Goal: Task Accomplishment & Management: Manage account settings

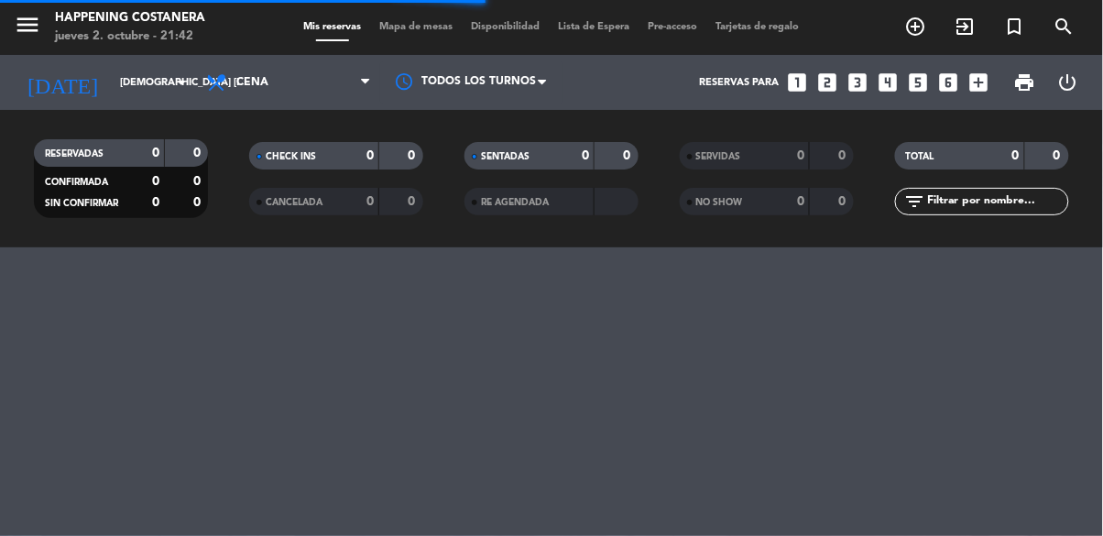
click at [431, 23] on span "Mapa de mesas" at bounding box center [417, 27] width 92 height 10
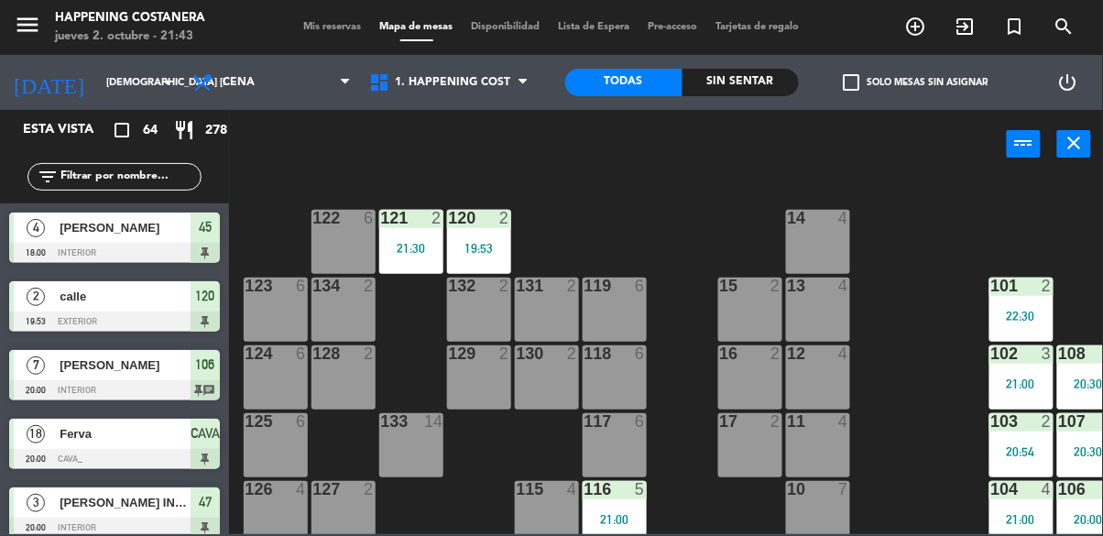
click at [1090, 86] on div "power_settings_new" at bounding box center [1068, 82] width 71 height 55
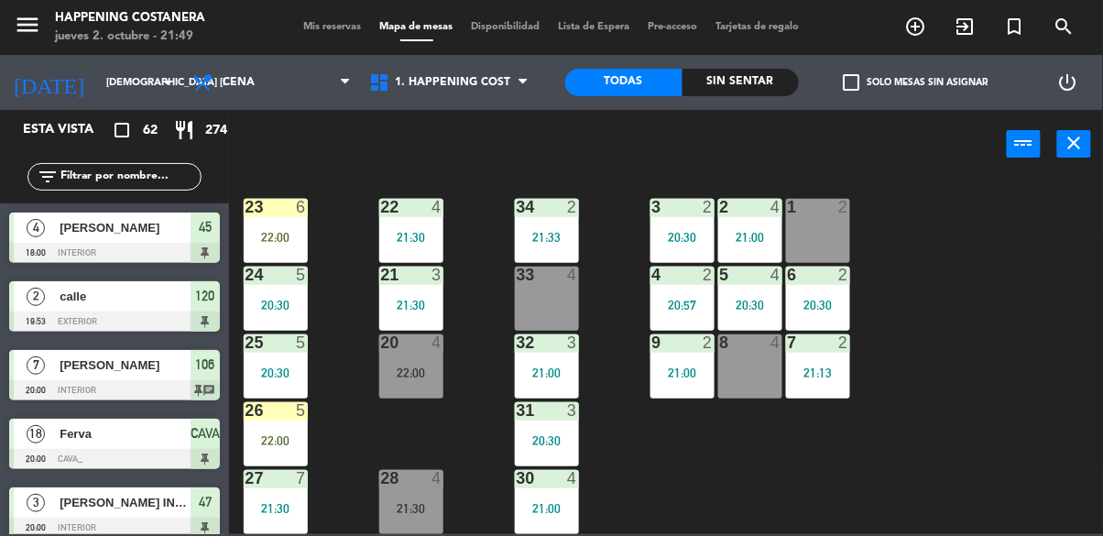
scroll to position [699, 0]
click at [410, 367] on div "22:00" at bounding box center [411, 373] width 64 height 13
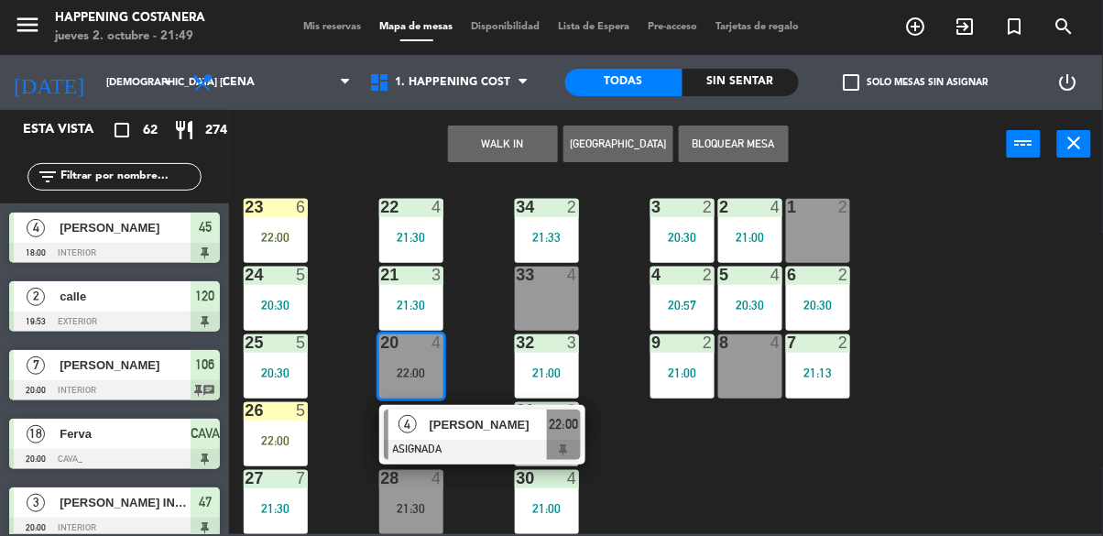
click at [990, 426] on div "69 2 122 6 121 2 21:30 120 2 19:53 14 4 CAVA 18 20:00 101 2 22:30 94 2 70 12 20…" at bounding box center [671, 355] width 863 height 357
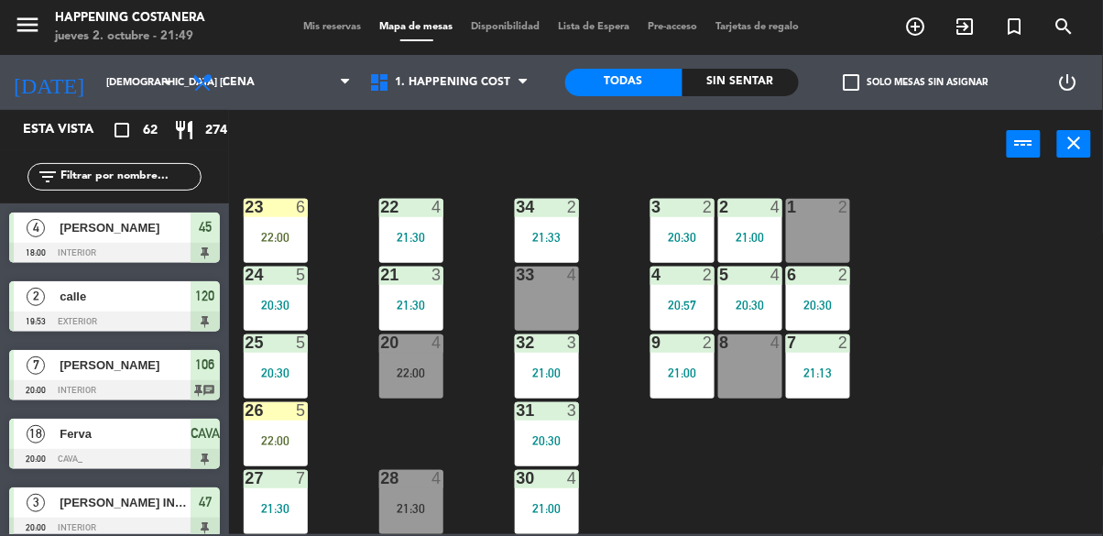
click at [157, 183] on input "text" at bounding box center [130, 177] width 142 height 20
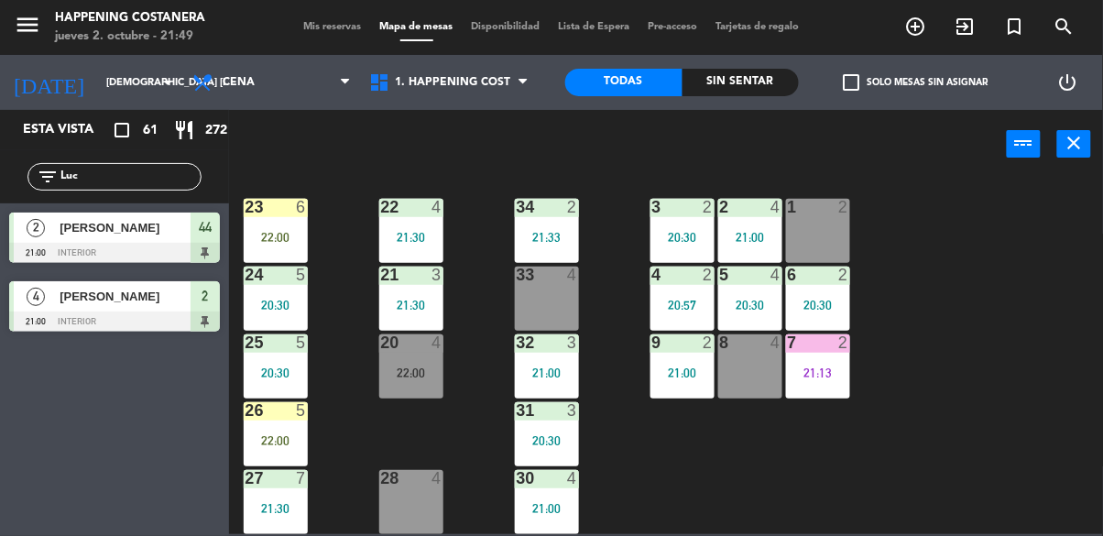
click at [1012, 330] on div "69 2 122 6 121 2 21:30 120 2 19:53 14 4 CAVA 18 20:00 101 2 22:30 94 2 70 12 20…" at bounding box center [671, 355] width 863 height 357
click at [154, 172] on input "Luc" at bounding box center [130, 177] width 142 height 20
type input "L"
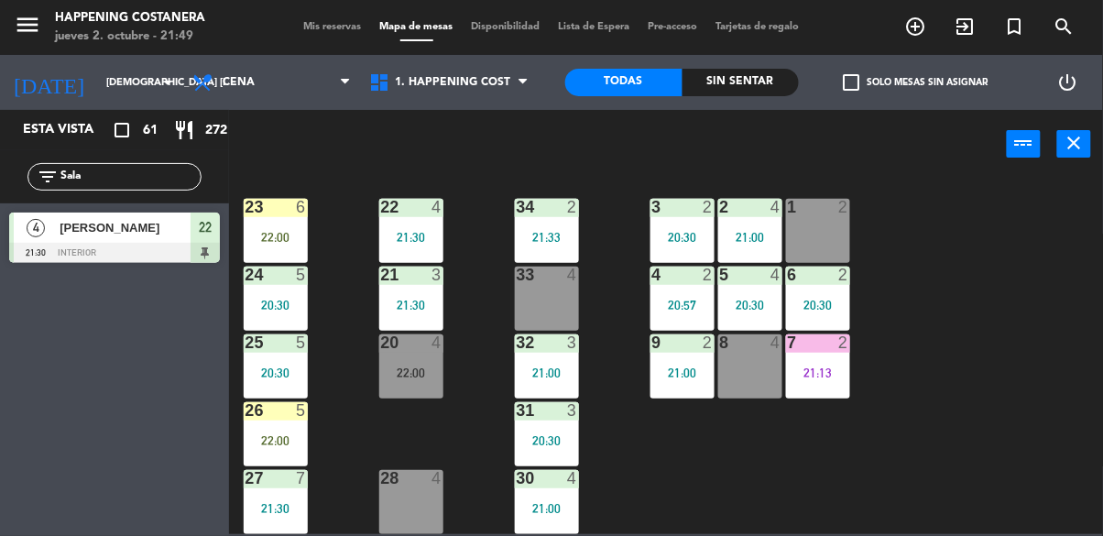
type input "Sala"
click at [917, 289] on div "69 2 122 6 121 2 21:30 120 2 19:53 14 4 CAVA 18 20:00 101 2 22:30 94 2 70 12 20…" at bounding box center [671, 355] width 863 height 357
click at [108, 235] on span "[PERSON_NAME]" at bounding box center [125, 227] width 131 height 19
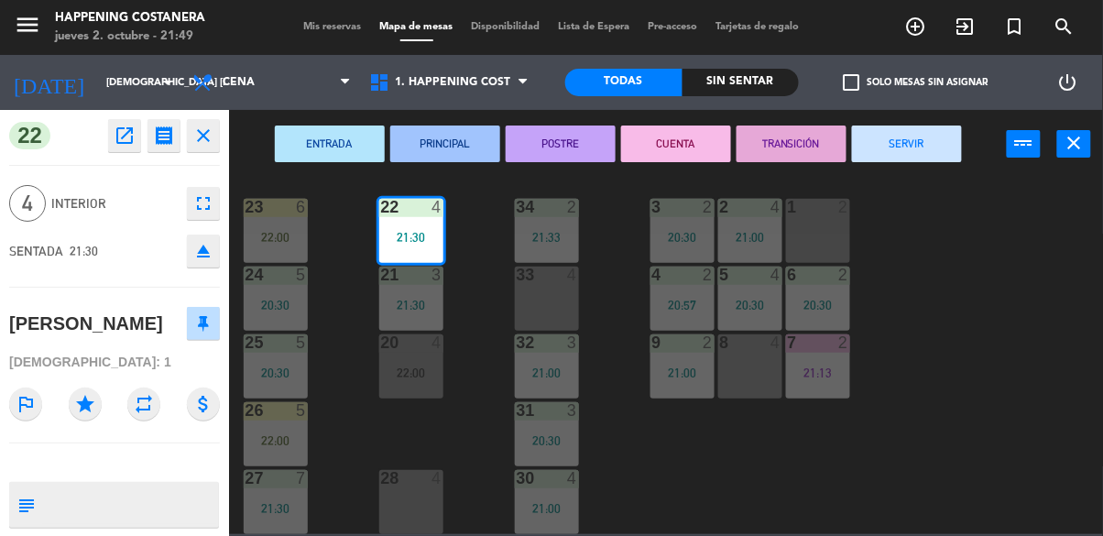
click at [931, 330] on div "69 2 122 6 121 2 21:30 120 2 19:53 14 4 CAVA 18 20:00 101 2 22:30 94 2 70 12 20…" at bounding box center [671, 355] width 863 height 357
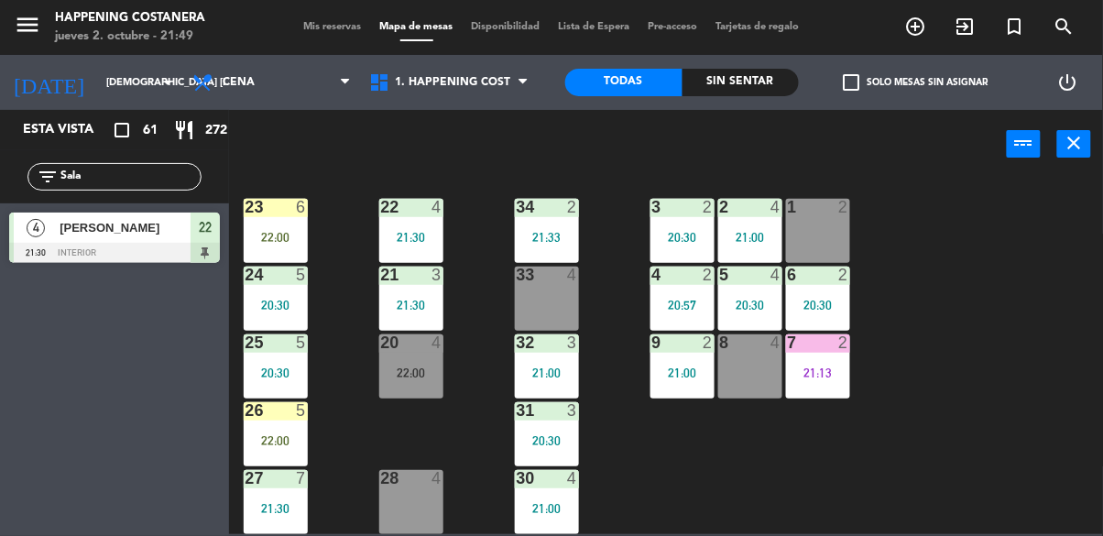
click at [99, 169] on input "Sala" at bounding box center [130, 177] width 142 height 20
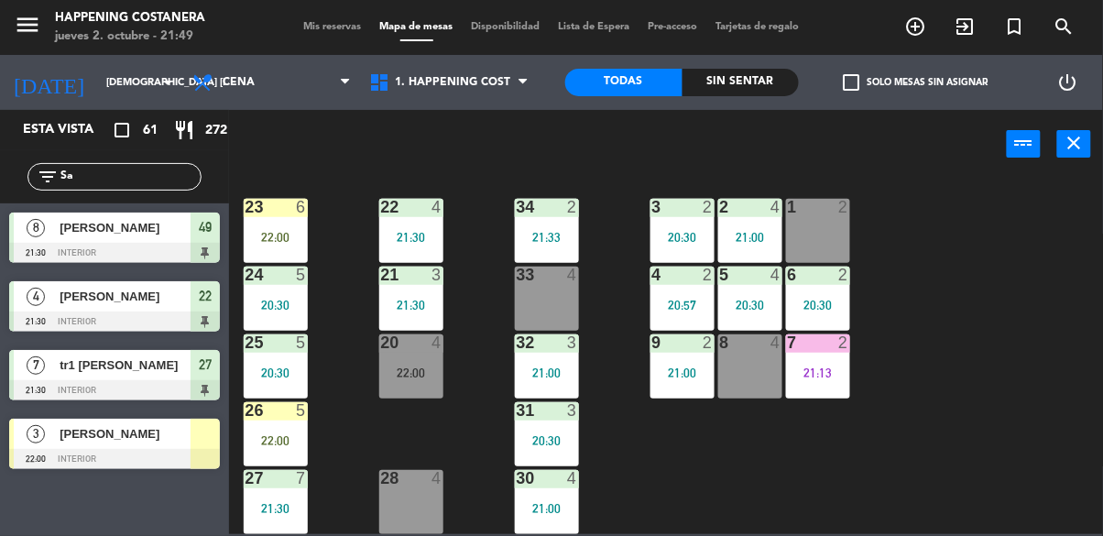
type input "S"
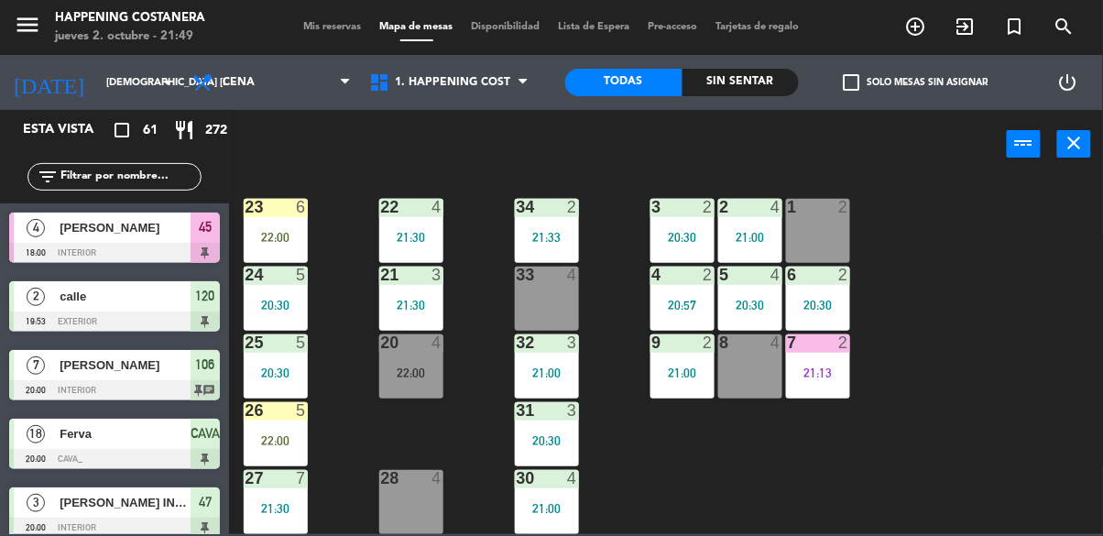
click at [74, 168] on input "text" at bounding box center [130, 177] width 142 height 20
click at [85, 155] on div "filter_list" at bounding box center [114, 176] width 229 height 53
click at [108, 176] on input "text" at bounding box center [130, 177] width 142 height 20
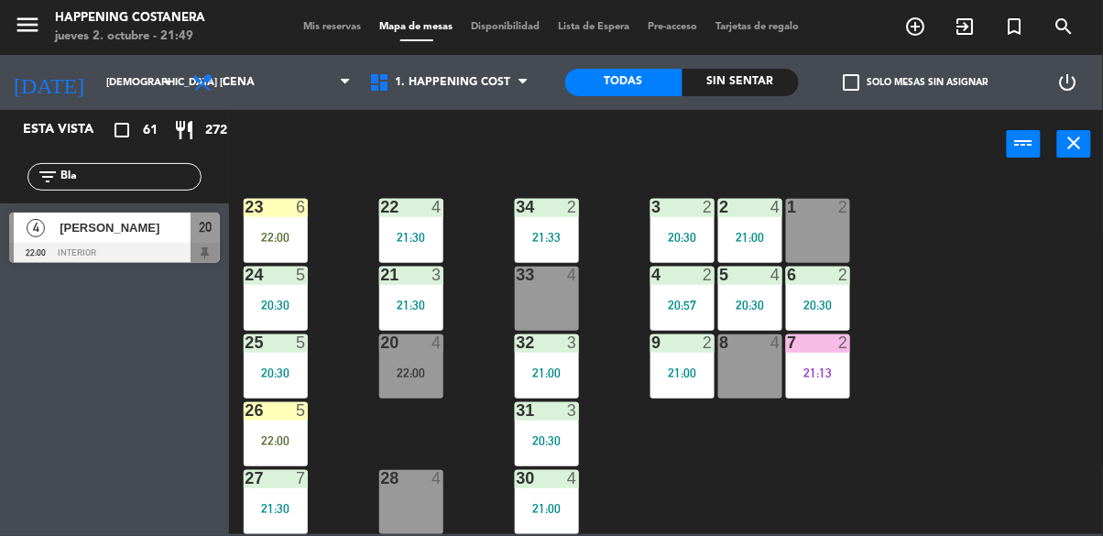
type input "Bla"
click at [68, 229] on span "[PERSON_NAME]" at bounding box center [125, 227] width 131 height 19
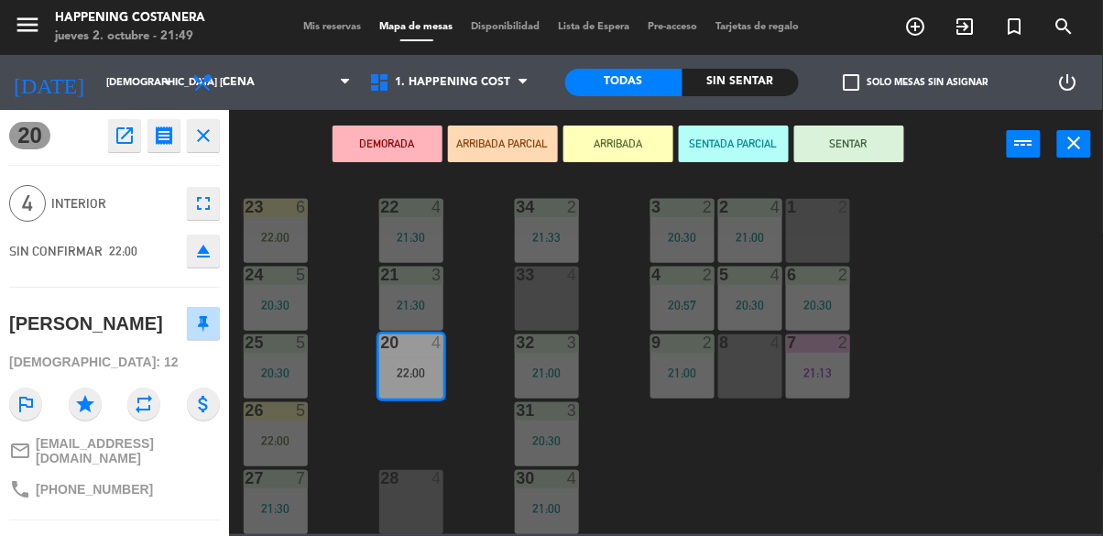
click at [547, 291] on div "33 4" at bounding box center [547, 299] width 64 height 64
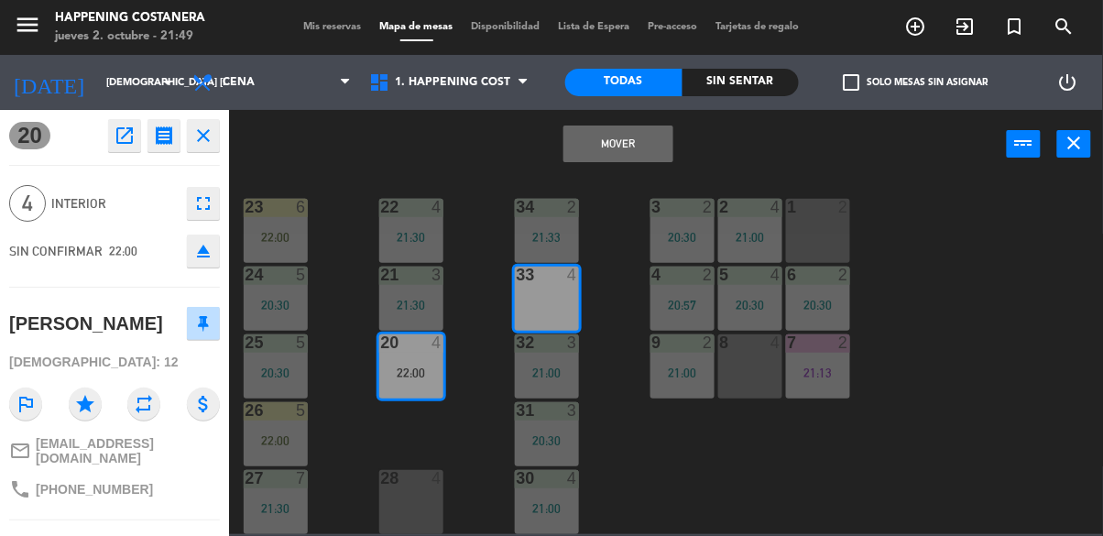
click at [647, 136] on button "Mover" at bounding box center [619, 144] width 110 height 37
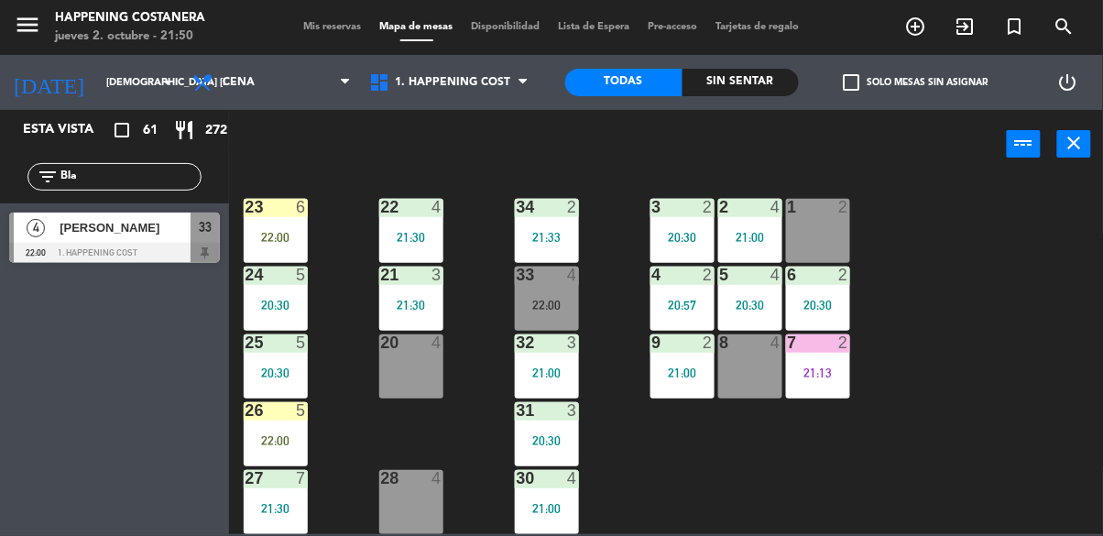
click at [569, 283] on div "33 4 22:00" at bounding box center [547, 299] width 64 height 64
click at [477, 511] on div "69 2 122 6 121 2 21:30 120 2 19:53 14 4 CAVA 18 20:00 101 2 22:30 94 2 70 12 20…" at bounding box center [671, 355] width 863 height 357
click at [557, 283] on div "33 4 22:00" at bounding box center [547, 299] width 64 height 64
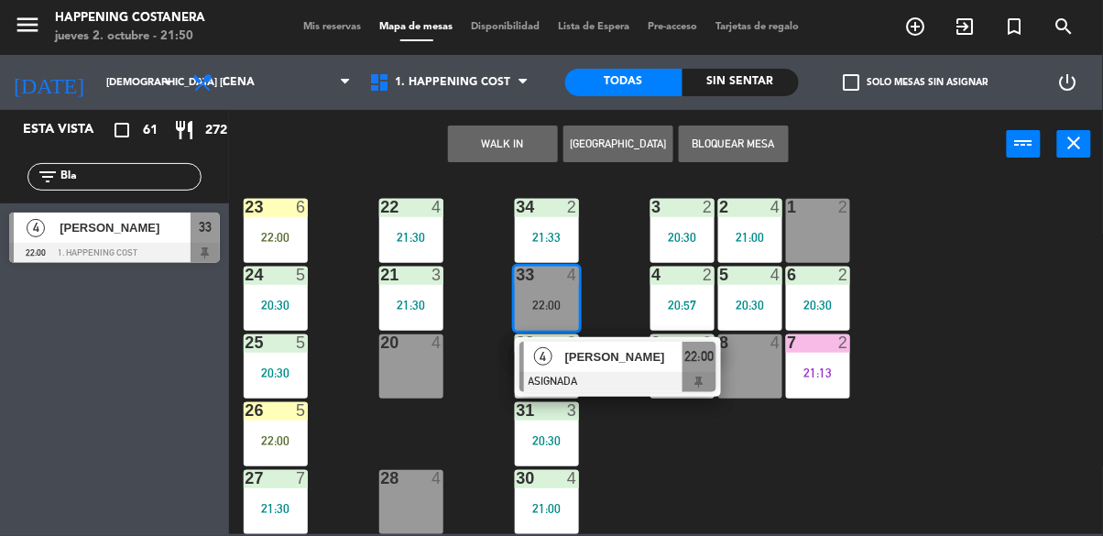
click at [620, 337] on div "4 Javier Blaustein ASIGNADA 22:00" at bounding box center [618, 367] width 206 height 60
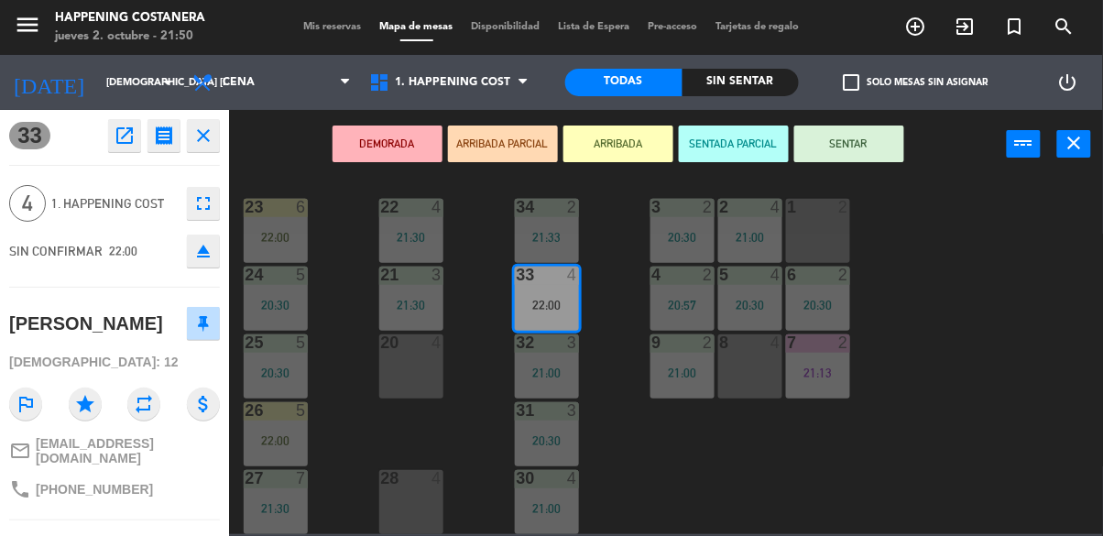
click at [650, 144] on button "ARRIBADA" at bounding box center [619, 144] width 110 height 37
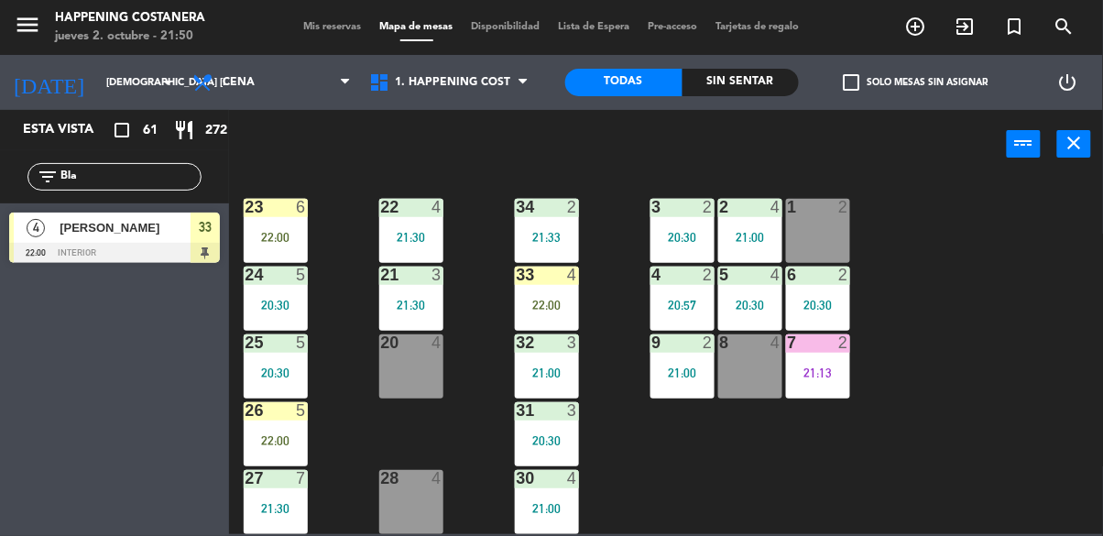
click at [122, 173] on input "Bla" at bounding box center [130, 177] width 142 height 20
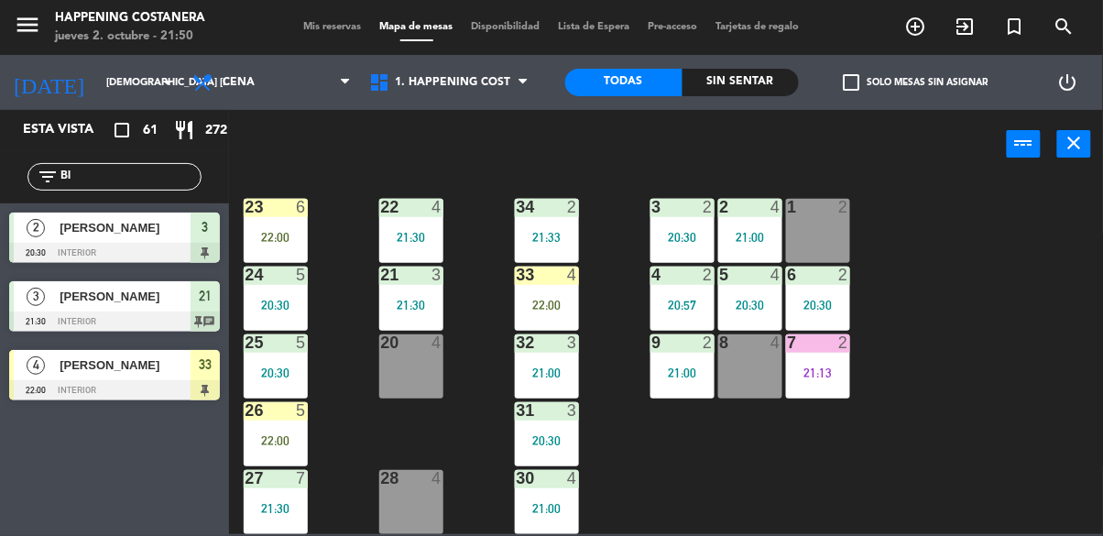
type input "B"
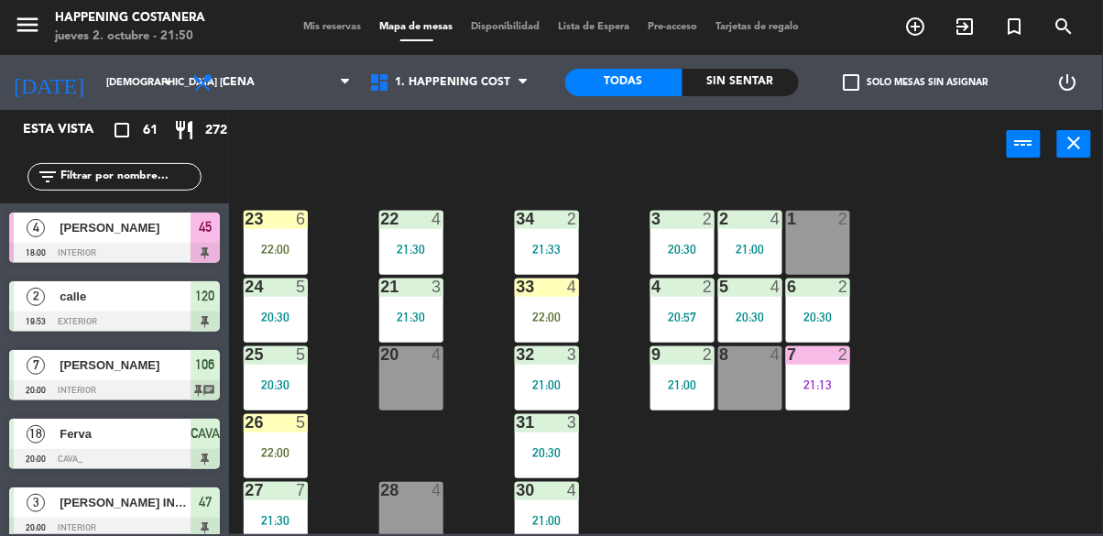
scroll to position [670, 0]
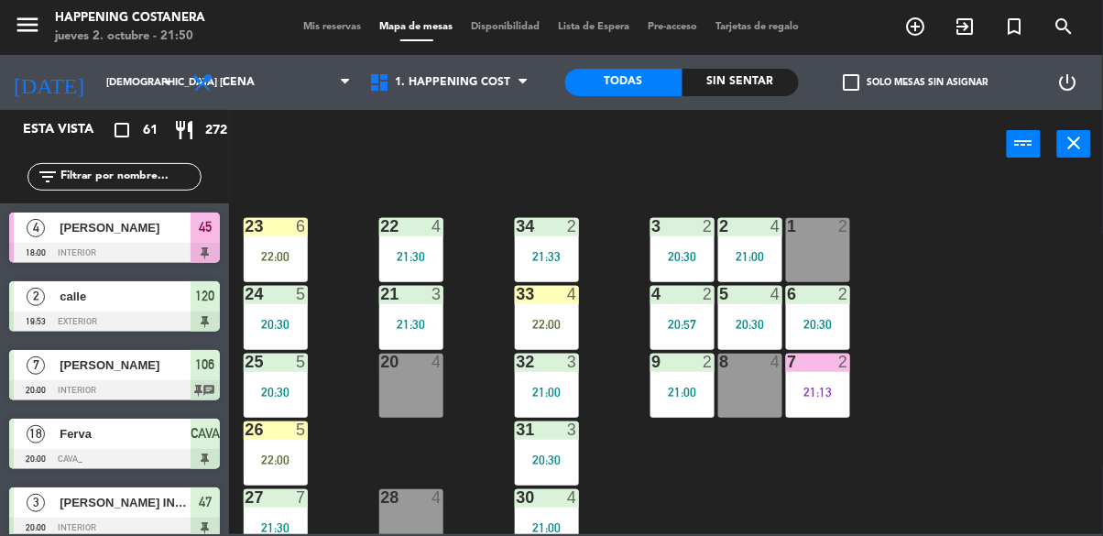
click at [820, 378] on div "7 2 21:13" at bounding box center [818, 386] width 64 height 64
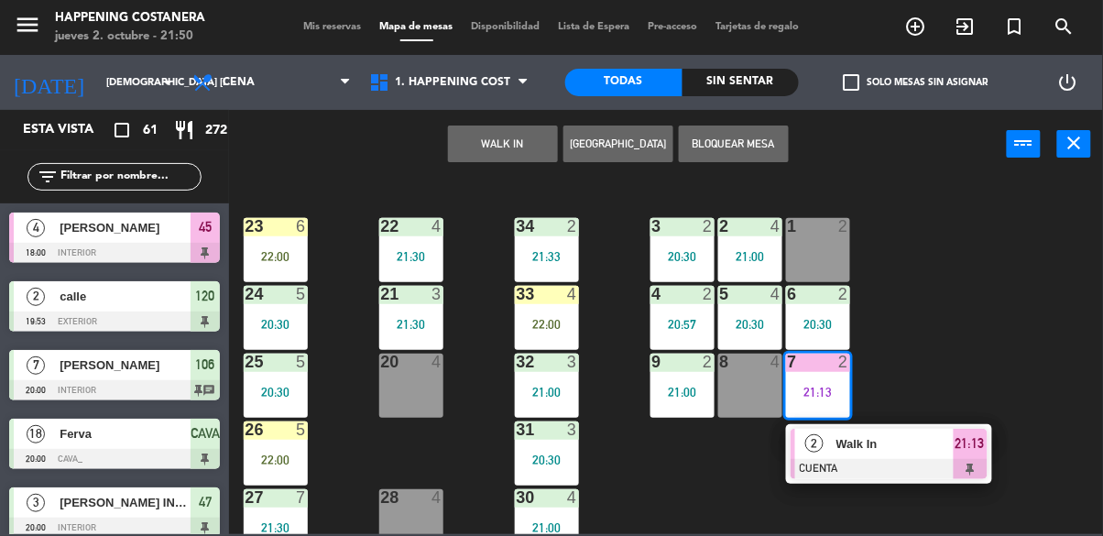
click at [993, 295] on div "69 2 122 6 121 2 21:30 120 2 19:53 14 4 CAVA 18 20:00 101 2 22:30 94 2 70 12 20…" at bounding box center [671, 355] width 863 height 357
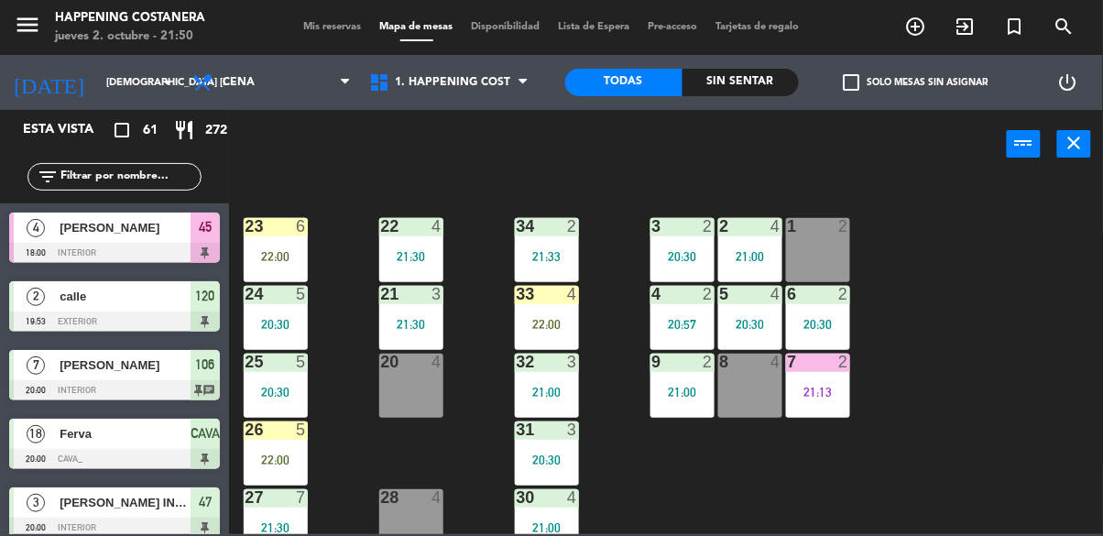
click at [872, 51] on div "menu Happening Costanera jueves 2. octubre - 21:50 Mis reservas Mapa de mesas D…" at bounding box center [551, 27] width 1103 height 55
click at [860, 28] on div "add_circle_outline exit_to_app turned_in_not search" at bounding box center [966, 27] width 276 height 33
click at [854, 74] on span "check_box_outline_blank" at bounding box center [852, 82] width 16 height 16
click at [916, 82] on input "check_box_outline_blank Solo mesas sin asignar" at bounding box center [916, 82] width 0 height 0
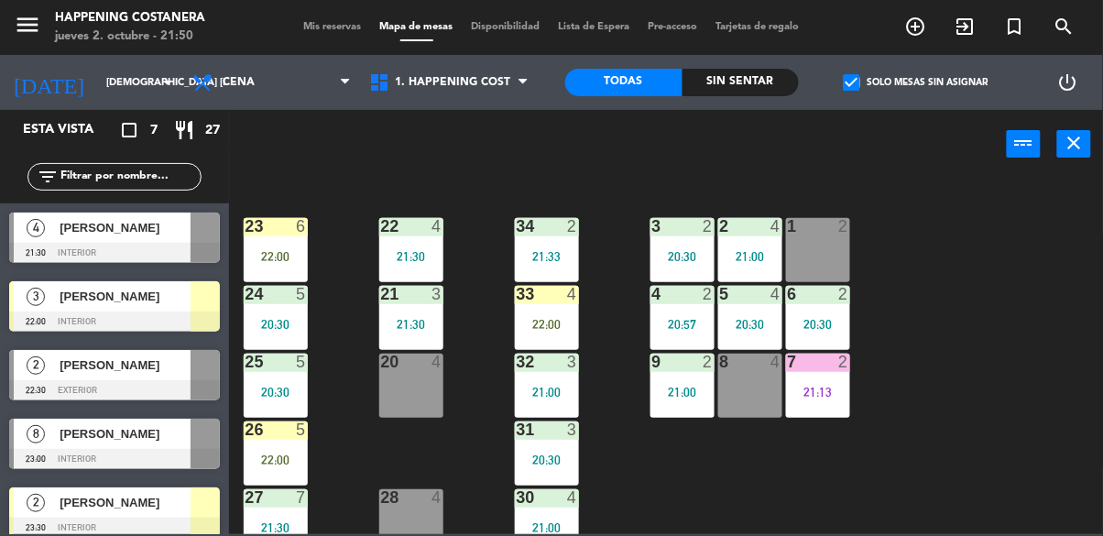
click at [137, 235] on span "[PERSON_NAME]" at bounding box center [125, 227] width 131 height 19
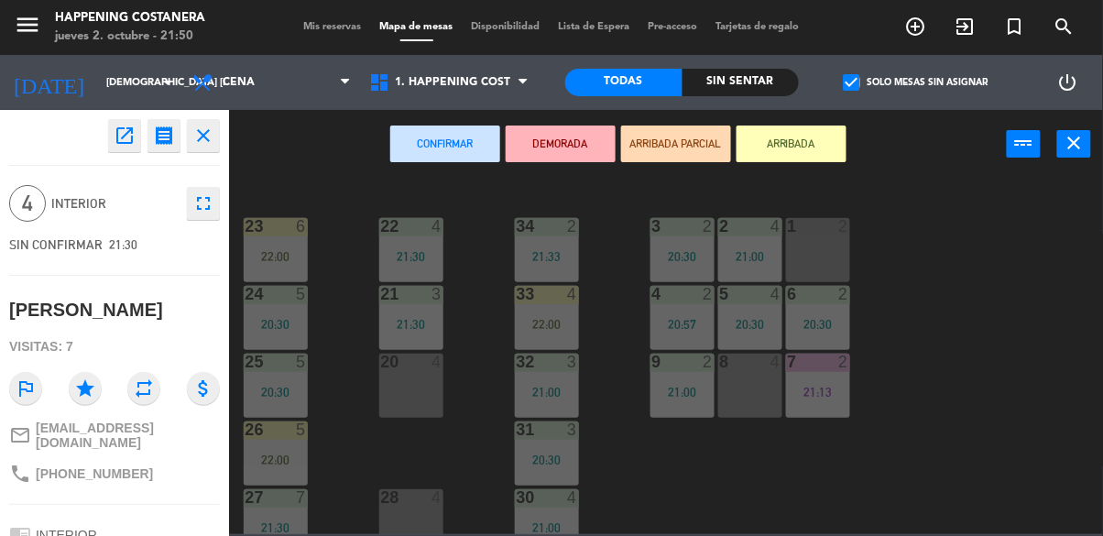
click at [114, 141] on icon "open_in_new" at bounding box center [125, 136] width 22 height 22
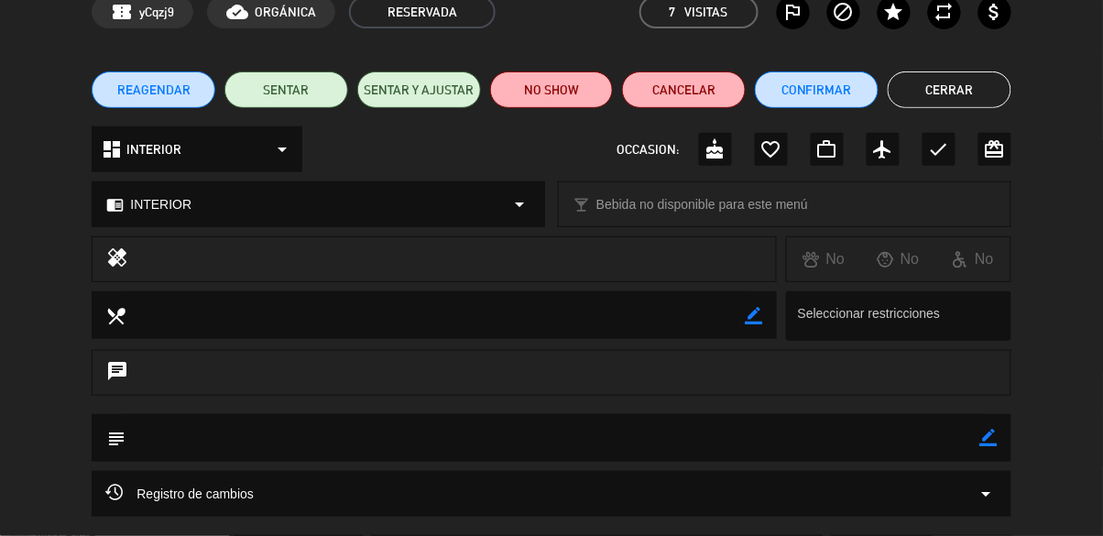
scroll to position [0, 0]
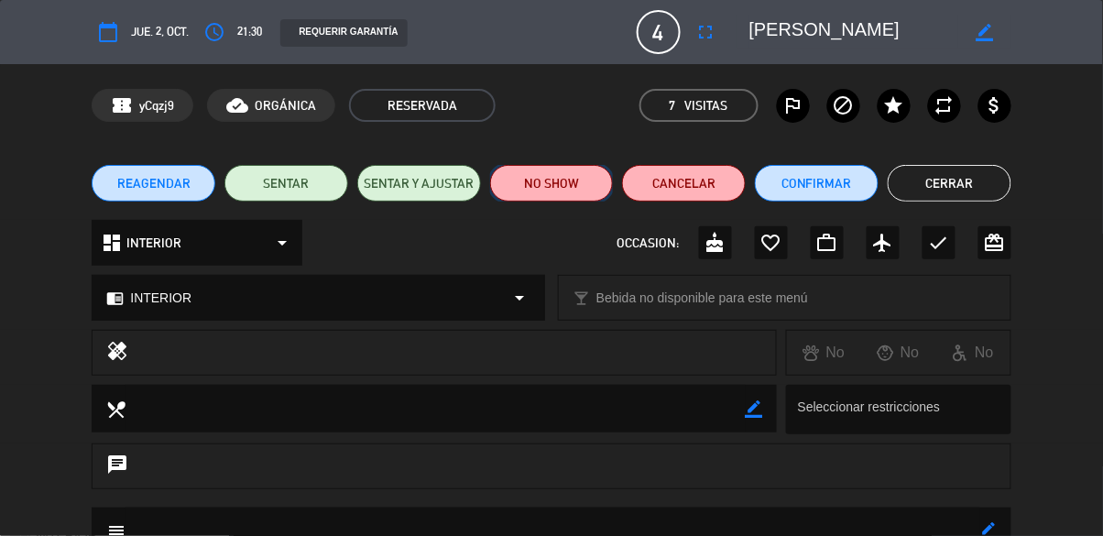
click at [572, 199] on button "NO SHOW" at bounding box center [552, 183] width 124 height 37
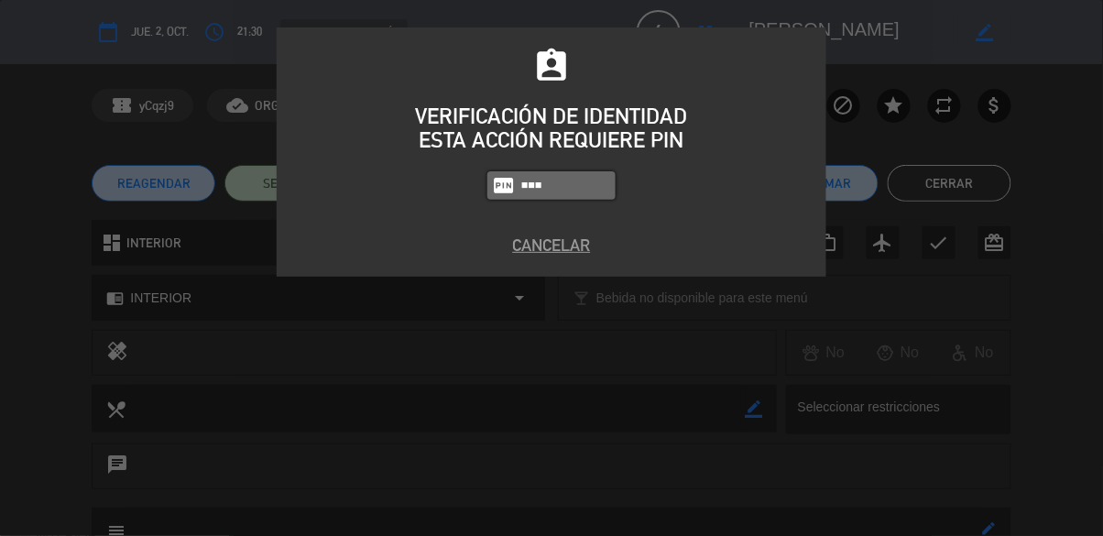
type input "5447"
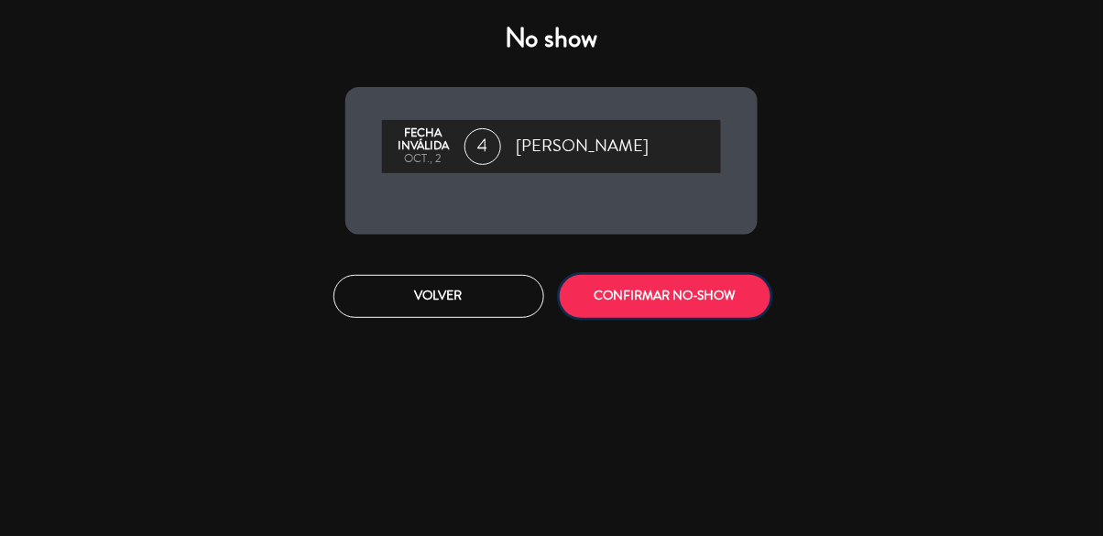
click at [728, 298] on button "CONFIRMAR NO-SHOW" at bounding box center [665, 296] width 211 height 43
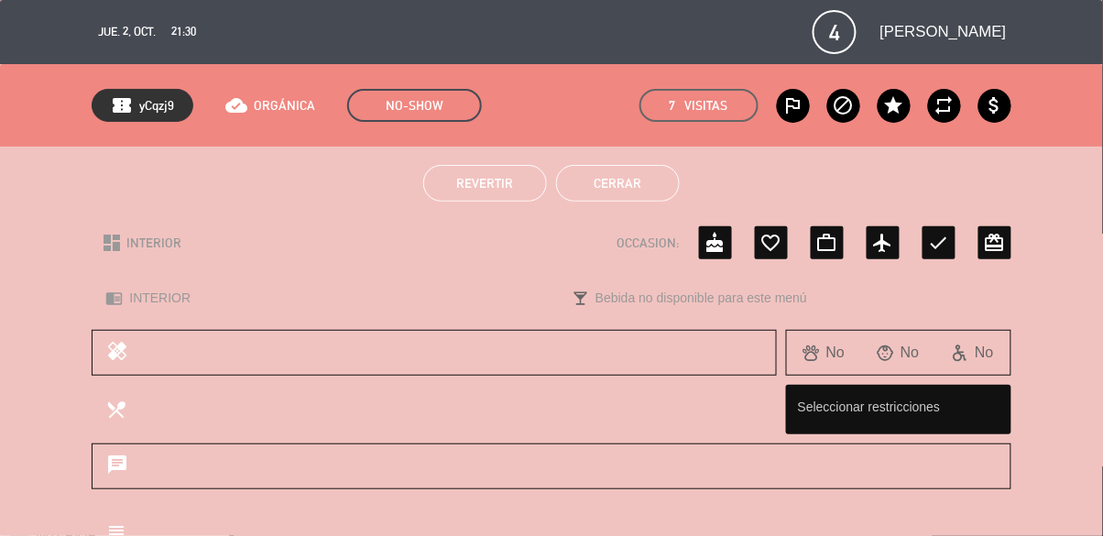
click at [615, 198] on button "Cerrar" at bounding box center [618, 183] width 124 height 37
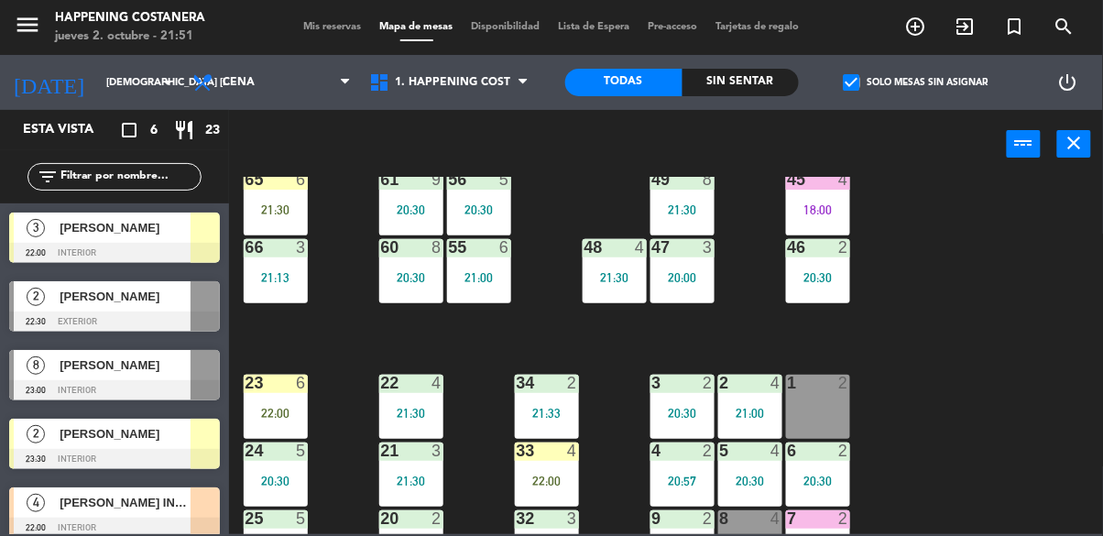
scroll to position [354, 0]
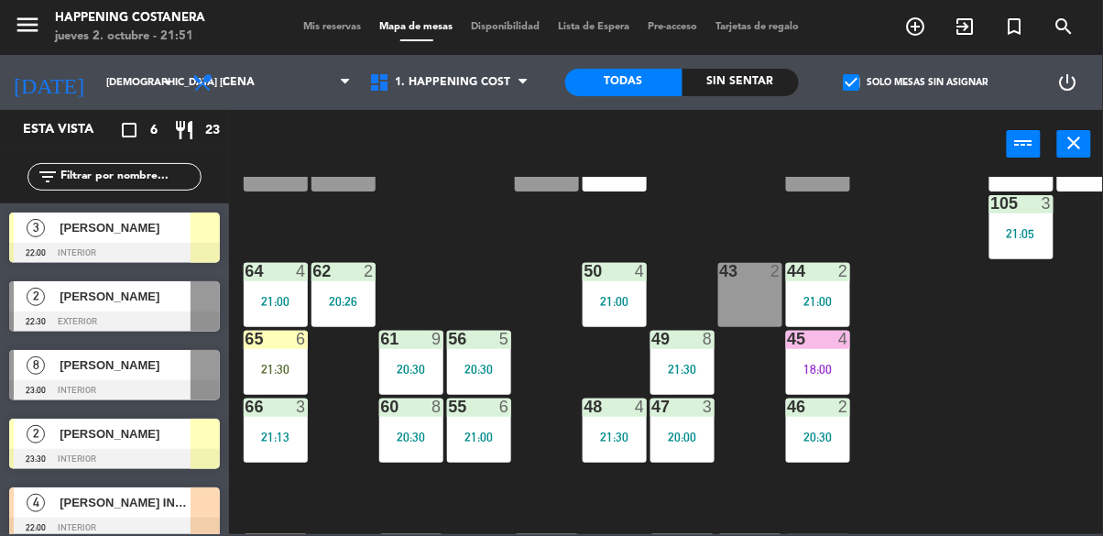
click at [1015, 394] on div "69 2 122 6 121 2 21:30 120 2 19:53 14 4 CAVA 18 20:00 101 2 22:30 94 2 70 12 20…" at bounding box center [671, 355] width 863 height 357
click at [838, 363] on div "18:00" at bounding box center [818, 369] width 64 height 13
click at [1066, 365] on div "69 2 122 6 121 2 21:30 120 2 19:53 14 4 CAVA 18 20:00 101 2 22:30 94 2 70 12 20…" at bounding box center [671, 355] width 863 height 357
click at [854, 77] on span "check_box" at bounding box center [852, 82] width 16 height 16
click at [916, 82] on input "check_box Solo mesas sin asignar" at bounding box center [916, 82] width 0 height 0
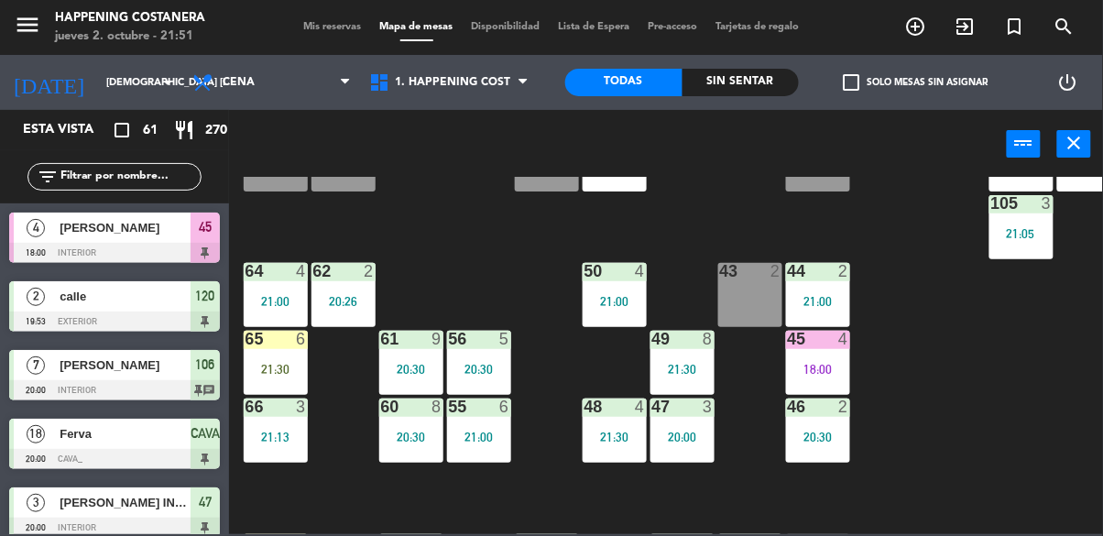
click at [870, 76] on label "check_box_outline_blank Solo mesas sin asignar" at bounding box center [916, 82] width 145 height 16
click at [916, 82] on input "check_box_outline_blank Solo mesas sin asignar" at bounding box center [916, 82] width 0 height 0
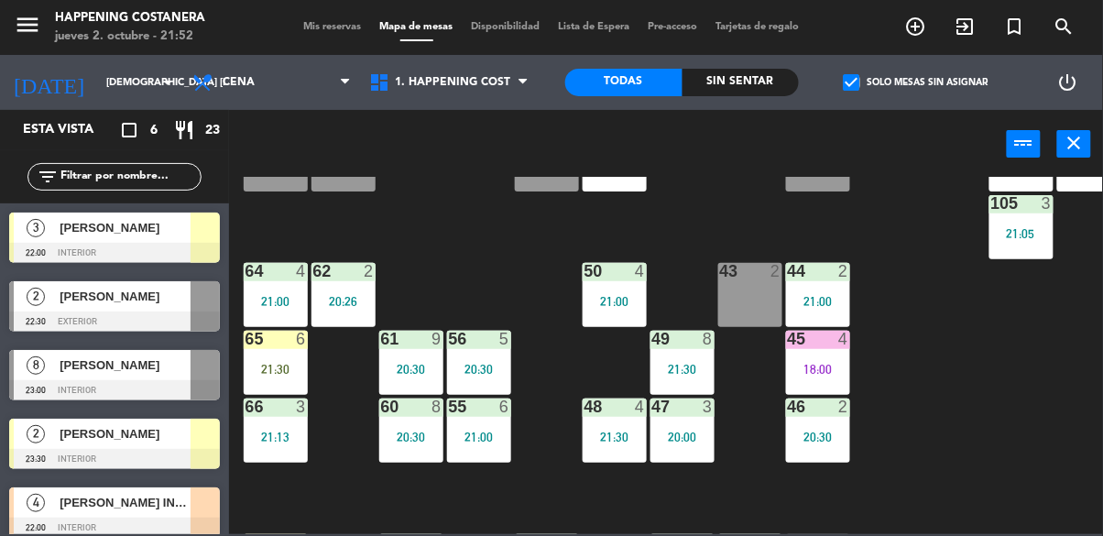
click at [1004, 381] on div "69 2 122 6 121 2 21:30 120 2 19:53 14 4 CAVA 18 20:00 101 2 22:30 94 2 70 12 20…" at bounding box center [671, 355] width 863 height 357
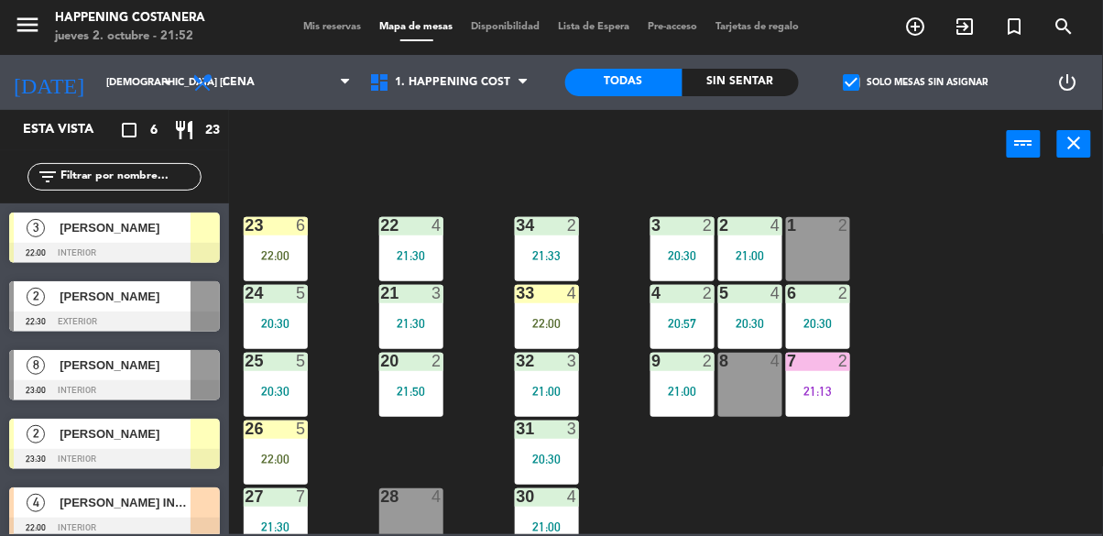
scroll to position [671, 0]
click at [95, 181] on input "text" at bounding box center [130, 177] width 142 height 20
type input "Nu"
click at [853, 190] on div "69 2 122 6 121 2 21:30 120 2 19:53 14 4 CAVA 18 20:00 101 2 22:30 94 2 70 12 20…" at bounding box center [671, 355] width 863 height 357
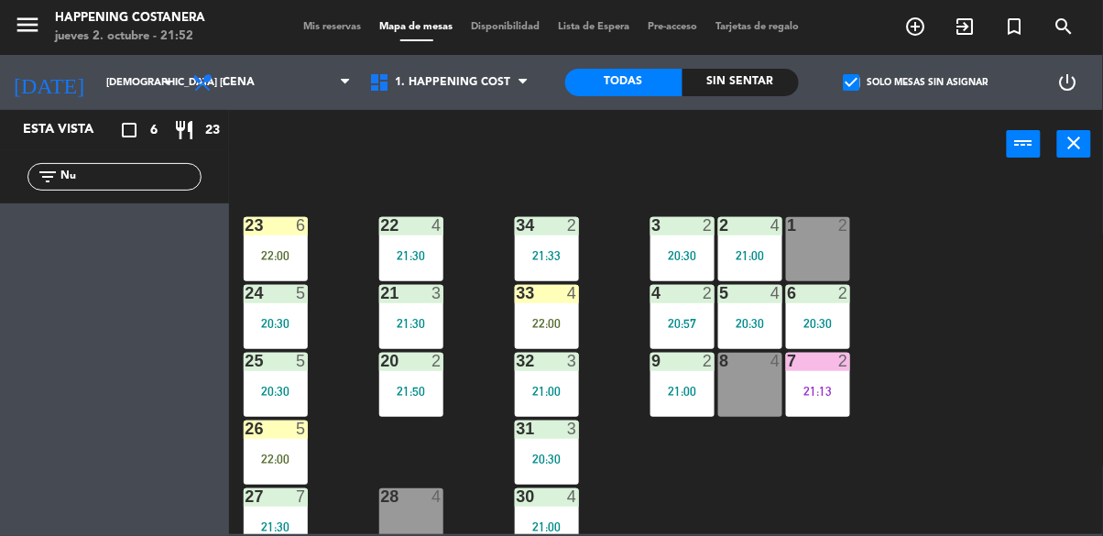
click at [861, 84] on span "check_box" at bounding box center [852, 82] width 16 height 16
click at [916, 82] on input "check_box Solo mesas sin asignar" at bounding box center [916, 82] width 0 height 0
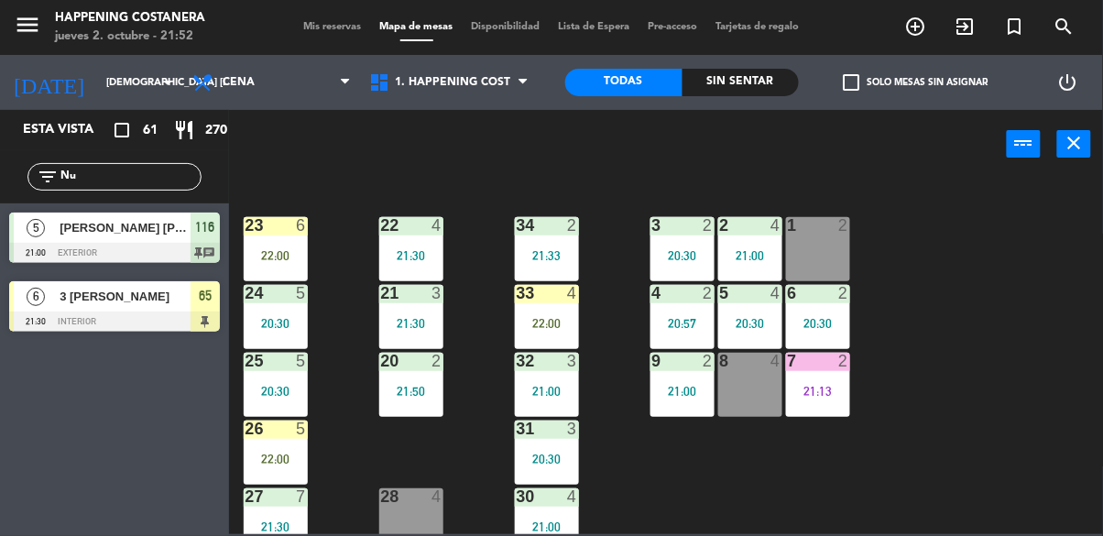
click at [990, 242] on div "69 2 122 6 121 2 21:30 120 2 19:53 14 4 CAVA 18 20:00 101 2 22:30 94 2 70 12 20…" at bounding box center [671, 355] width 863 height 357
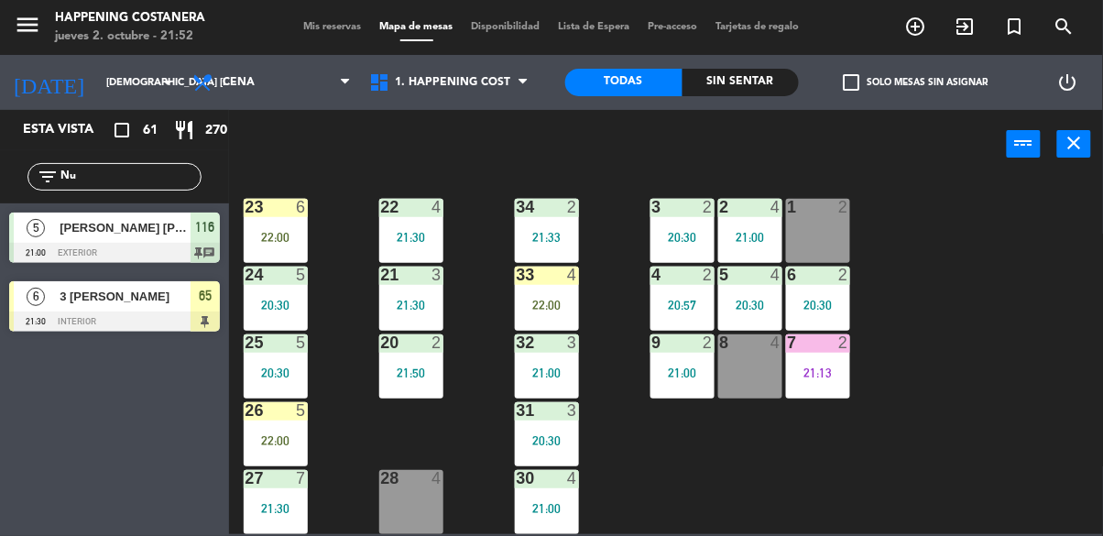
click at [334, 22] on span "Mis reservas" at bounding box center [333, 27] width 76 height 10
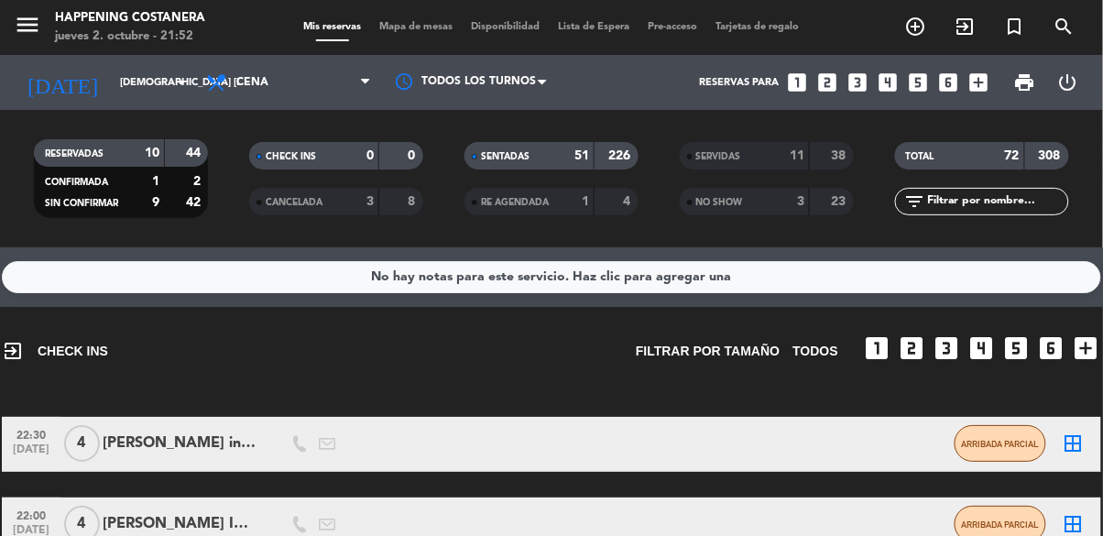
click at [568, 154] on div "51" at bounding box center [572, 156] width 37 height 21
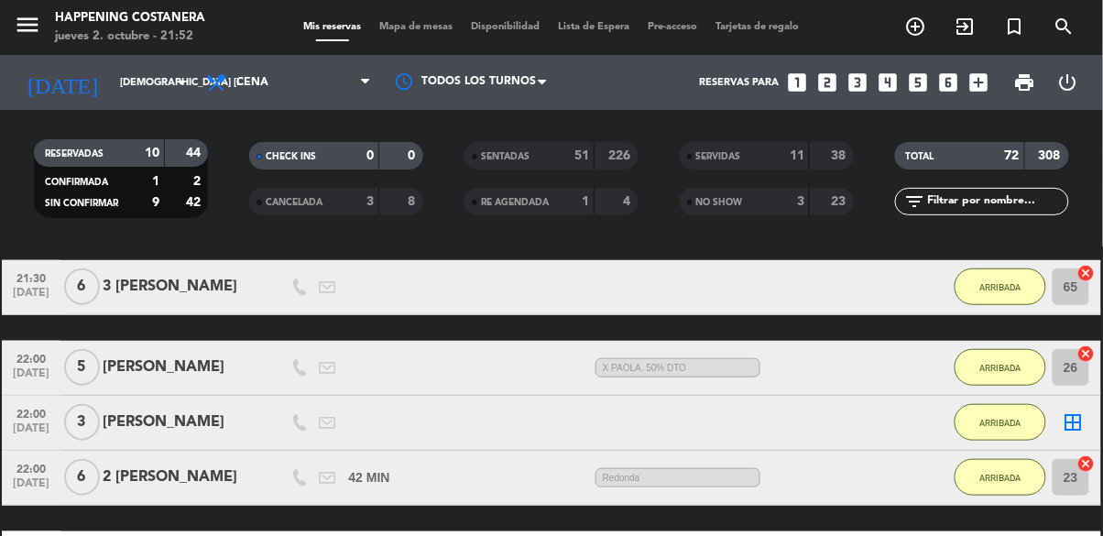
scroll to position [357, 0]
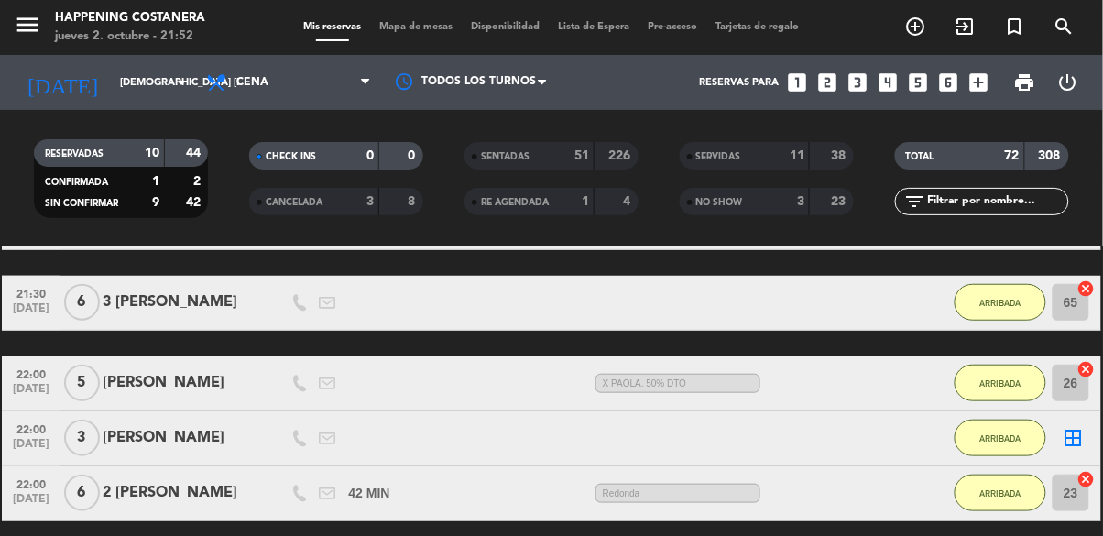
click at [540, 203] on span "RE AGENDADA" at bounding box center [515, 202] width 68 height 9
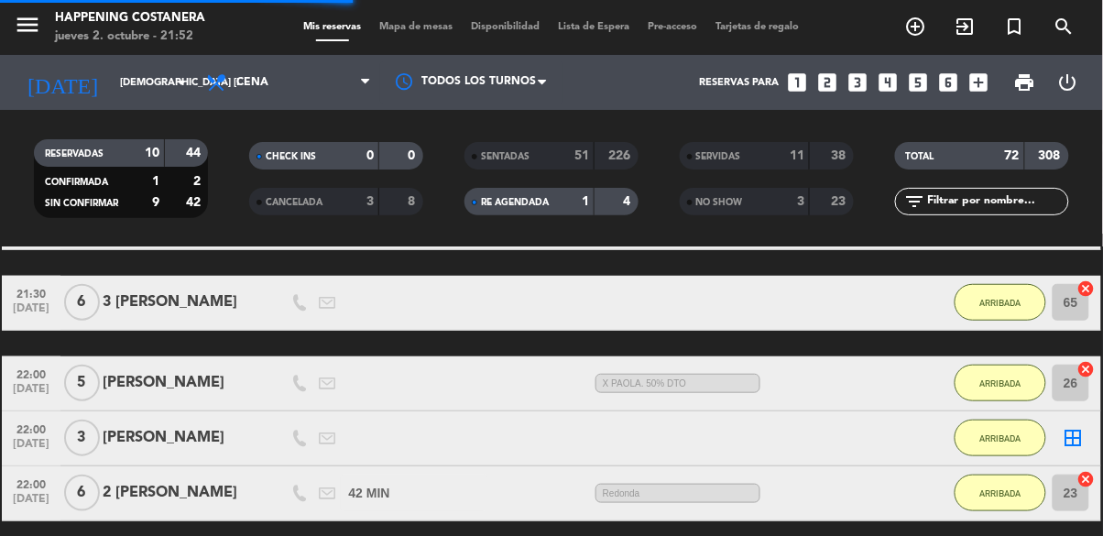
click at [549, 211] on div "RE AGENDADA" at bounding box center [511, 202] width 84 height 21
click at [347, 206] on div "3" at bounding box center [356, 202] width 37 height 21
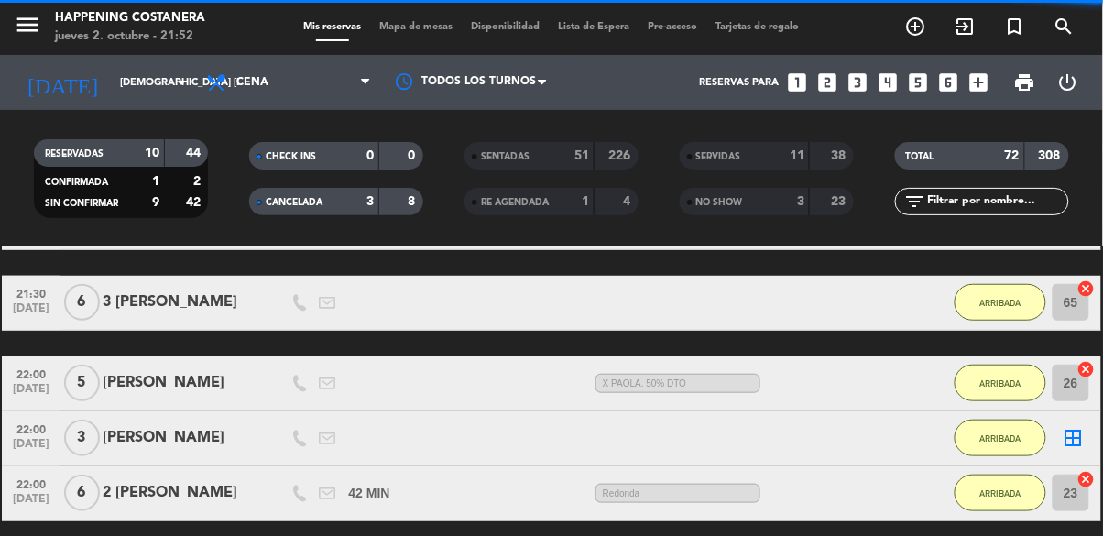
click at [346, 195] on div "3" at bounding box center [356, 202] width 37 height 21
click at [735, 207] on div "NO SHOW" at bounding box center [727, 202] width 84 height 21
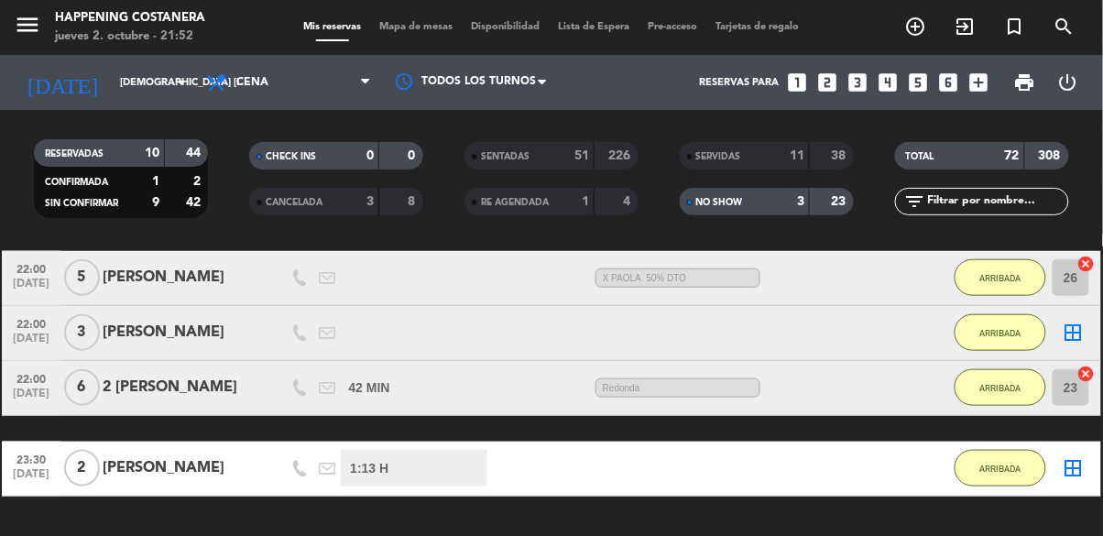
scroll to position [462, 0]
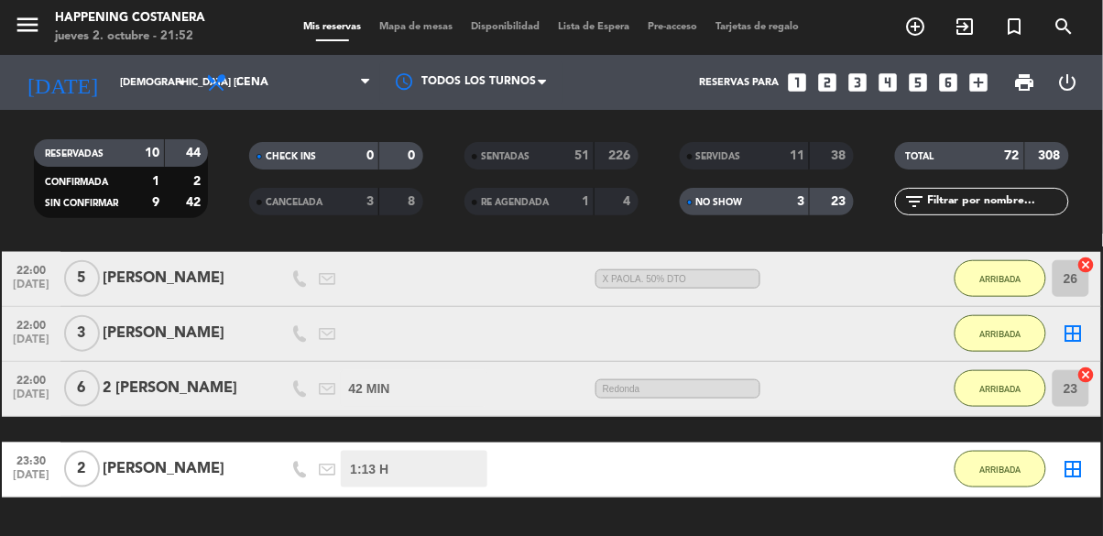
click at [383, 142] on div "CHECK INS 0 0" at bounding box center [336, 155] width 174 height 27
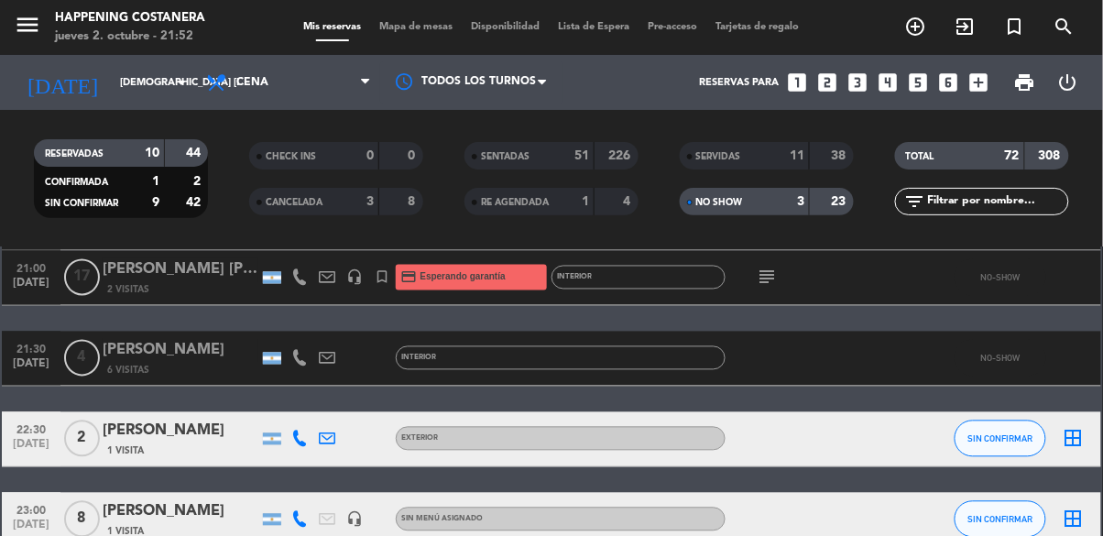
scroll to position [840, 0]
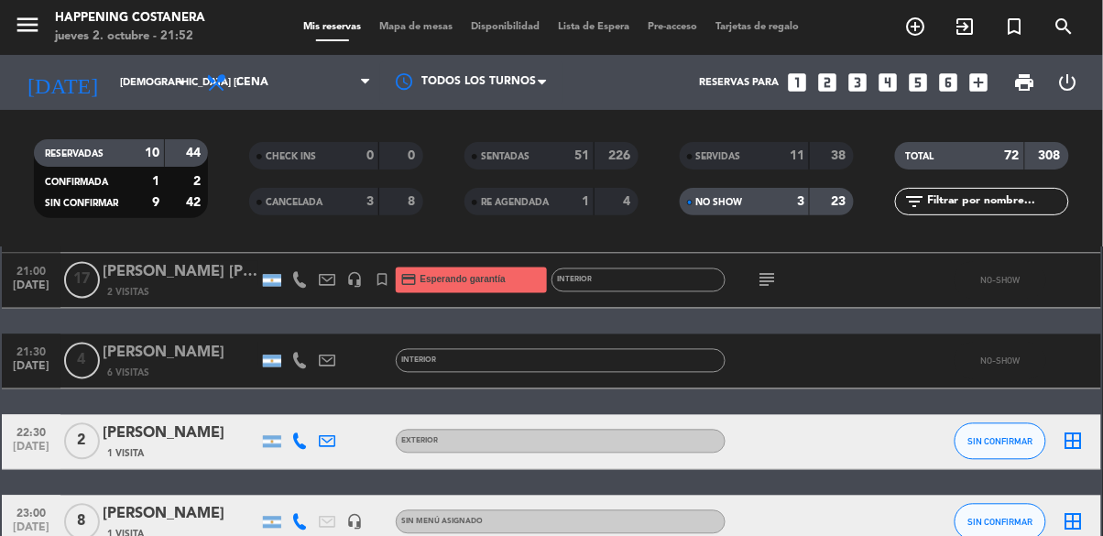
click at [152, 368] on div "6 Visitas" at bounding box center [181, 374] width 156 height 16
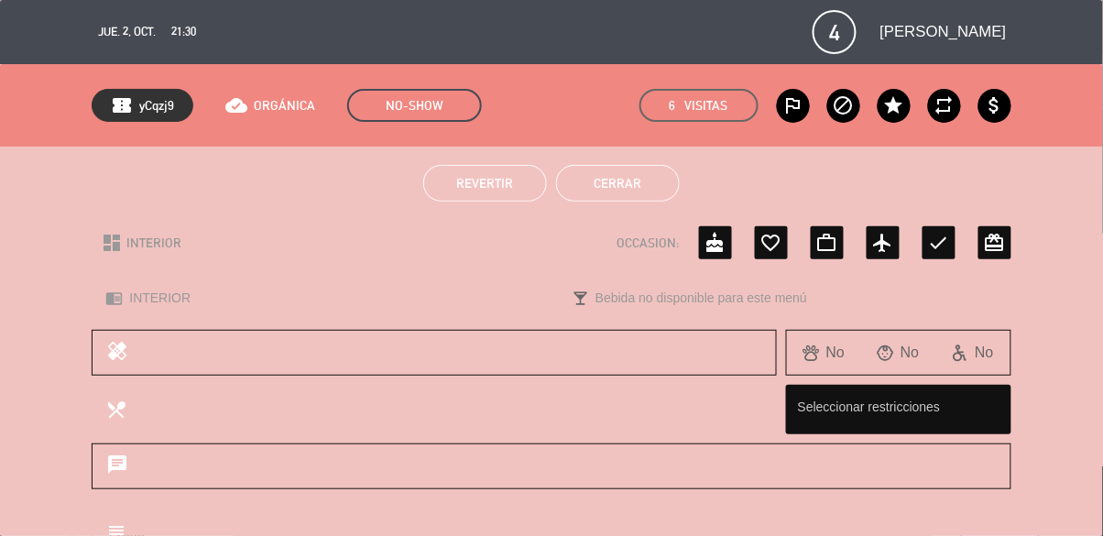
click at [487, 181] on span "Revertir" at bounding box center [484, 183] width 57 height 15
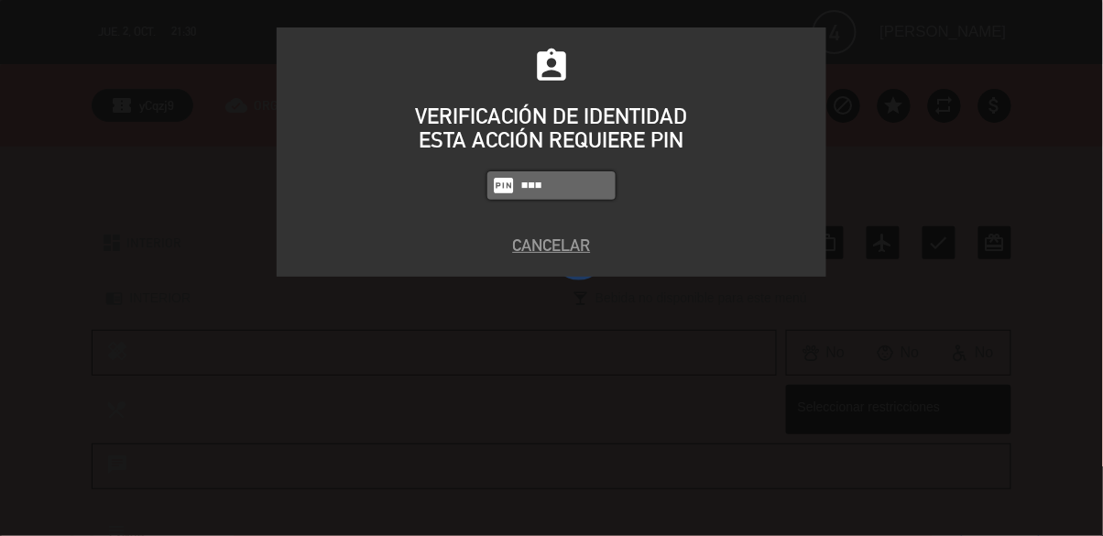
type input "5447"
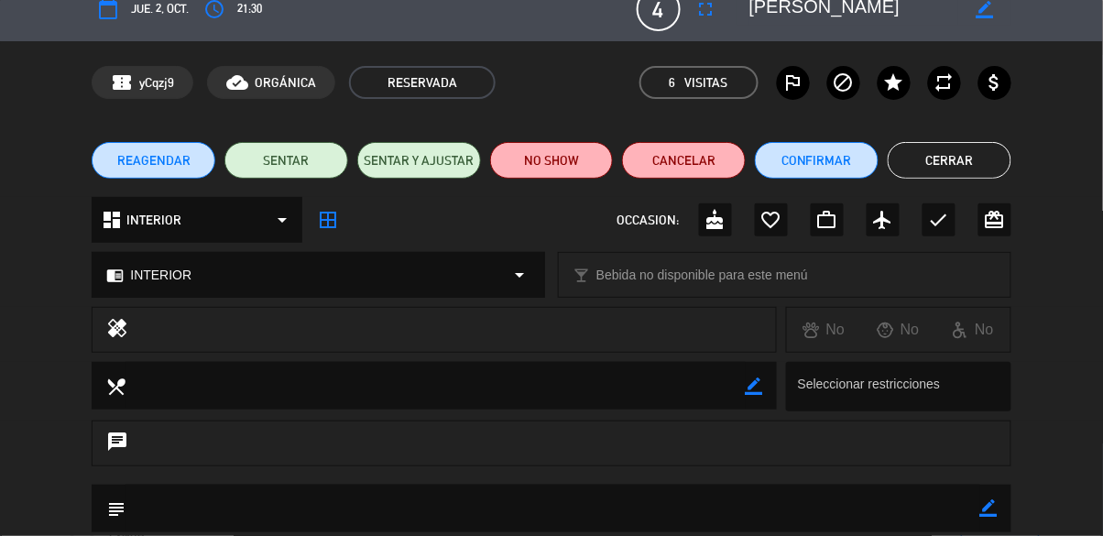
scroll to position [0, 0]
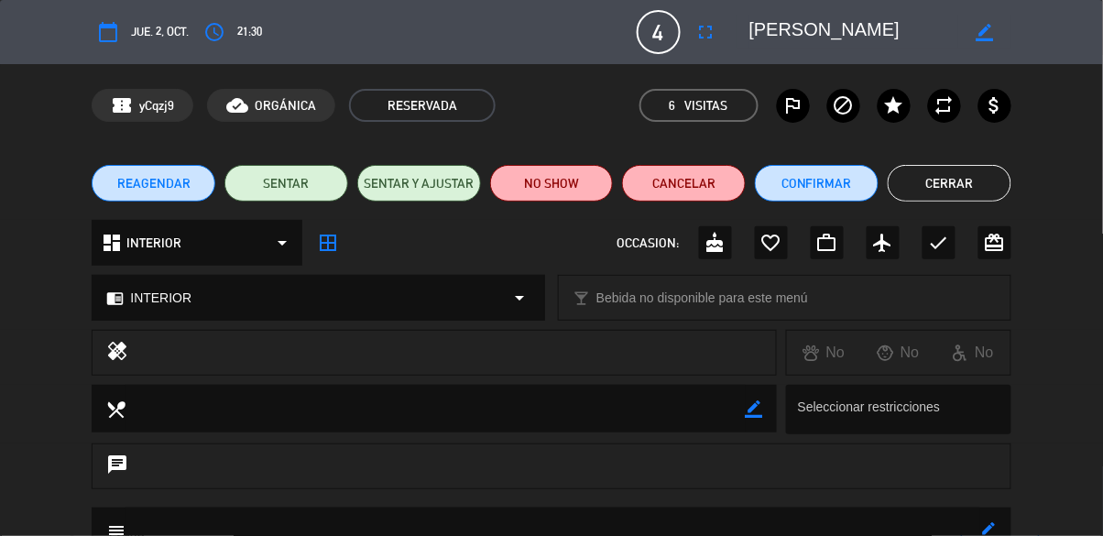
click at [1089, 201] on div "REAGENDAR SENTAR SENTAR Y AJUSTAR NO SHOW Cancelar Confirmar Cerrar" at bounding box center [551, 183] width 1103 height 73
click at [979, 182] on button "Cerrar" at bounding box center [950, 183] width 124 height 37
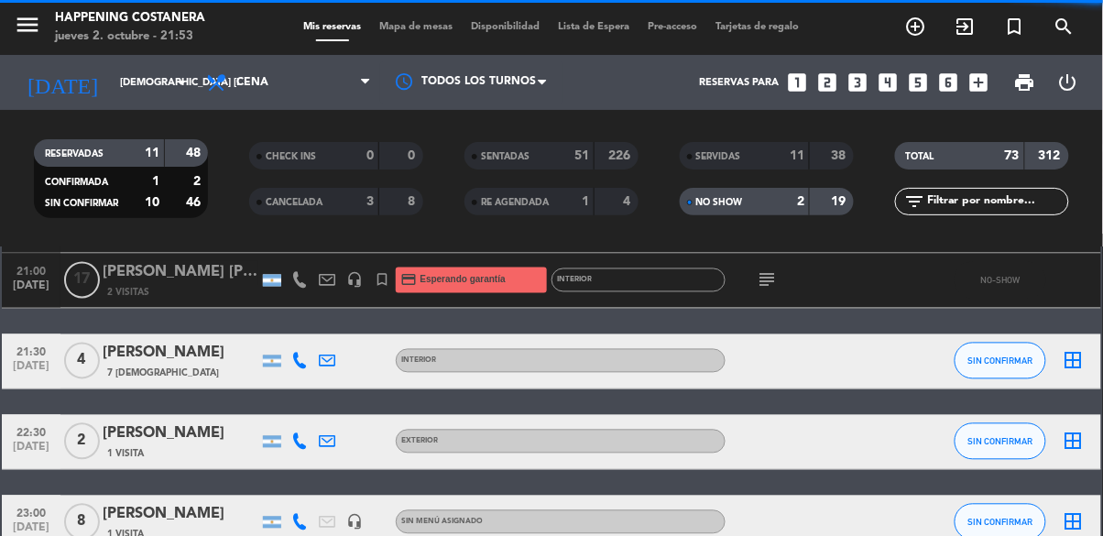
click at [418, 22] on span "Mapa de mesas" at bounding box center [417, 27] width 92 height 10
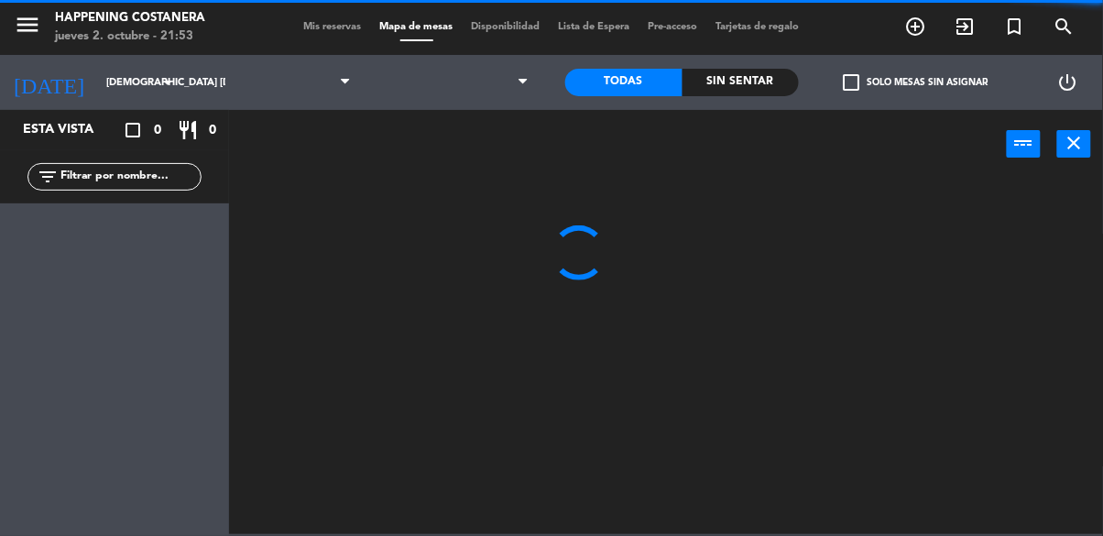
click at [156, 171] on input "text" at bounding box center [130, 177] width 142 height 20
type input "Jua"
click at [886, 154] on div "power_input close" at bounding box center [618, 145] width 778 height 70
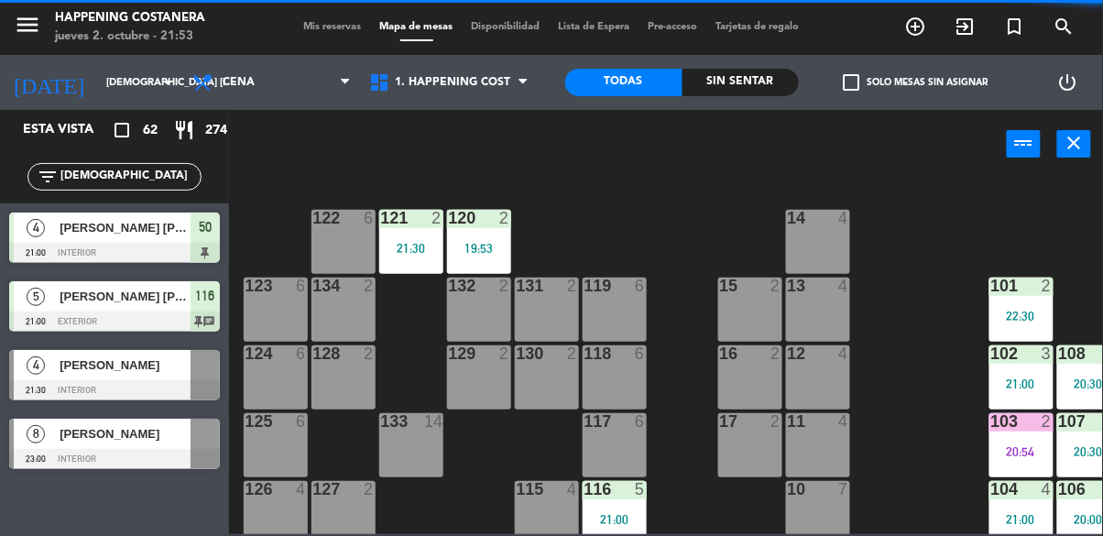
click at [156, 376] on div "[PERSON_NAME]" at bounding box center [124, 365] width 133 height 30
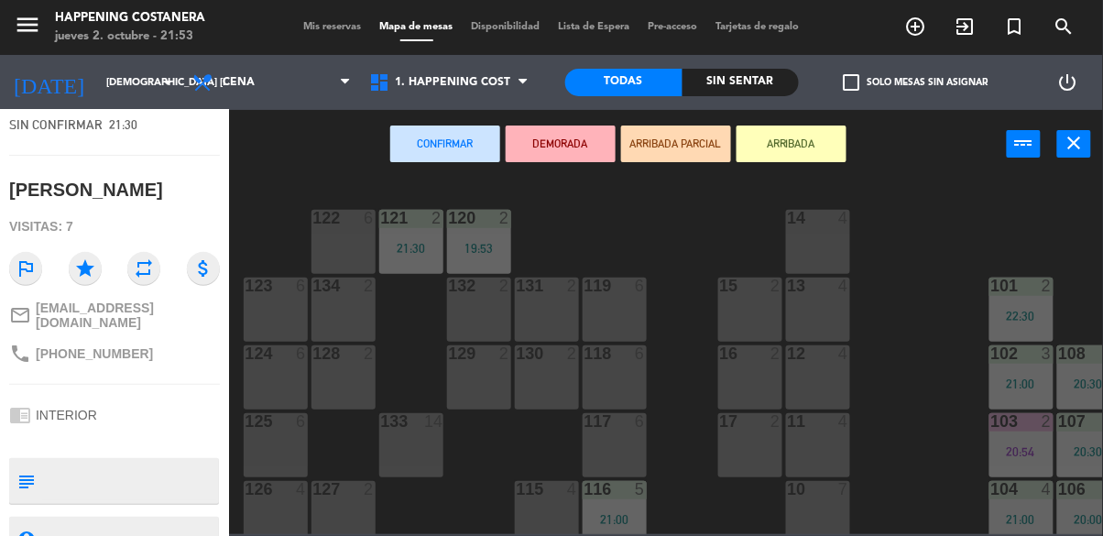
scroll to position [190, 0]
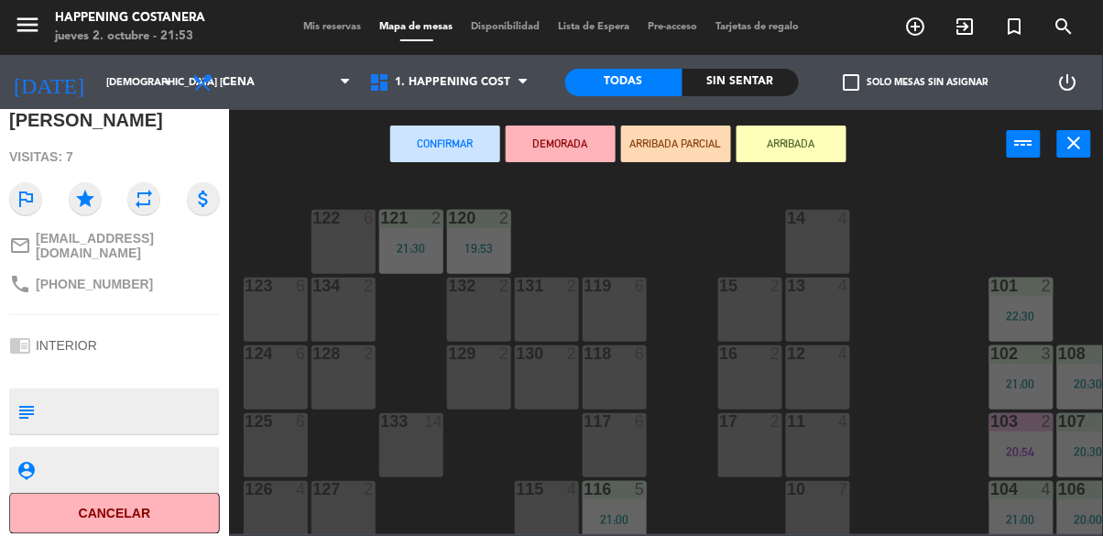
click at [154, 419] on textarea at bounding box center [129, 411] width 175 height 38
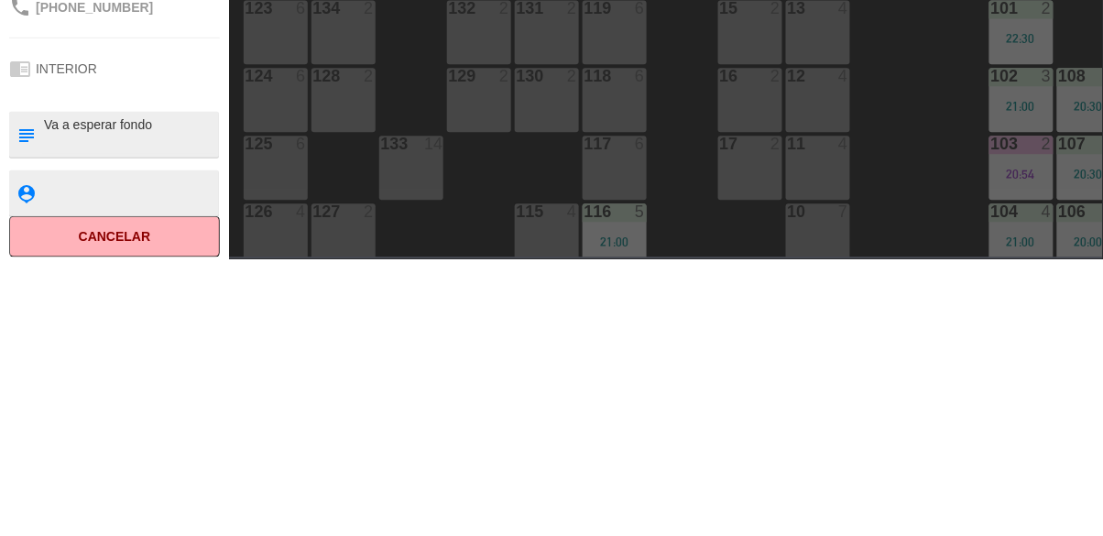
type textarea "Va a esperar fondo"
click at [171, 348] on div "chrome_reader_mode INTERIOR" at bounding box center [114, 345] width 211 height 35
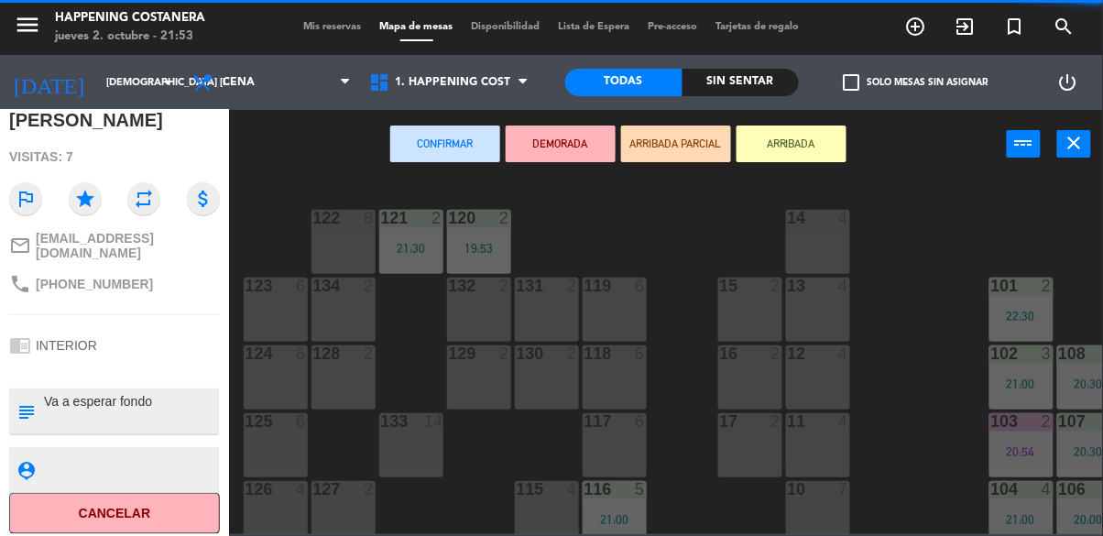
click at [146, 352] on div "chrome_reader_mode INTERIOR" at bounding box center [114, 345] width 211 height 35
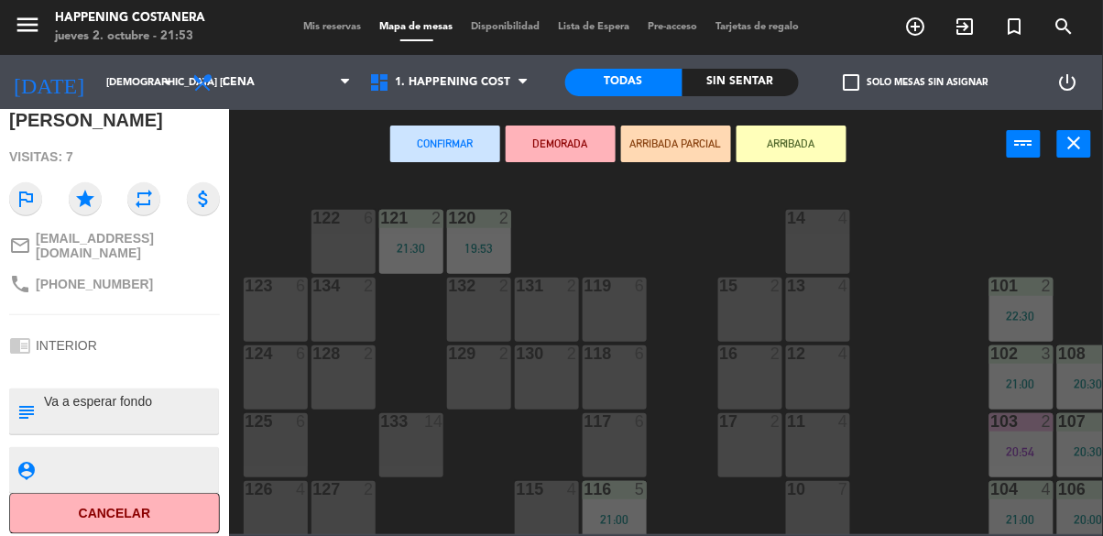
click at [817, 129] on button "ARRIBADA" at bounding box center [792, 144] width 110 height 37
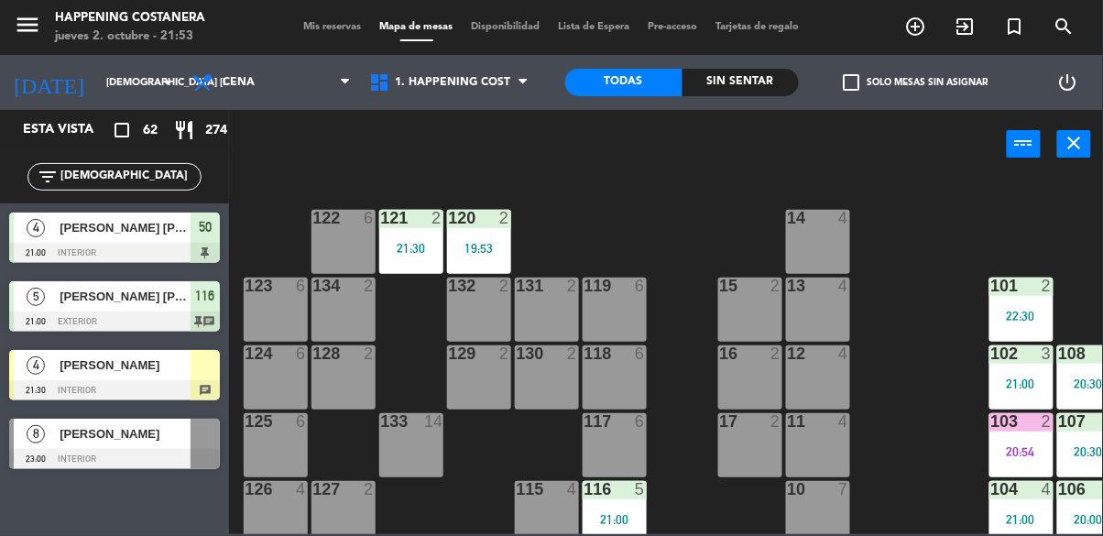
click at [129, 170] on input "Jua" at bounding box center [130, 177] width 142 height 20
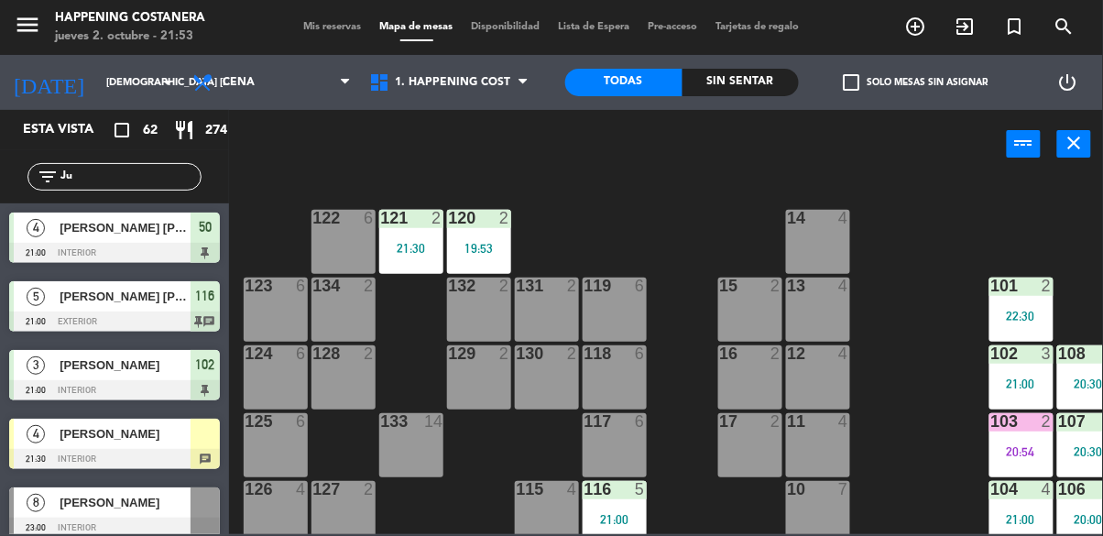
type input "J"
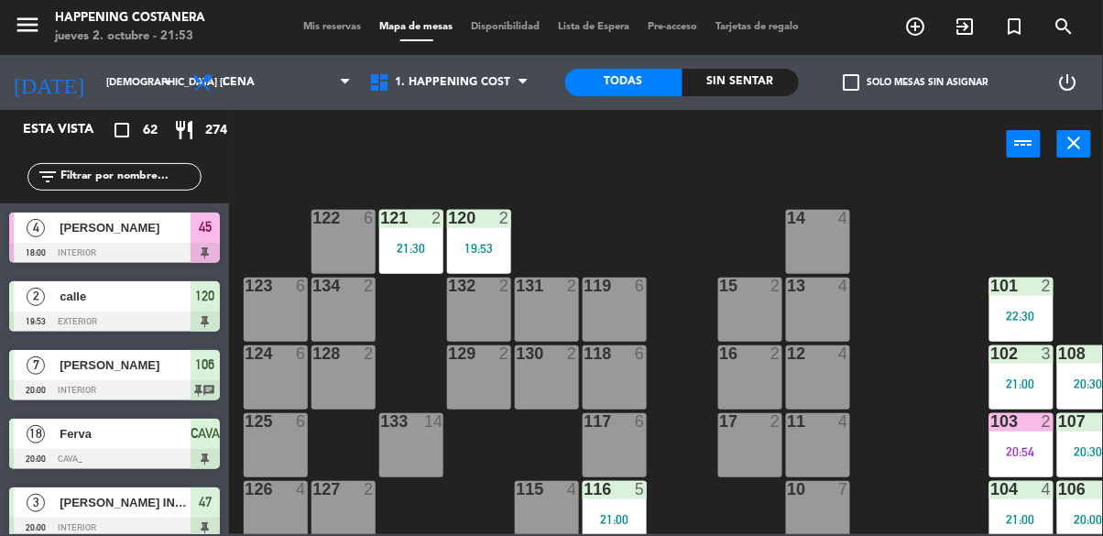
click at [931, 172] on div "power_input close" at bounding box center [618, 145] width 778 height 70
click at [872, 51] on div "menu Happening Costanera jueves 2. octubre - 21:53 Mis reservas Mapa de mesas D…" at bounding box center [551, 27] width 1103 height 55
click at [850, 53] on div "menu Happening Costanera jueves 2. octubre - 21:53 Mis reservas Mapa de mesas D…" at bounding box center [551, 27] width 1103 height 55
click at [865, 76] on label "check_box_outline_blank Solo mesas sin asignar" at bounding box center [916, 82] width 145 height 16
click at [916, 82] on input "check_box_outline_blank Solo mesas sin asignar" at bounding box center [916, 82] width 0 height 0
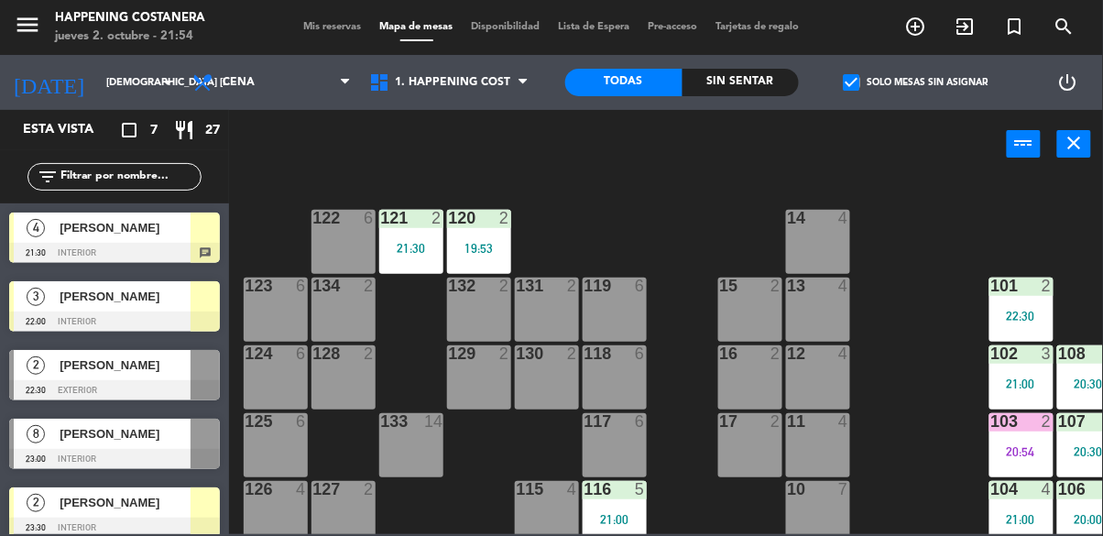
click at [162, 225] on span "[PERSON_NAME]" at bounding box center [125, 227] width 131 height 19
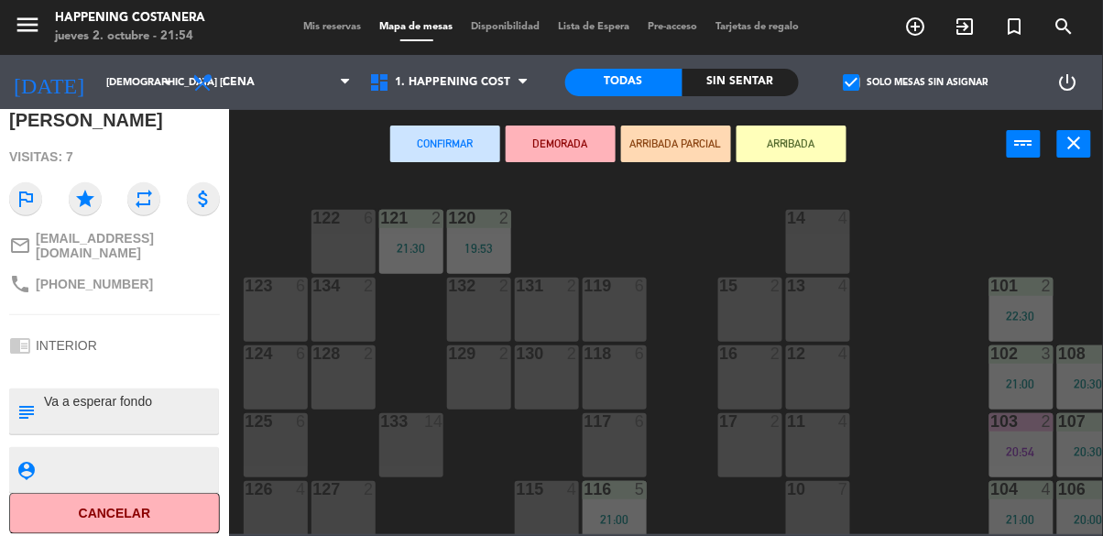
click at [935, 274] on div "69 2 122 6 121 2 21:30 120 2 19:53 14 4 CAVA 18 20:00 101 2 22:30 94 2 70 12 20…" at bounding box center [671, 355] width 863 height 357
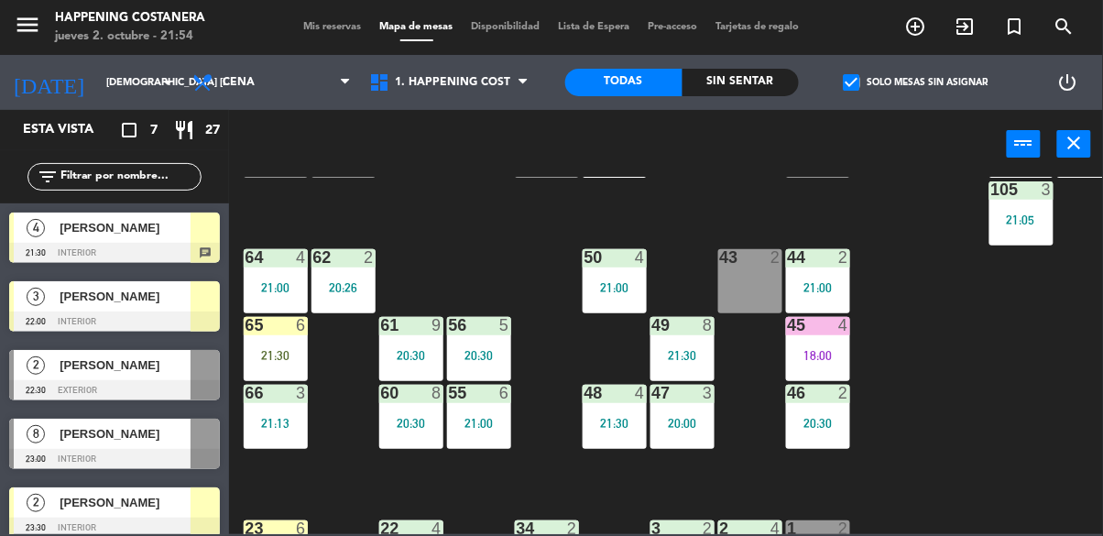
scroll to position [331, 0]
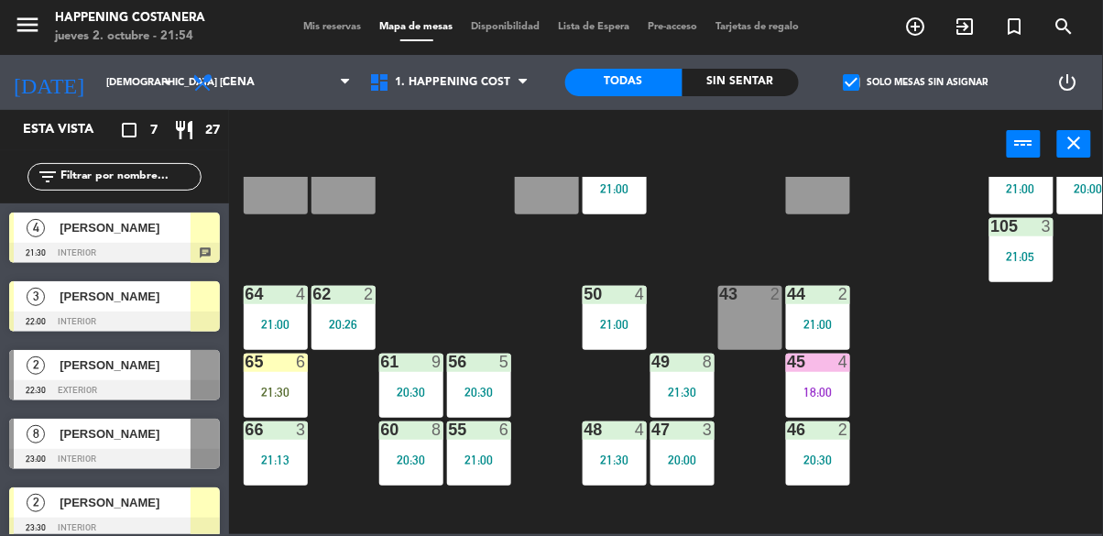
click at [821, 376] on div "45 4 18:00" at bounding box center [818, 386] width 64 height 64
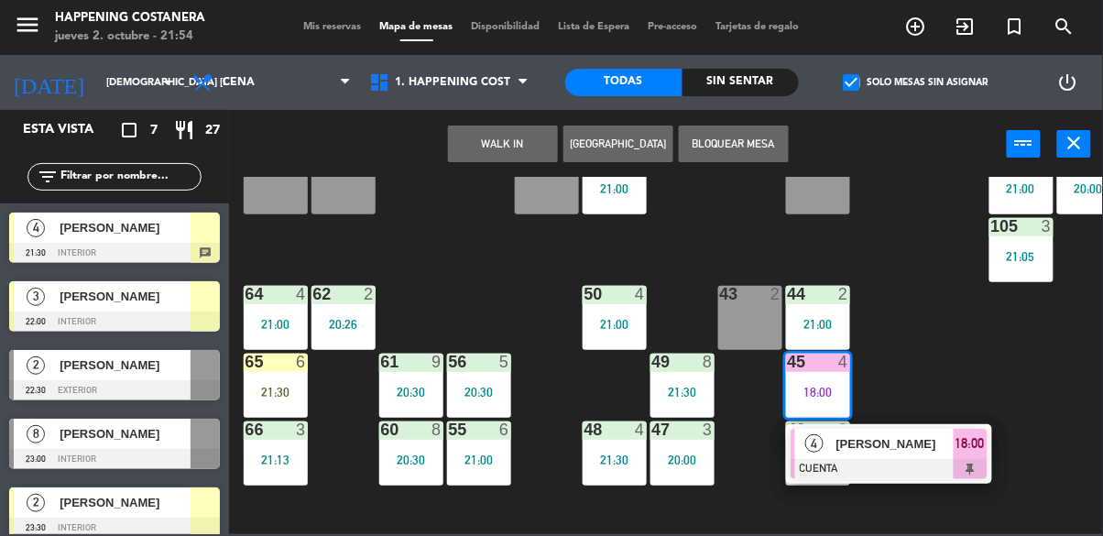
click at [984, 345] on div "69 2 122 6 121 2 21:30 120 2 19:53 14 4 CAVA 18 20:00 101 2 22:30 94 2 70 12 20…" at bounding box center [671, 355] width 863 height 357
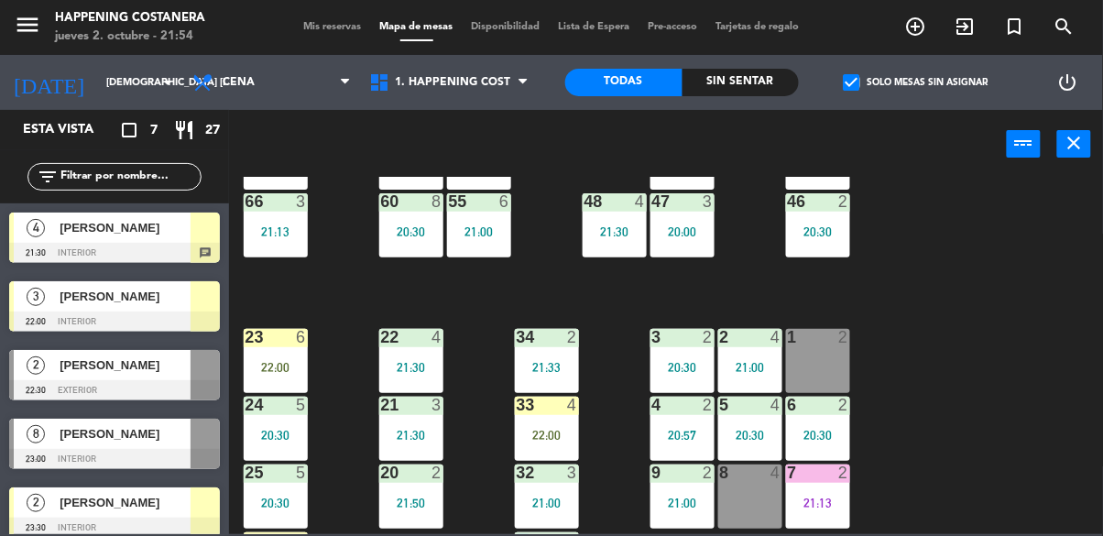
scroll to position [559, 0]
click at [950, 293] on div "69 2 122 6 121 2 21:30 120 2 19:53 14 4 CAVA 18 20:00 101 2 22:30 94 2 70 12 20…" at bounding box center [671, 355] width 863 height 357
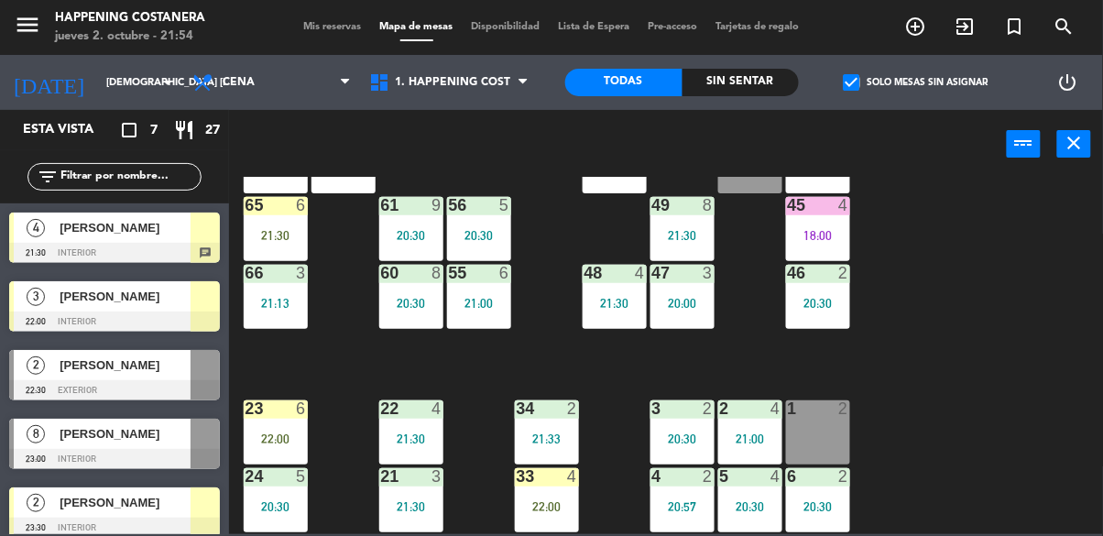
scroll to position [478, 0]
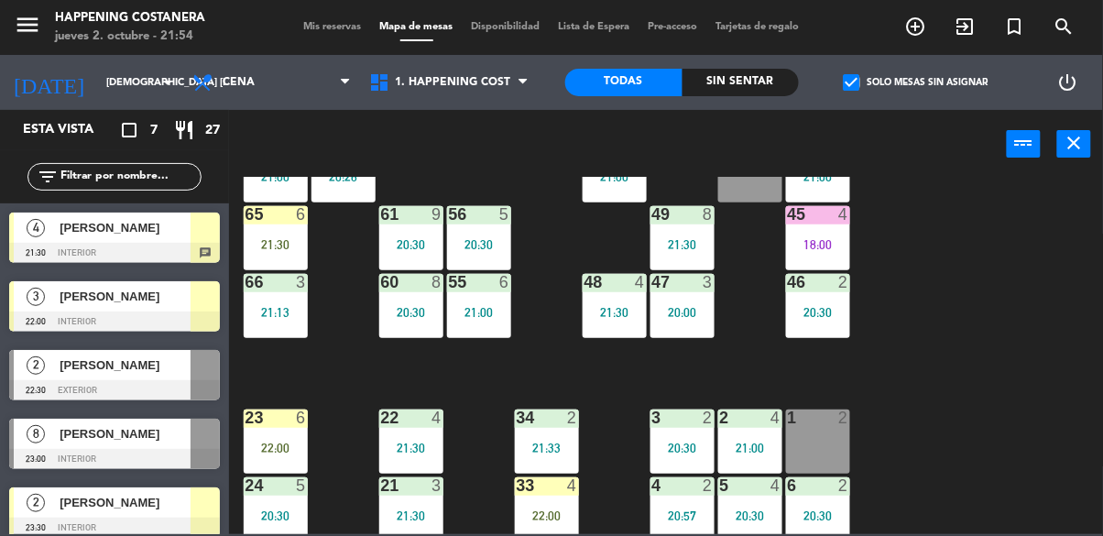
click at [64, 245] on div at bounding box center [114, 253] width 211 height 20
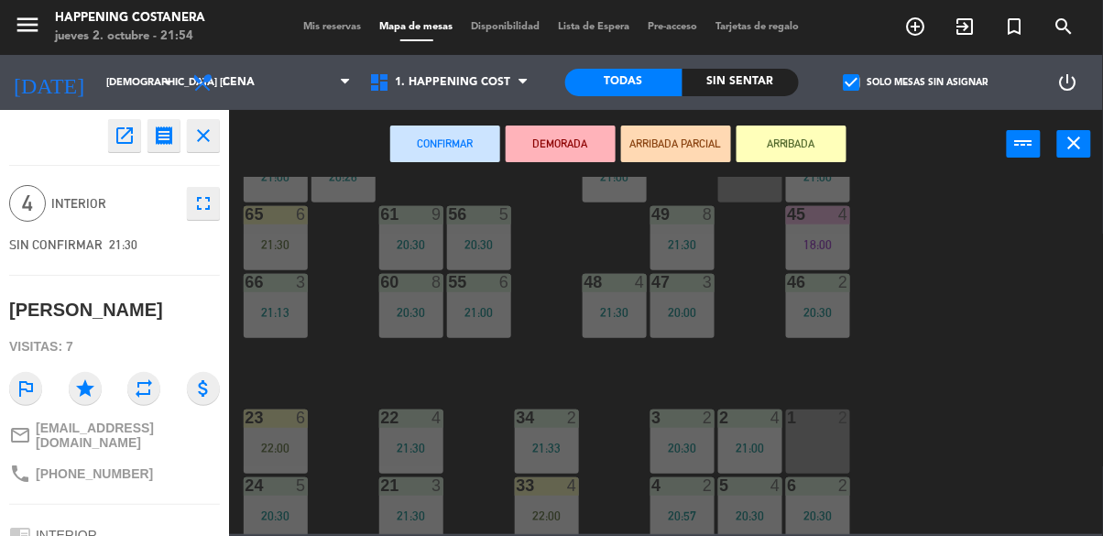
scroll to position [190, 0]
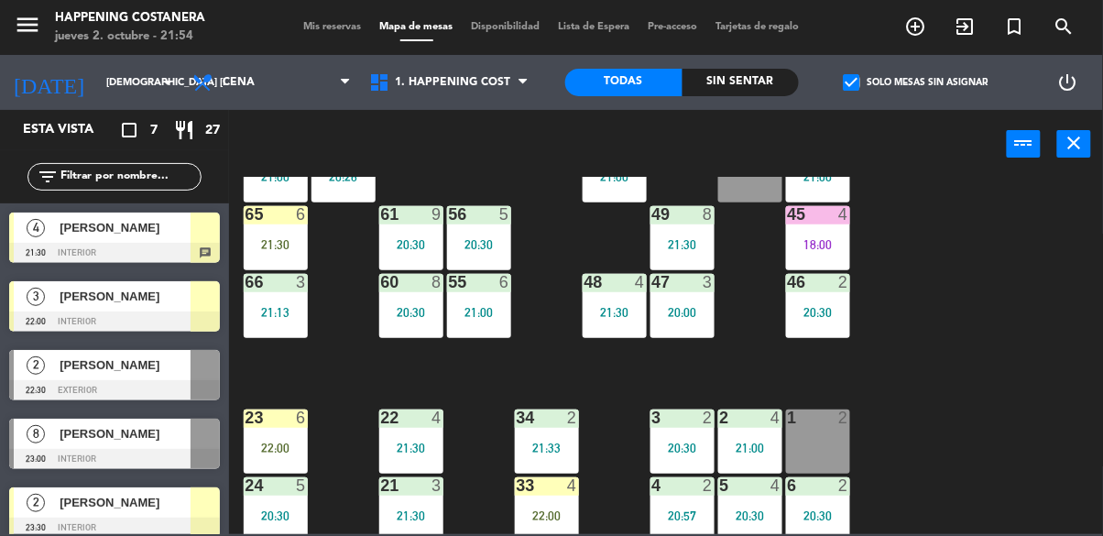
click at [980, 456] on div "69 2 122 6 121 2 21:30 120 2 19:53 14 4 CAVA 18 20:00 101 2 22:30 94 2 70 12 20…" at bounding box center [671, 355] width 863 height 357
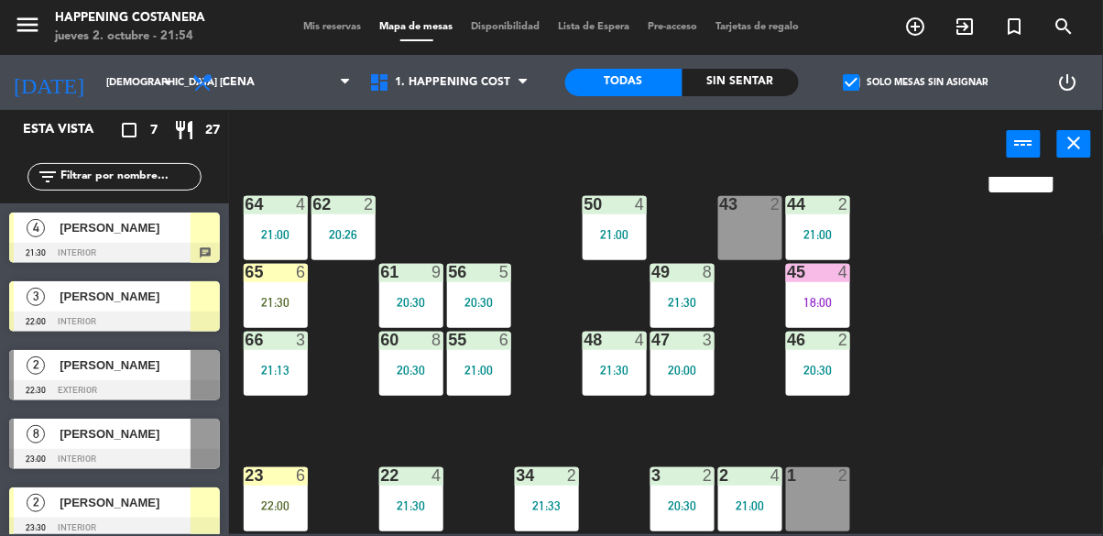
scroll to position [414, 0]
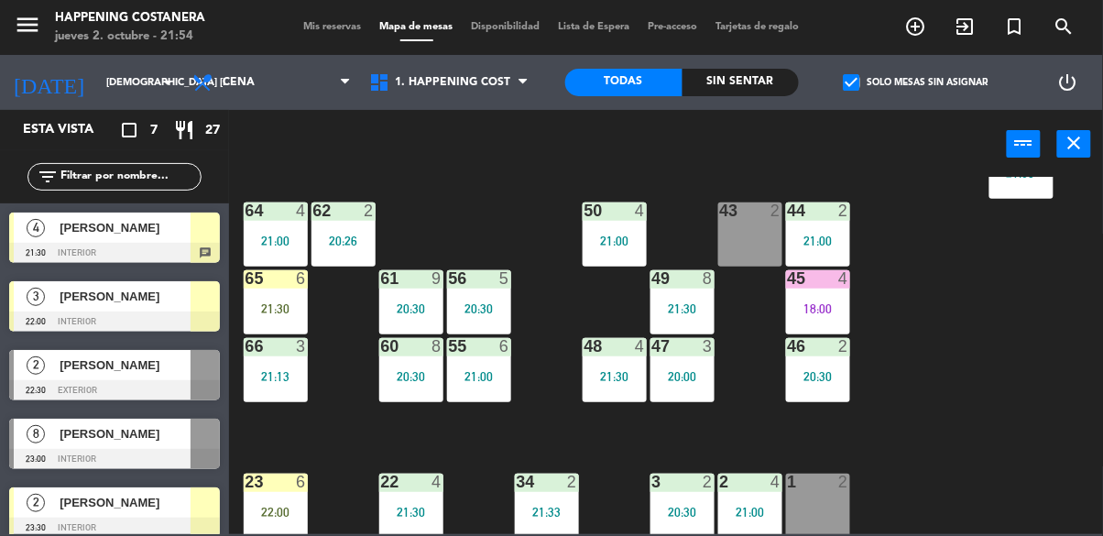
click at [255, 297] on div "65 6 21:30" at bounding box center [276, 302] width 64 height 64
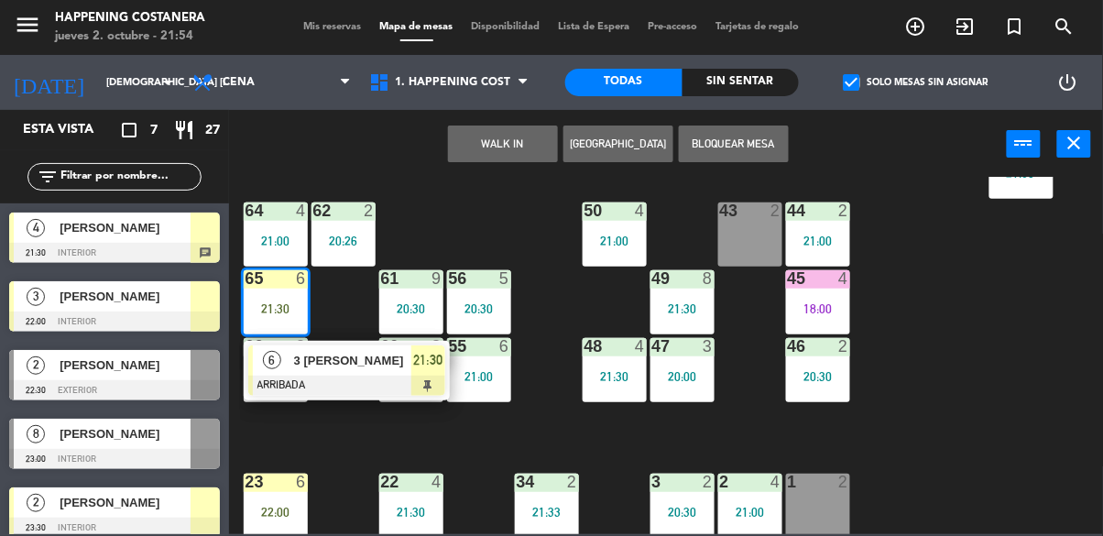
click at [968, 459] on div "69 2 122 6 121 2 21:30 120 2 19:53 14 4 CAVA 18 20:00 101 2 22:30 94 2 70 12 20…" at bounding box center [671, 355] width 863 height 357
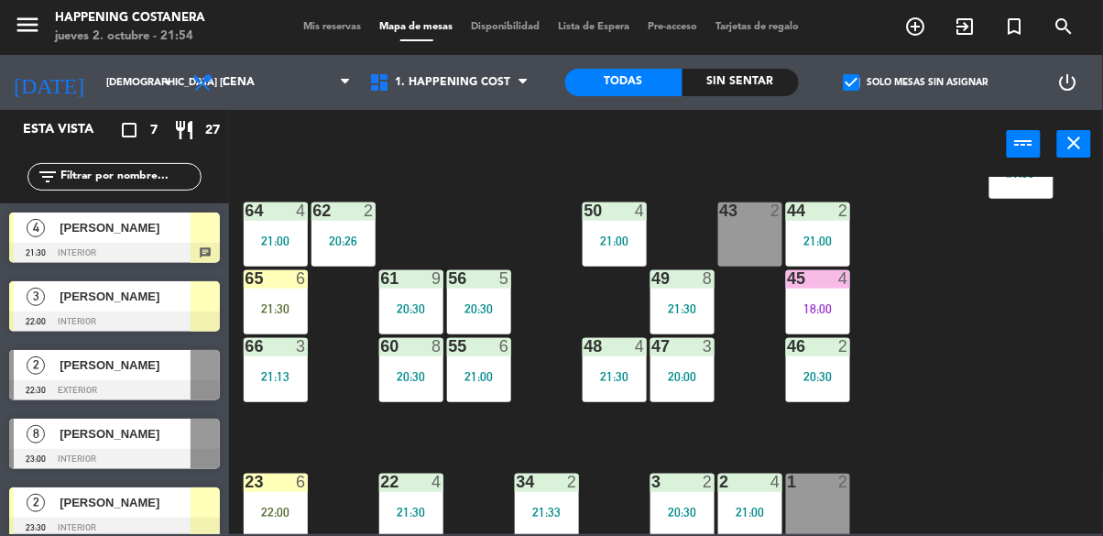
click at [815, 323] on div "45 4 18:00" at bounding box center [818, 302] width 64 height 64
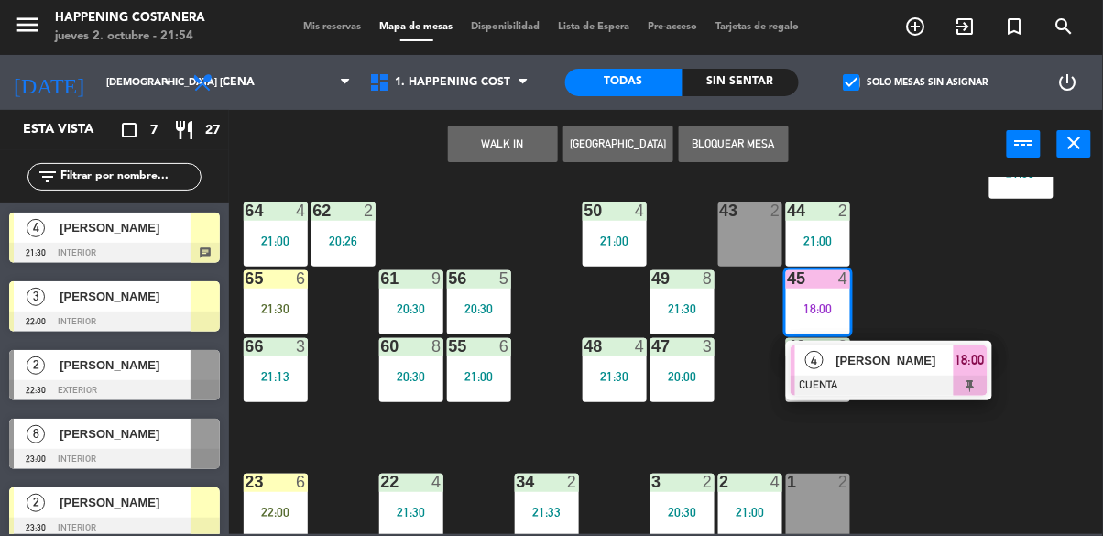
click at [1003, 293] on div "69 2 122 6 121 2 21:30 120 2 19:53 14 4 CAVA 18 20:00 101 2 22:30 94 2 70 12 20…" at bounding box center [671, 355] width 863 height 357
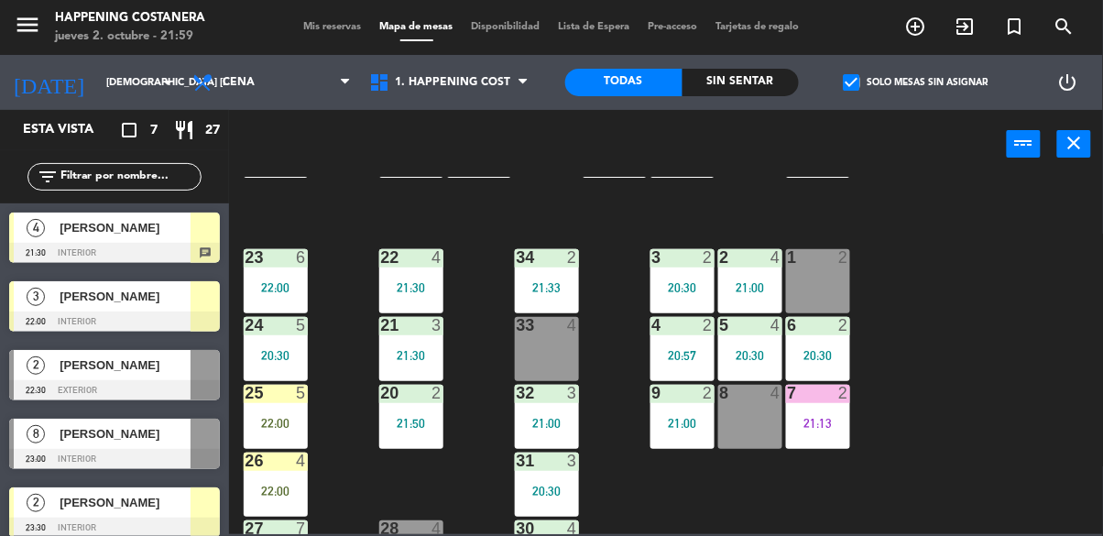
scroll to position [638, 0]
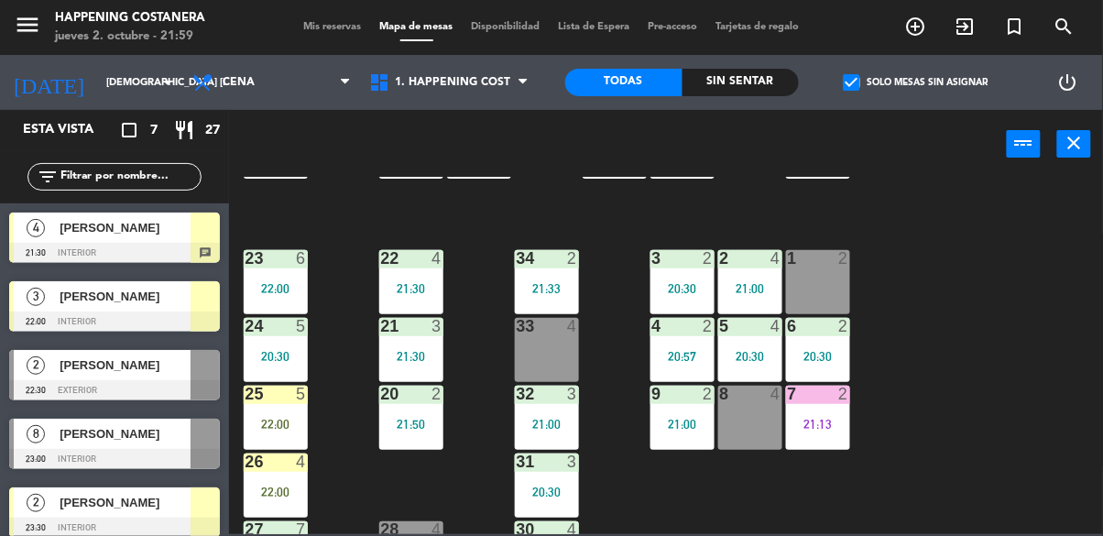
click at [277, 282] on div "22:00" at bounding box center [276, 288] width 64 height 13
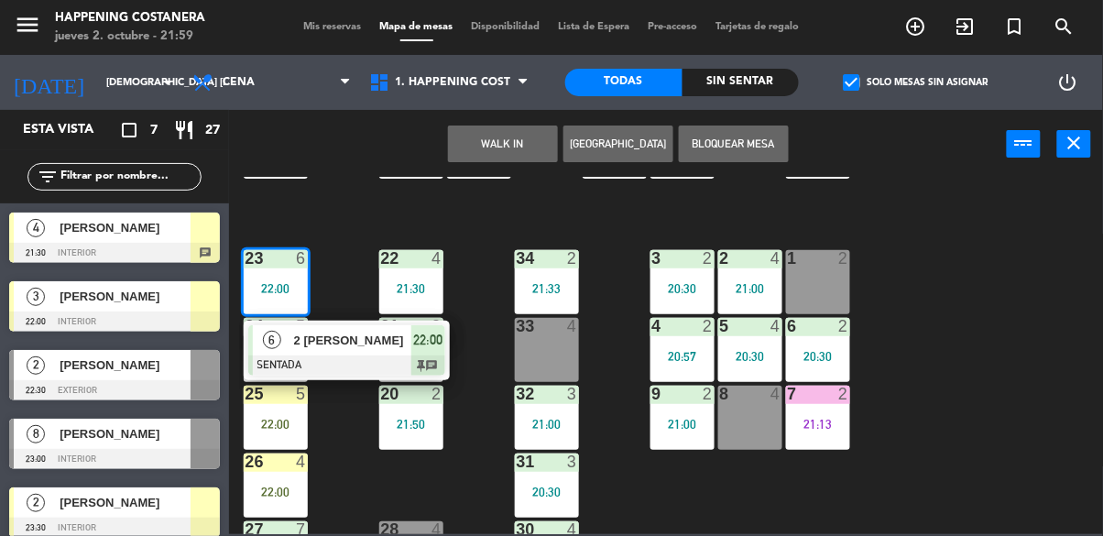
click at [1057, 487] on div "69 2 122 6 121 2 21:30 120 2 19:53 14 4 CAVA 18 20:00 101 2 22:30 94 2 70 12 20…" at bounding box center [671, 355] width 863 height 357
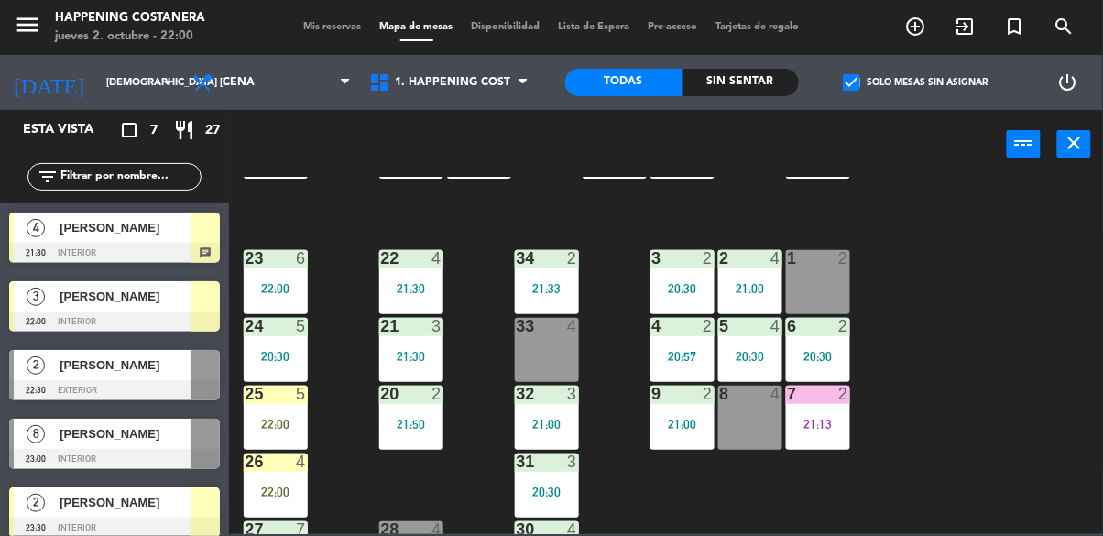
scroll to position [699, 0]
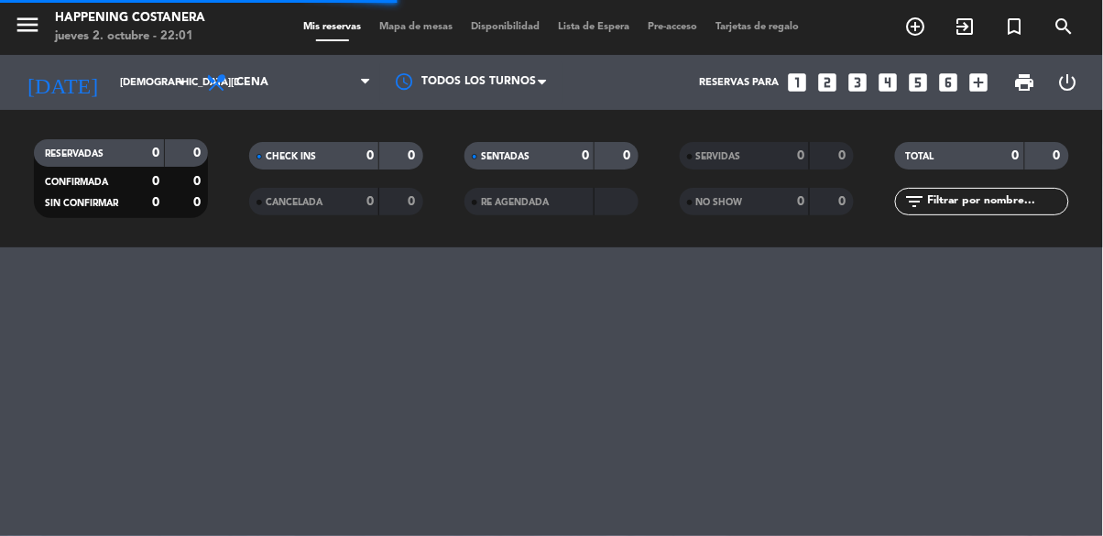
click at [444, 23] on span "Mapa de mesas" at bounding box center [417, 27] width 92 height 10
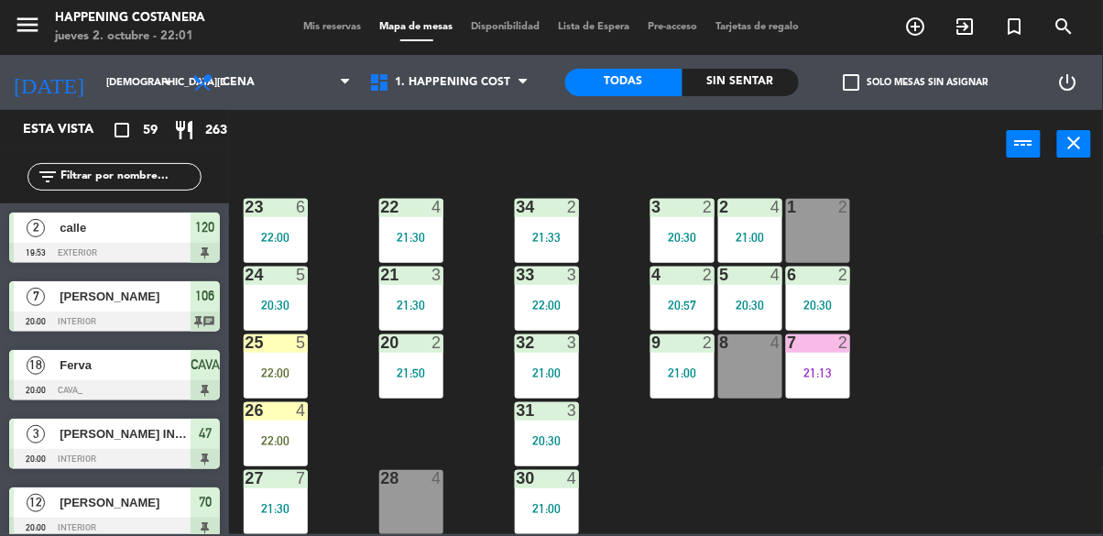
scroll to position [699, 0]
click at [892, 219] on div "69 2 122 6 121 2 21:30 120 2 19:53 14 4 CAVA 18 20:00 101 2 22:30 94 2 70 12 20…" at bounding box center [671, 355] width 863 height 357
click at [283, 434] on div "22:00" at bounding box center [276, 440] width 64 height 13
click at [286, 434] on div "22:00" at bounding box center [276, 440] width 64 height 13
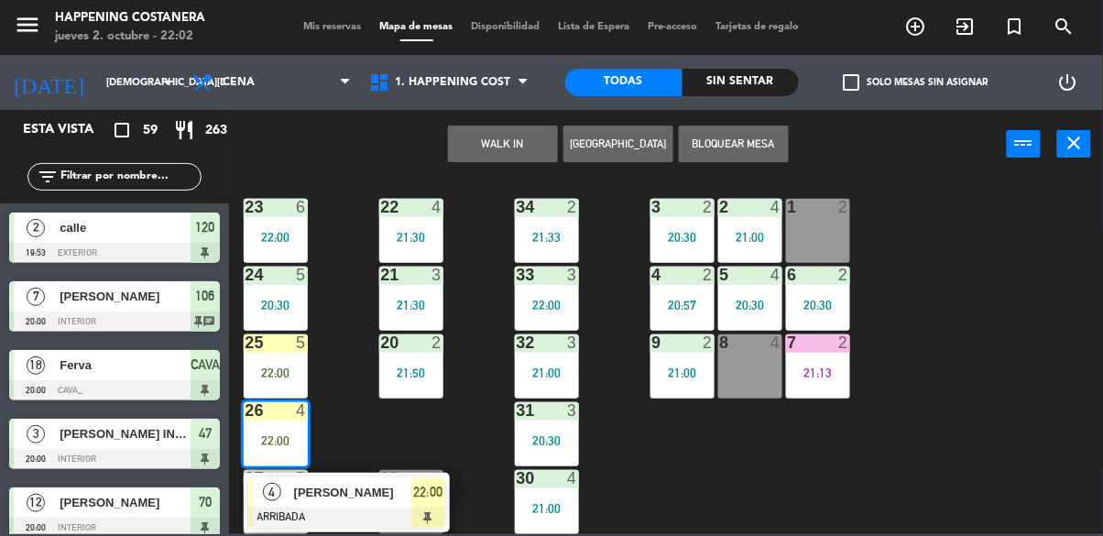
click at [349, 486] on span "[PERSON_NAME]" at bounding box center [352, 492] width 117 height 19
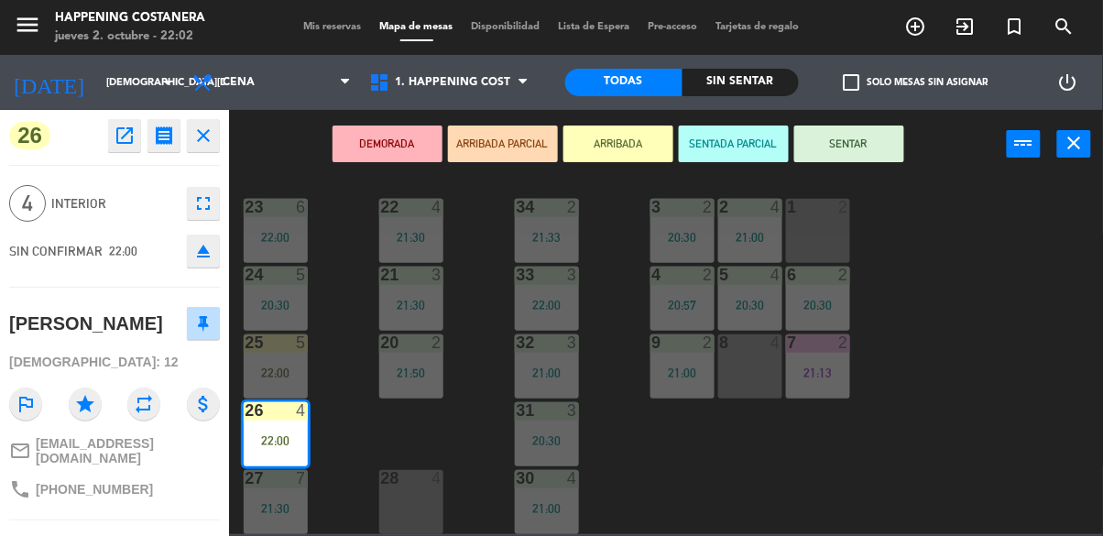
click at [916, 247] on div "69 2 122 6 121 2 21:30 120 2 19:53 14 4 CAVA 18 20:00 101 2 22:30 94 2 70 12 20…" at bounding box center [671, 355] width 863 height 357
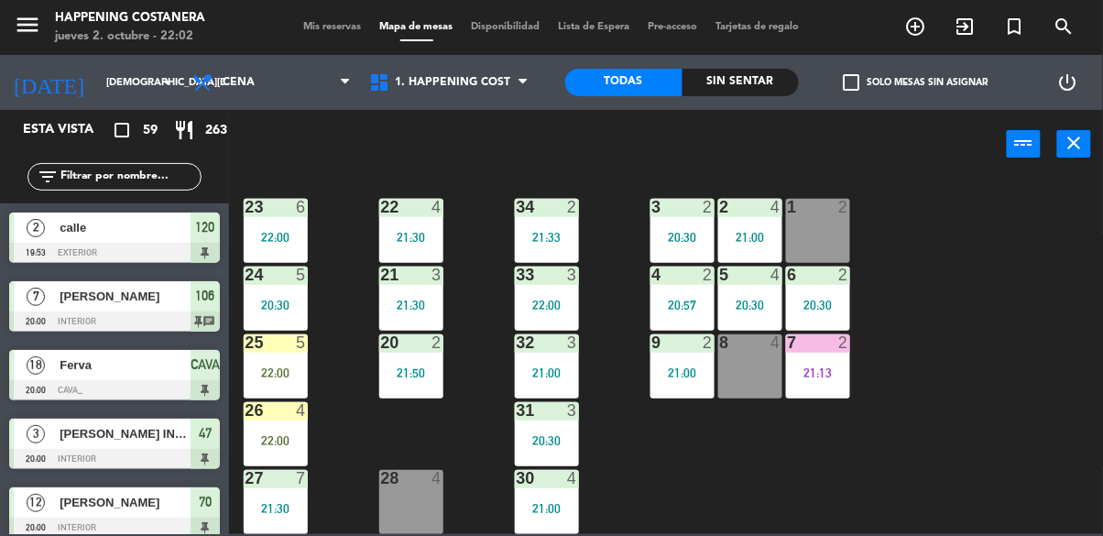
scroll to position [877, 0]
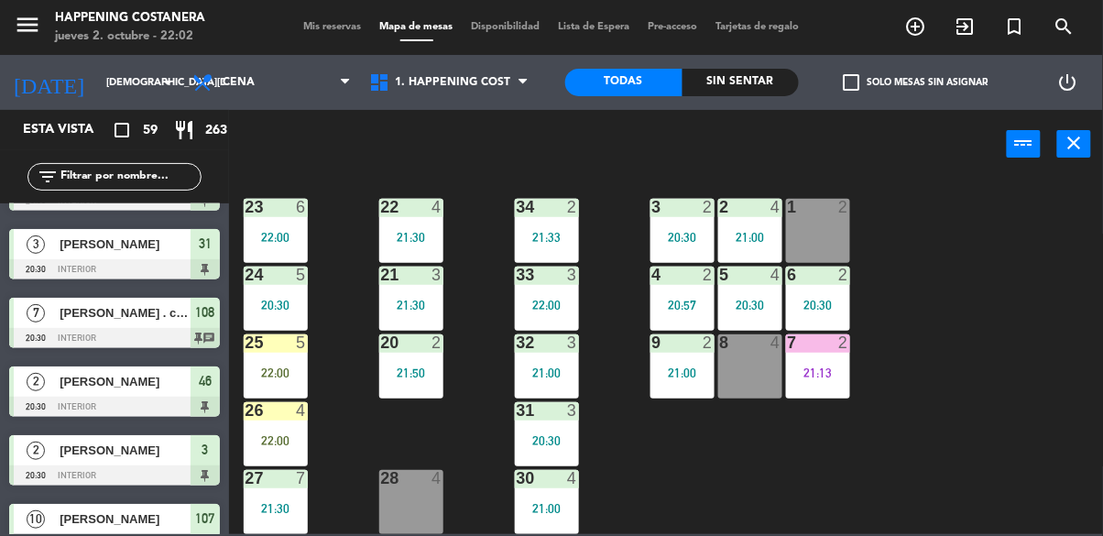
click at [288, 353] on div "25 5 22:00" at bounding box center [276, 366] width 64 height 64
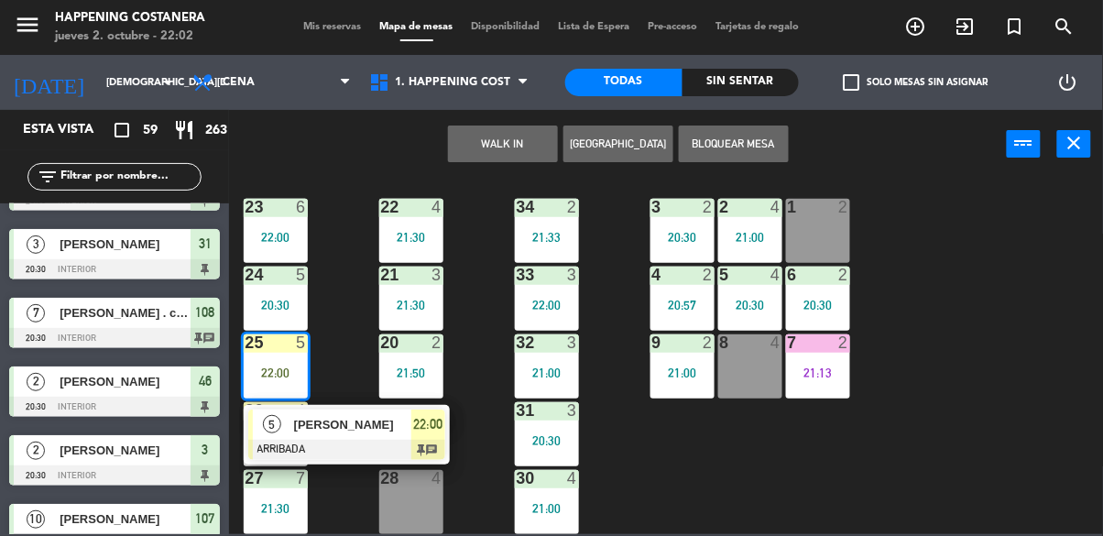
click at [378, 415] on span "[PERSON_NAME]" at bounding box center [352, 424] width 117 height 19
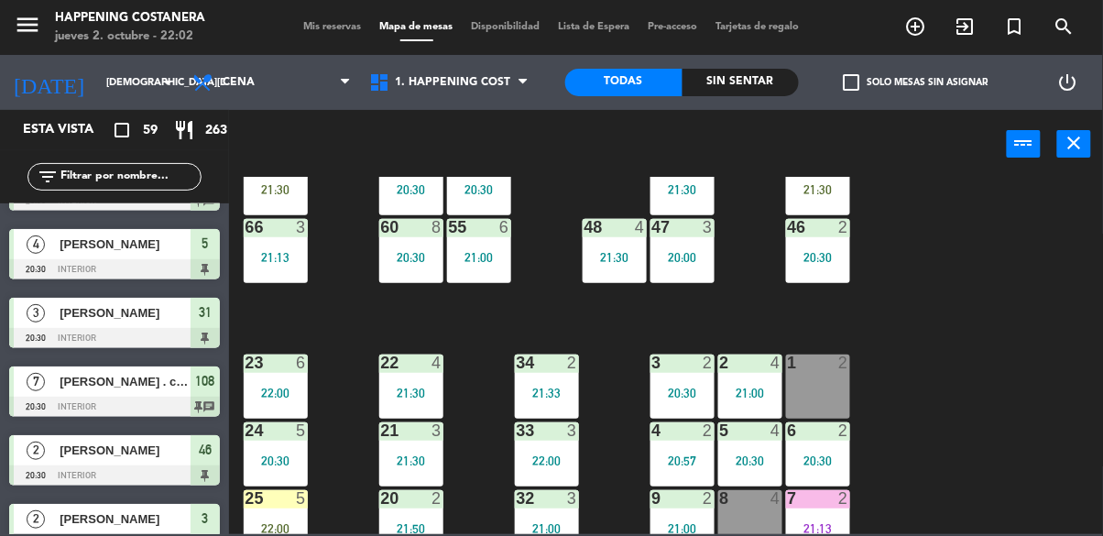
scroll to position [520, 0]
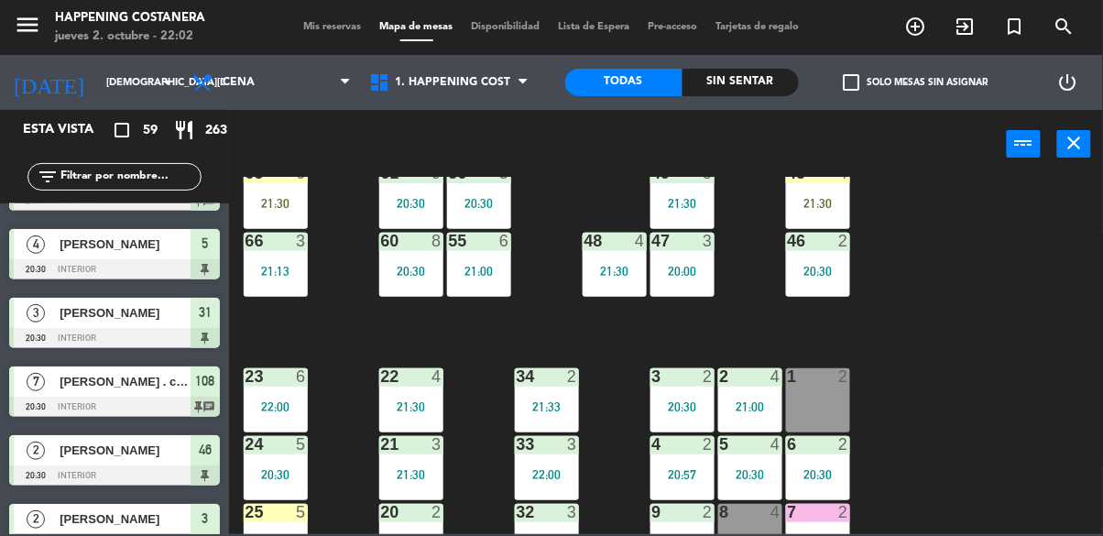
click at [285, 190] on div "65 6 21:30" at bounding box center [276, 197] width 64 height 64
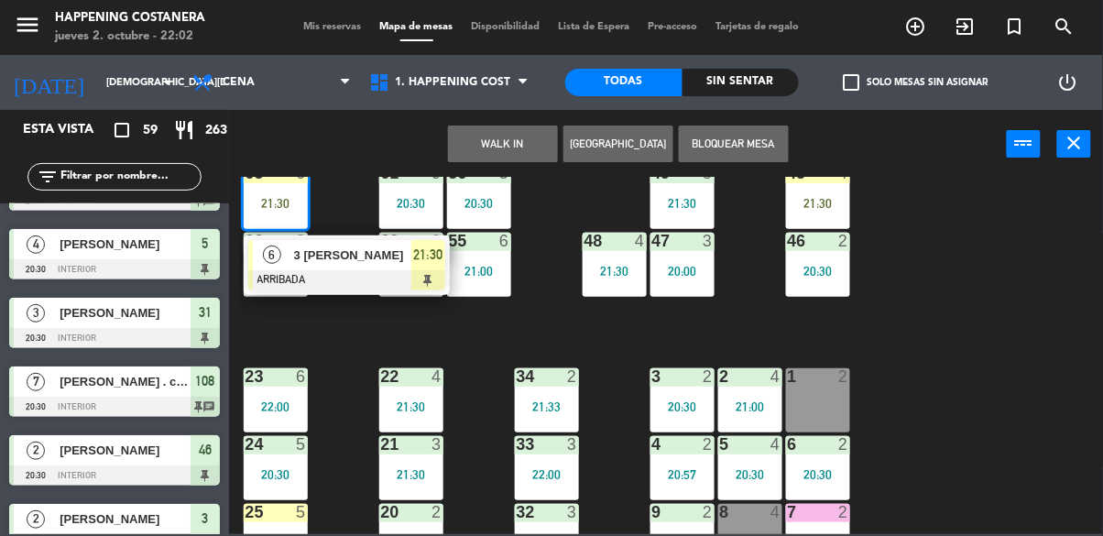
click at [369, 268] on div "3 [PERSON_NAME]" at bounding box center [351, 255] width 119 height 30
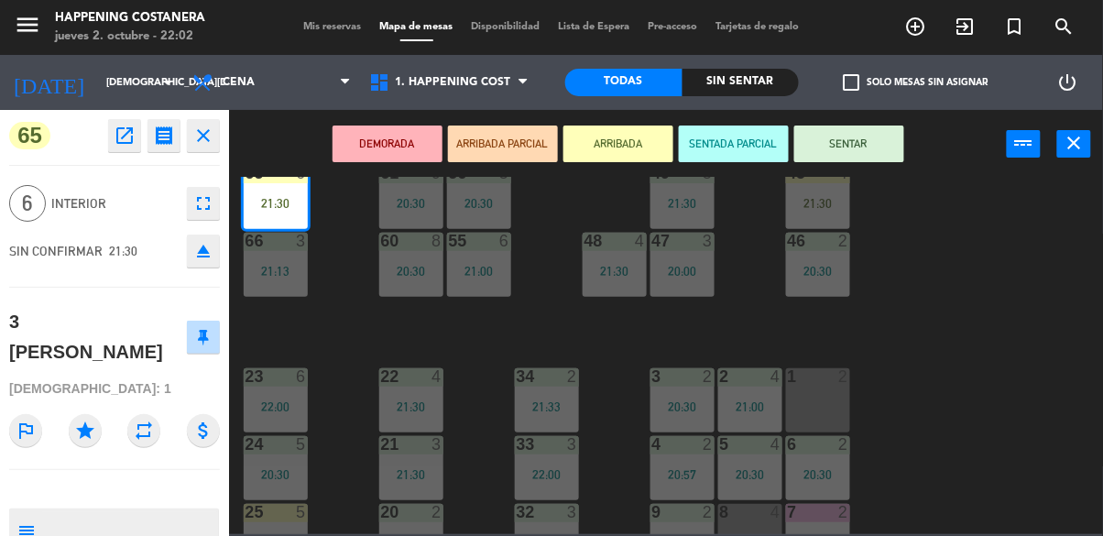
click at [198, 255] on icon "eject" at bounding box center [203, 251] width 22 height 22
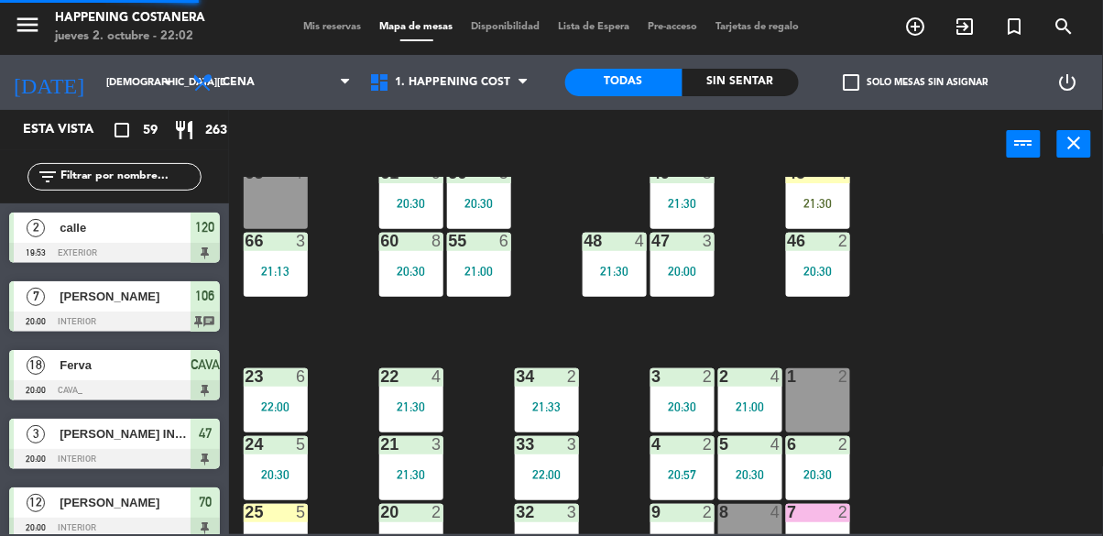
scroll to position [0, 0]
click at [913, 33] on icon "add_circle_outline" at bounding box center [916, 27] width 22 height 22
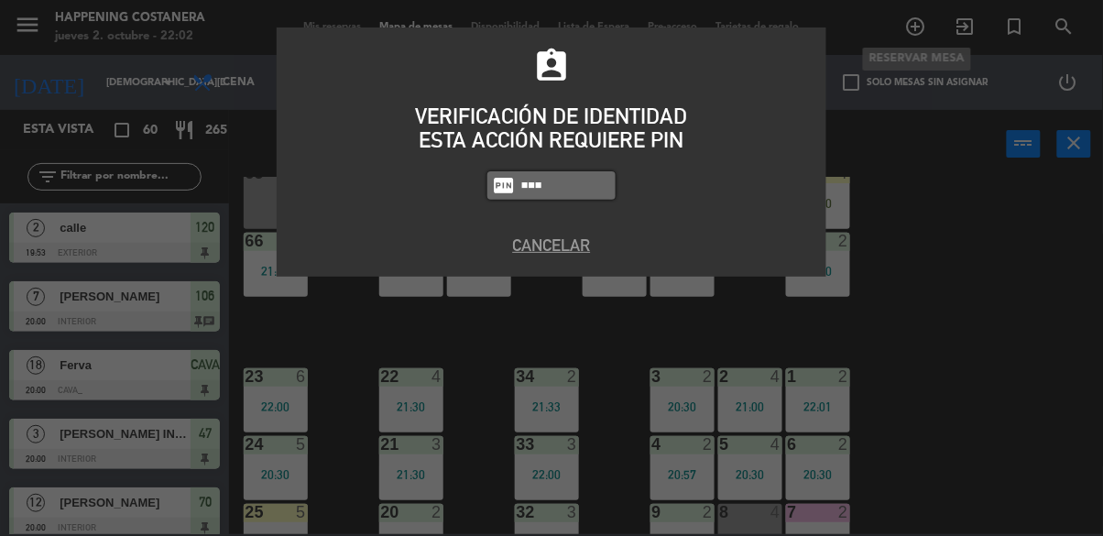
type input "5759"
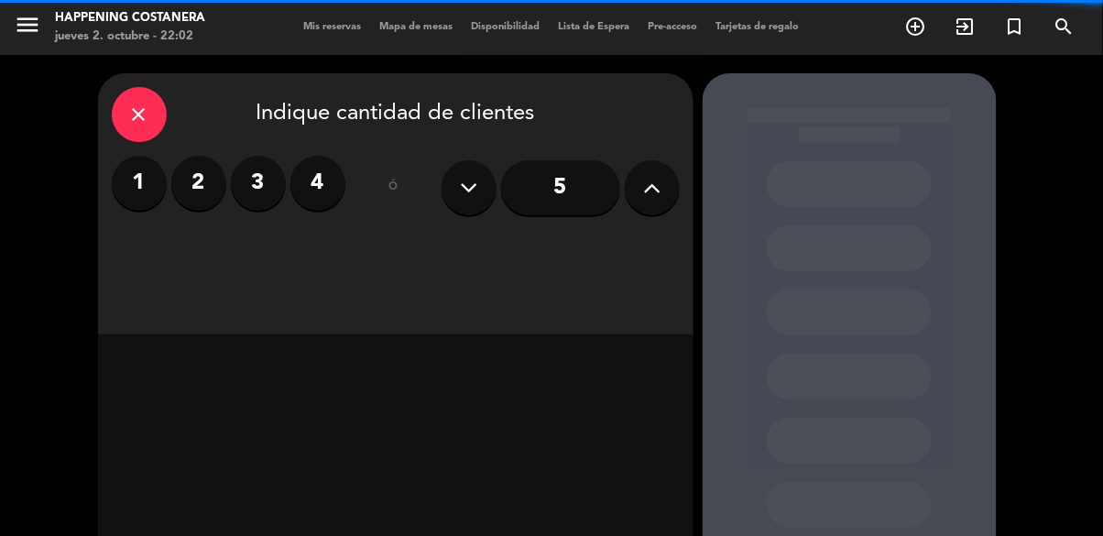
click at [150, 132] on div "close" at bounding box center [139, 114] width 55 height 55
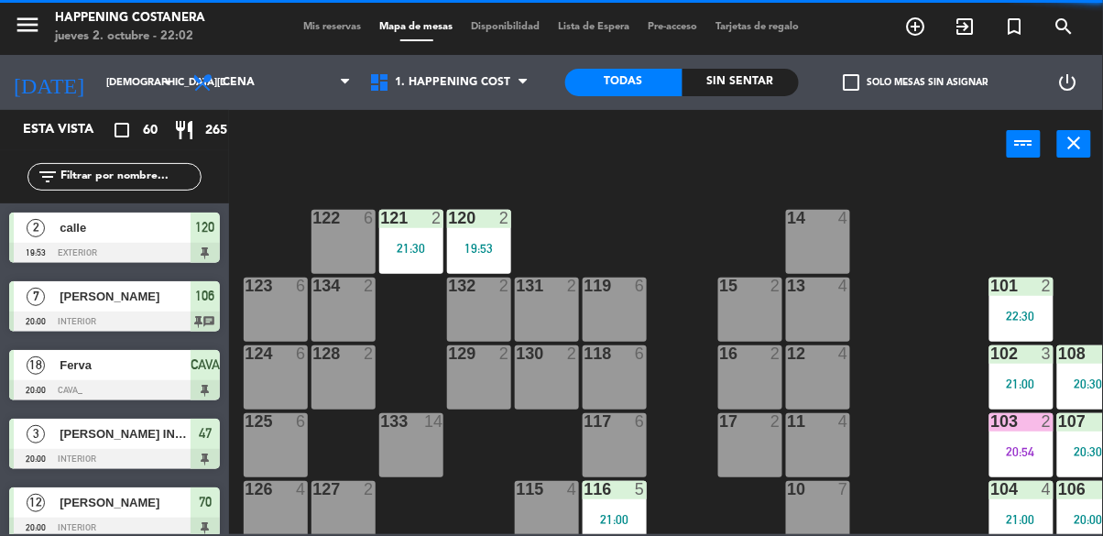
click at [253, 112] on div "power_input close" at bounding box center [618, 145] width 778 height 70
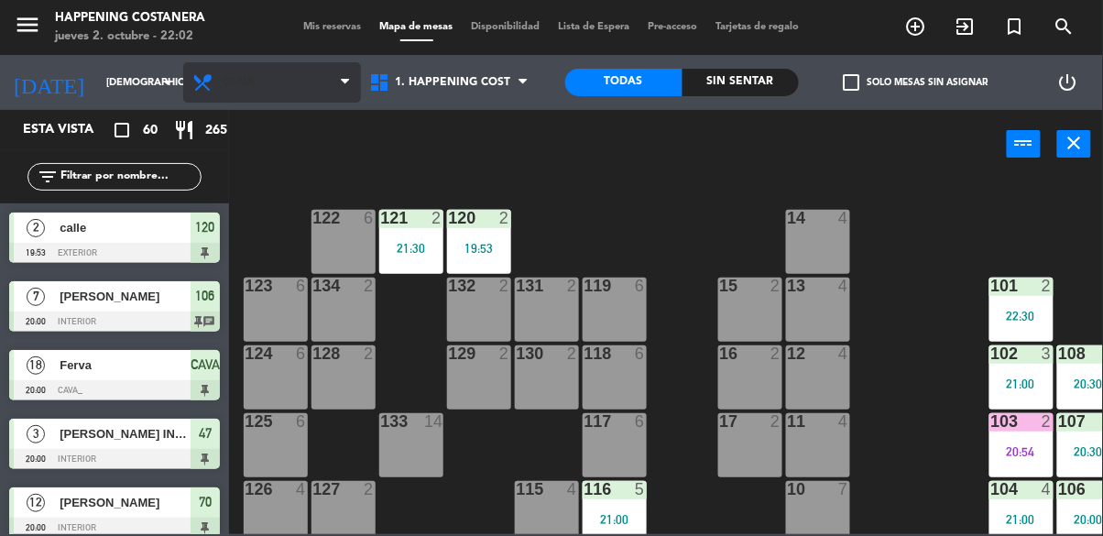
click at [239, 89] on span "Cena" at bounding box center [272, 82] width 178 height 40
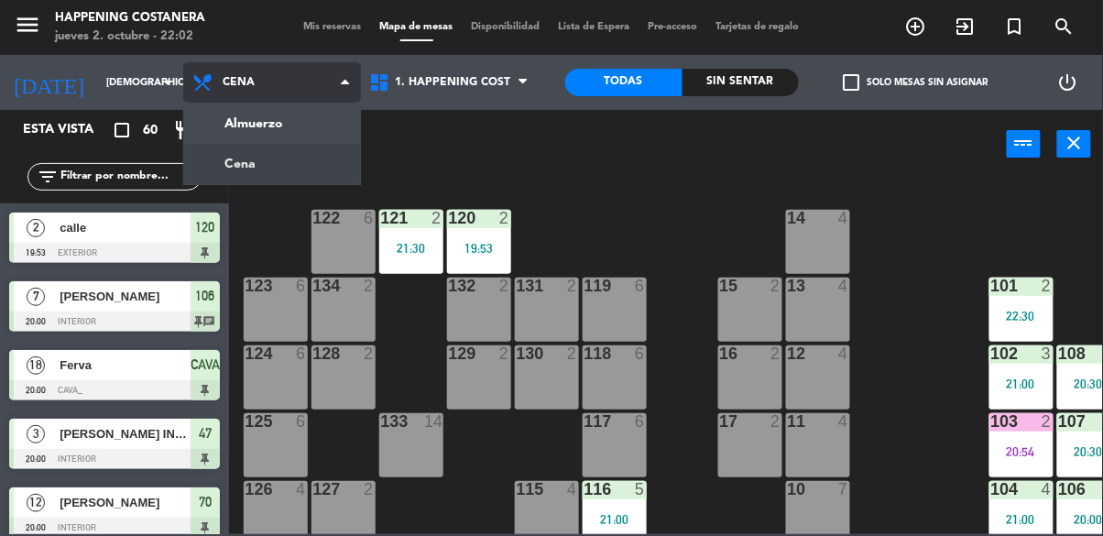
click at [226, 121] on ng-component "menu Happening Costanera [DATE] 2. octubre - 22:02 Mis reservas Mapa de mesas D…" at bounding box center [551, 267] width 1103 height 534
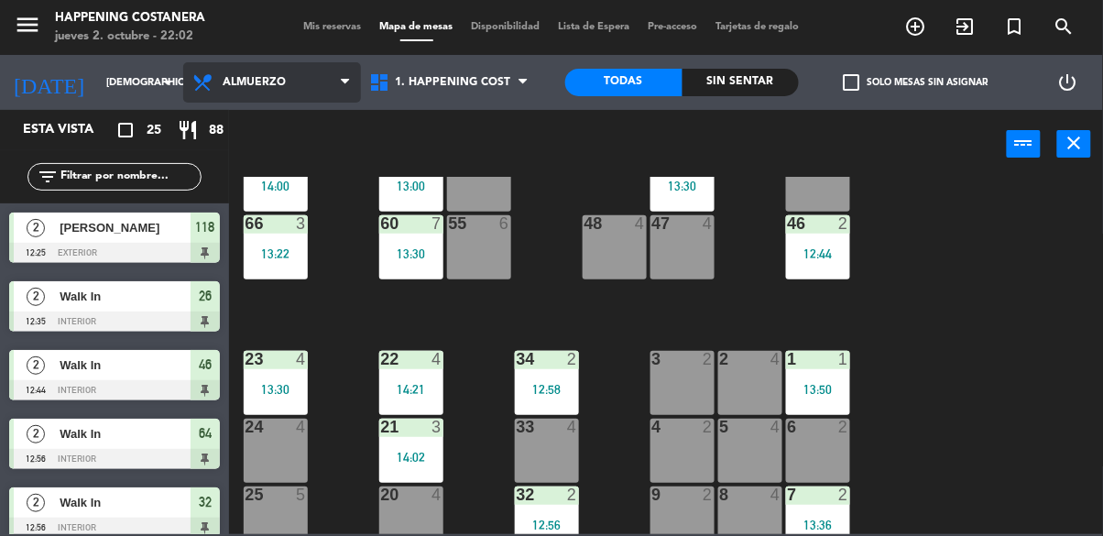
scroll to position [521, 0]
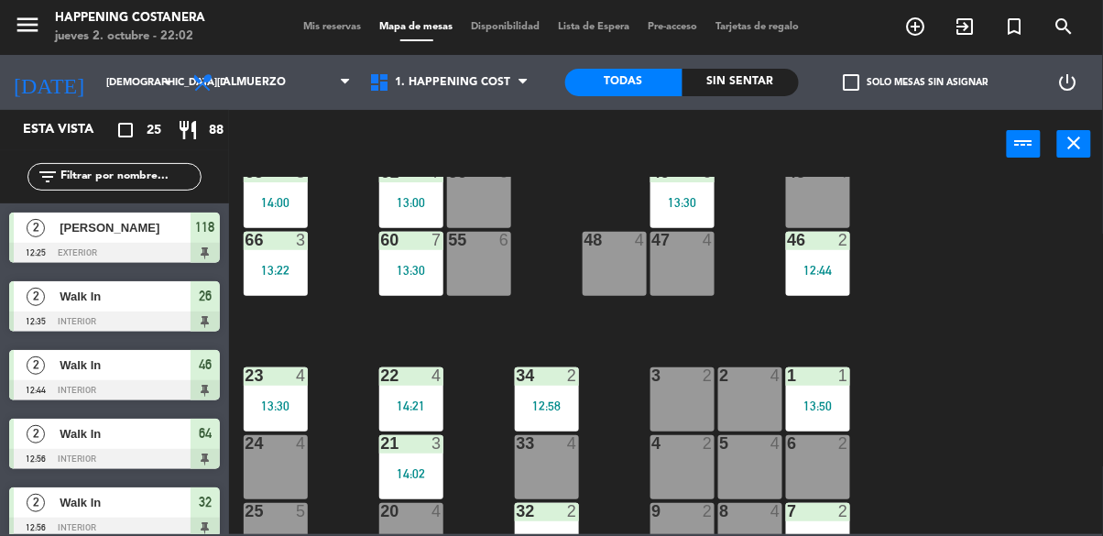
click at [397, 280] on div "60 7 13:30" at bounding box center [411, 264] width 64 height 64
click at [952, 256] on div "69 2 122 2 13:30 121 6 120 2 15:09 14 4 CAVA 20 13:30 101 4 94 2 70 2 123 6 131…" at bounding box center [671, 355] width 863 height 357
click at [97, 82] on input "[DEMOGRAPHIC_DATA][DATE]" at bounding box center [165, 83] width 137 height 30
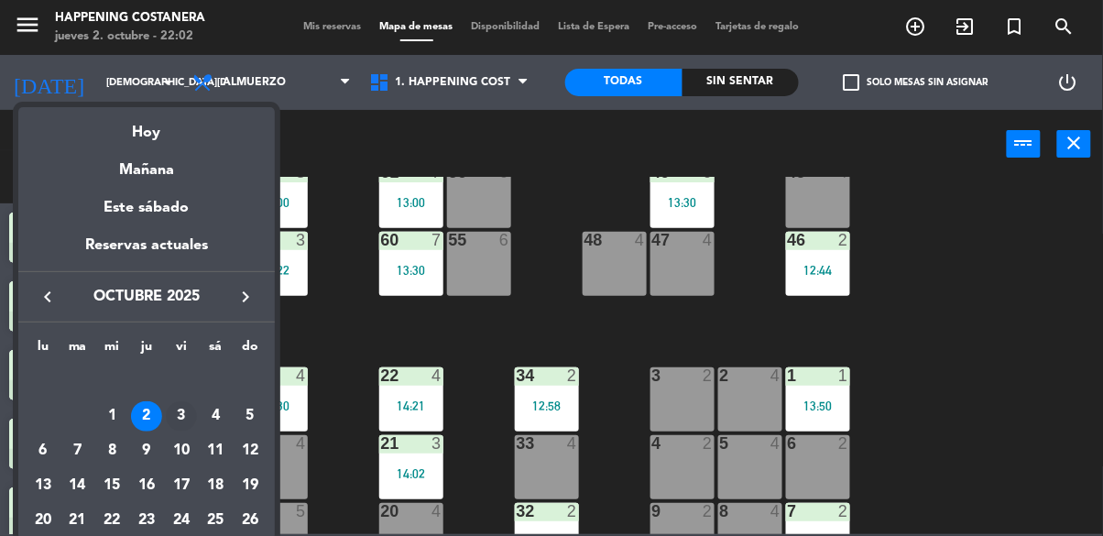
click at [173, 420] on div "3" at bounding box center [181, 416] width 31 height 31
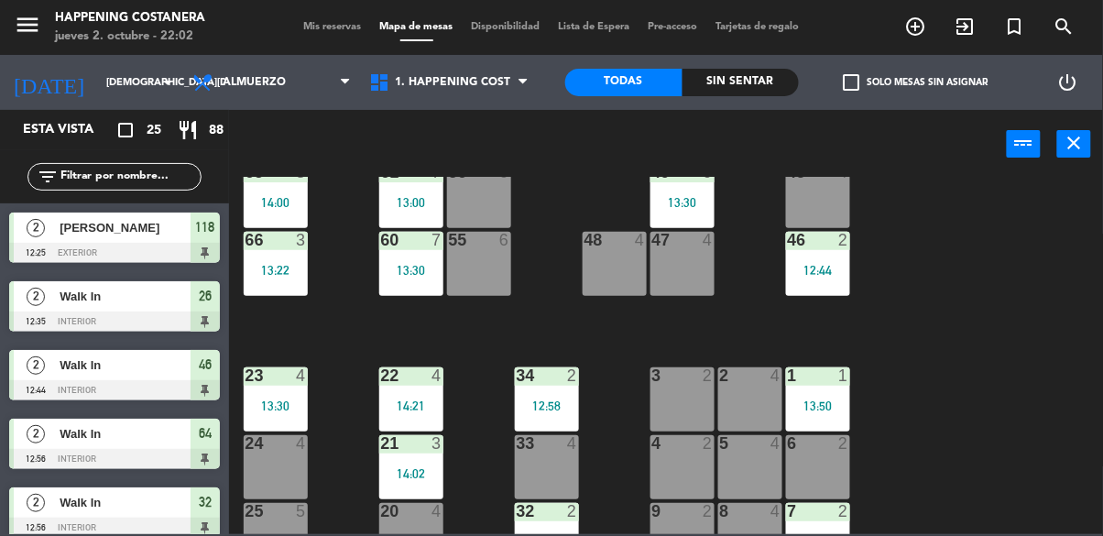
type input "[DATE]"
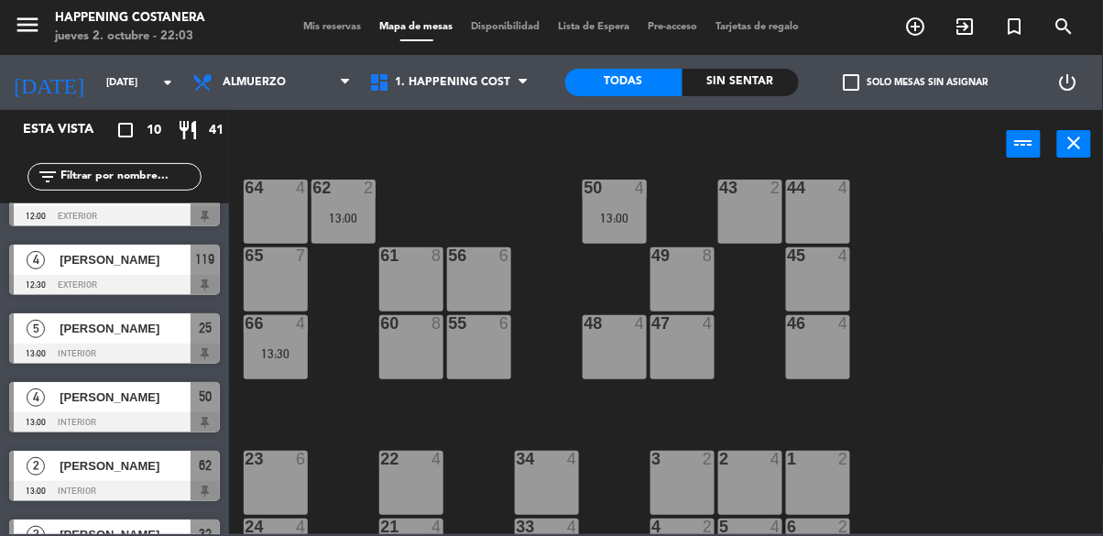
scroll to position [0, 0]
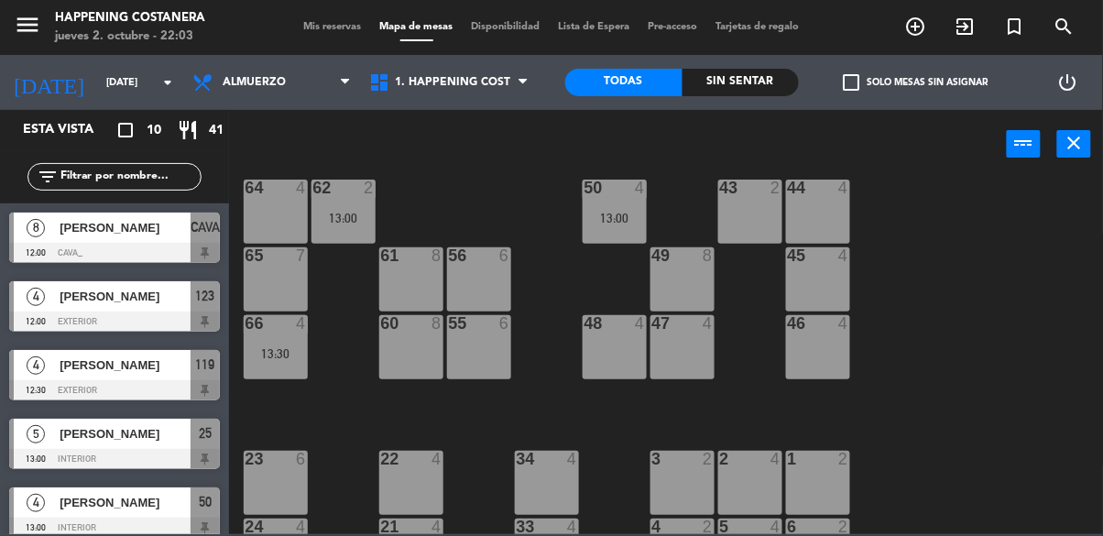
click at [913, 30] on icon "add_circle_outline" at bounding box center [916, 27] width 22 height 22
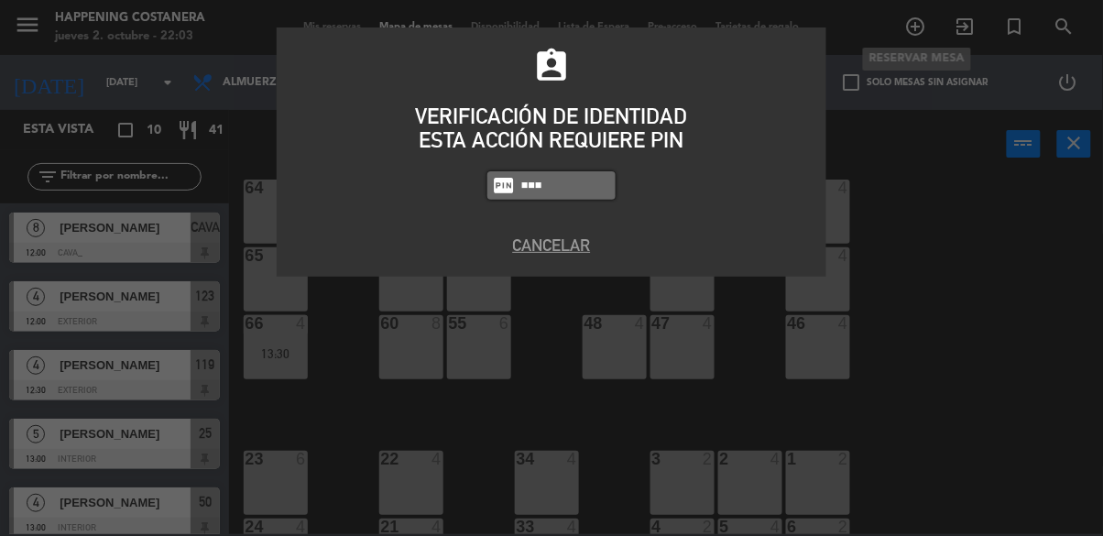
type input "5759"
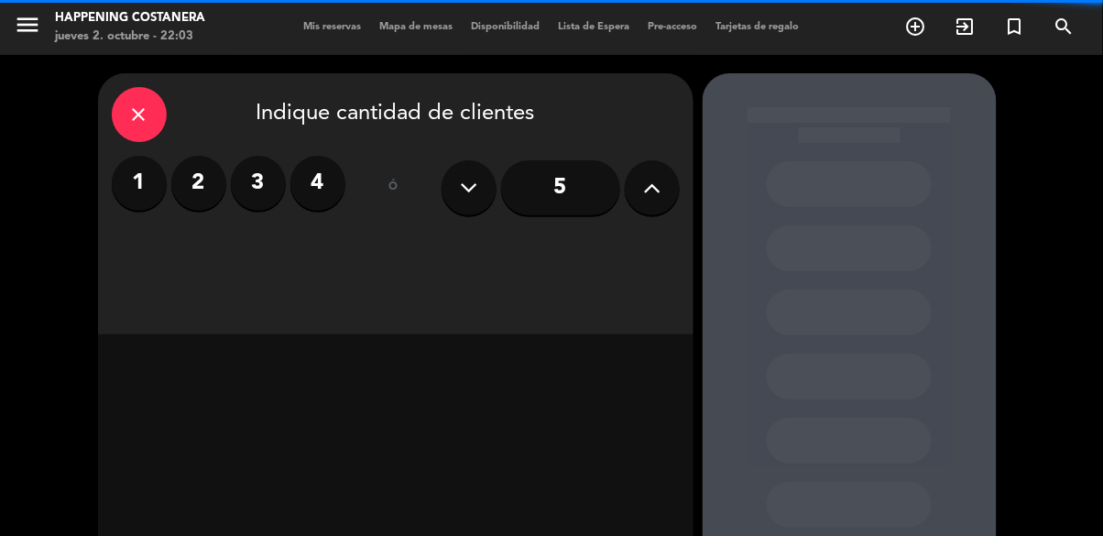
click at [188, 166] on label "2" at bounding box center [198, 183] width 55 height 55
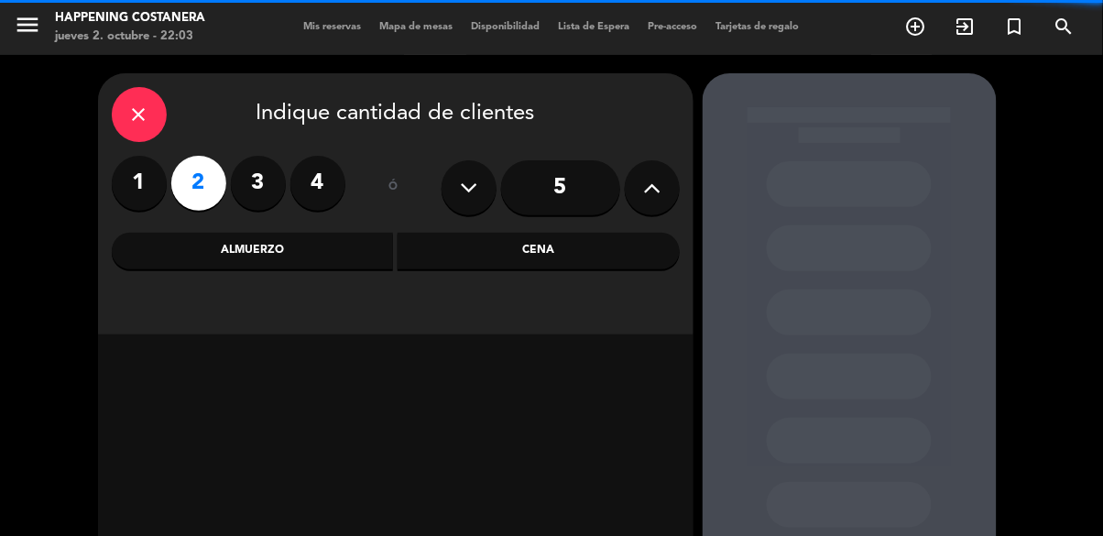
click at [663, 203] on button at bounding box center [652, 187] width 55 height 55
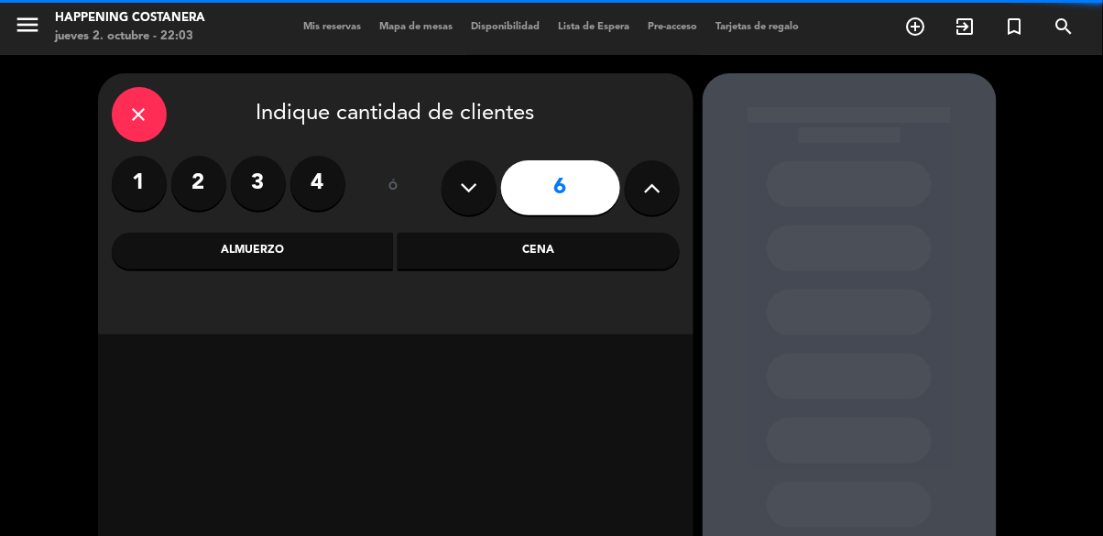
click at [656, 200] on icon at bounding box center [651, 187] width 17 height 27
click at [644, 197] on icon at bounding box center [651, 187] width 17 height 27
type input "8"
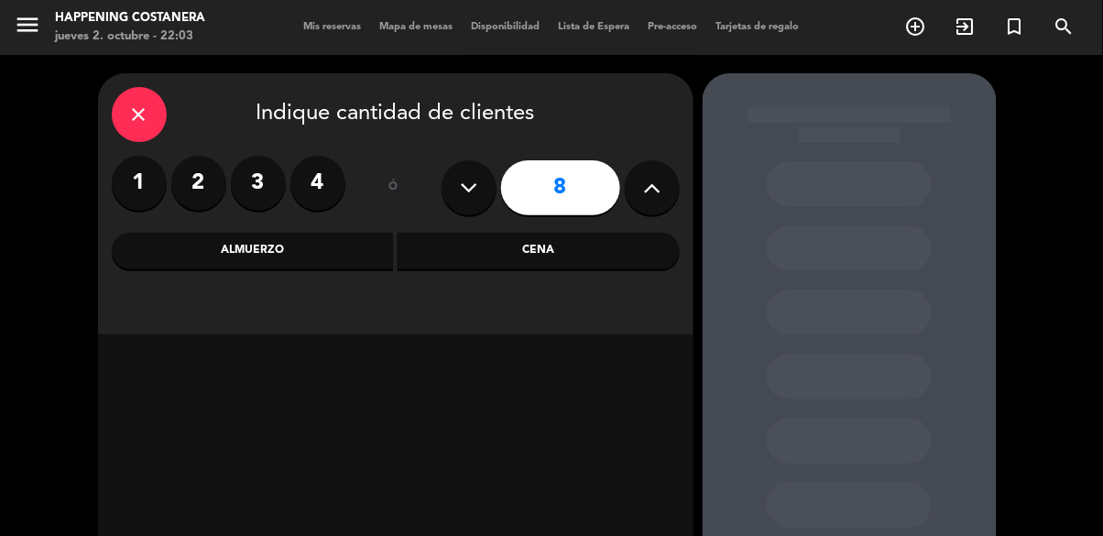
click at [573, 247] on div "Cena" at bounding box center [539, 251] width 282 height 37
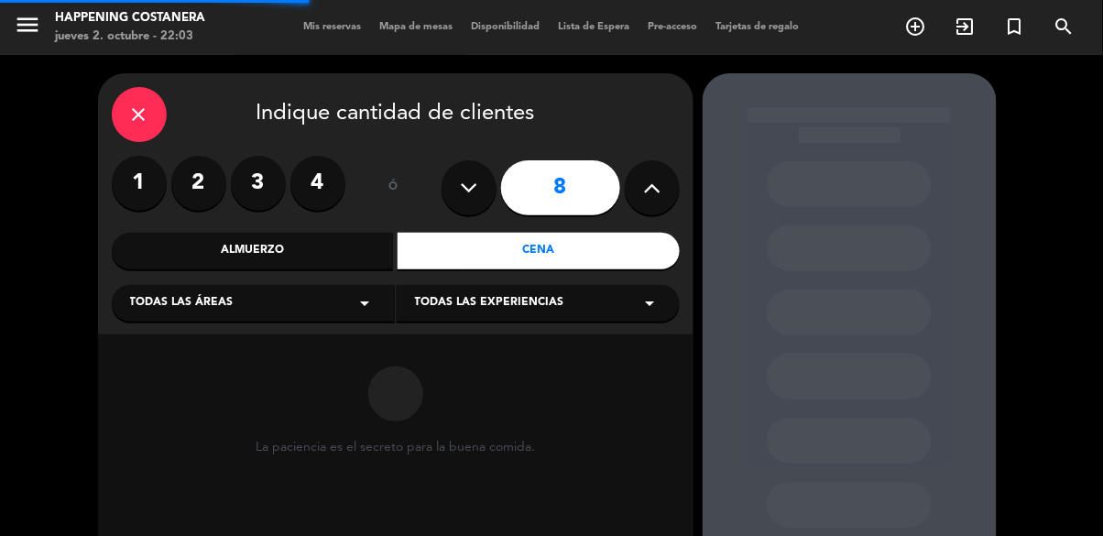
click at [344, 255] on div "Almuerzo" at bounding box center [253, 251] width 282 height 37
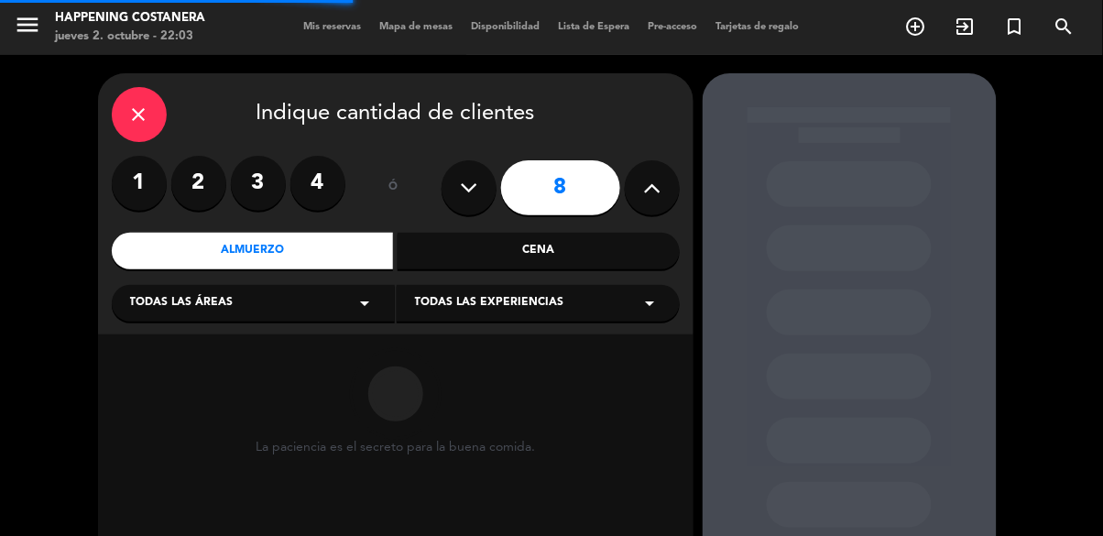
scroll to position [89, 0]
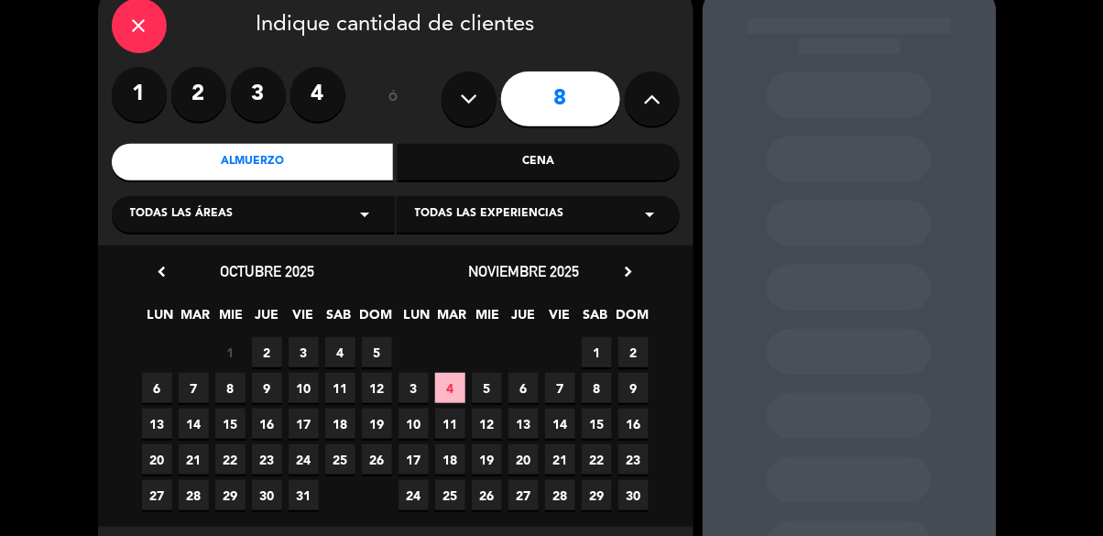
click at [267, 356] on span "2" at bounding box center [267, 352] width 30 height 30
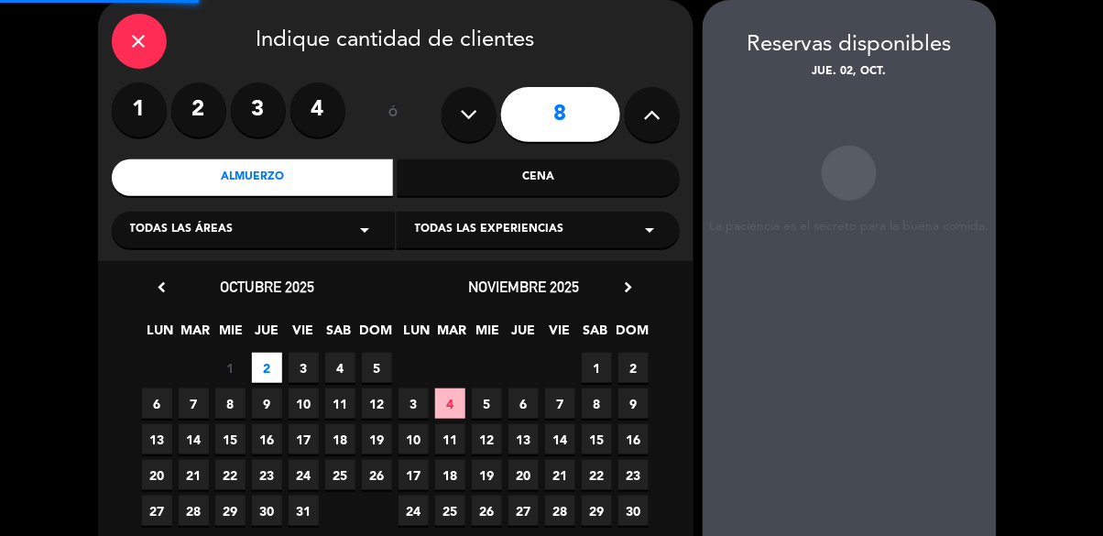
scroll to position [73, 0]
click at [302, 373] on span "3" at bounding box center [304, 368] width 30 height 30
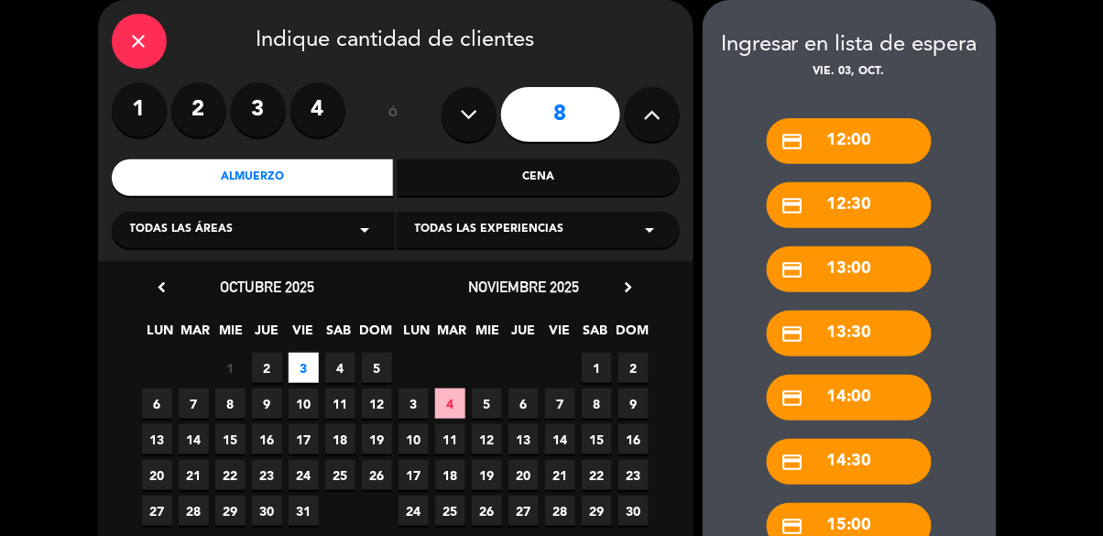
click at [273, 369] on span "2" at bounding box center [267, 368] width 30 height 30
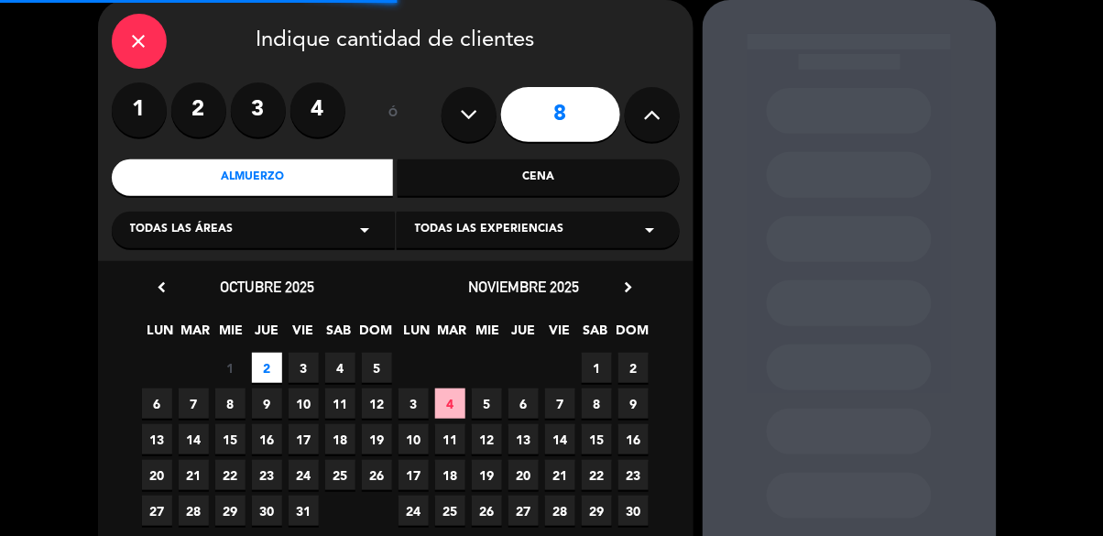
click at [312, 367] on span "3" at bounding box center [304, 368] width 30 height 30
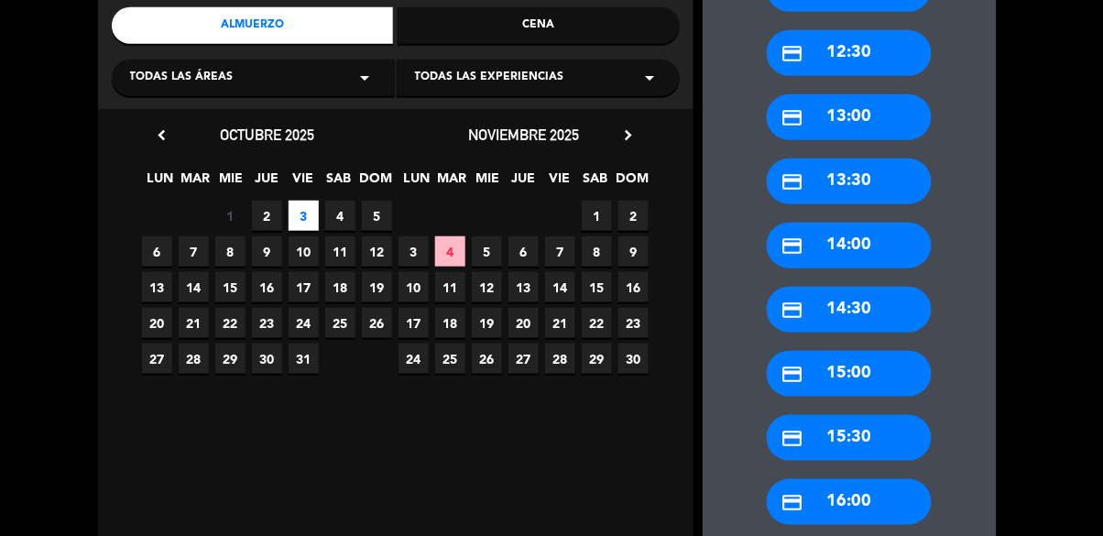
scroll to position [232, 0]
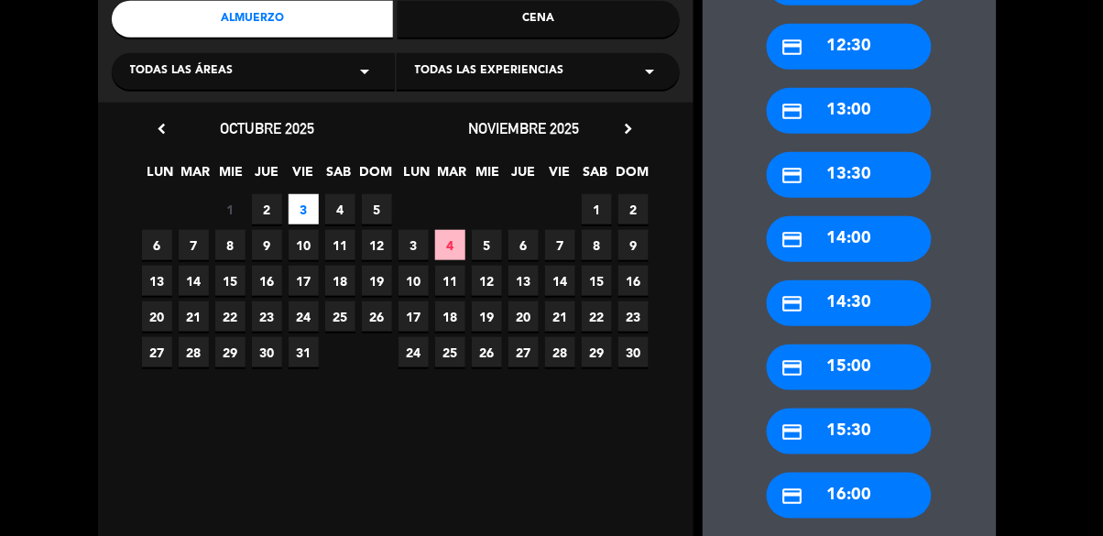
click at [879, 112] on div "credit_card 13:00" at bounding box center [849, 111] width 165 height 46
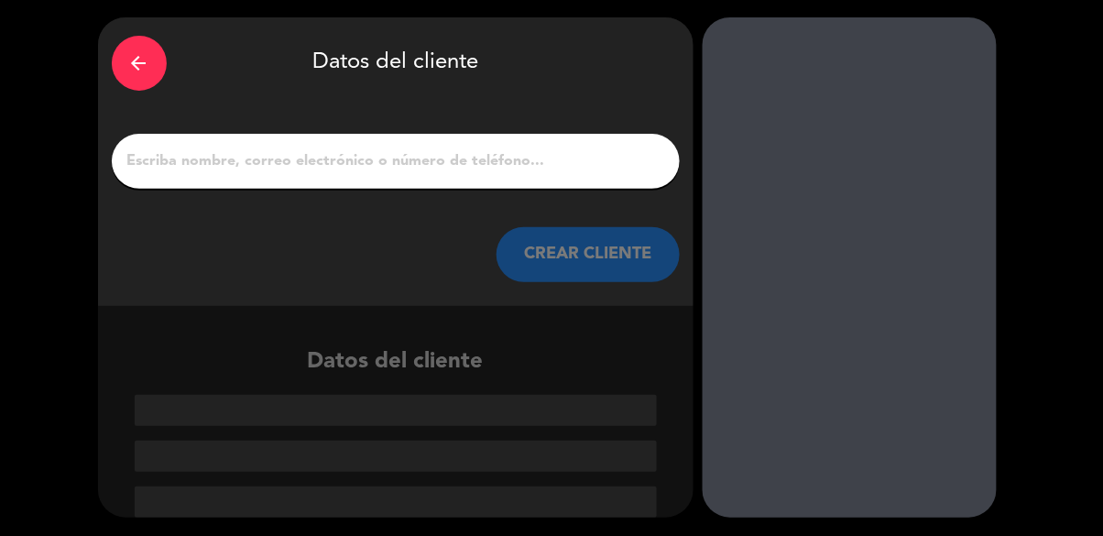
scroll to position [0, 0]
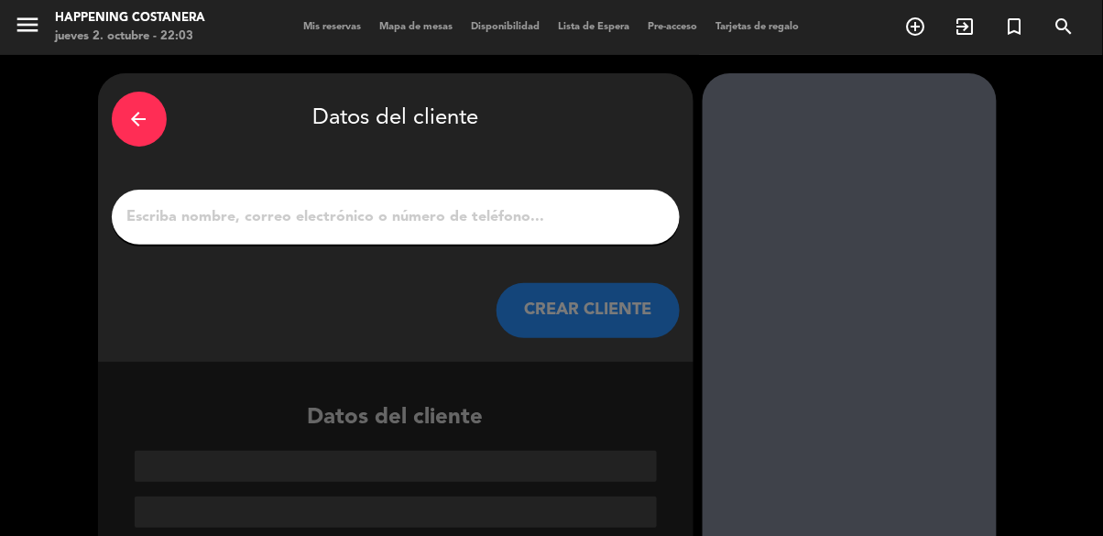
click at [368, 208] on input "1" at bounding box center [396, 217] width 541 height 26
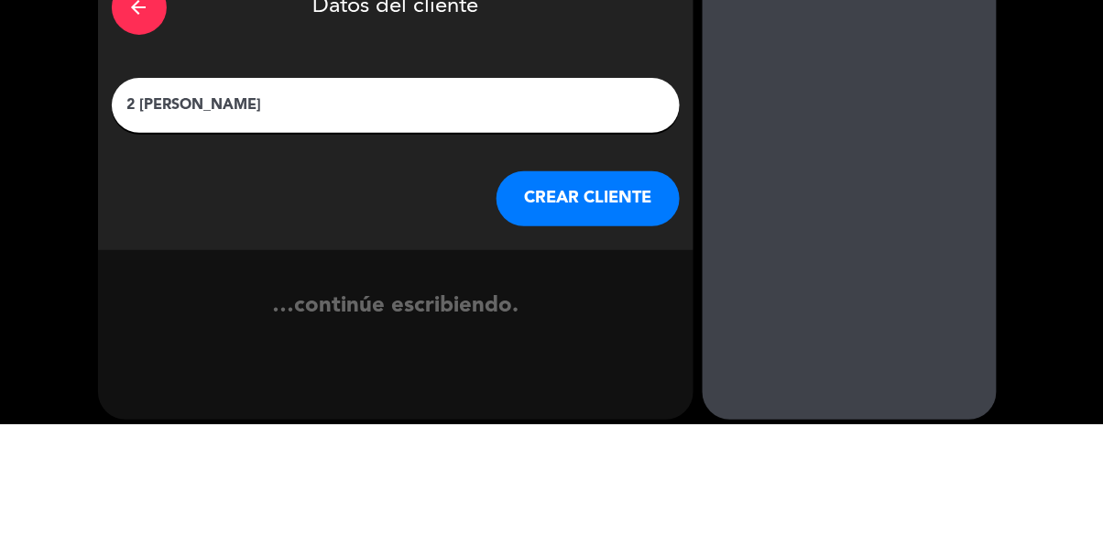
type input "2 [PERSON_NAME]"
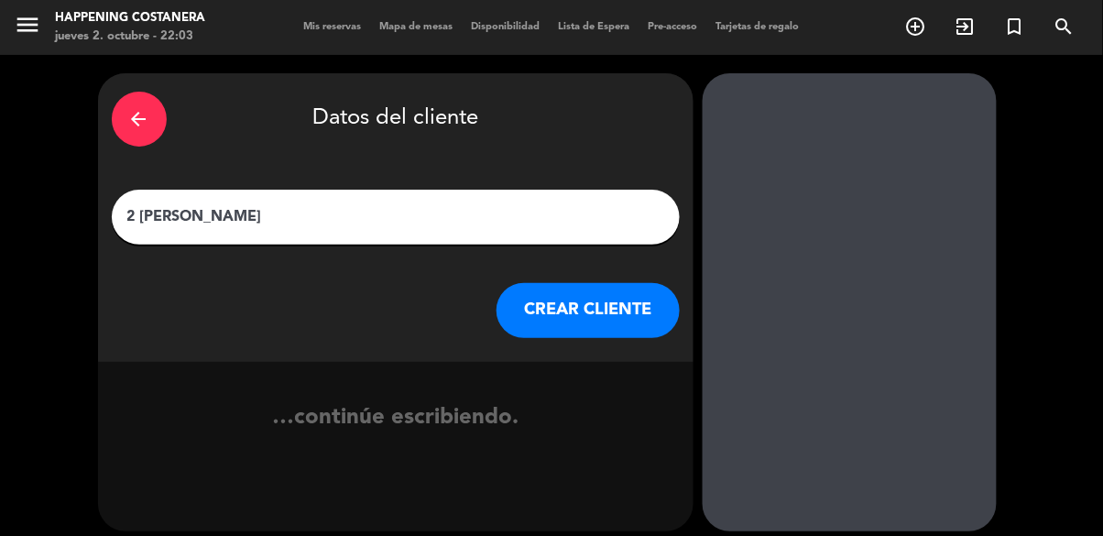
click at [605, 337] on button "CREAR CLIENTE" at bounding box center [588, 310] width 183 height 55
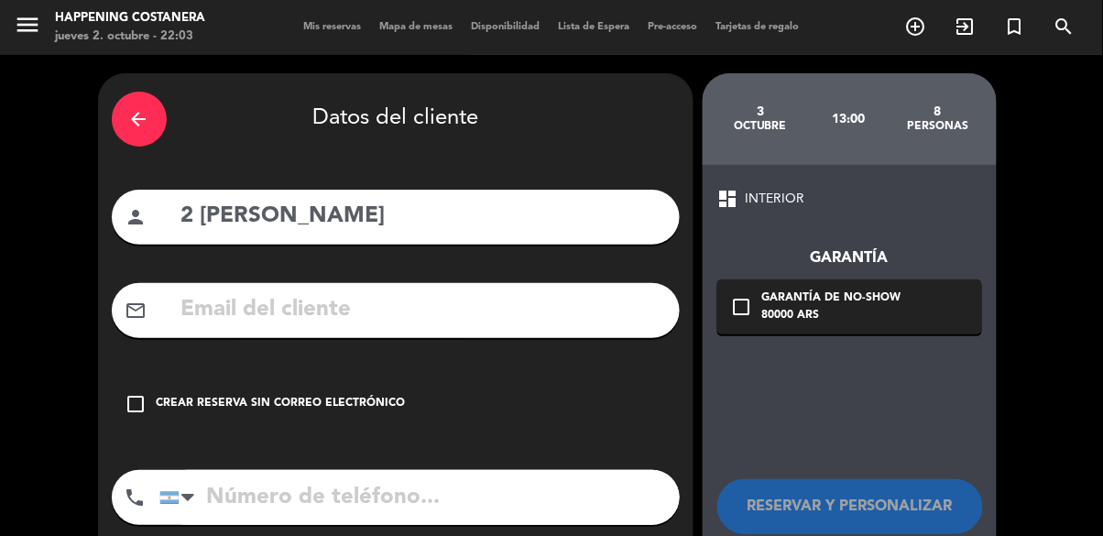
click at [126, 393] on icon "check_box_outline_blank" at bounding box center [137, 404] width 22 height 22
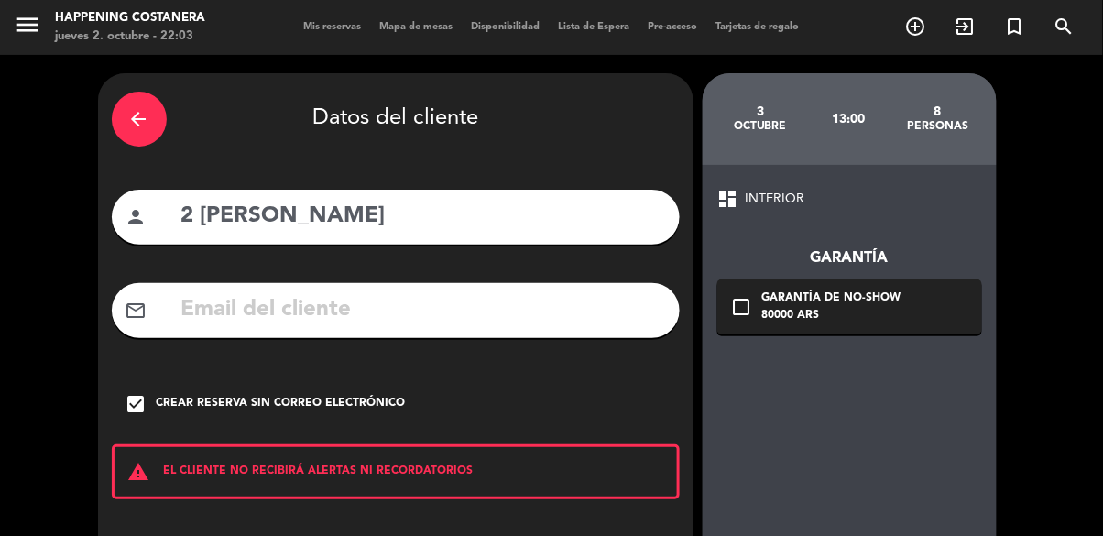
scroll to position [82, 0]
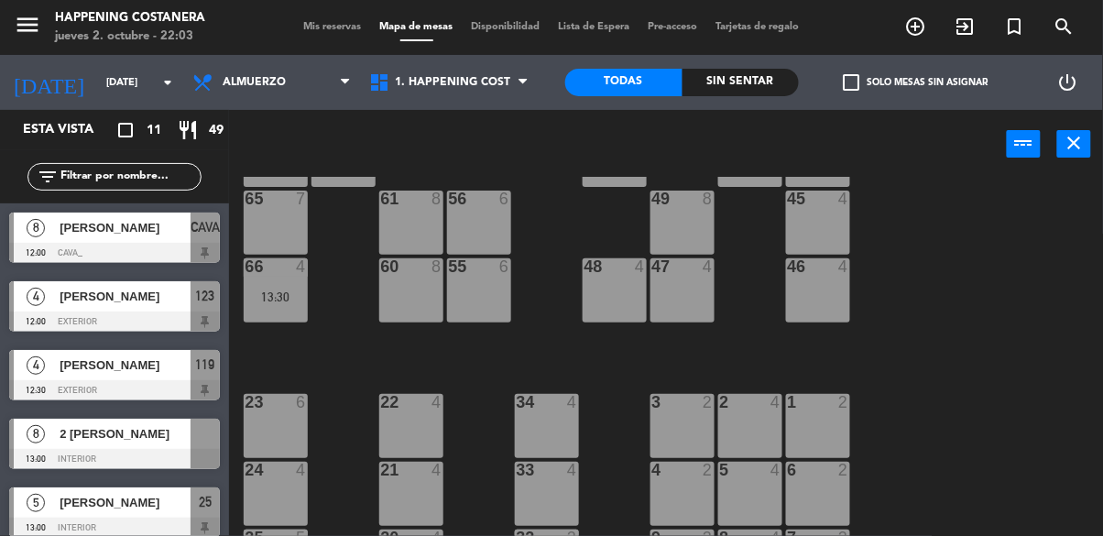
scroll to position [488, 0]
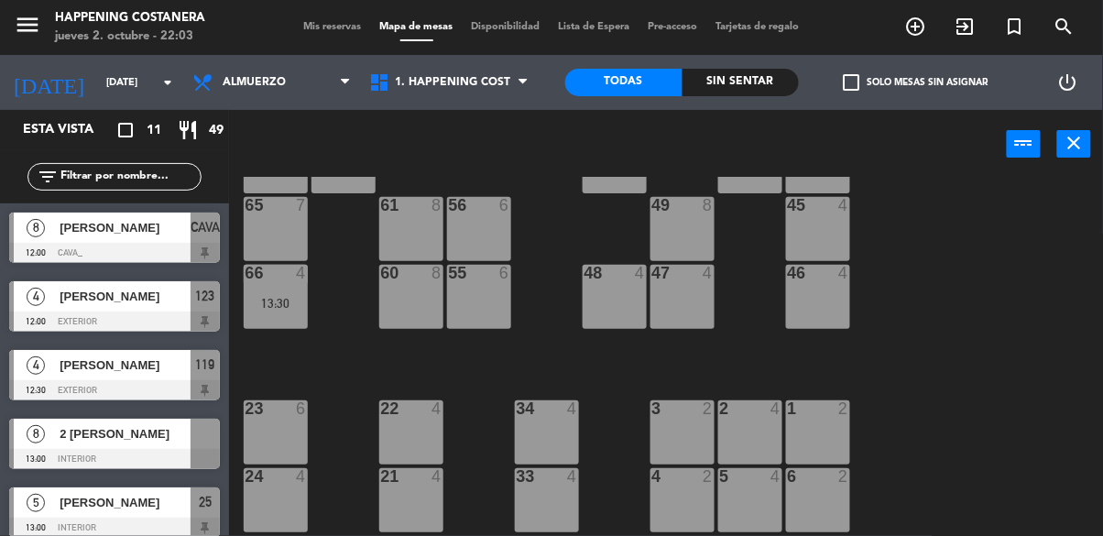
click at [990, 328] on div "69 2 122 6 121 6 120 6 14 4 CAVA 8 12:00 101 4 94 2 70 2 123 4 12:00 131 2 134 …" at bounding box center [671, 399] width 863 height 445
click at [59, 449] on div at bounding box center [114, 459] width 211 height 20
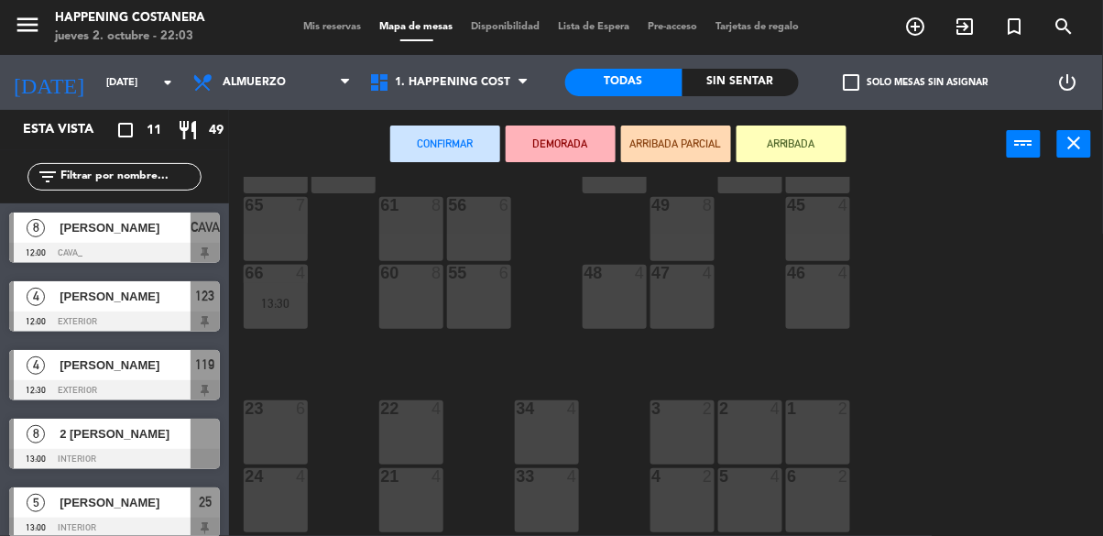
click at [411, 322] on div "60 8" at bounding box center [411, 297] width 64 height 64
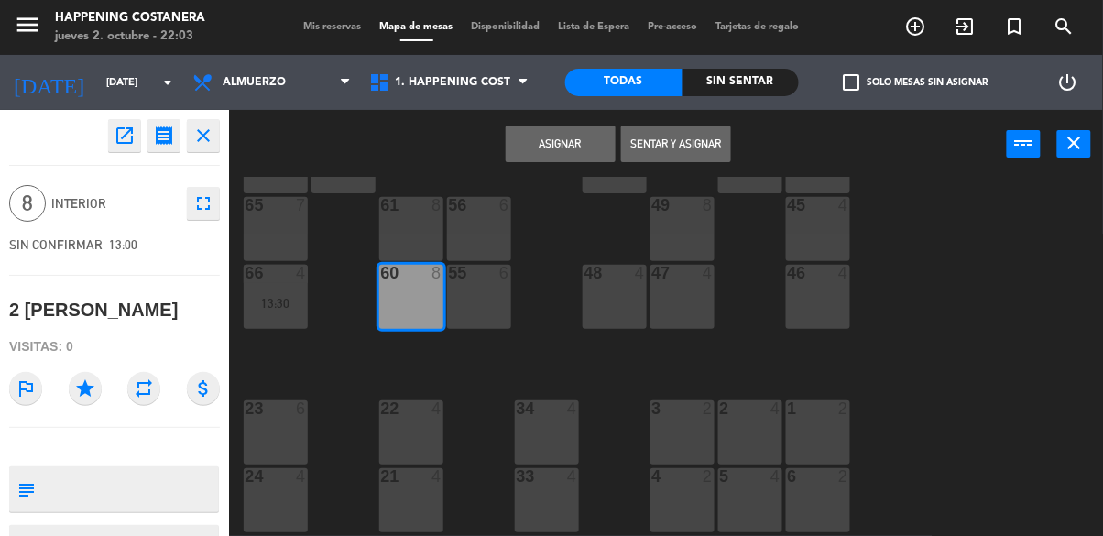
click at [566, 147] on button "Asignar" at bounding box center [561, 144] width 110 height 37
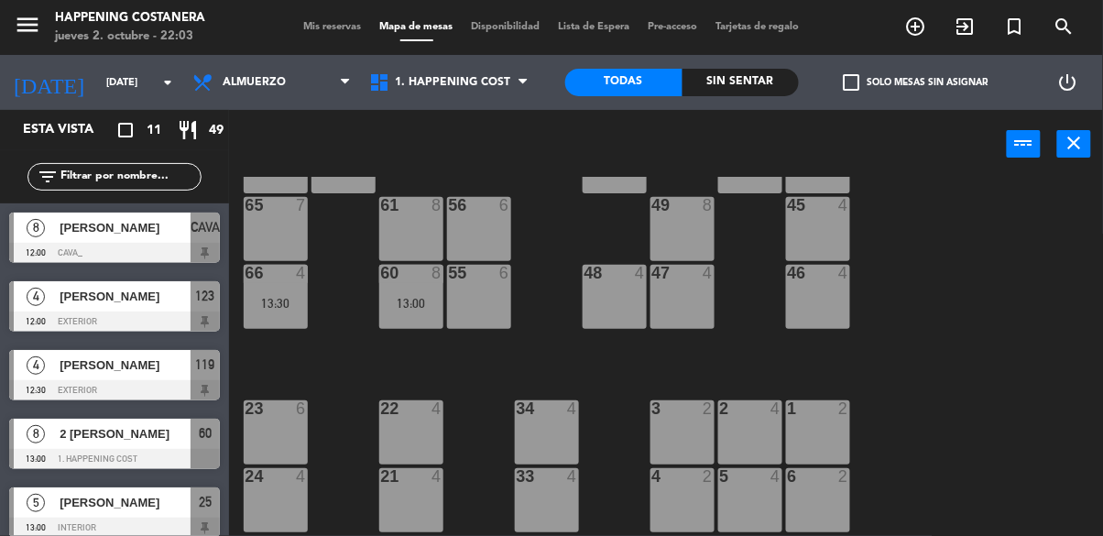
click at [416, 310] on div "13:00" at bounding box center [411, 303] width 64 height 13
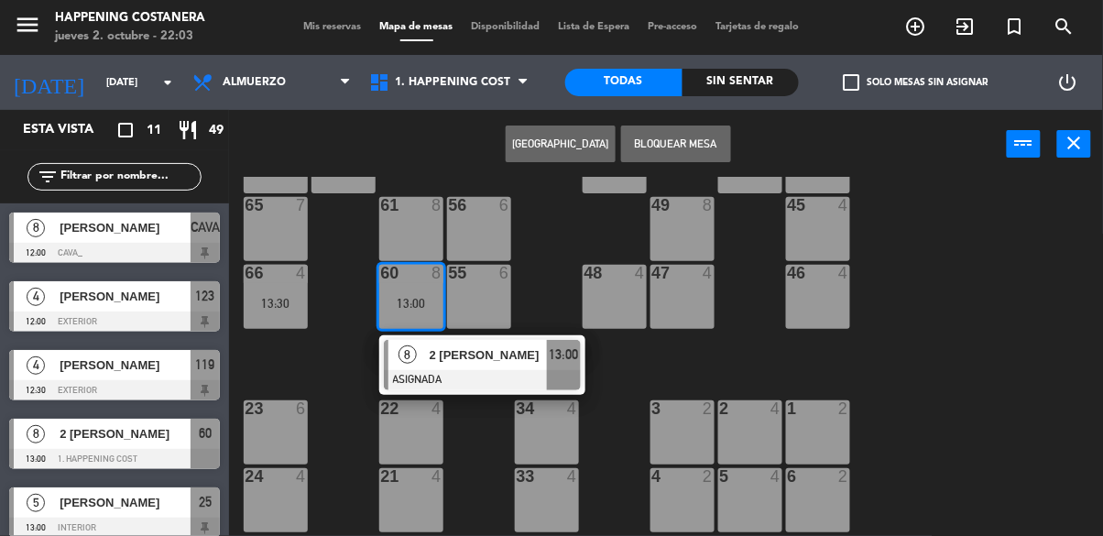
click at [479, 370] on div at bounding box center [482, 380] width 197 height 20
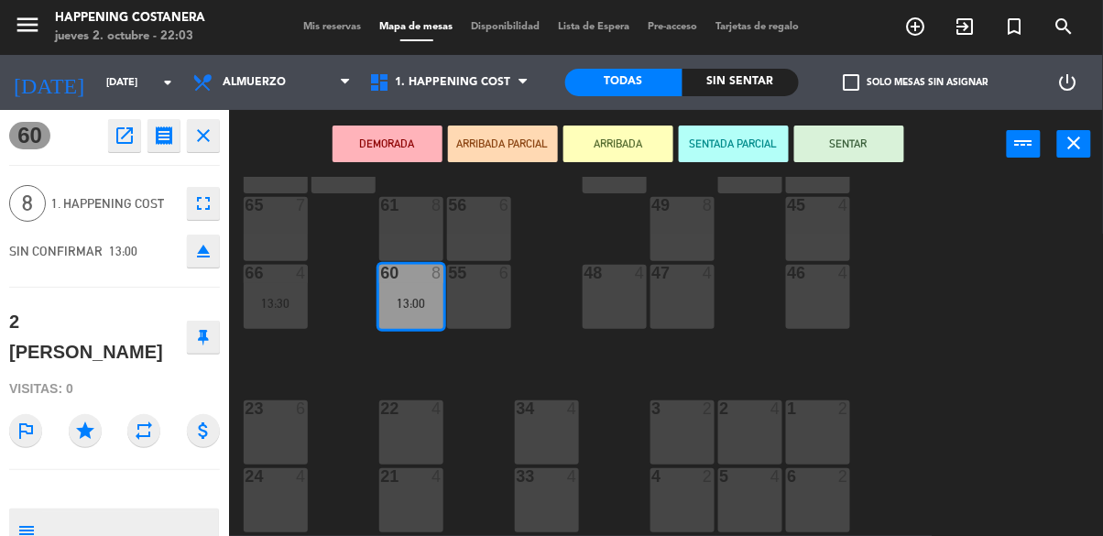
click at [602, 146] on button "ARRIBADA" at bounding box center [619, 144] width 110 height 37
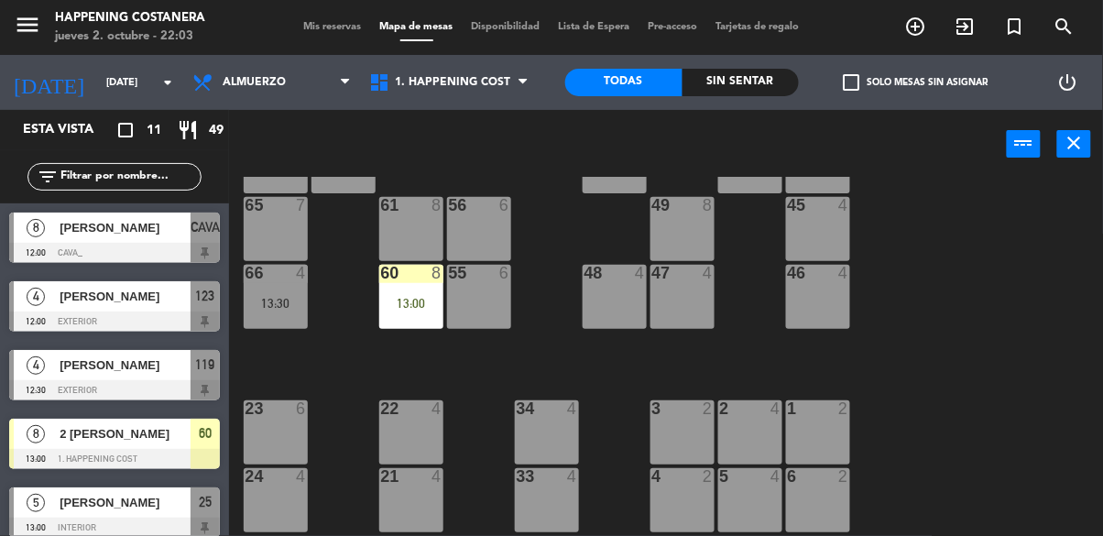
click at [411, 302] on div "13:00" at bounding box center [411, 303] width 64 height 13
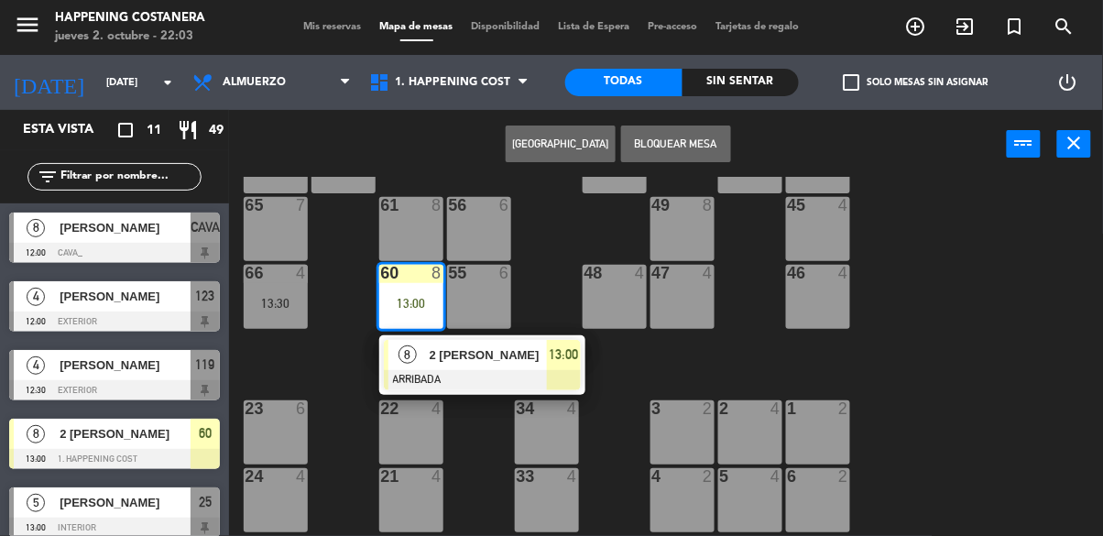
click at [490, 357] on span "2 [PERSON_NAME]" at bounding box center [488, 354] width 117 height 19
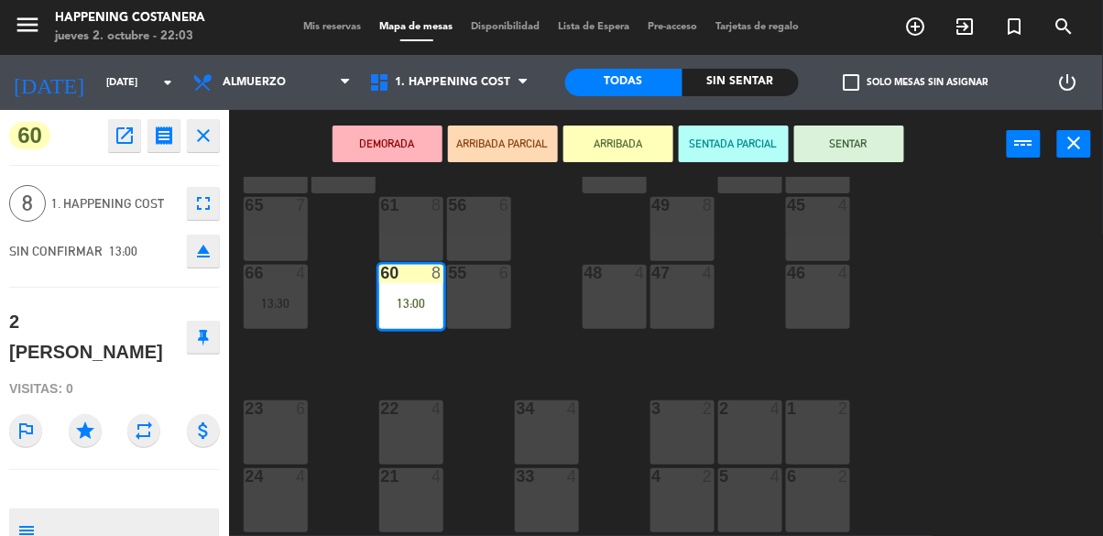
click at [151, 512] on textarea at bounding box center [129, 531] width 175 height 38
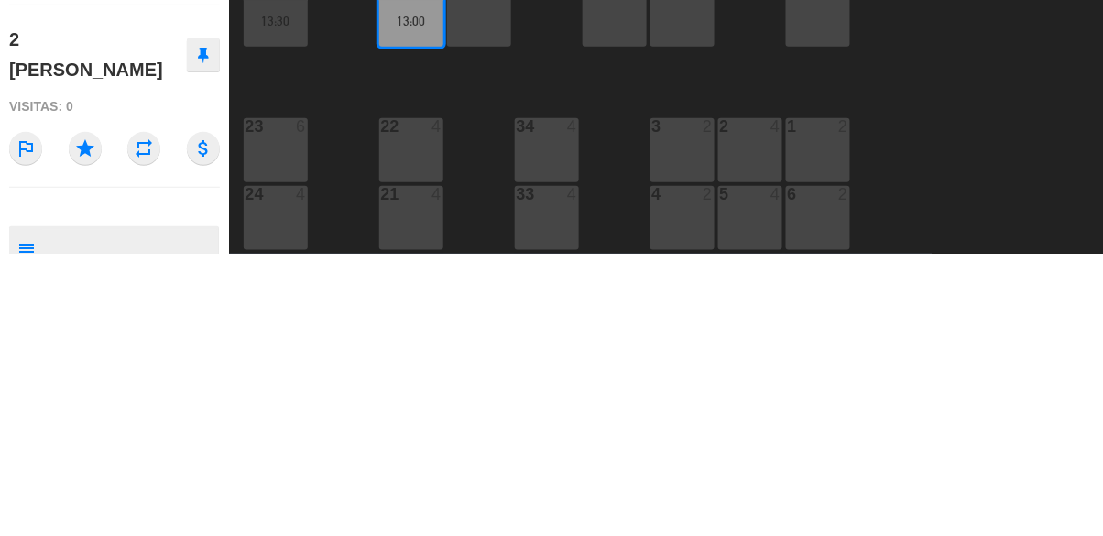
scroll to position [51, 0]
type textarea "Redonda me pidió. [PERSON_NAME]"
click at [106, 373] on div "Visitas: 0" at bounding box center [114, 389] width 211 height 32
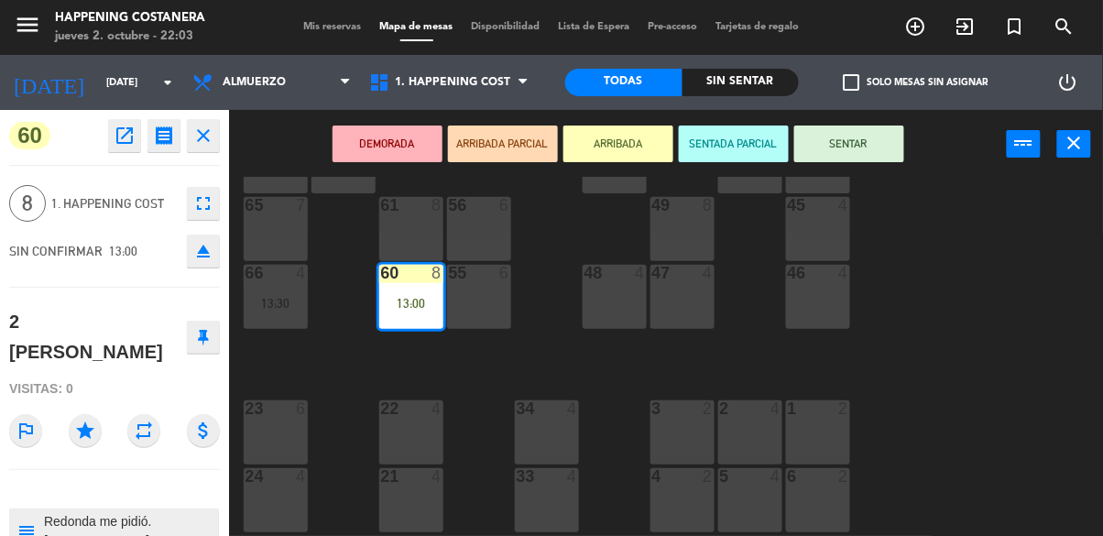
click at [634, 352] on div "69 2 122 6 121 6 120 6 14 4 CAVA 8 12:00 101 4 94 2 70 2 123 4 12:00 131 2 134 …" at bounding box center [671, 399] width 863 height 445
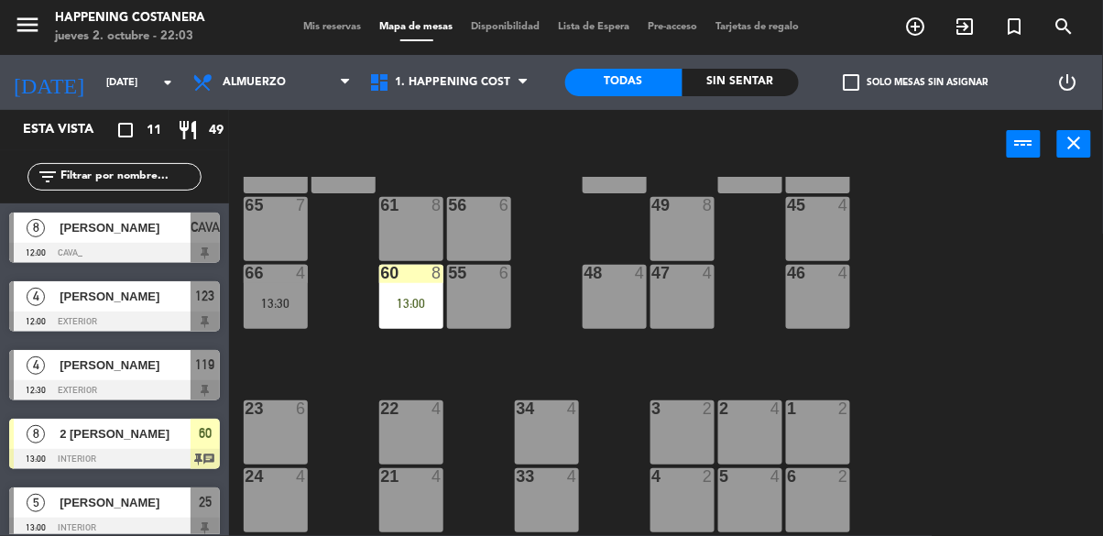
click at [400, 288] on div "60 8 13:00" at bounding box center [411, 297] width 64 height 64
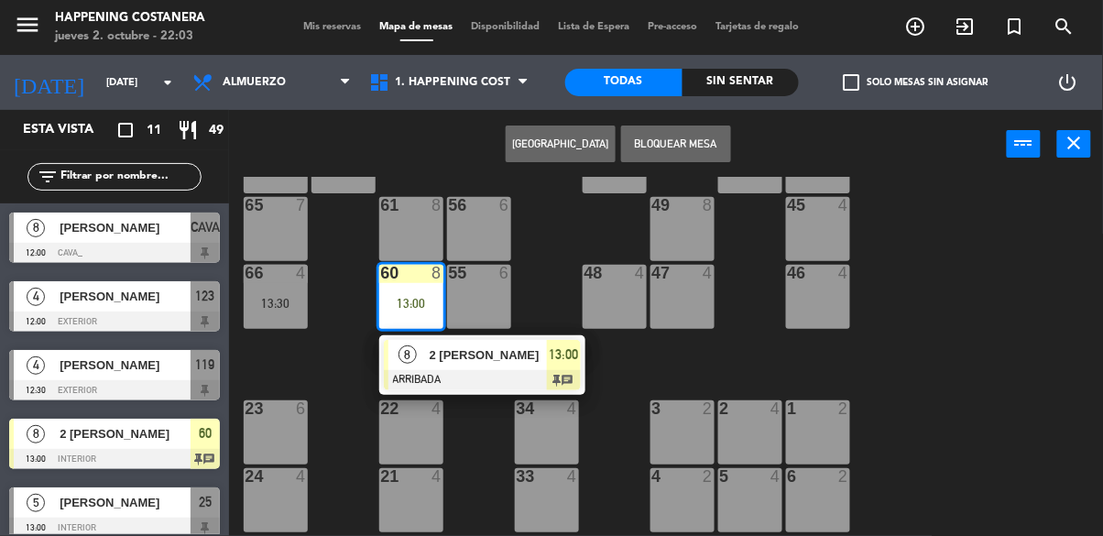
click at [480, 364] on div "2 [PERSON_NAME]" at bounding box center [487, 355] width 119 height 30
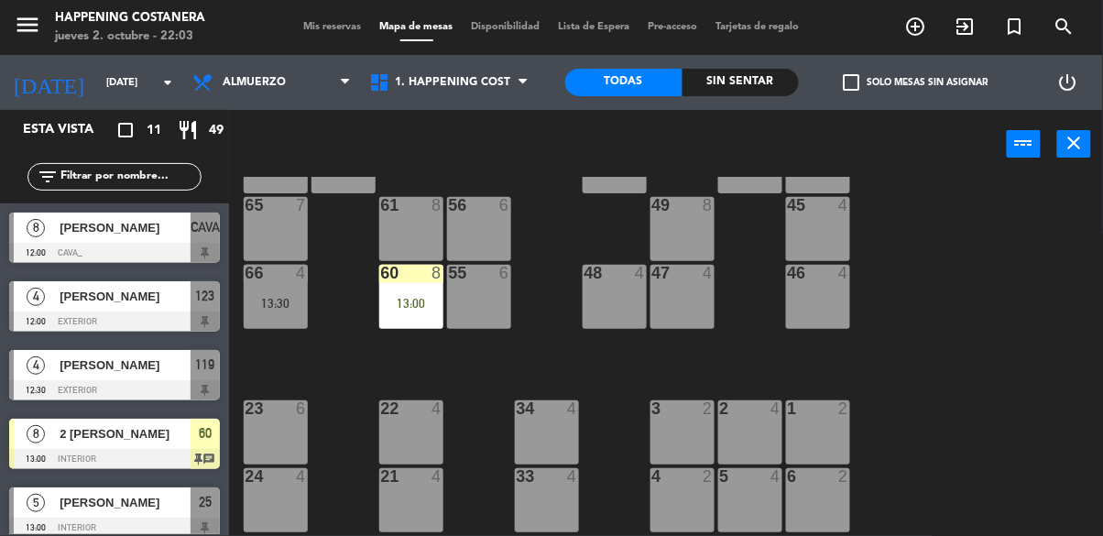
click at [1003, 225] on div "69 2 122 6 121 6 120 6 14 4 CAVA 8 12:00 101 4 94 2 70 2 123 4 12:00 131 2 134 …" at bounding box center [671, 399] width 863 height 445
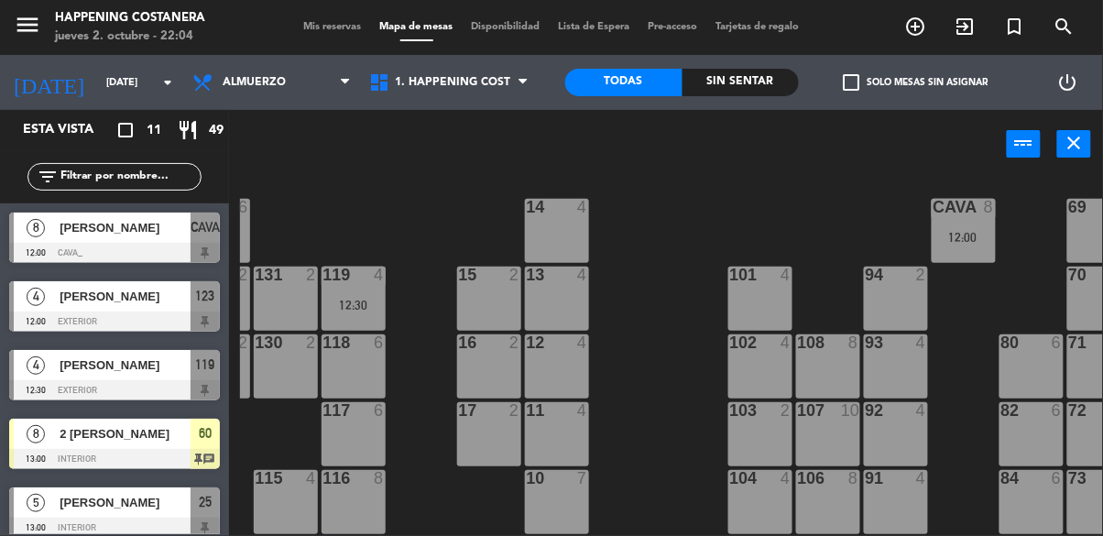
scroll to position [11, 302]
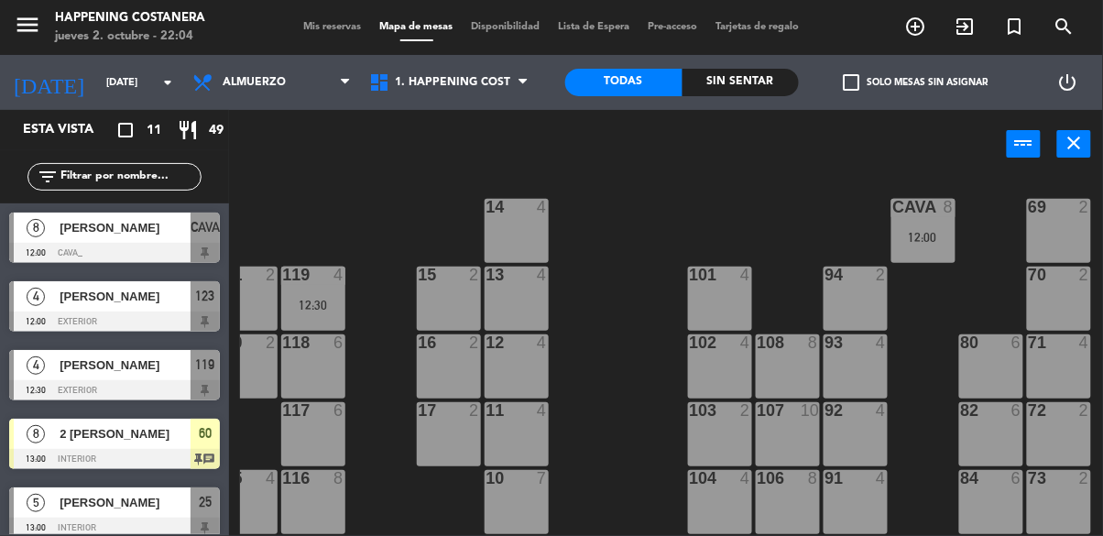
click at [923, 203] on div at bounding box center [923, 207] width 30 height 16
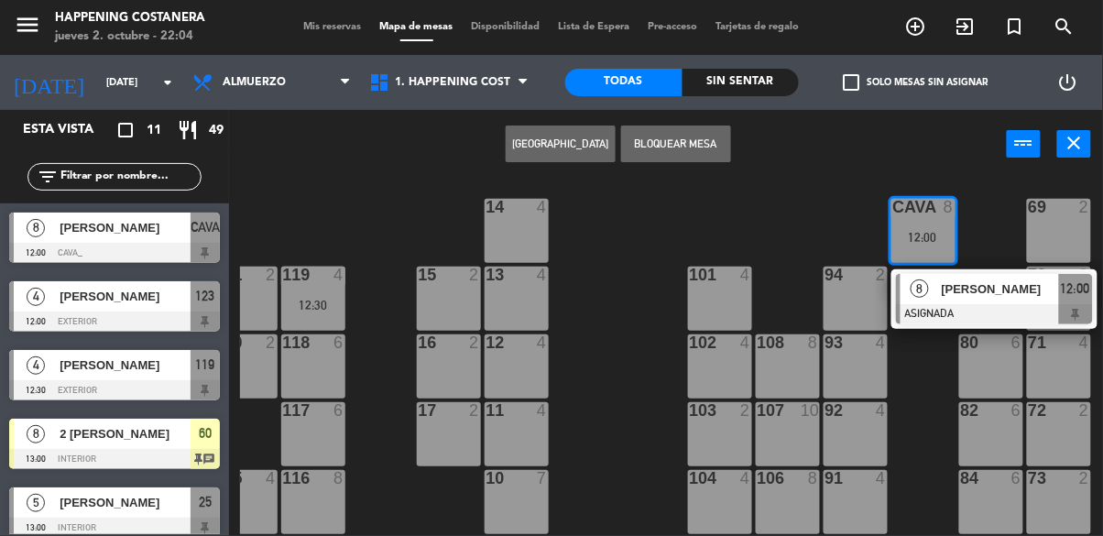
click at [700, 251] on div "69 2 122 6 121 6 120 6 14 4 CAVA 8 12:00 8 [PERSON_NAME] 12:00 101 4 94 2 70 2 …" at bounding box center [671, 399] width 863 height 445
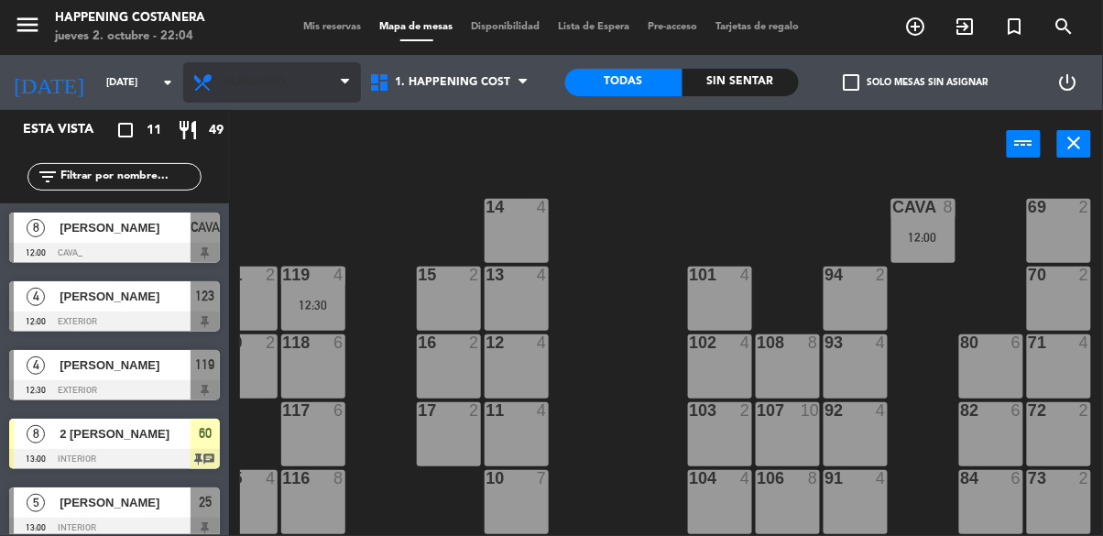
click at [307, 89] on span "Almuerzo" at bounding box center [272, 82] width 178 height 40
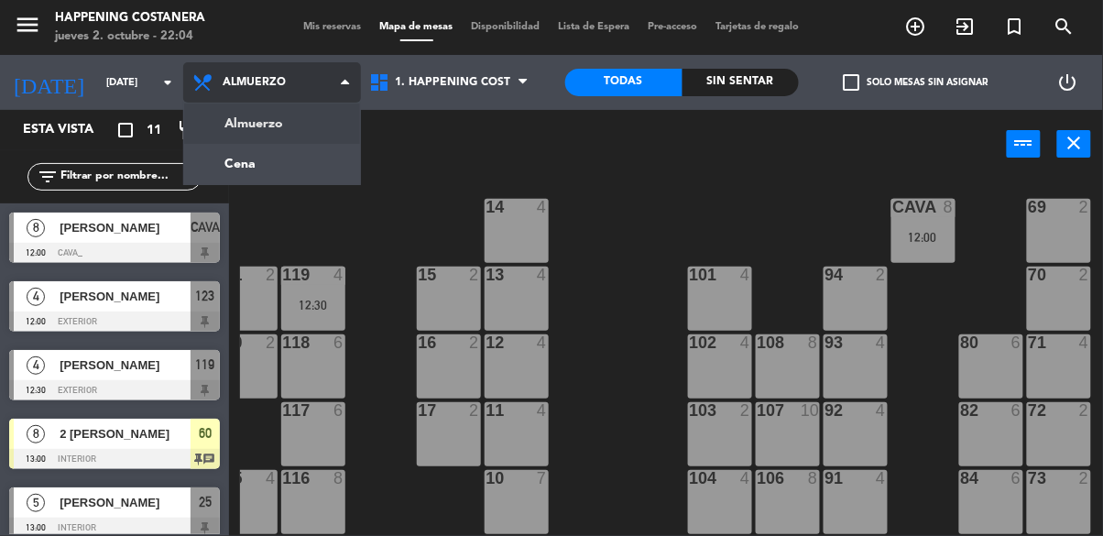
click at [320, 166] on ng-component "menu Happening Costanera [DATE] 2. octubre - 22:04 Mis reservas Mapa de mesas D…" at bounding box center [551, 311] width 1103 height 622
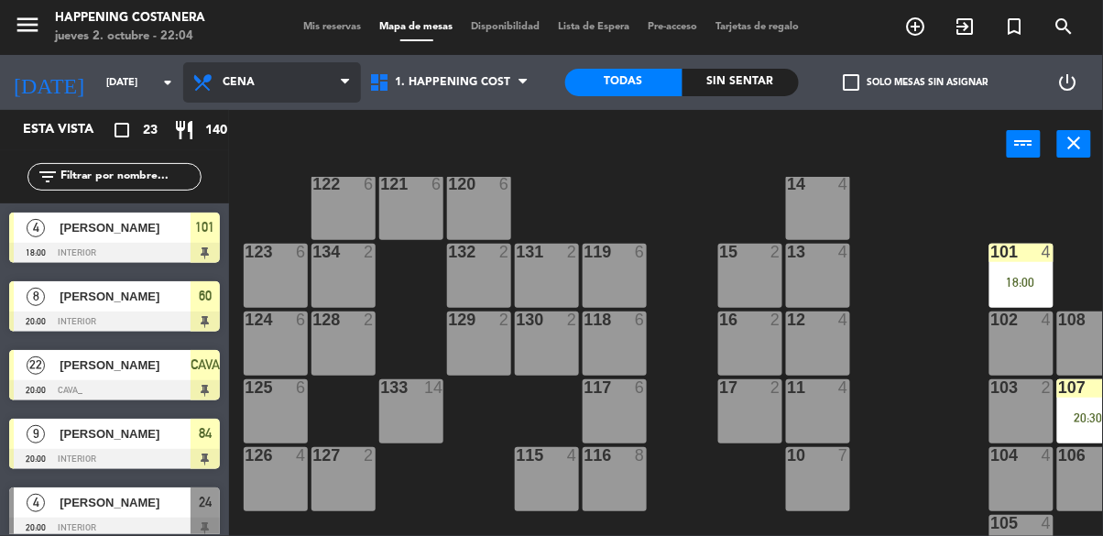
scroll to position [0, 0]
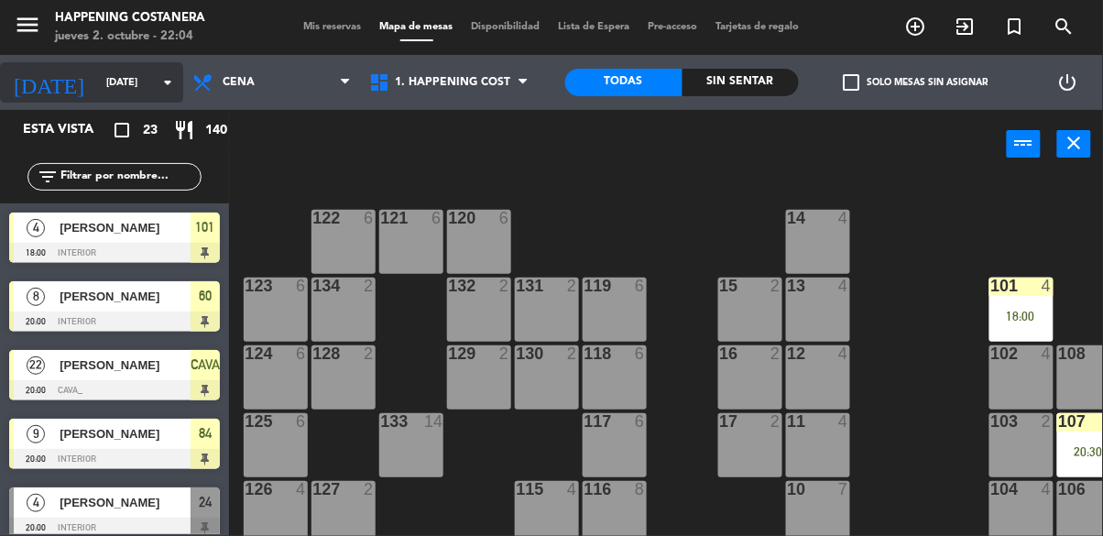
click at [155, 68] on input "[DATE]" at bounding box center [165, 83] width 137 height 30
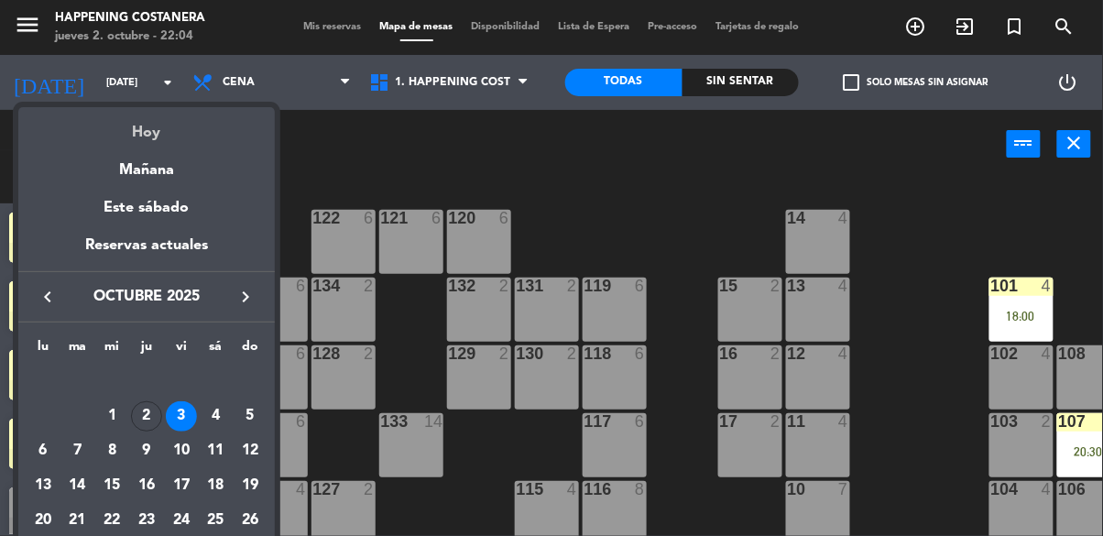
click at [201, 116] on div "Hoy" at bounding box center [146, 126] width 257 height 38
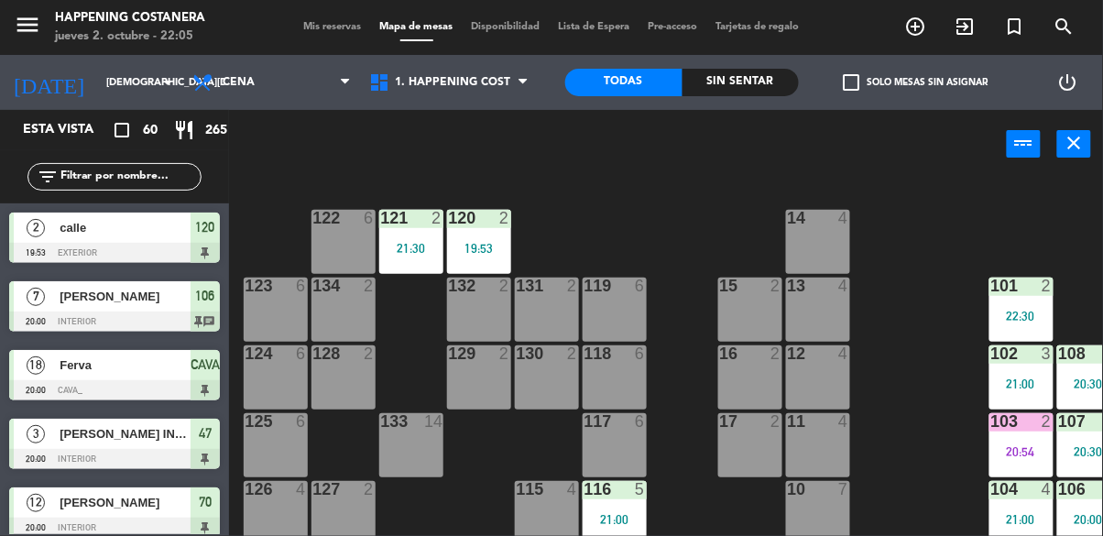
click at [999, 447] on div "20:54" at bounding box center [1022, 451] width 64 height 13
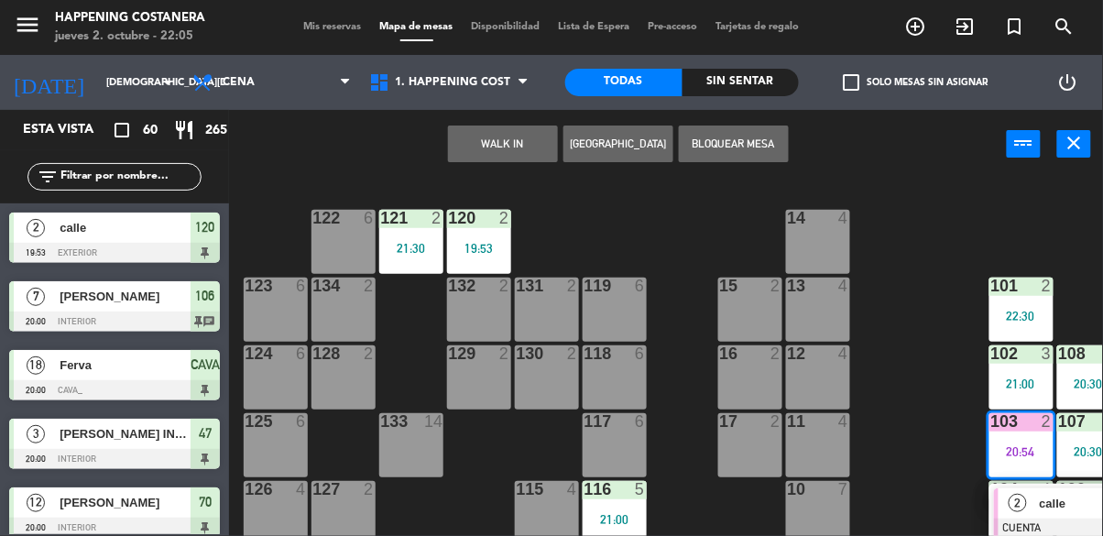
click at [957, 495] on div "69 2 122 6 121 2 21:30 120 2 19:53 14 4 CAVA 18 20:00 101 2 22:30 94 2 70 12 20…" at bounding box center [671, 399] width 863 height 445
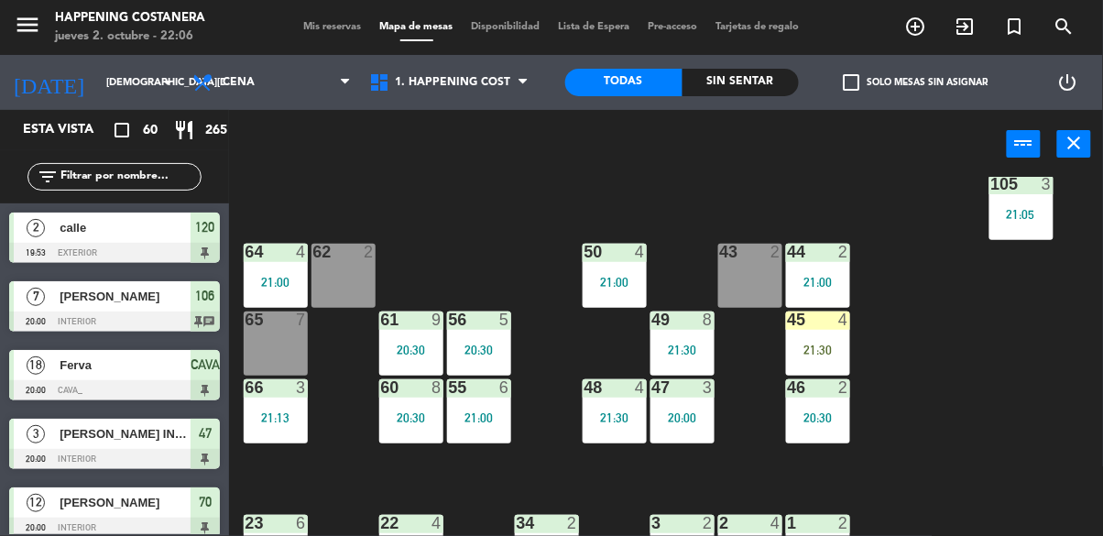
scroll to position [383, 0]
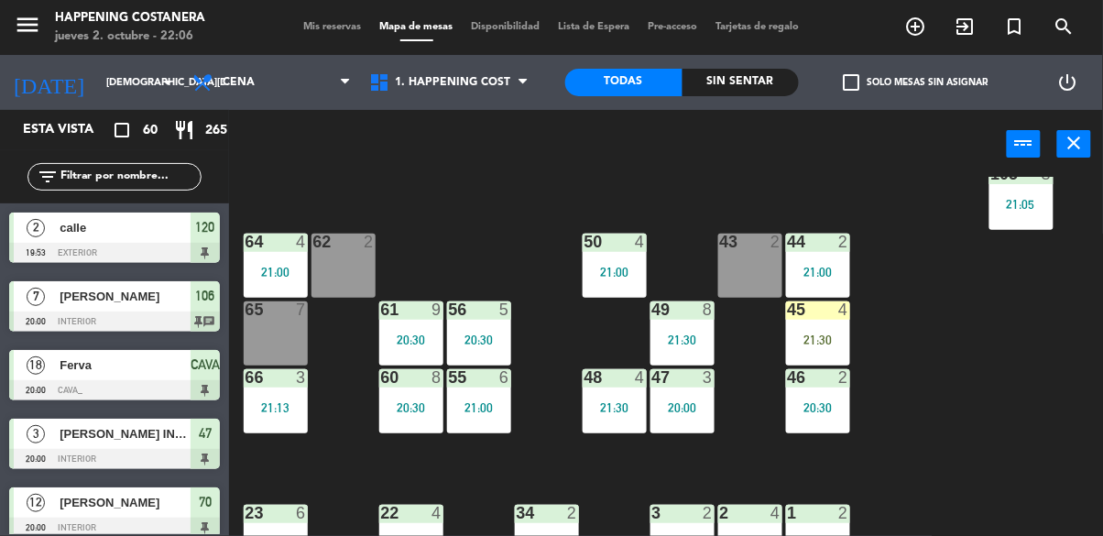
click at [1004, 393] on div "69 2 122 6 121 2 21:30 120 2 19:53 14 4 CAVA 18 20:00 101 2 22:30 94 2 70 12 20…" at bounding box center [671, 399] width 863 height 445
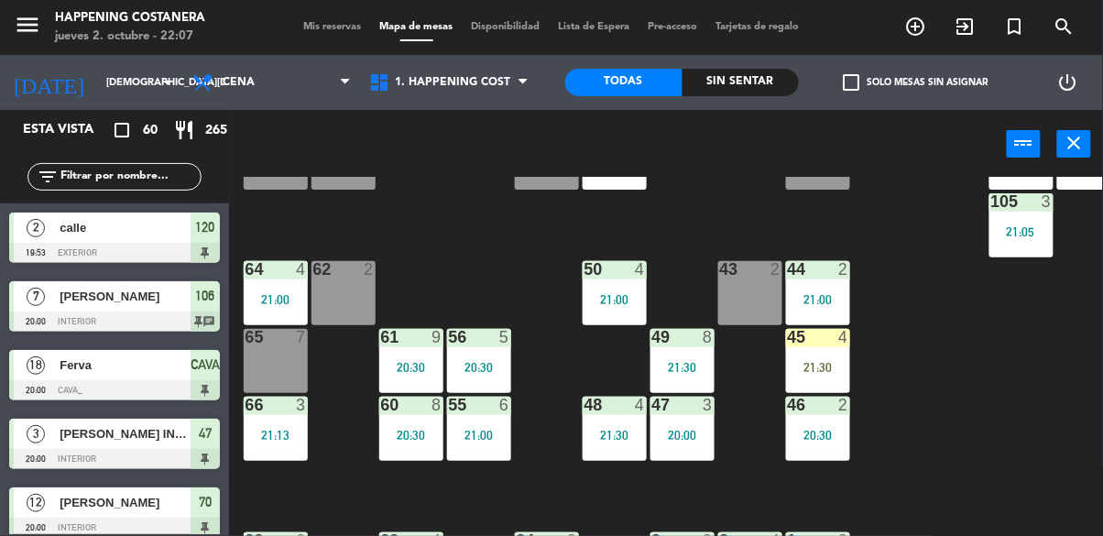
scroll to position [355, 0]
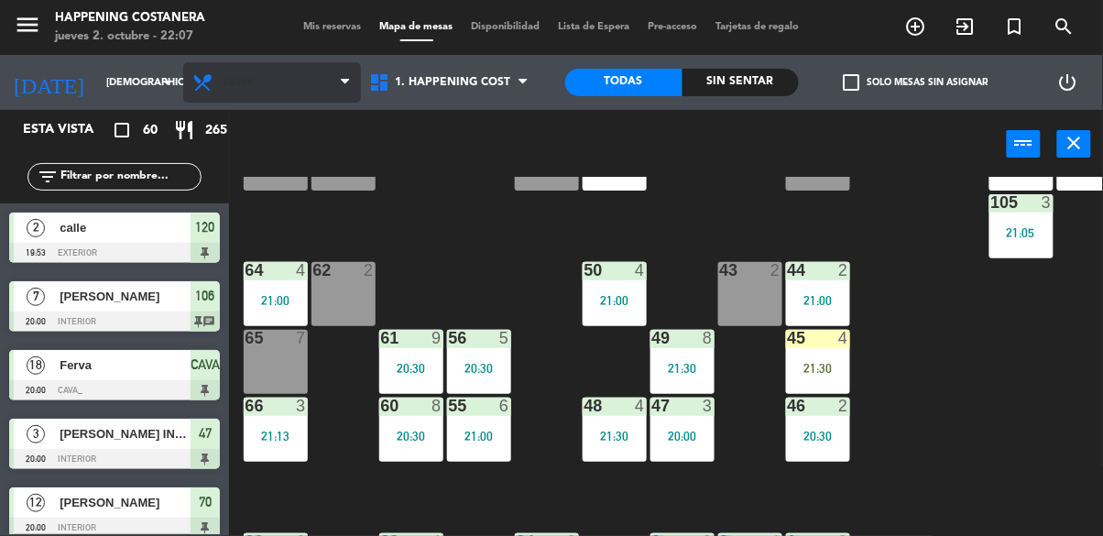
click at [227, 86] on span "Cena" at bounding box center [239, 82] width 32 height 13
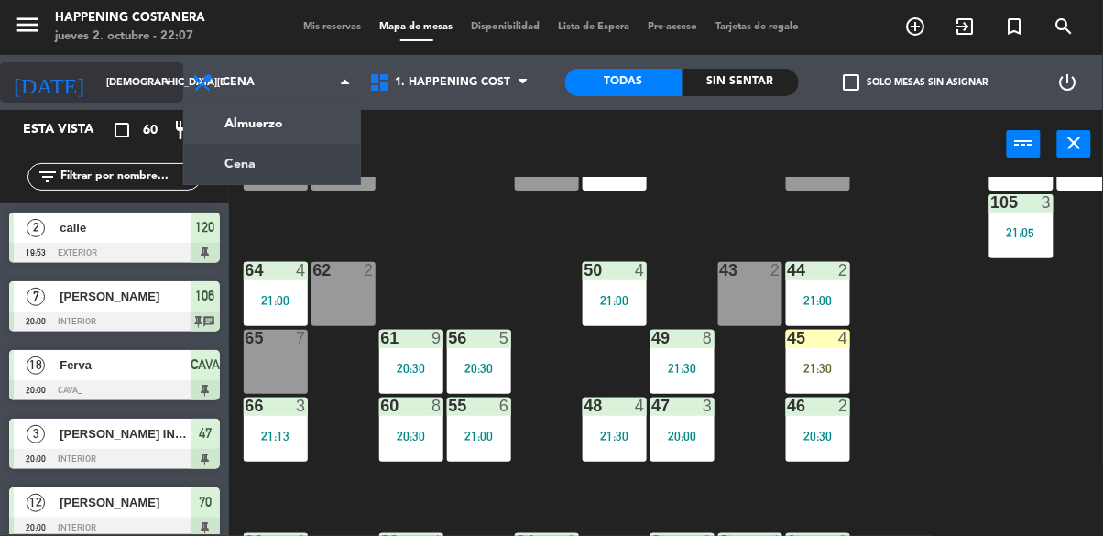
click at [984, 498] on div "69 2 122 6 121 2 21:30 120 2 19:53 14 4 CAVA 18 20:00 101 2 22:30 94 2 70 12 20…" at bounding box center [671, 399] width 863 height 445
click at [97, 87] on input "[DEMOGRAPHIC_DATA][DATE]" at bounding box center [165, 83] width 137 height 30
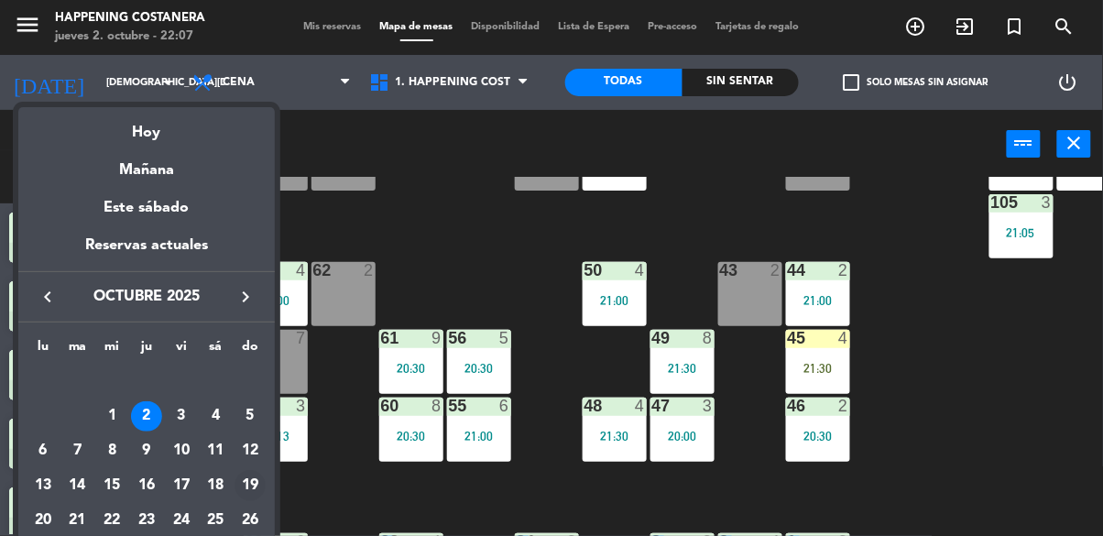
click at [249, 479] on div "19" at bounding box center [250, 485] width 31 height 31
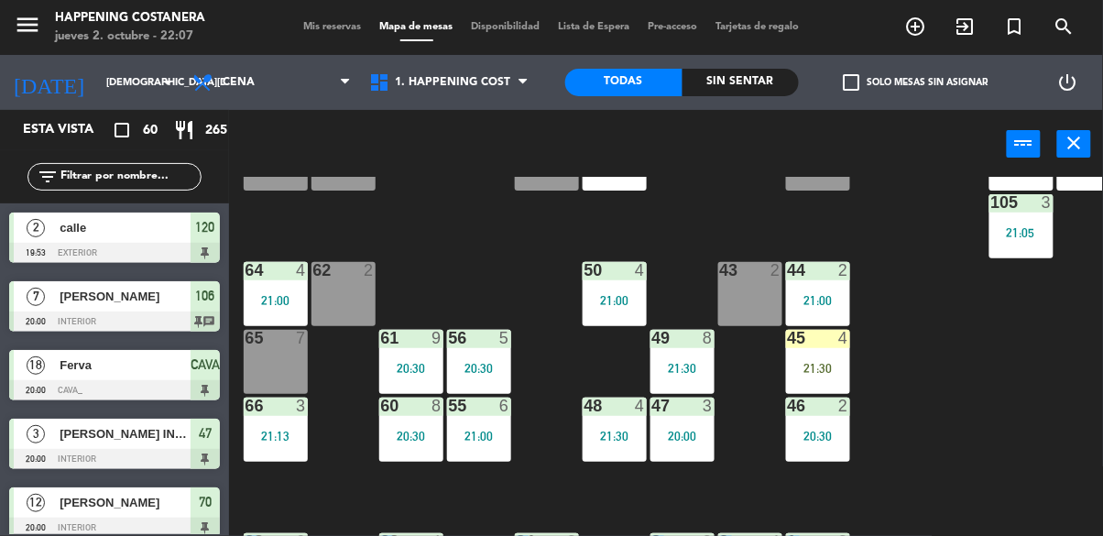
type input "[DATE]"
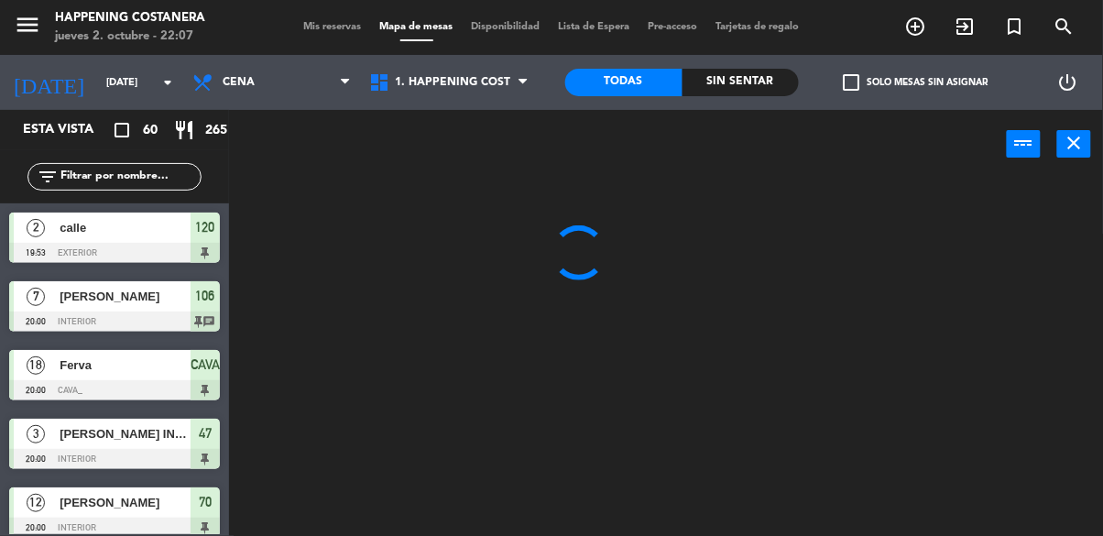
scroll to position [0, 0]
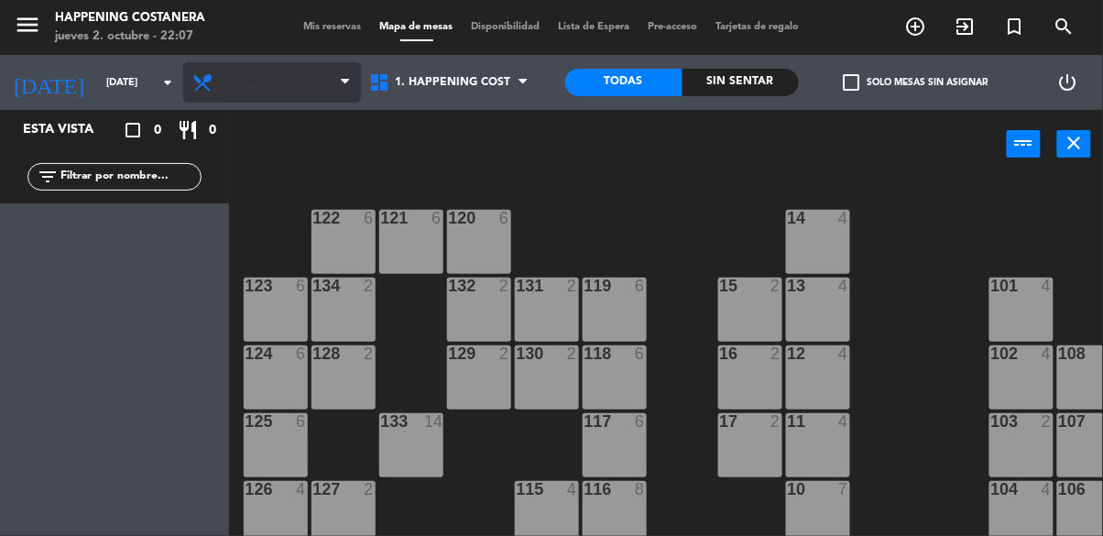
click at [312, 76] on span "Cena" at bounding box center [272, 82] width 178 height 40
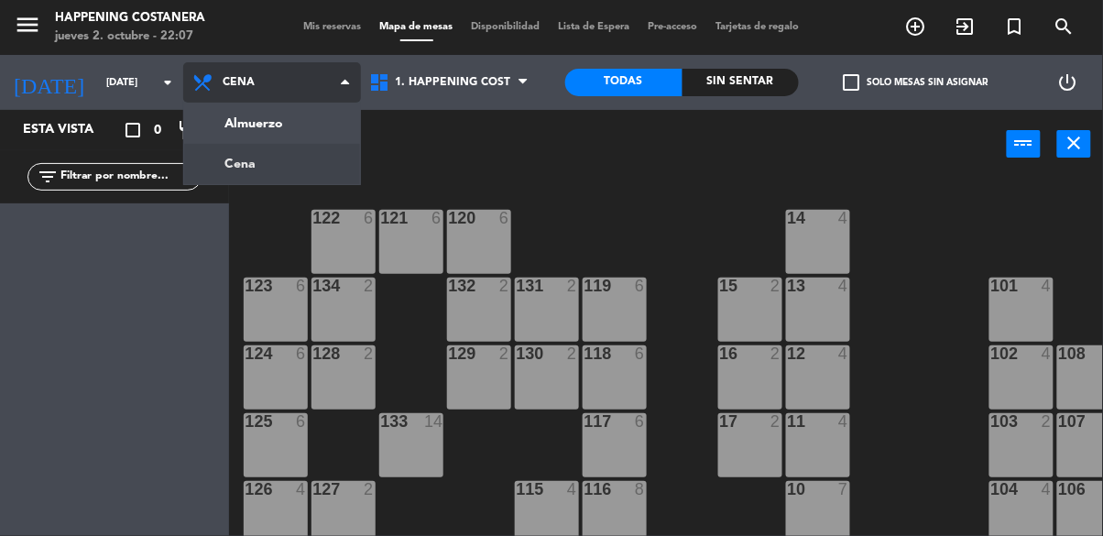
click at [312, 121] on ng-component "menu Happening Costanera [DATE] 2. octubre - 22:07 Mis reservas Mapa de mesas D…" at bounding box center [551, 311] width 1103 height 622
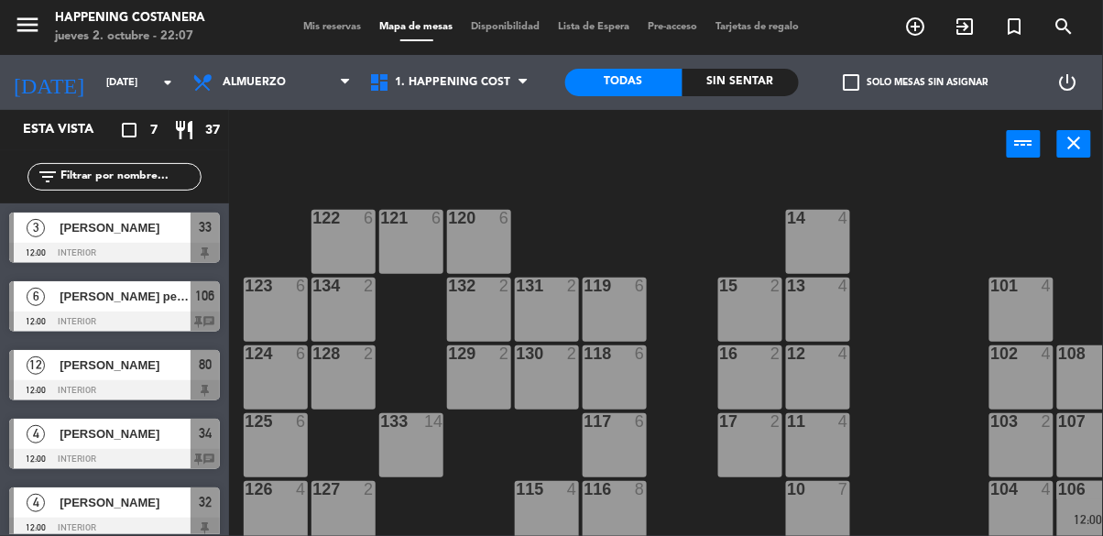
click at [667, 184] on div "69 2 122 6 121 6 120 6 14 4 CAVA 22 101 4 94 2 70 2 123 6 131 2 134 2 132 2 13 …" at bounding box center [671, 399] width 863 height 445
click at [919, 27] on icon "add_circle_outline" at bounding box center [916, 27] width 22 height 22
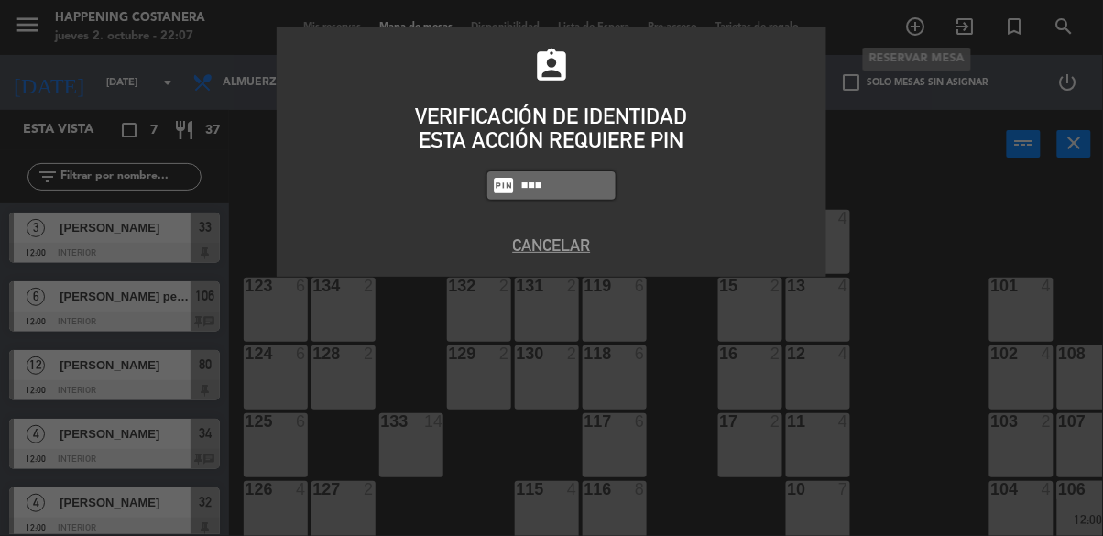
type input "5759"
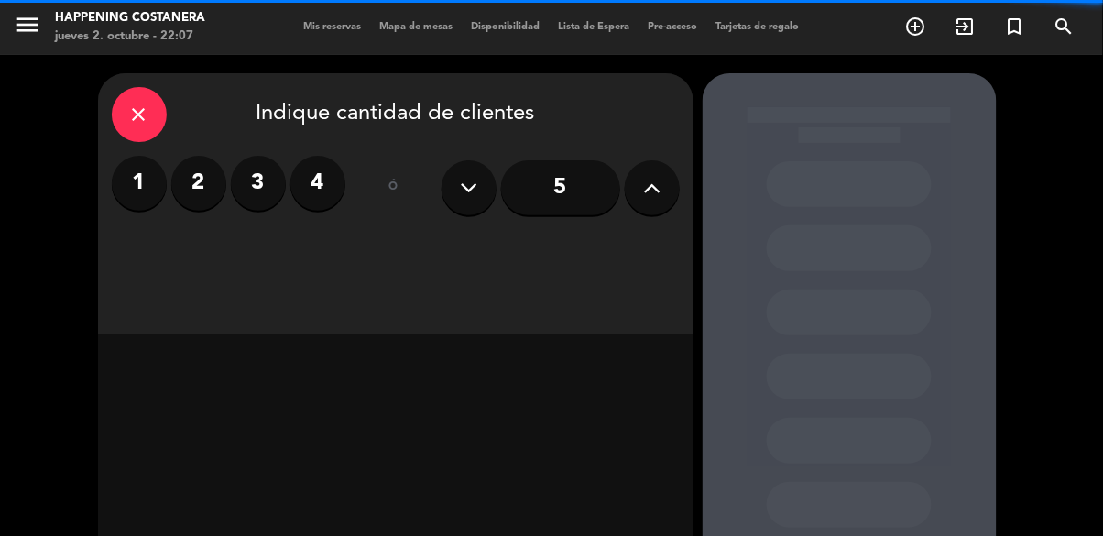
click at [640, 160] on button at bounding box center [652, 187] width 55 height 55
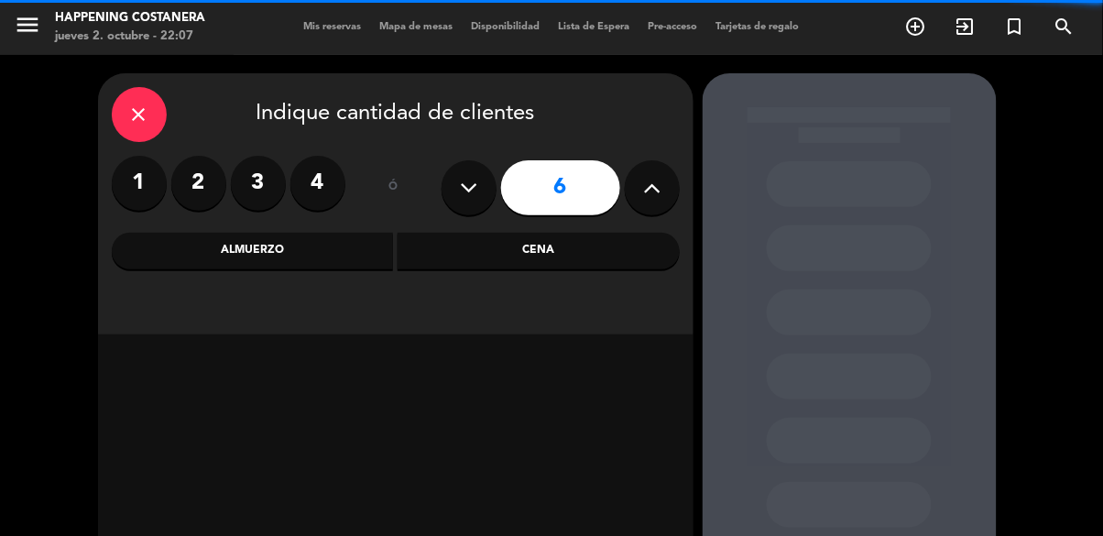
click at [660, 174] on icon at bounding box center [651, 187] width 17 height 27
click at [658, 174] on icon at bounding box center [651, 187] width 17 height 27
type input "8"
click at [304, 233] on div "Almuerzo" at bounding box center [253, 251] width 282 height 37
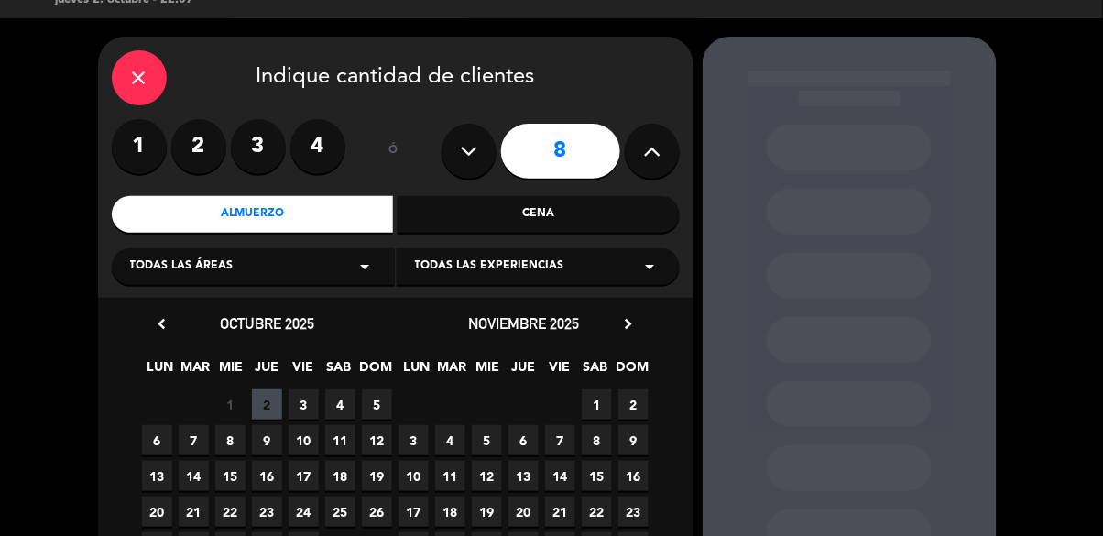
scroll to position [38, 0]
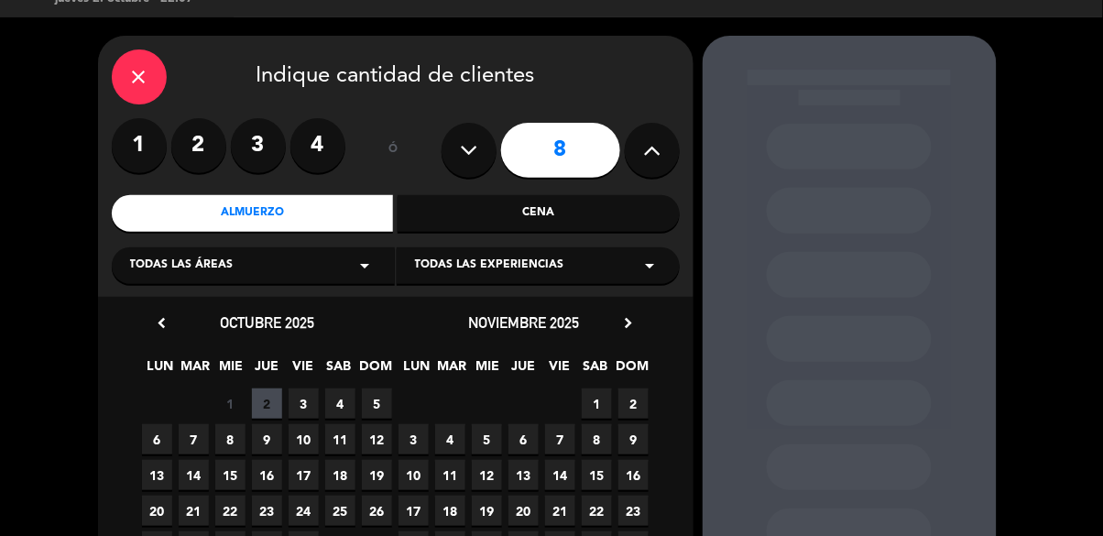
click at [369, 460] on span "19" at bounding box center [377, 475] width 30 height 30
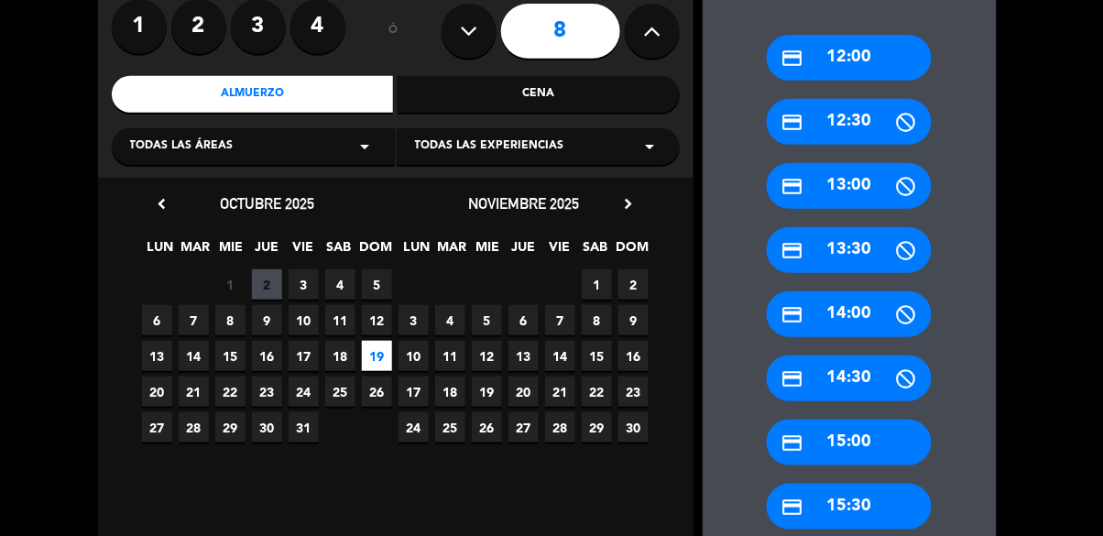
scroll to position [156, 0]
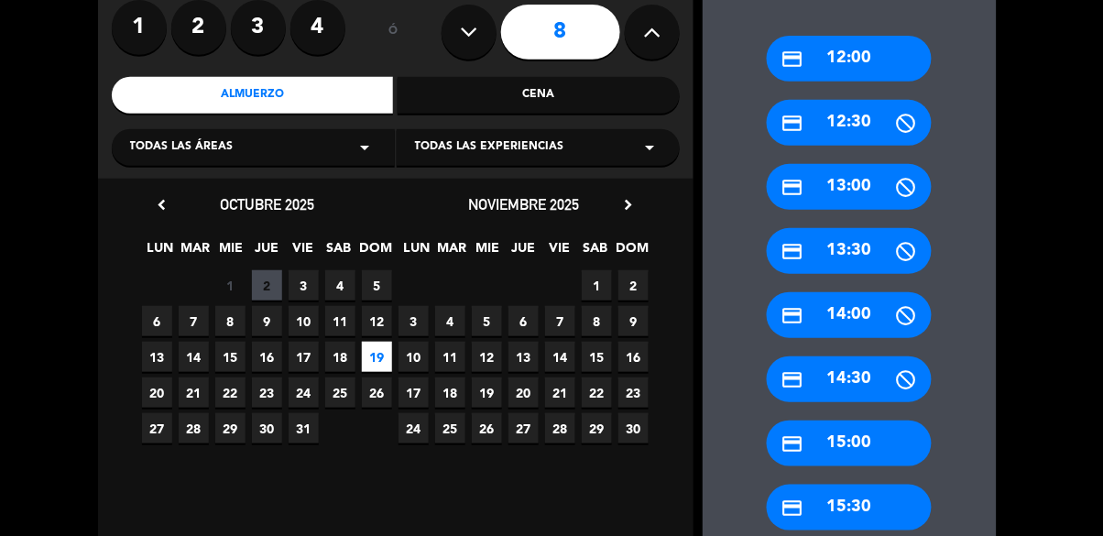
click at [832, 249] on div "credit_card 13:30" at bounding box center [849, 251] width 165 height 46
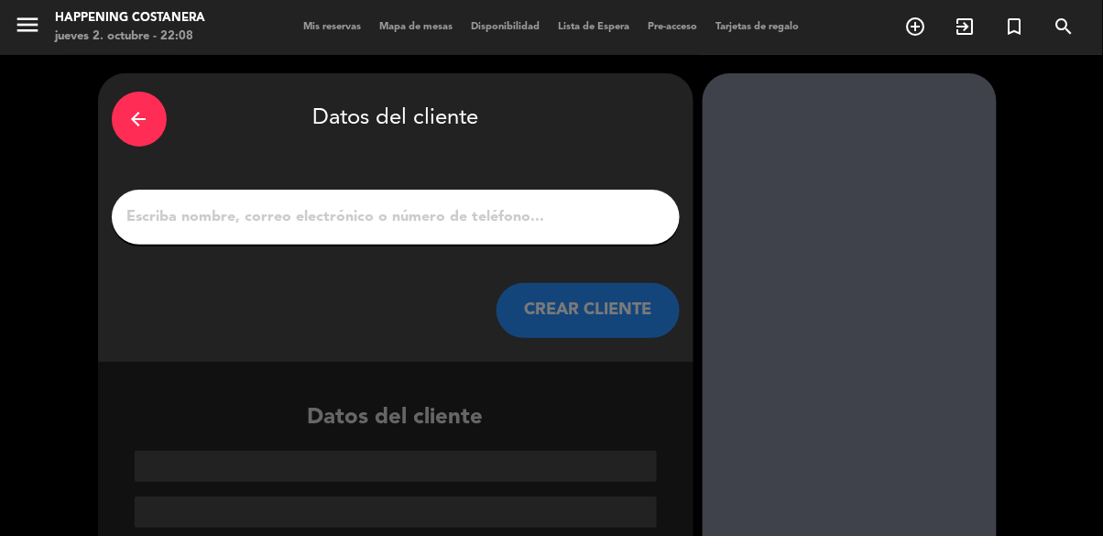
click at [392, 227] on input "1" at bounding box center [396, 217] width 541 height 26
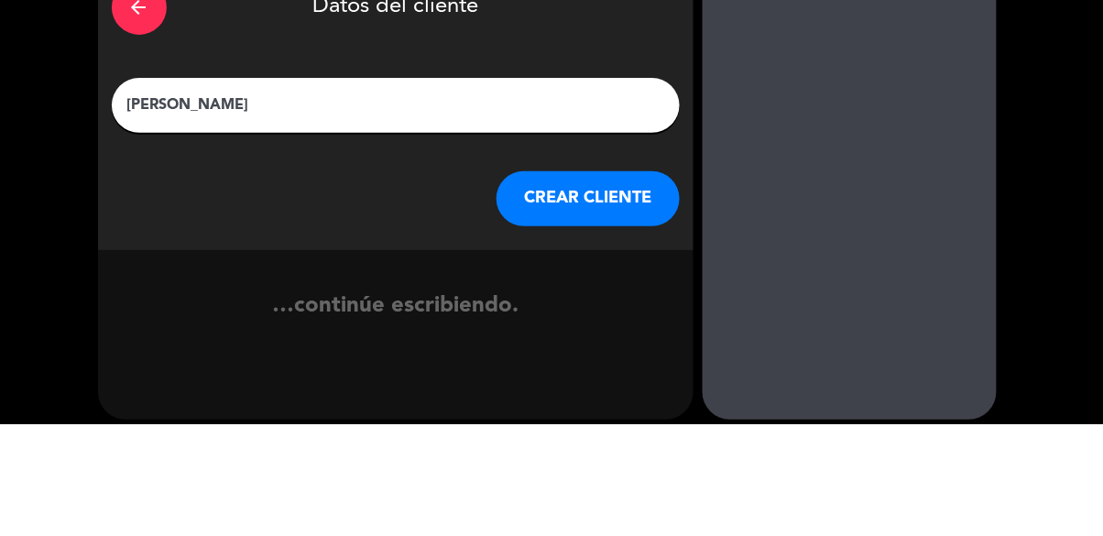
type input "[PERSON_NAME]"
click at [532, 306] on button "CREAR CLIENTE" at bounding box center [588, 310] width 183 height 55
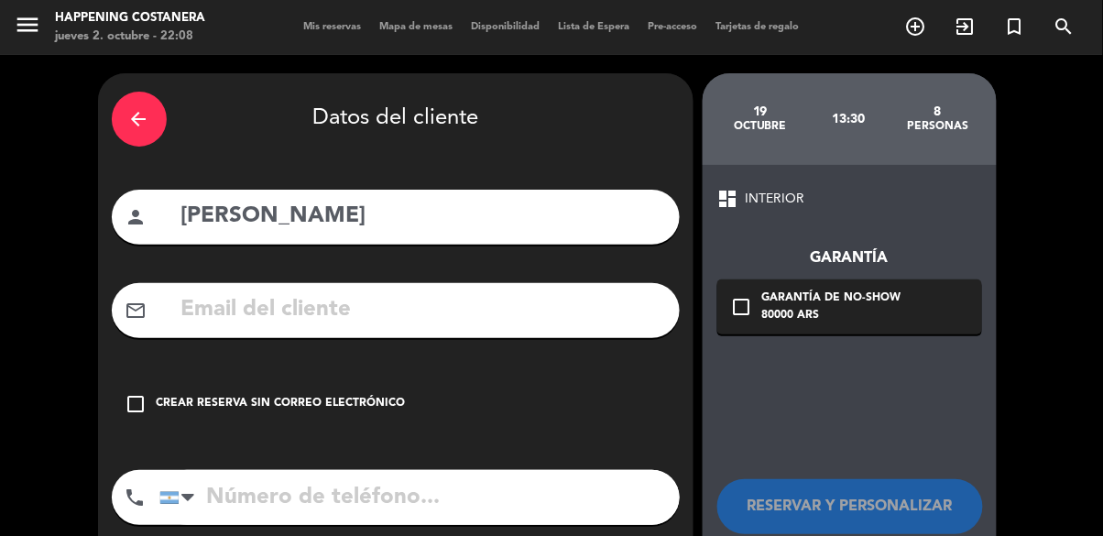
click at [343, 319] on input "text" at bounding box center [423, 310] width 487 height 38
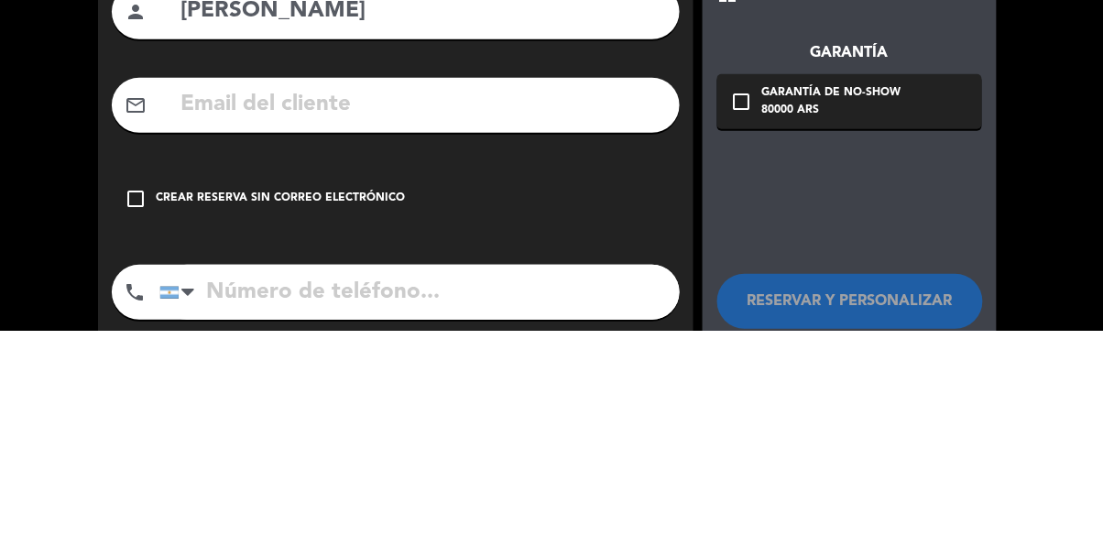
type input "C"
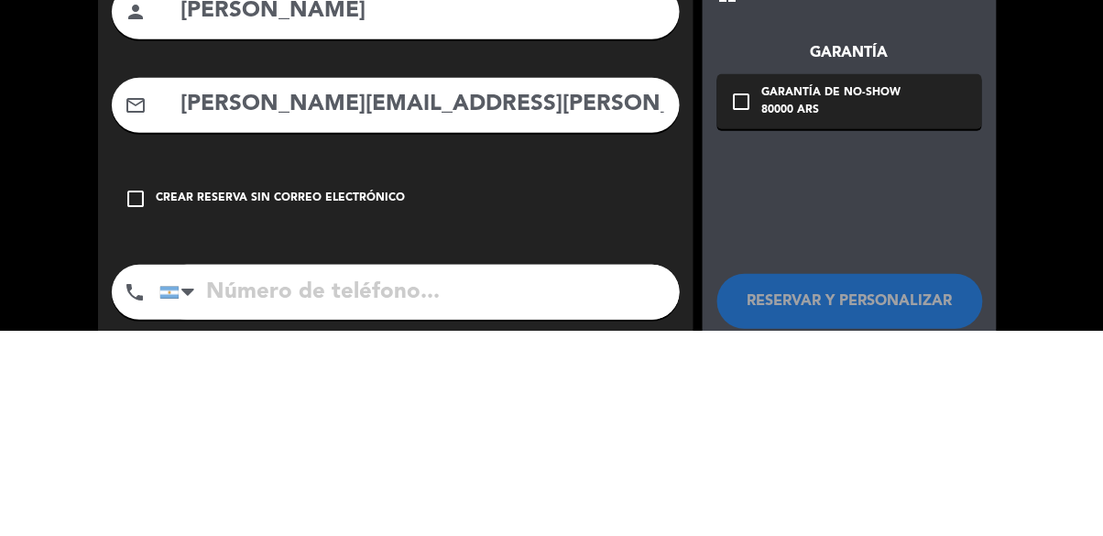
scroll to position [15, 0]
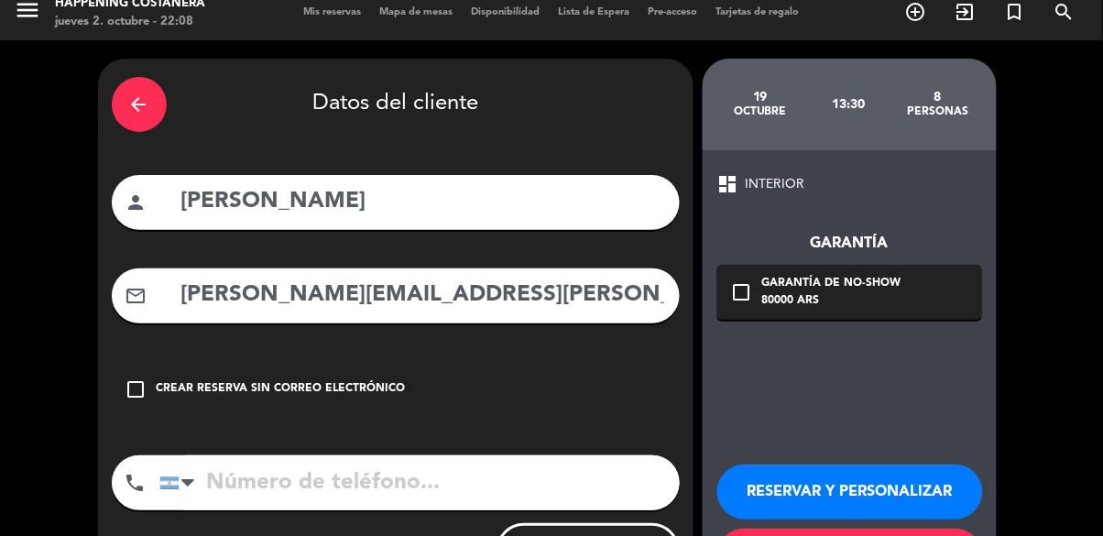
type input "[PERSON_NAME][EMAIL_ADDRESS][PERSON_NAME][DOMAIN_NAME]"
click at [367, 471] on input "tel" at bounding box center [419, 482] width 521 height 55
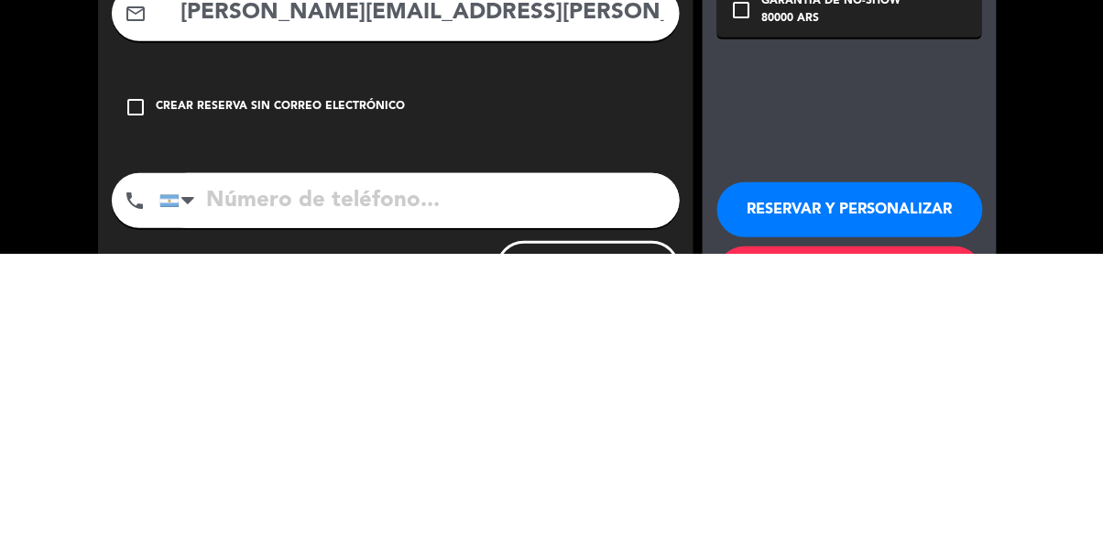
scroll to position [73, 0]
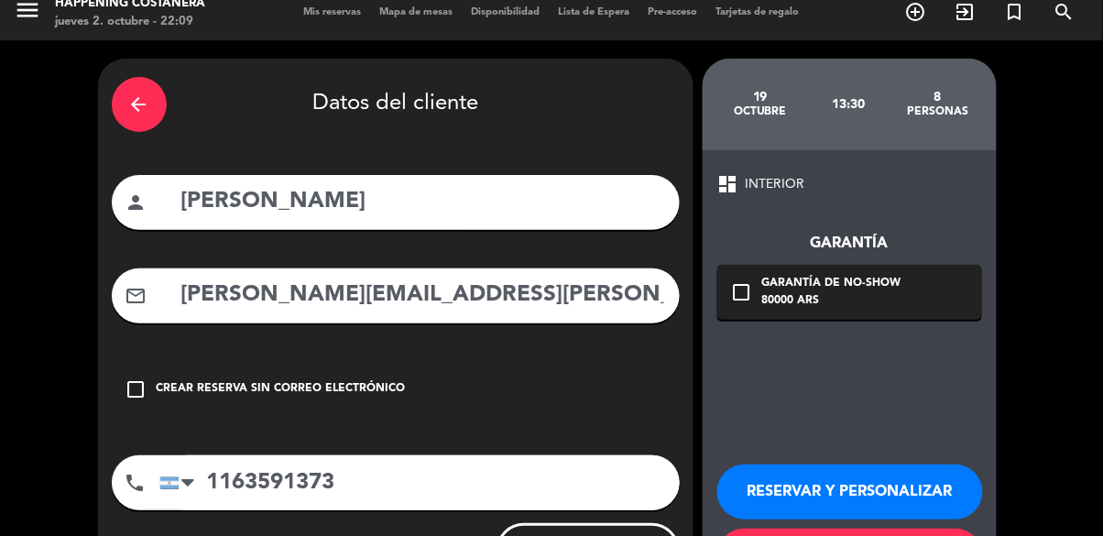
type input "1163591373"
click at [742, 281] on icon "check_box_outline_blank" at bounding box center [742, 292] width 22 height 22
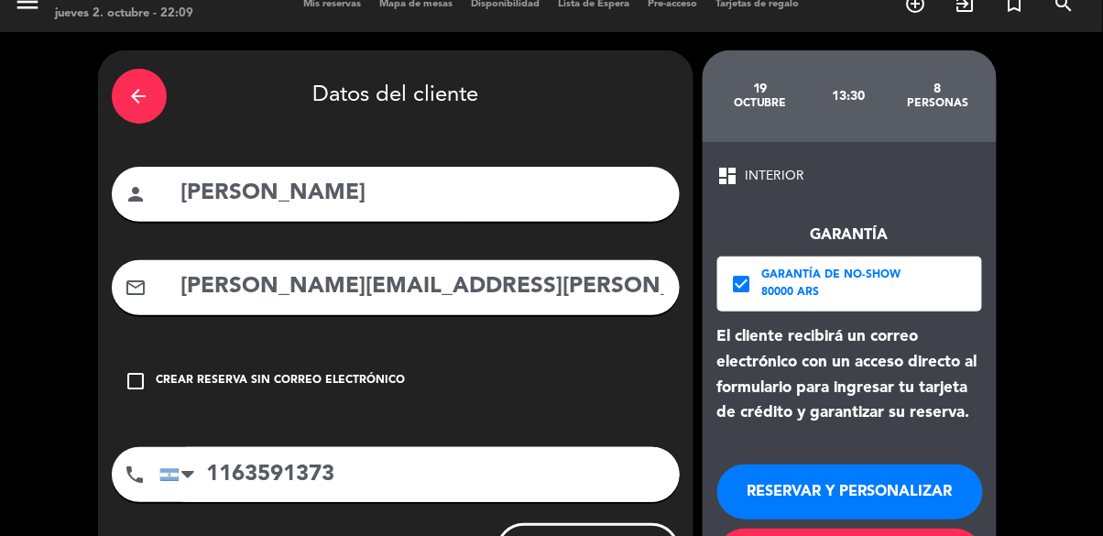
scroll to position [88, 0]
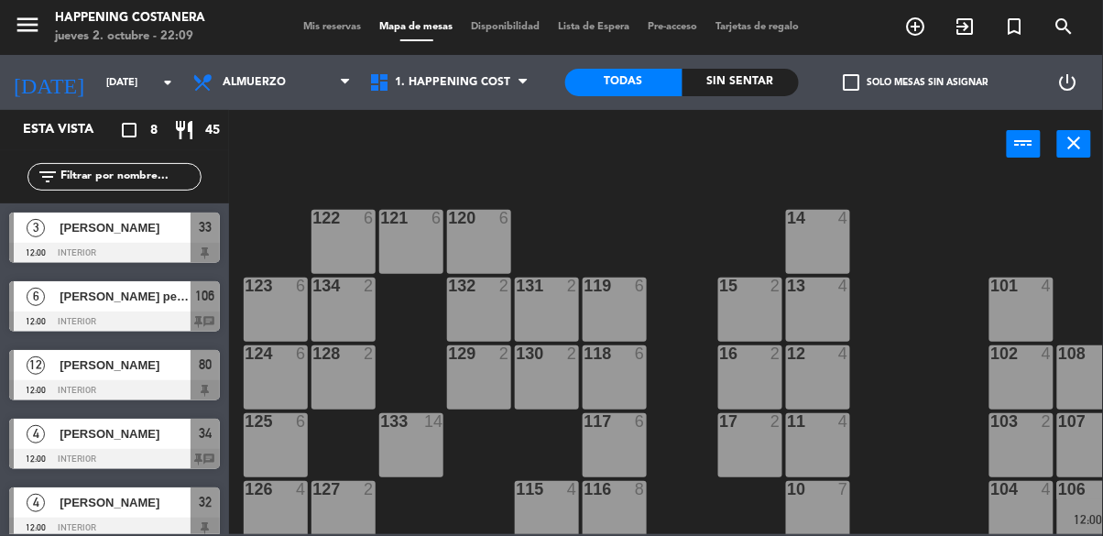
scroll to position [219, 0]
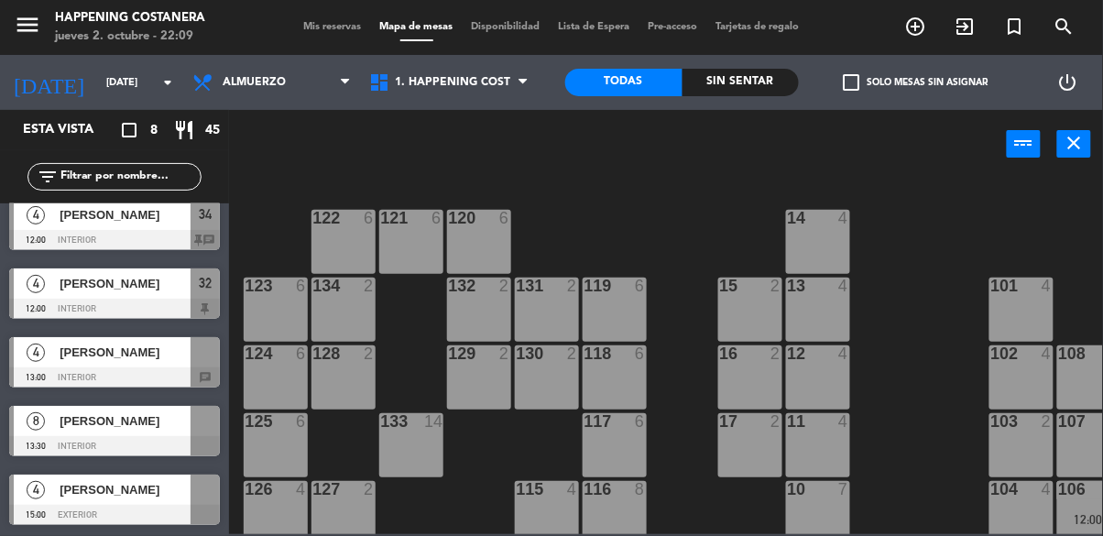
click at [49, 431] on div "8" at bounding box center [36, 421] width 44 height 30
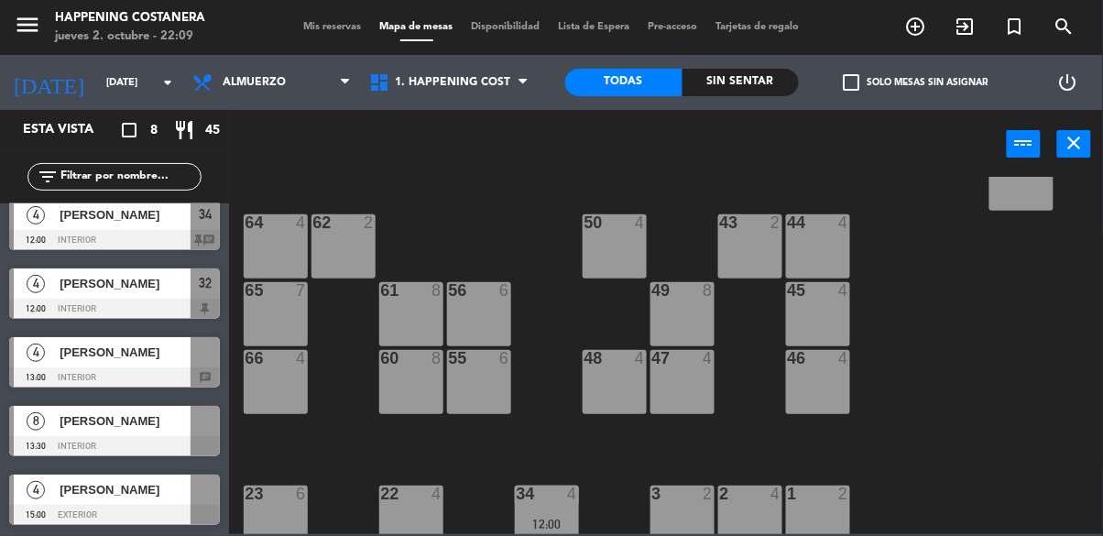
scroll to position [420, 0]
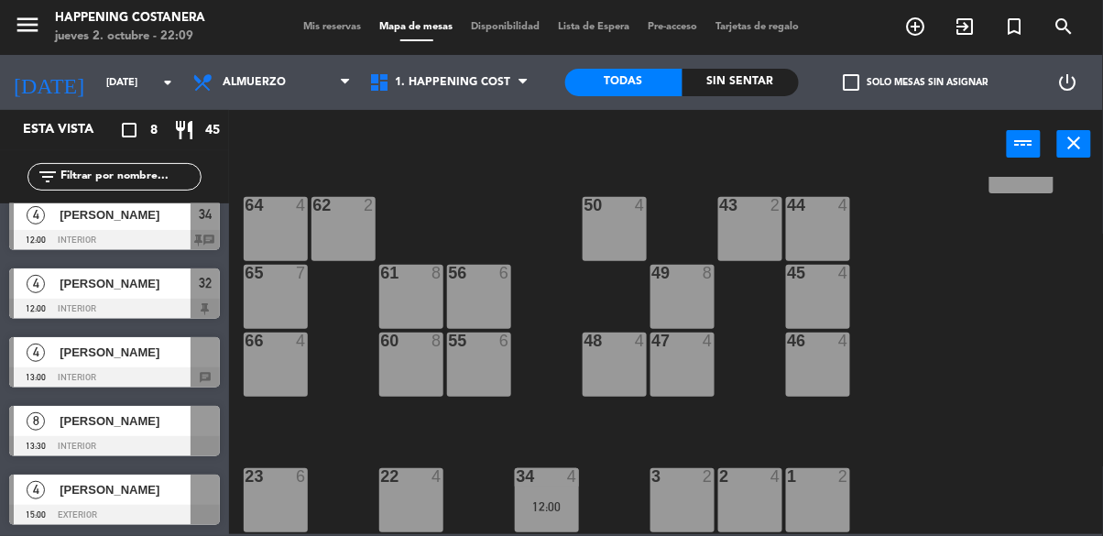
click at [64, 439] on div at bounding box center [114, 446] width 211 height 20
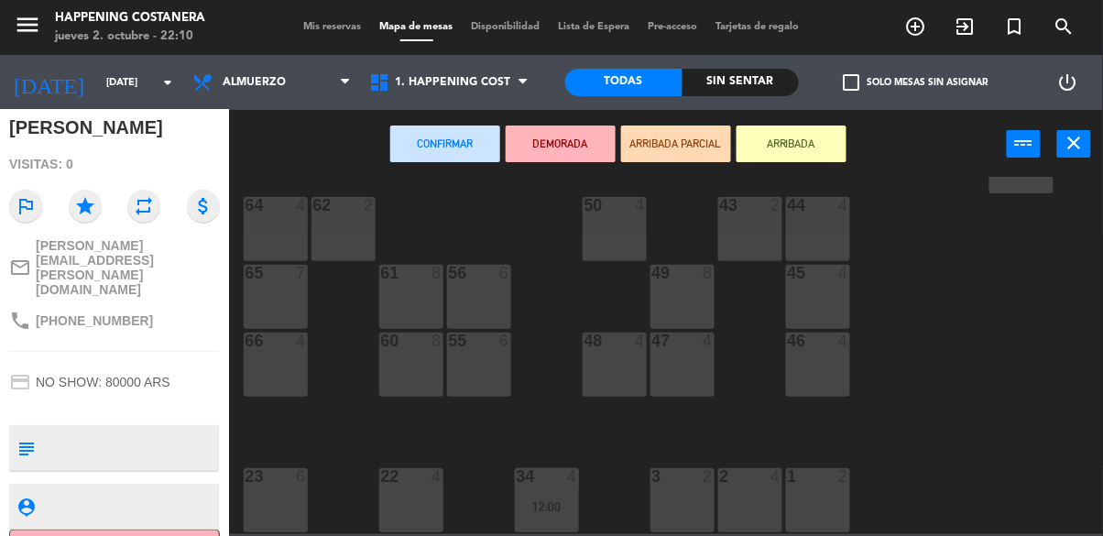
scroll to position [190, 0]
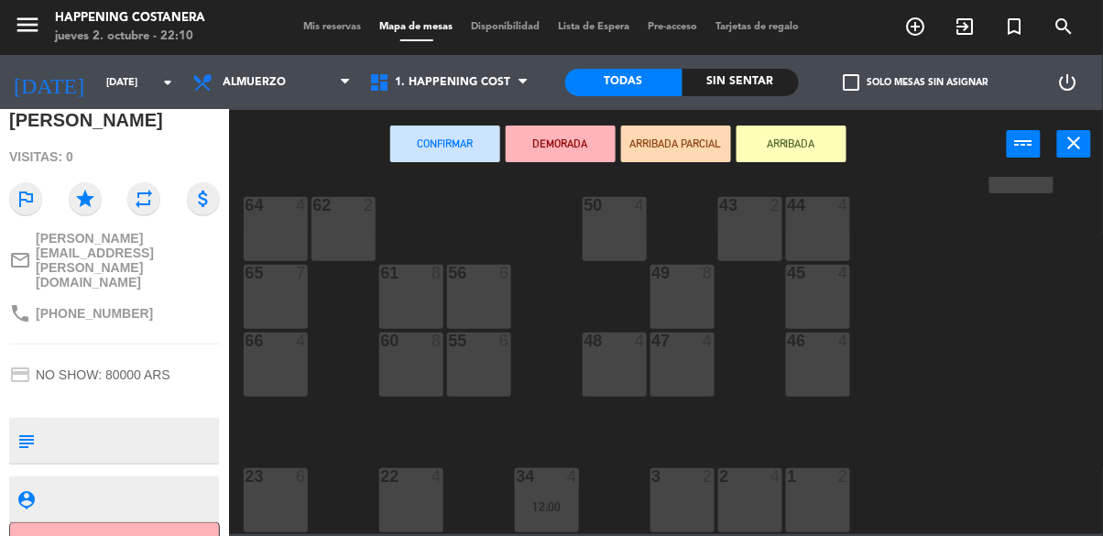
click at [172, 422] on textarea at bounding box center [129, 441] width 175 height 38
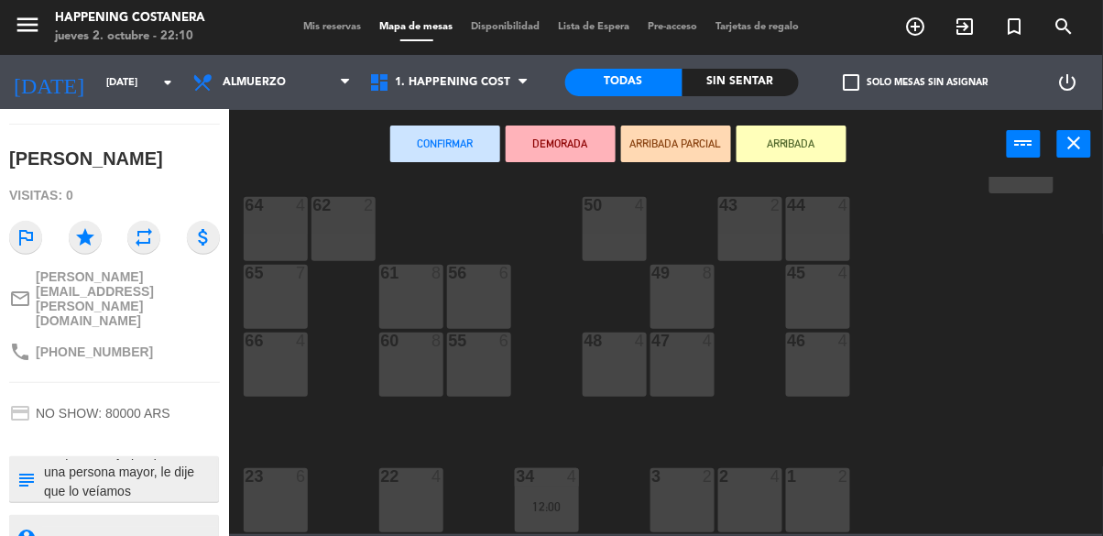
scroll to position [151, 0]
type textarea "Me pidió abajo porque tiene una persona mayor, le dije que lo veíamos"
click at [178, 356] on div "open_in_new receipt 1:30 PM [DATE] 8 personas [PERSON_NAME] close 8 INTERIOR fu…" at bounding box center [114, 323] width 229 height 426
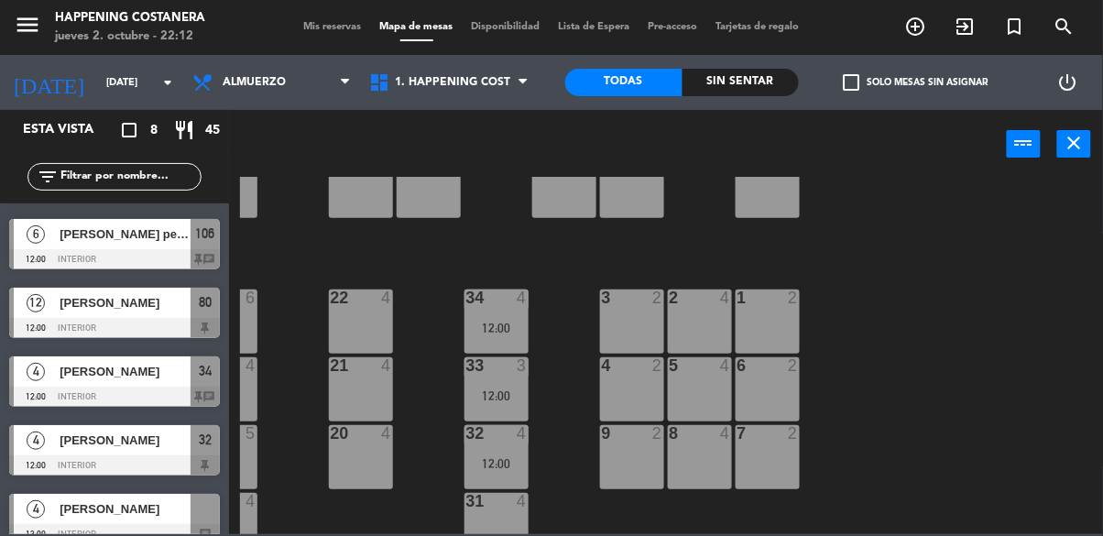
scroll to position [699, 50]
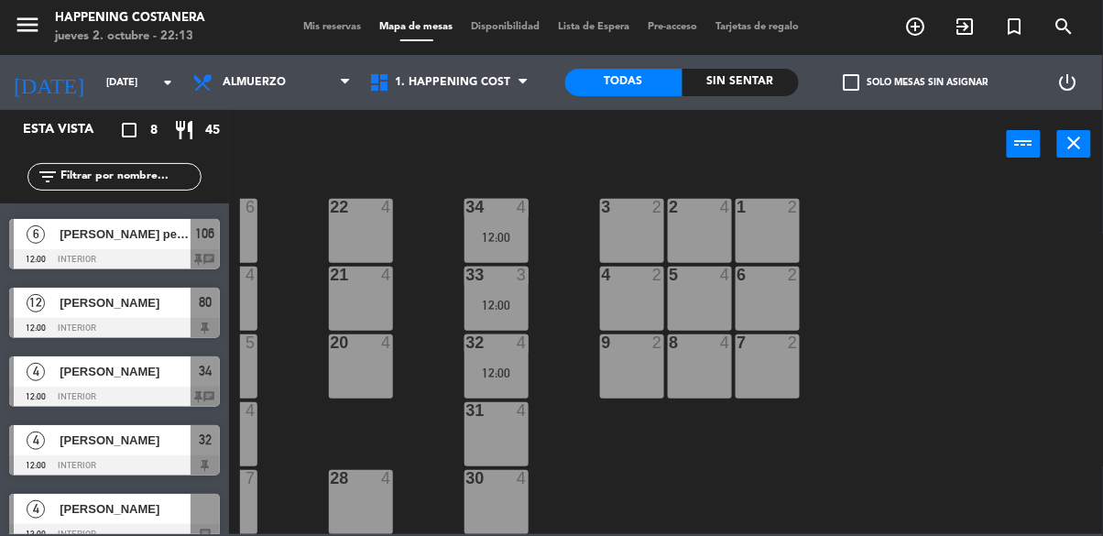
click at [1019, 260] on div "69 2 122 6 121 6 120 6 14 4 CAVA 22 101 4 94 2 70 2 123 6 131 2 134 2 132 2 13 …" at bounding box center [671, 355] width 863 height 357
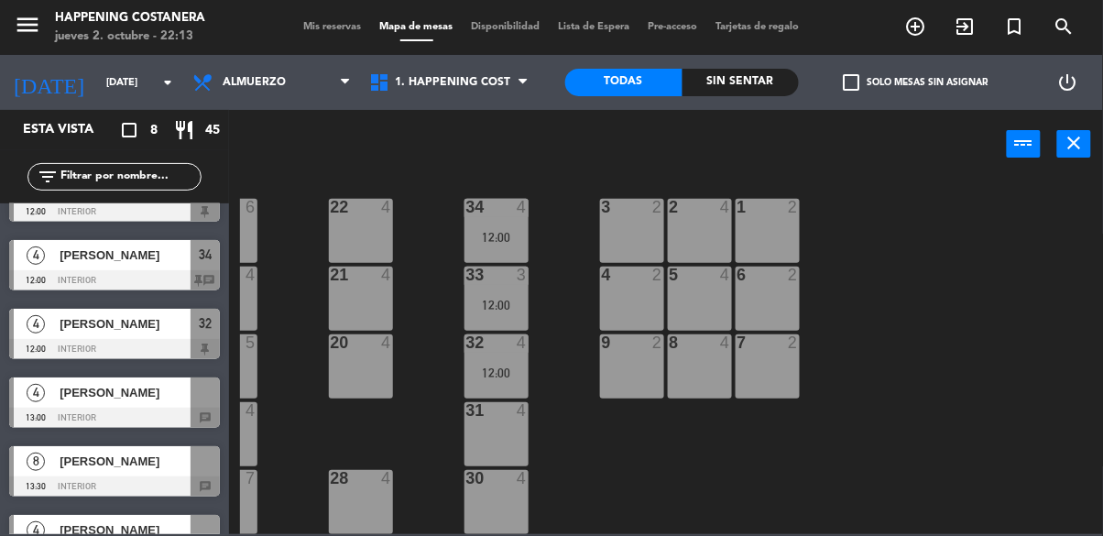
scroll to position [219, 0]
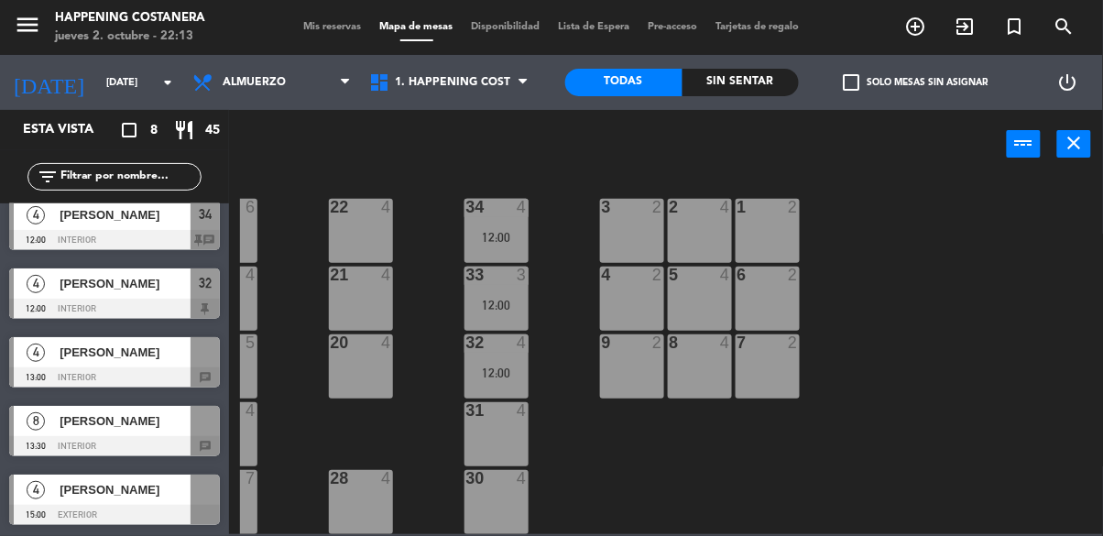
click at [79, 374] on div at bounding box center [114, 377] width 211 height 20
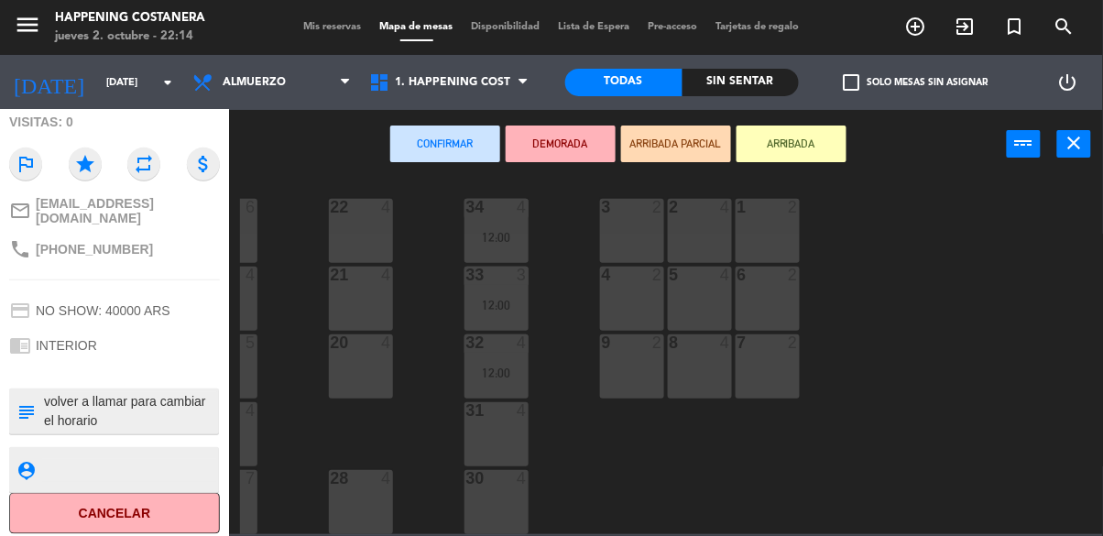
scroll to position [0, 0]
click at [438, 429] on div "69 2 122 6 121 6 120 6 14 4 CAVA 22 101 4 94 2 70 2 123 6 131 2 134 2 132 2 13 …" at bounding box center [671, 355] width 863 height 357
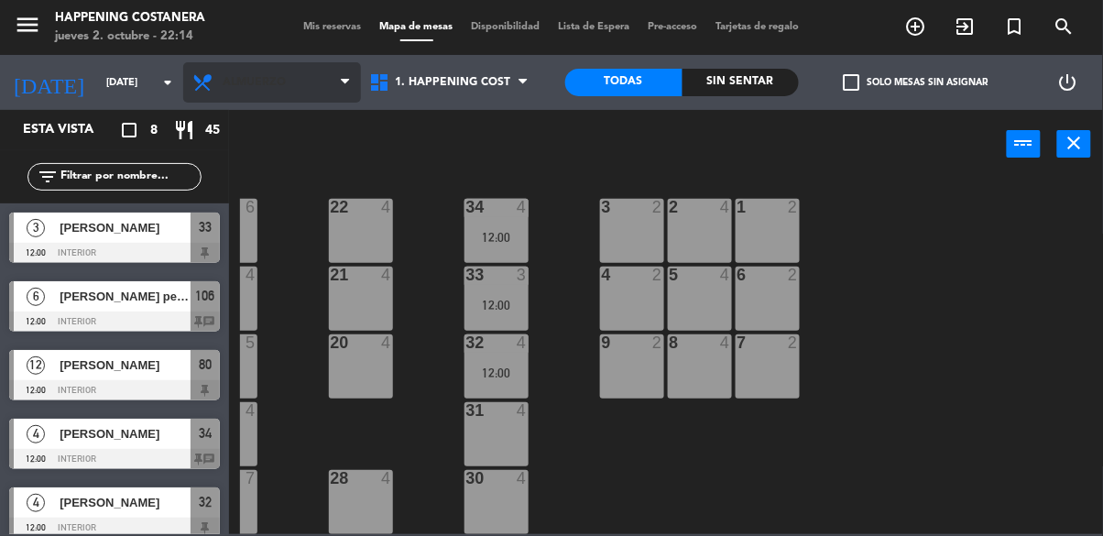
click at [315, 82] on span "Almuerzo" at bounding box center [272, 82] width 178 height 40
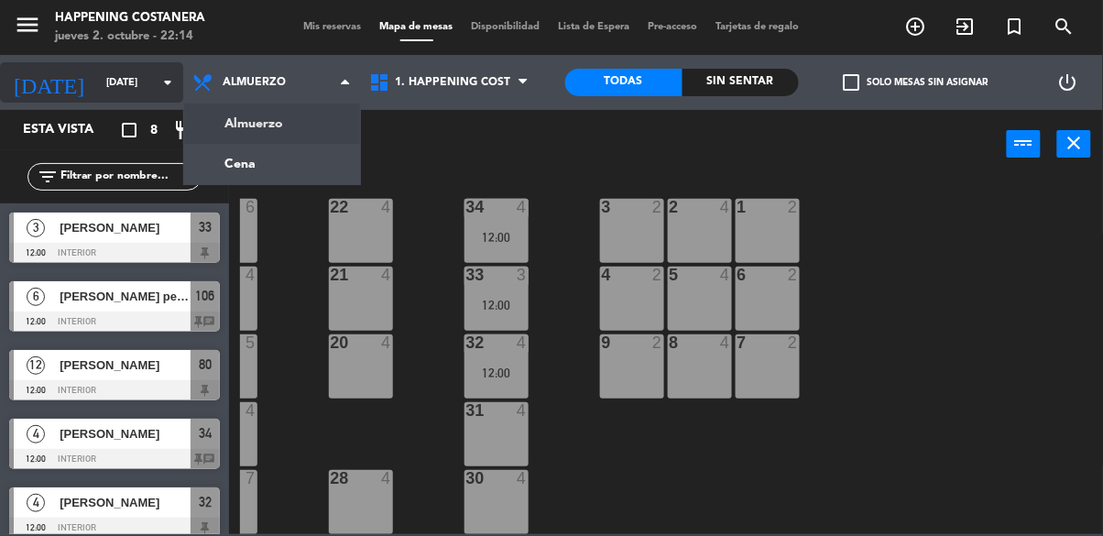
click at [115, 70] on input "[DATE]" at bounding box center [165, 83] width 137 height 30
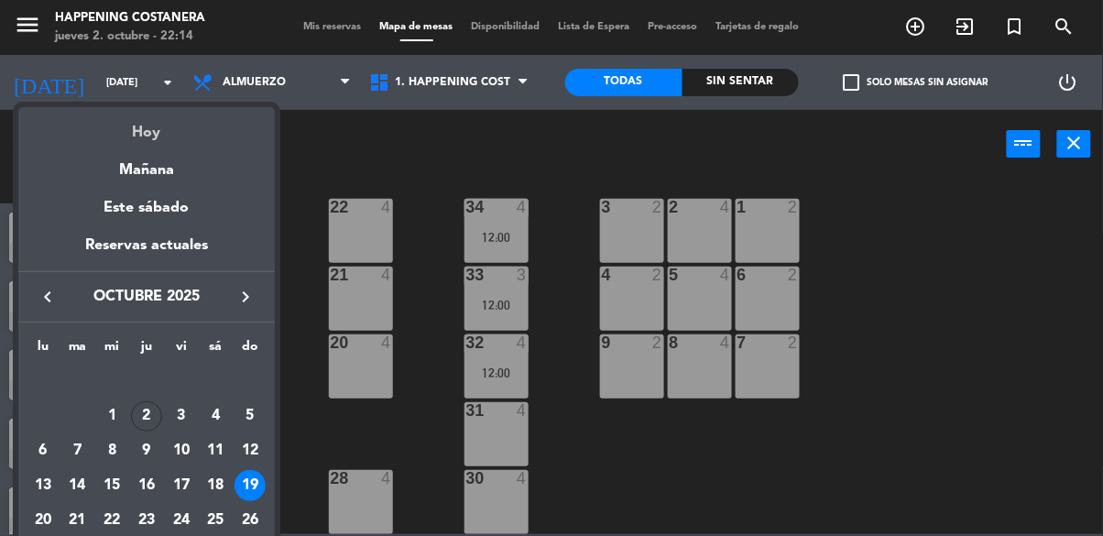
click at [169, 122] on div "Hoy" at bounding box center [146, 126] width 257 height 38
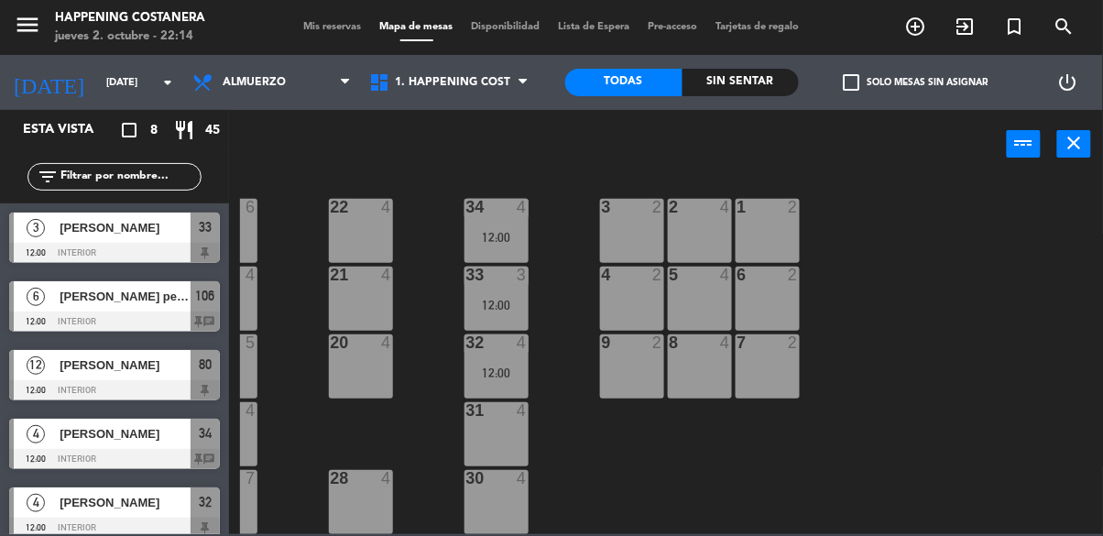
type input "[DEMOGRAPHIC_DATA][DATE]"
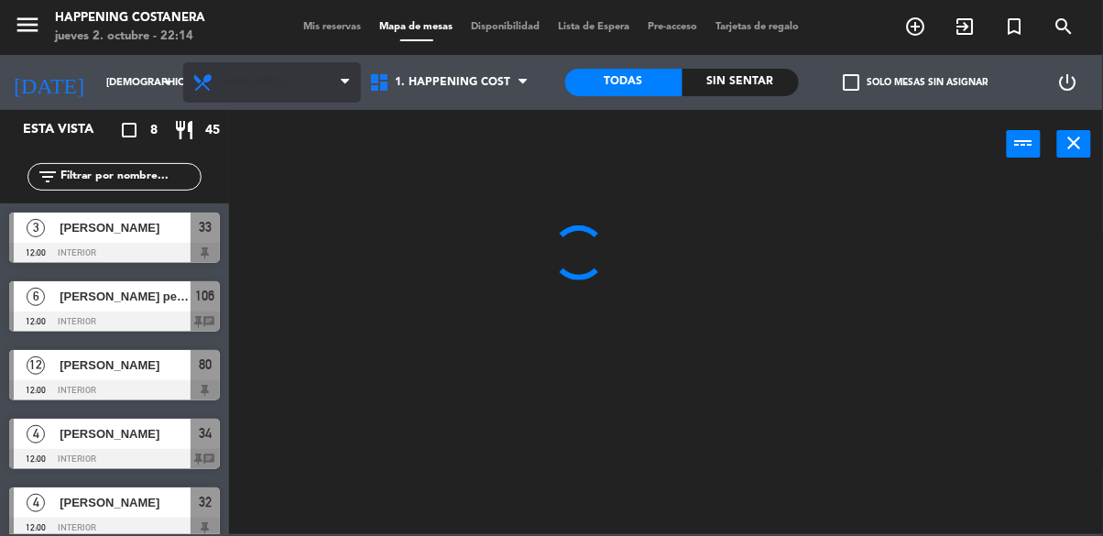
click at [249, 95] on span "Almuerzo" at bounding box center [272, 82] width 178 height 40
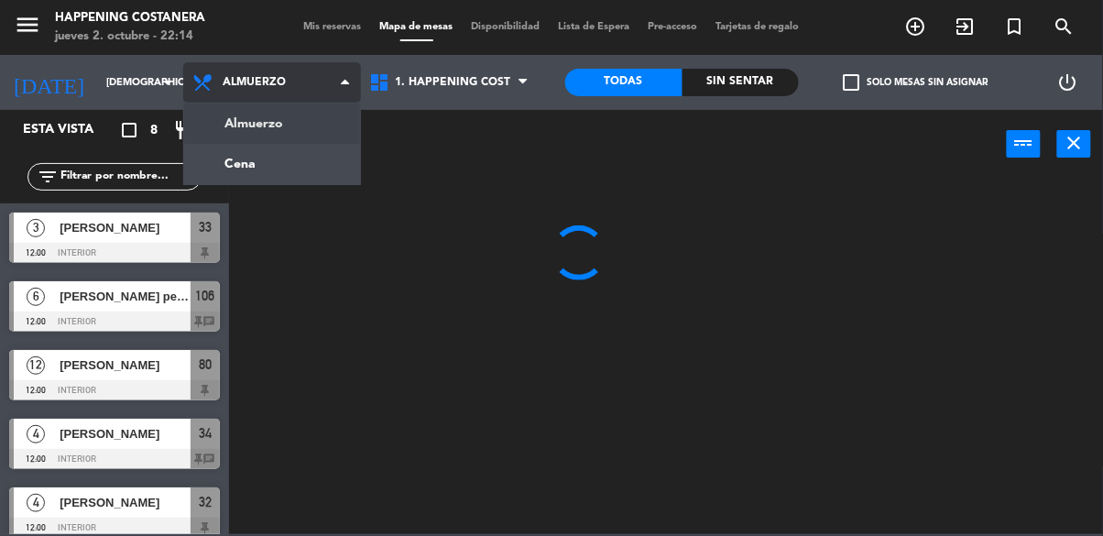
click at [280, 159] on ng-component "menu Happening Costanera [DATE] 2. octubre - 22:14 Mis reservas Mapa de mesas D…" at bounding box center [551, 267] width 1103 height 534
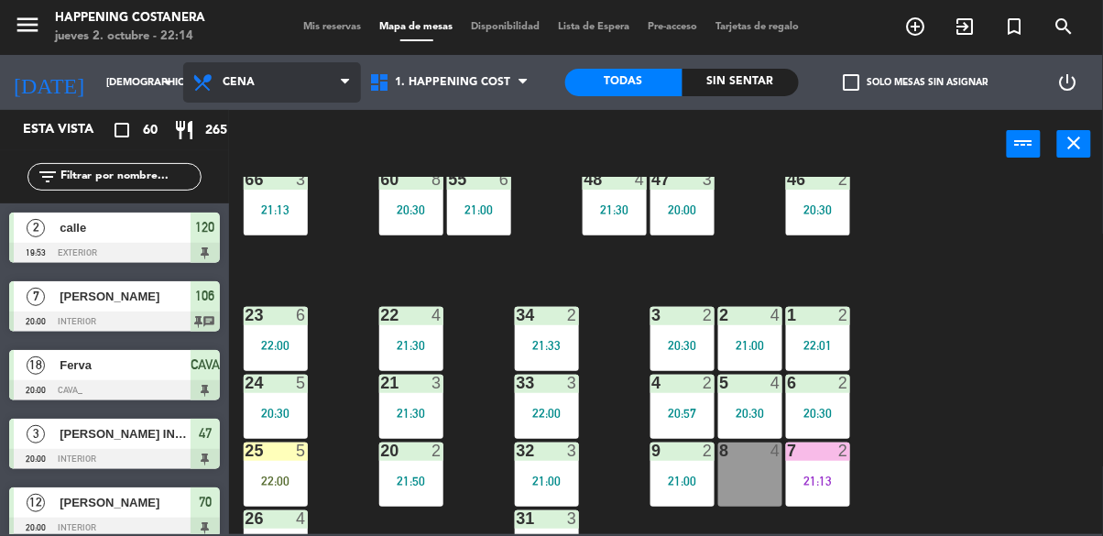
scroll to position [699, 0]
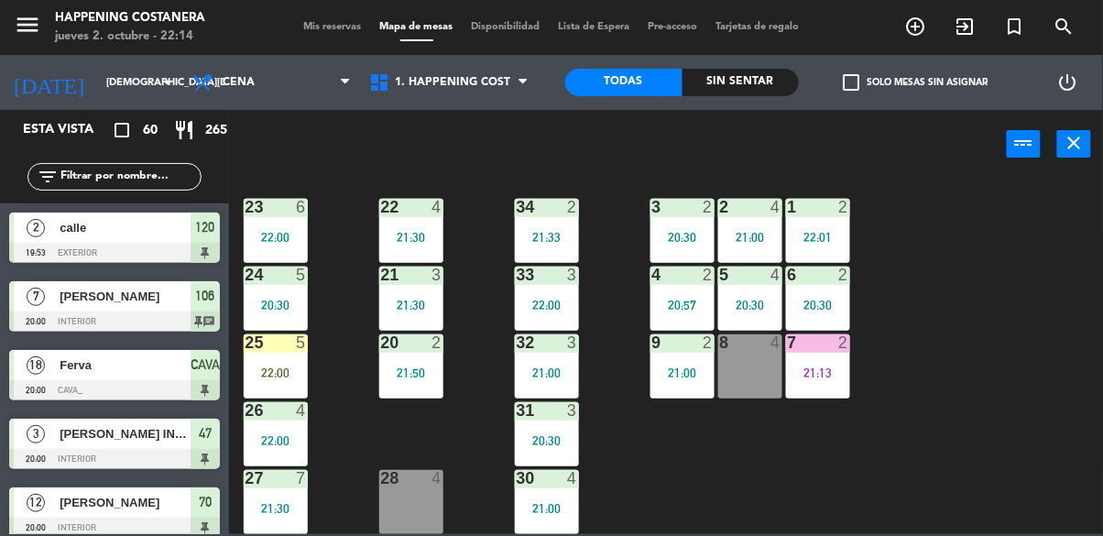
click at [218, 365] on span "CAVA" at bounding box center [205, 365] width 29 height 22
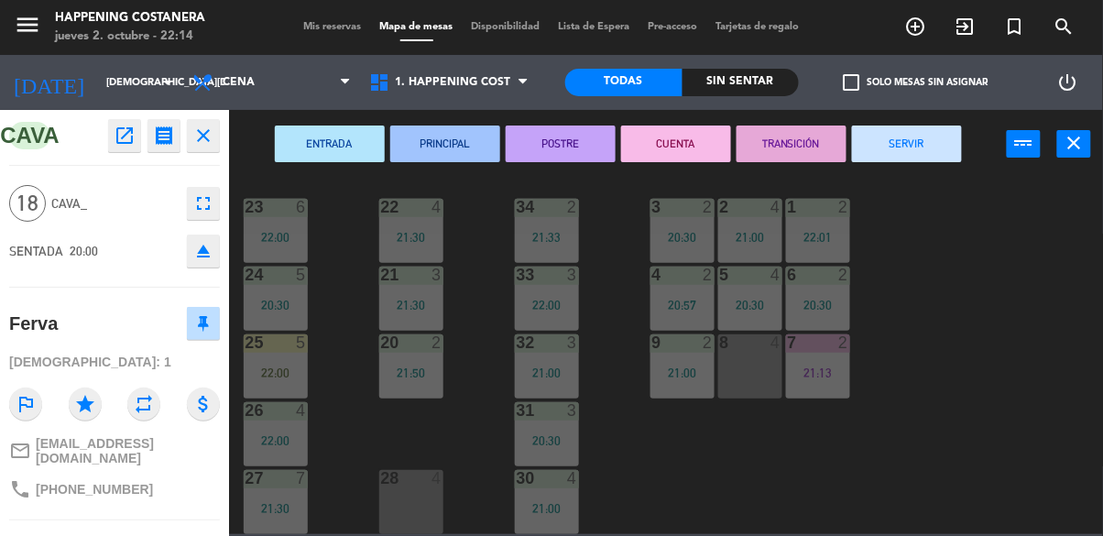
click at [364, 352] on div "69 2 122 6 121 2 21:30 120 2 19:53 14 4 CAVA 18 20:00 101 2 22:30 94 2 70 12 20…" at bounding box center [671, 355] width 863 height 357
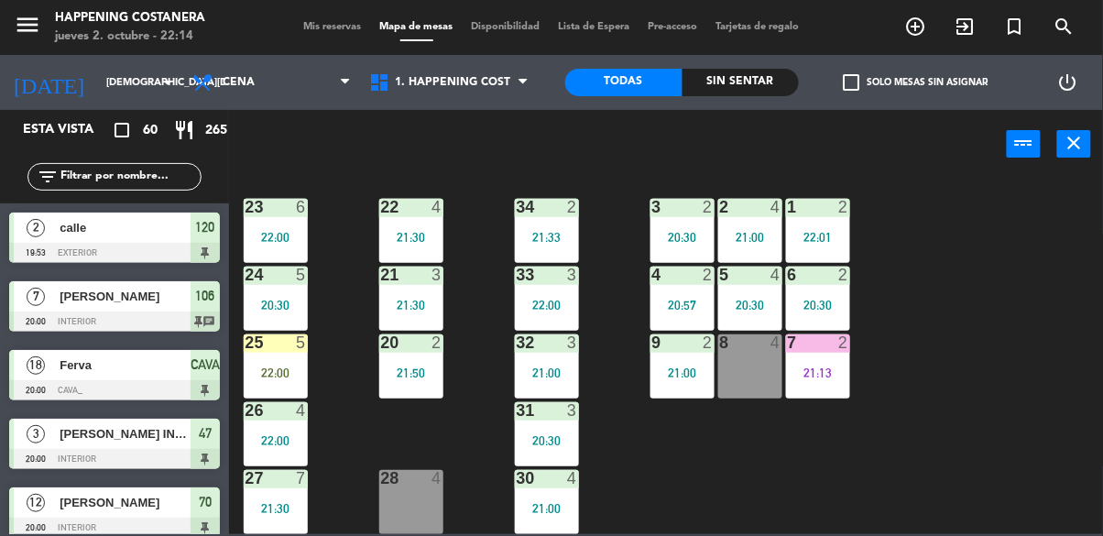
click at [280, 387] on div "25 5 22:00" at bounding box center [276, 366] width 64 height 64
click at [169, 174] on input "text" at bounding box center [130, 177] width 142 height 20
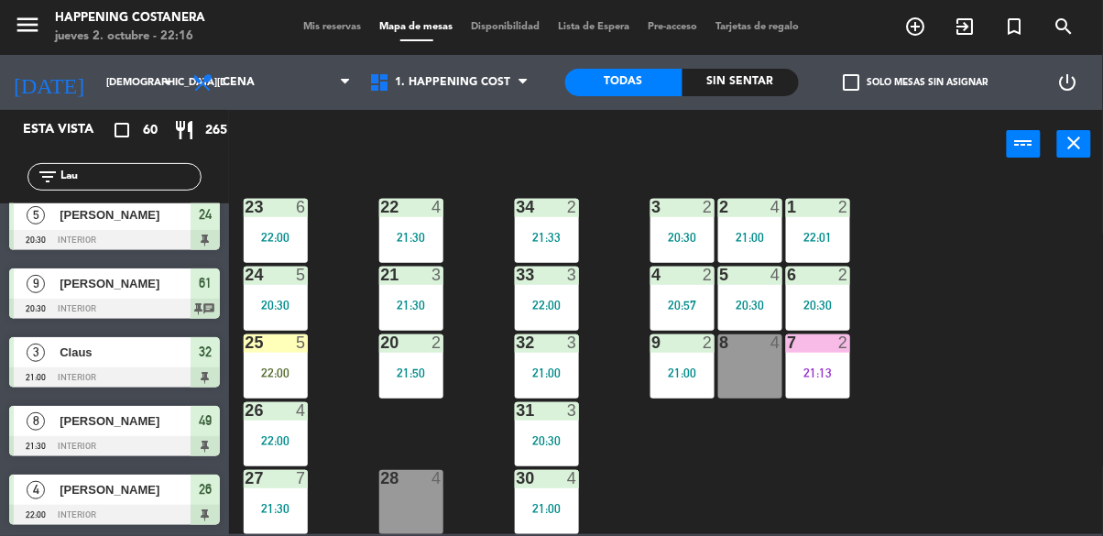
click at [111, 179] on input "Lau" at bounding box center [130, 177] width 142 height 20
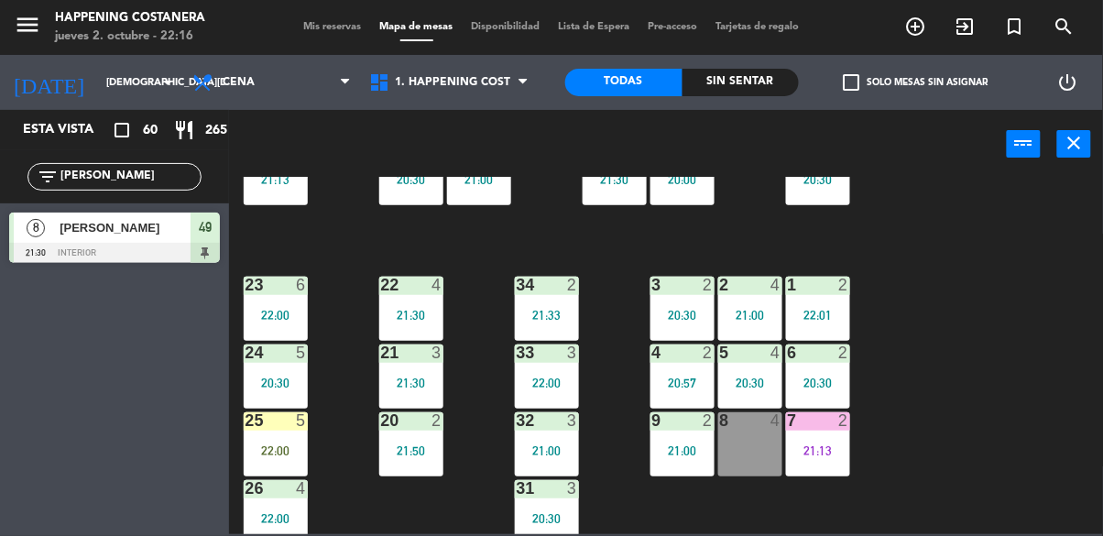
scroll to position [609, 0]
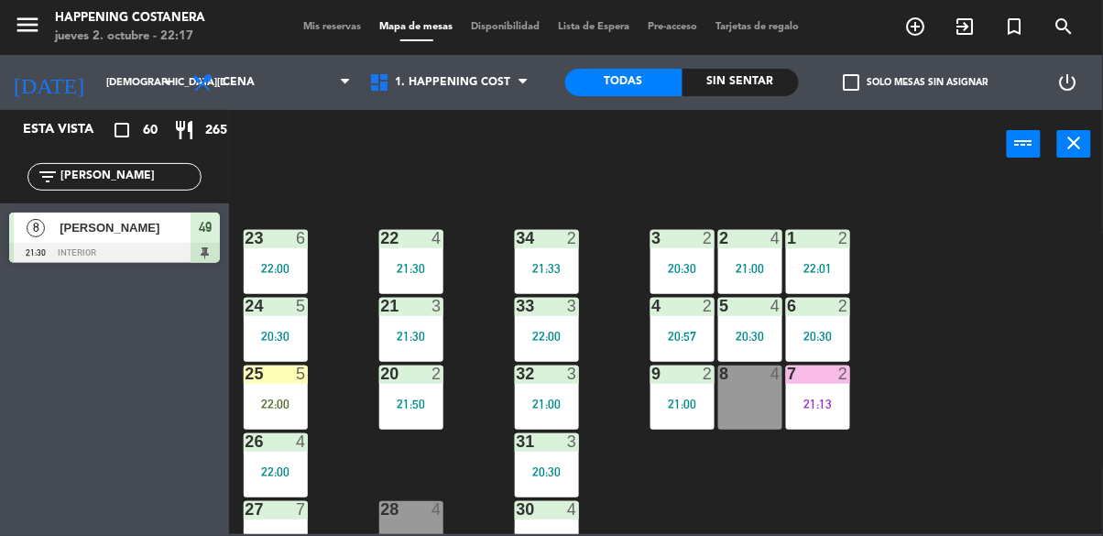
type input "[PERSON_NAME]"
click at [1036, 367] on div "69 2 122 6 121 2 21:30 120 2 19:53 14 4 CAVA 18 20:00 101 2 22:30 94 2 70 12 20…" at bounding box center [671, 355] width 863 height 357
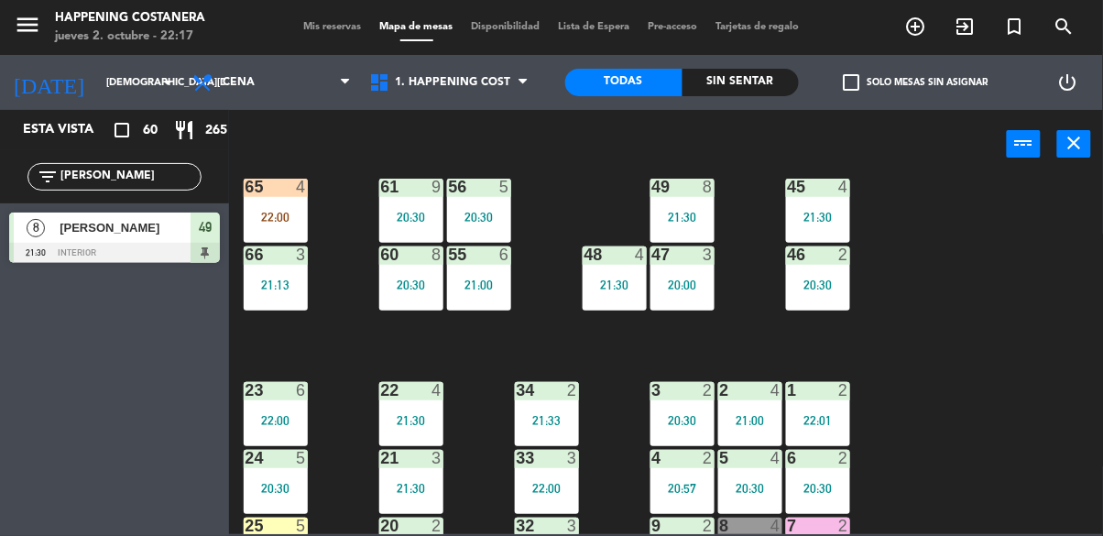
scroll to position [491, 0]
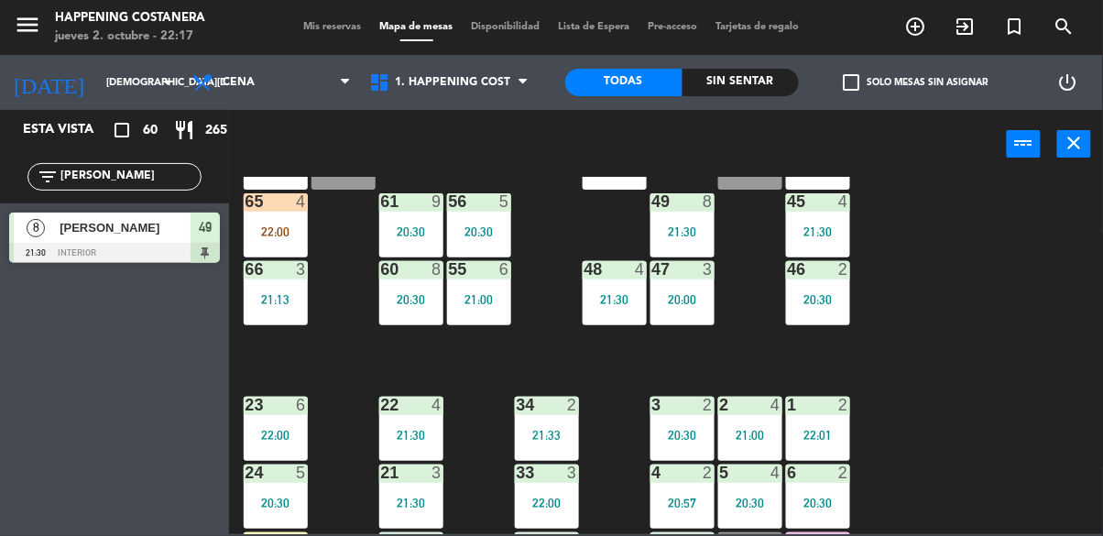
click at [278, 218] on div "65 4 22:00" at bounding box center [276, 225] width 64 height 64
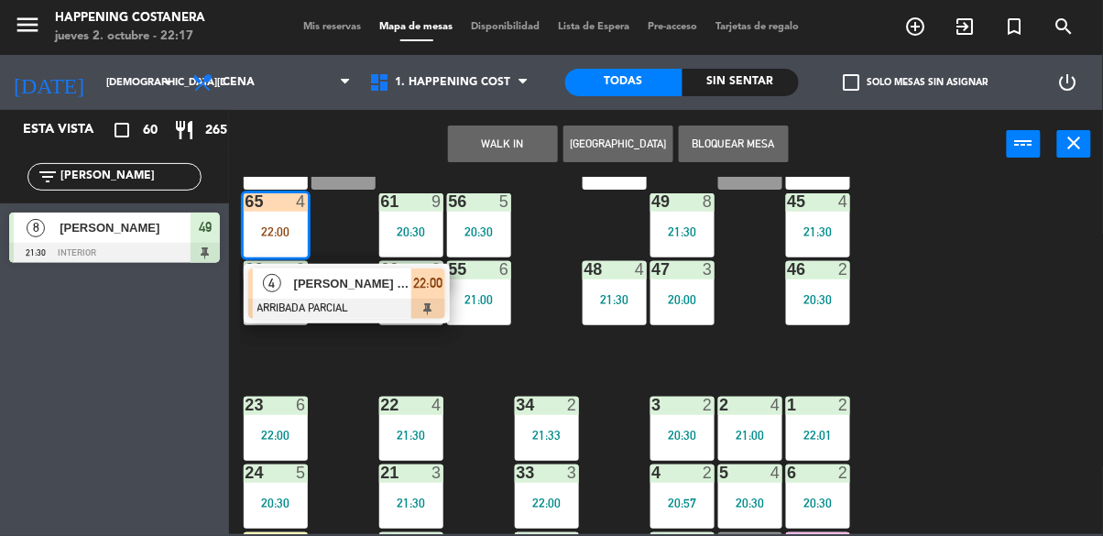
click at [391, 302] on div at bounding box center [346, 309] width 197 height 20
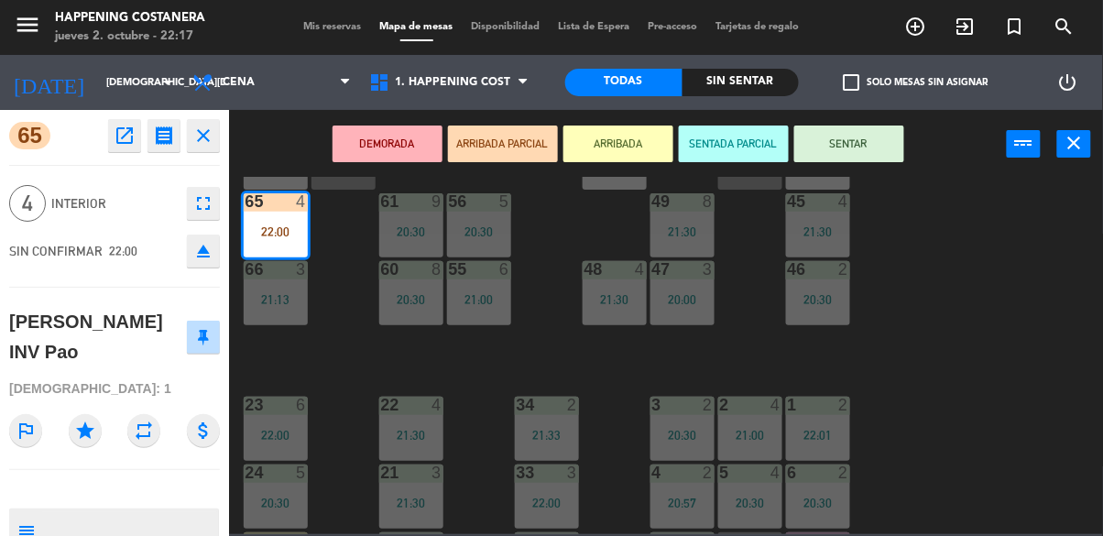
click at [910, 429] on div "69 2 122 6 121 2 21:30 120 2 19:53 14 4 CAVA 18 20:00 101 2 22:30 94 2 70 12 20…" at bounding box center [671, 355] width 863 height 357
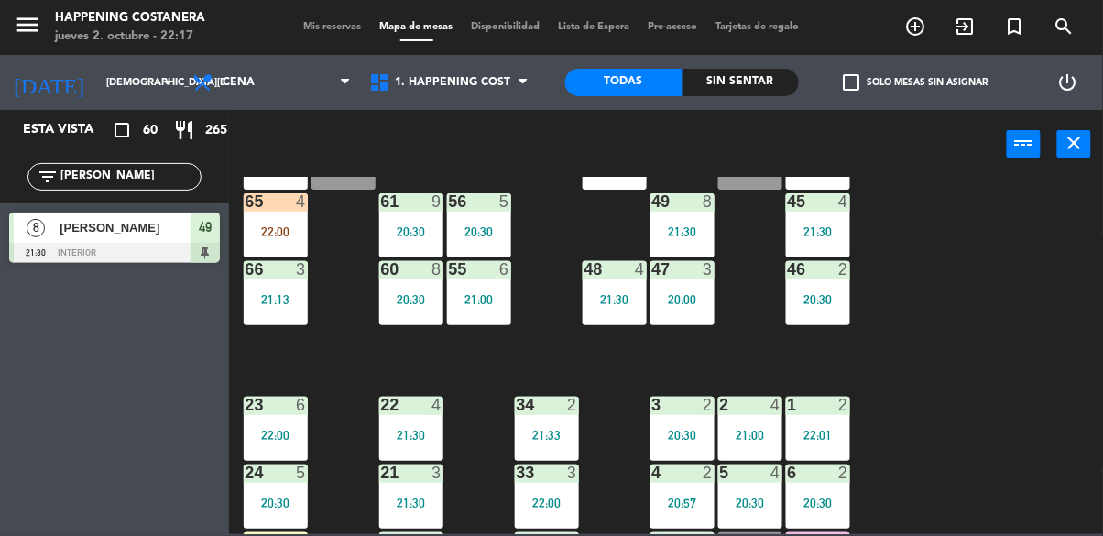
click at [110, 181] on input "[PERSON_NAME]" at bounding box center [130, 177] width 142 height 20
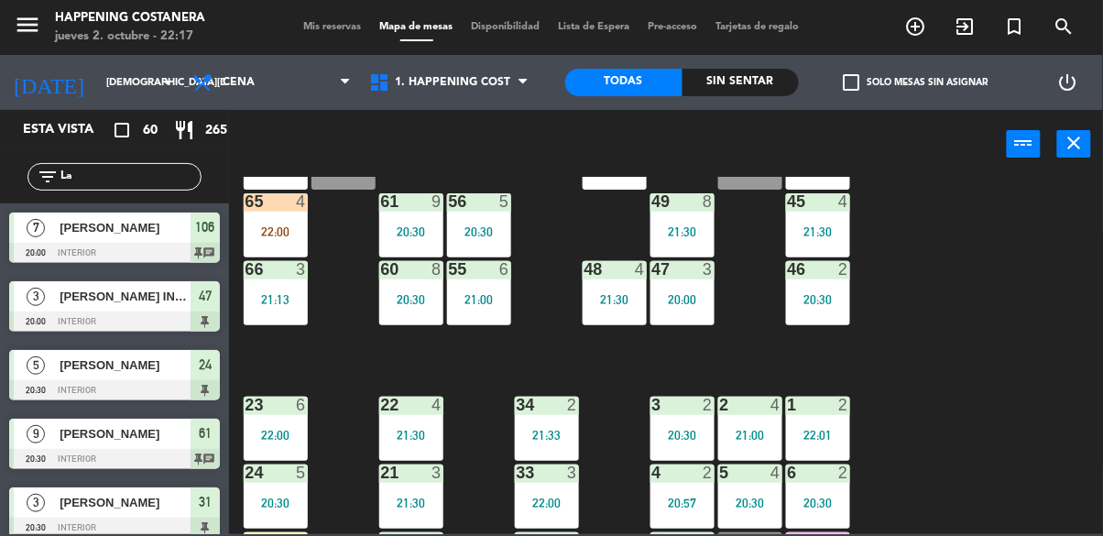
type input "L"
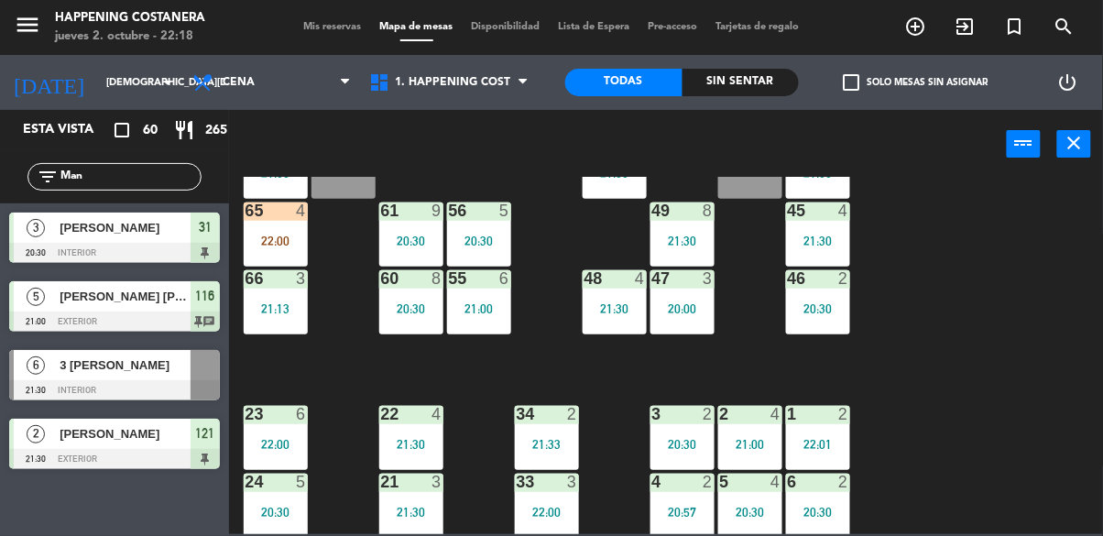
scroll to position [480, 0]
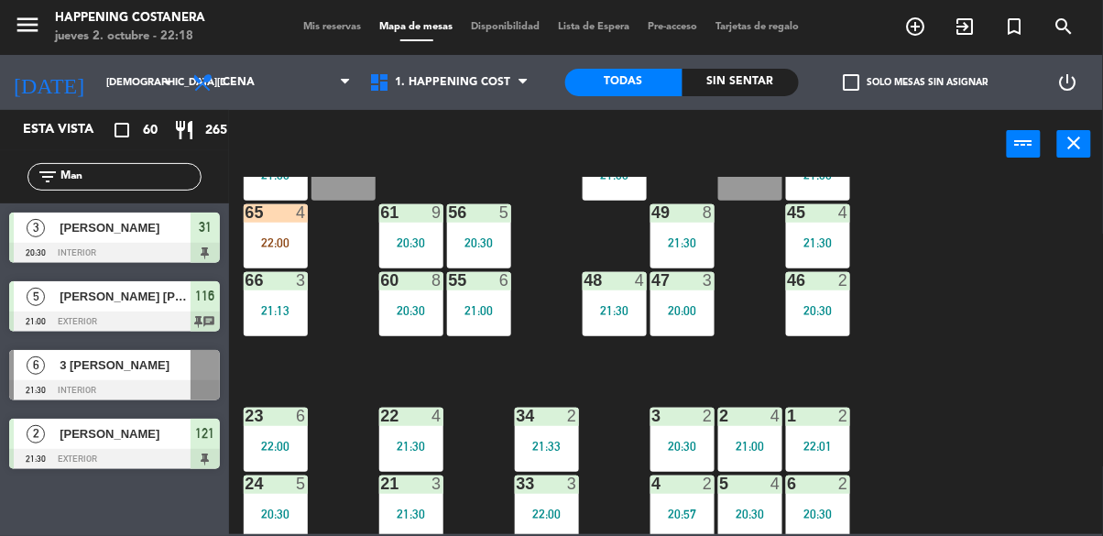
type input "Man"
click at [155, 380] on div at bounding box center [114, 390] width 211 height 20
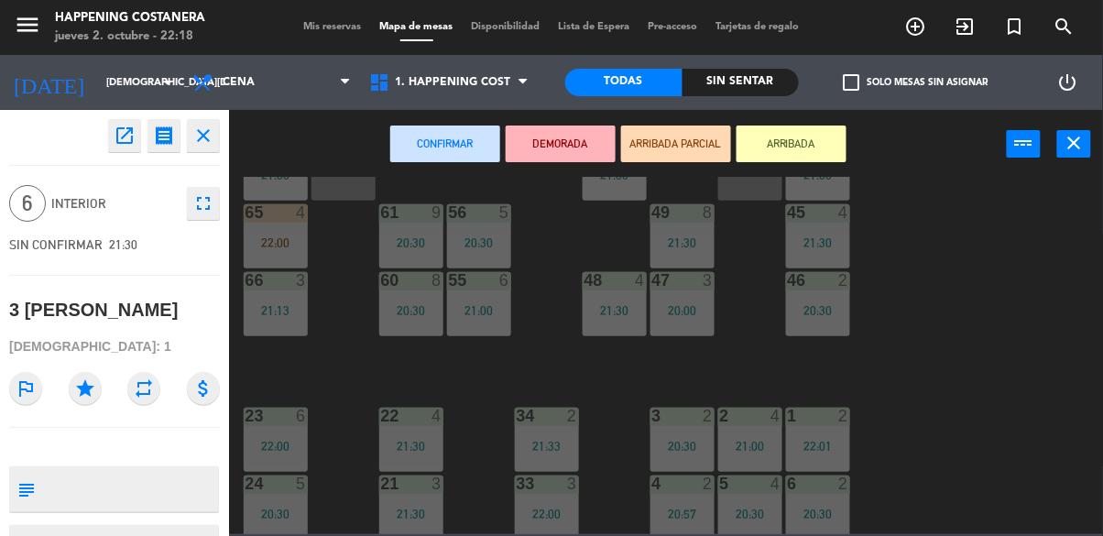
click at [345, 352] on div "69 2 122 6 121 2 21:30 120 2 19:53 14 4 CAVA 18 20:00 101 2 22:30 94 2 70 12 20…" at bounding box center [671, 355] width 863 height 357
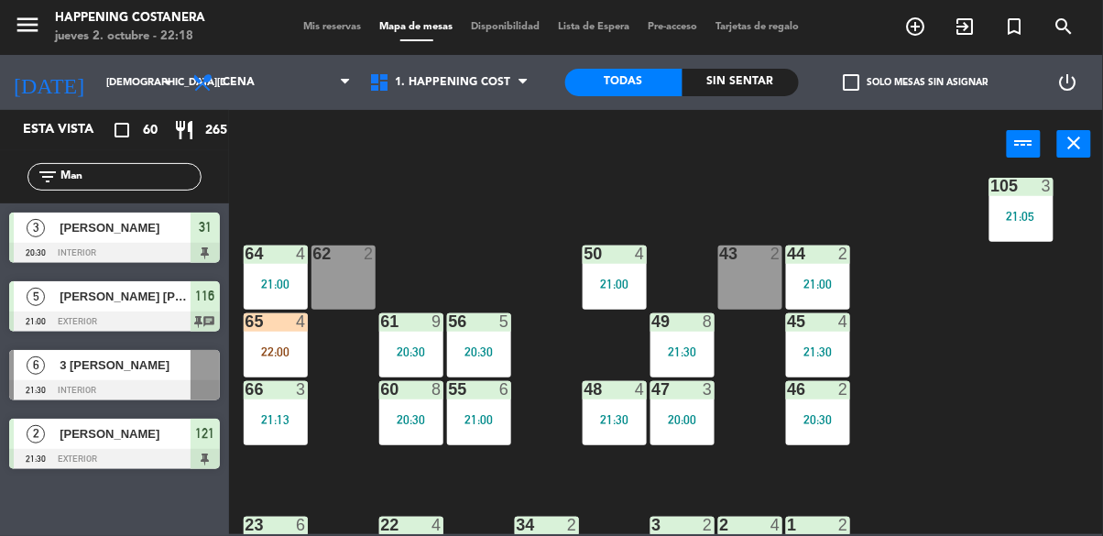
scroll to position [368, 0]
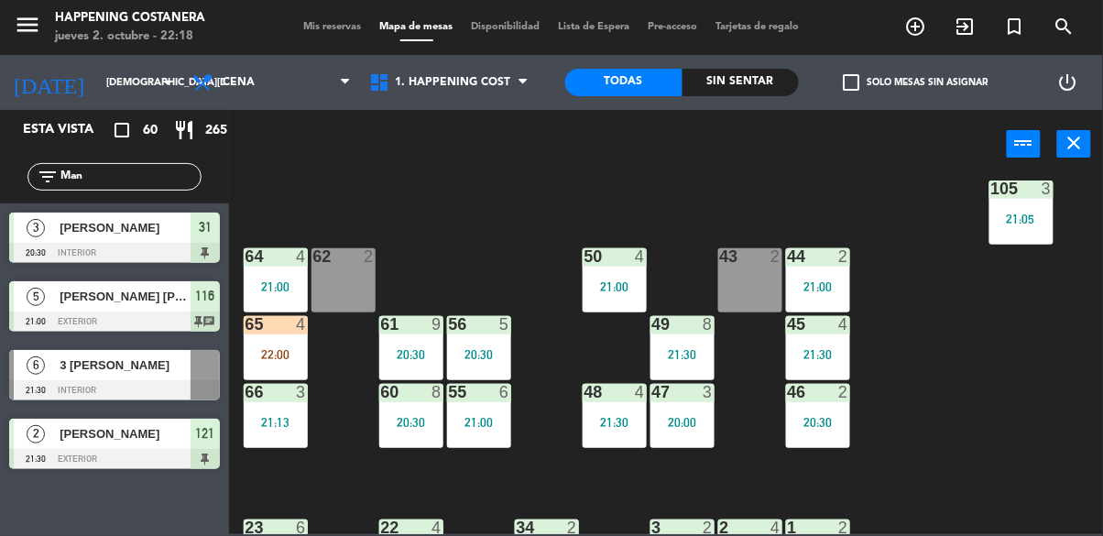
click at [291, 329] on div "4" at bounding box center [306, 324] width 30 height 16
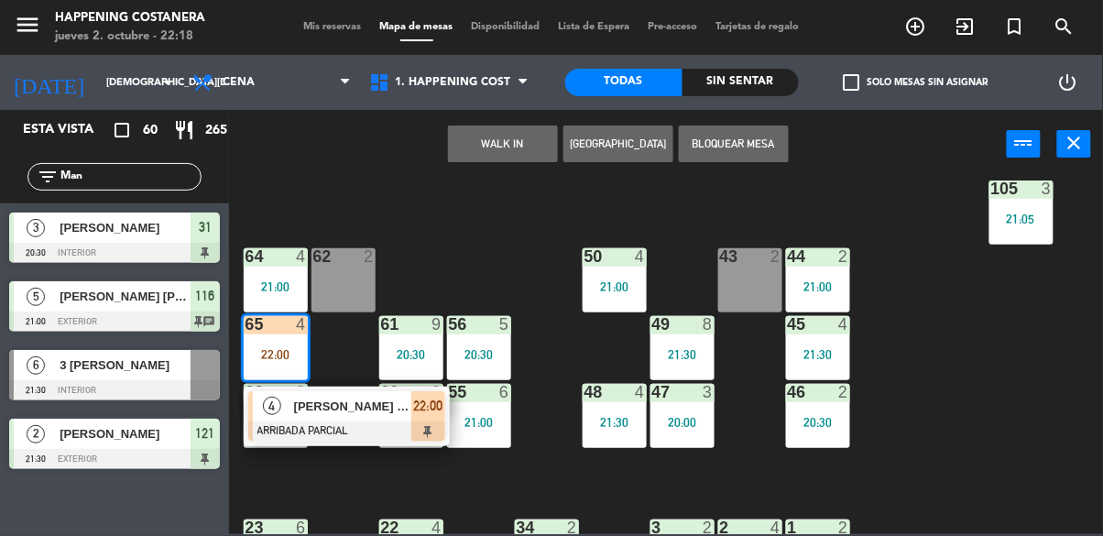
click at [363, 411] on span "[PERSON_NAME] INV Pao" at bounding box center [352, 406] width 117 height 19
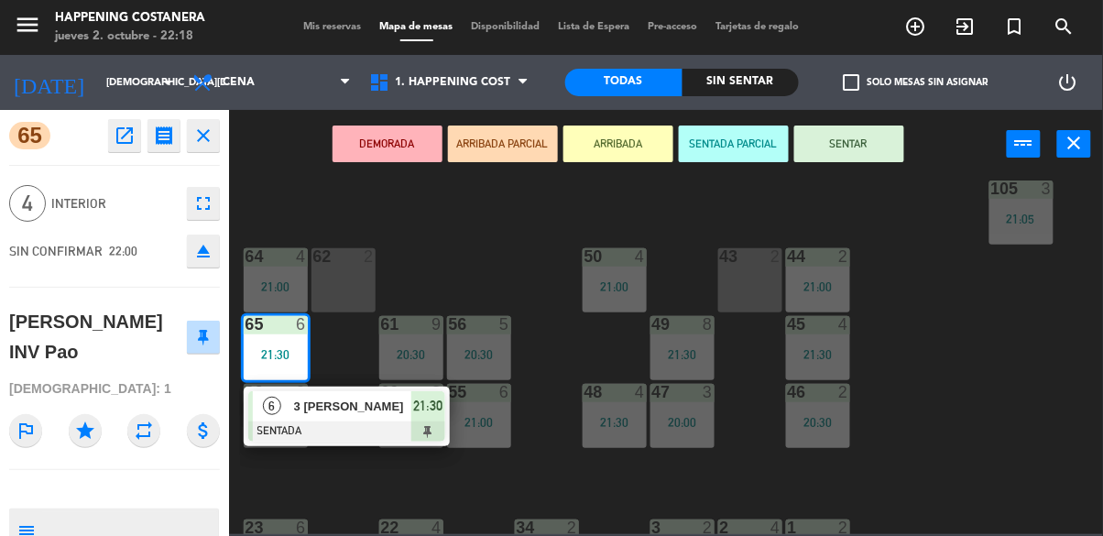
click at [1030, 347] on div "69 2 122 6 121 2 21:30 120 2 19:53 14 4 CAVA 18 20:00 101 2 22:30 94 2 70 12 20…" at bounding box center [671, 355] width 863 height 357
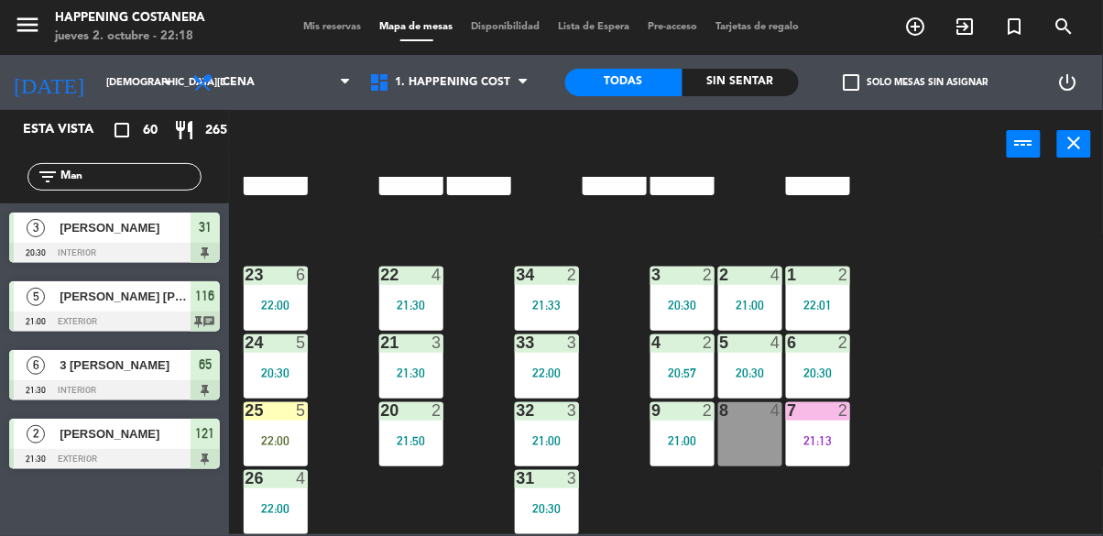
scroll to position [699, 0]
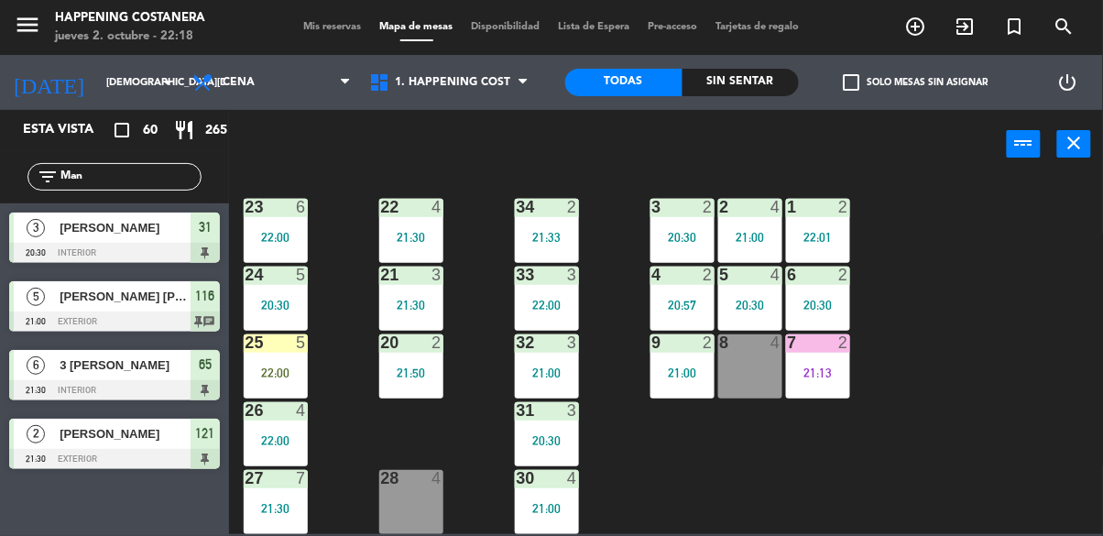
click at [258, 345] on div "25 5 22:00" at bounding box center [276, 366] width 64 height 64
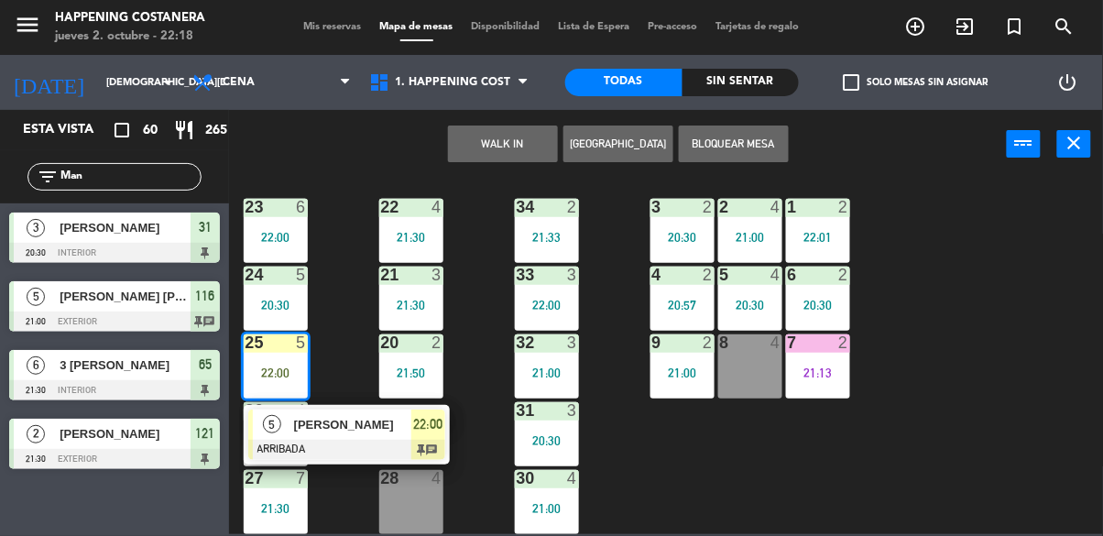
click at [926, 348] on div "69 2 122 6 121 2 21:30 120 2 19:53 14 4 CAVA 18 20:00 101 2 22:30 94 2 70 12 20…" at bounding box center [671, 355] width 863 height 357
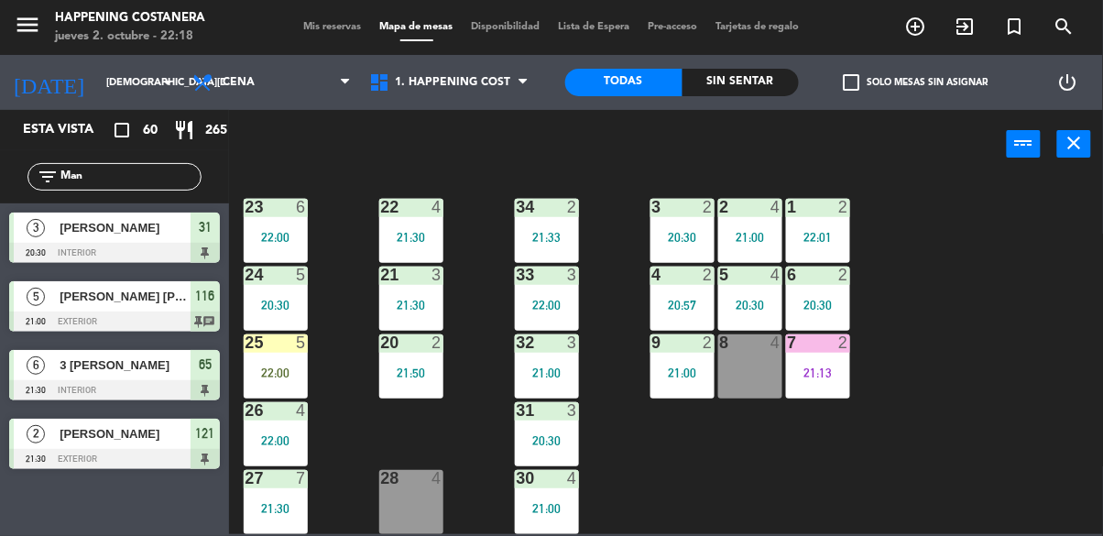
click at [280, 367] on div "22:00" at bounding box center [276, 373] width 64 height 13
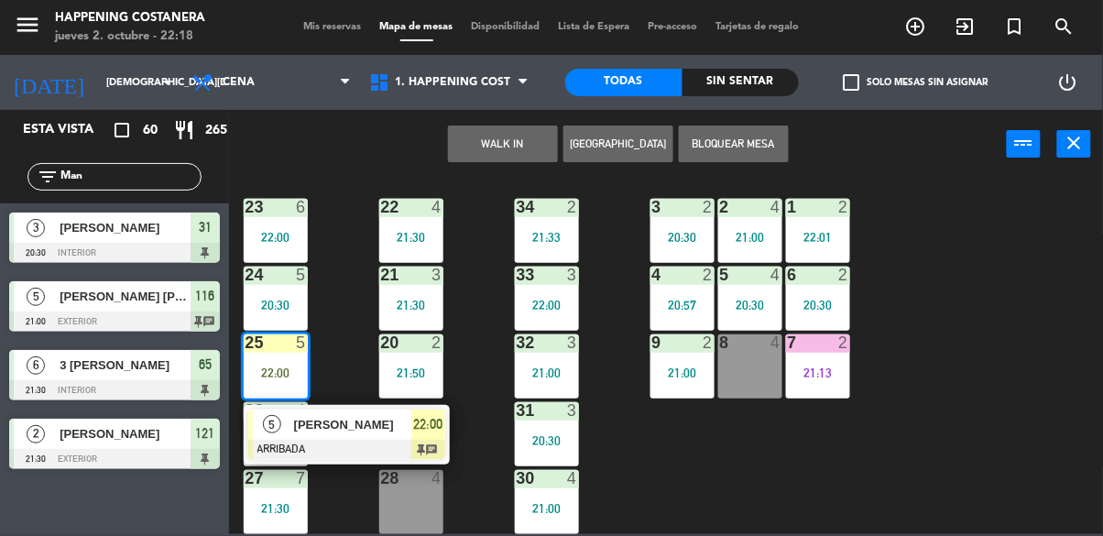
click at [404, 440] on div at bounding box center [346, 450] width 197 height 20
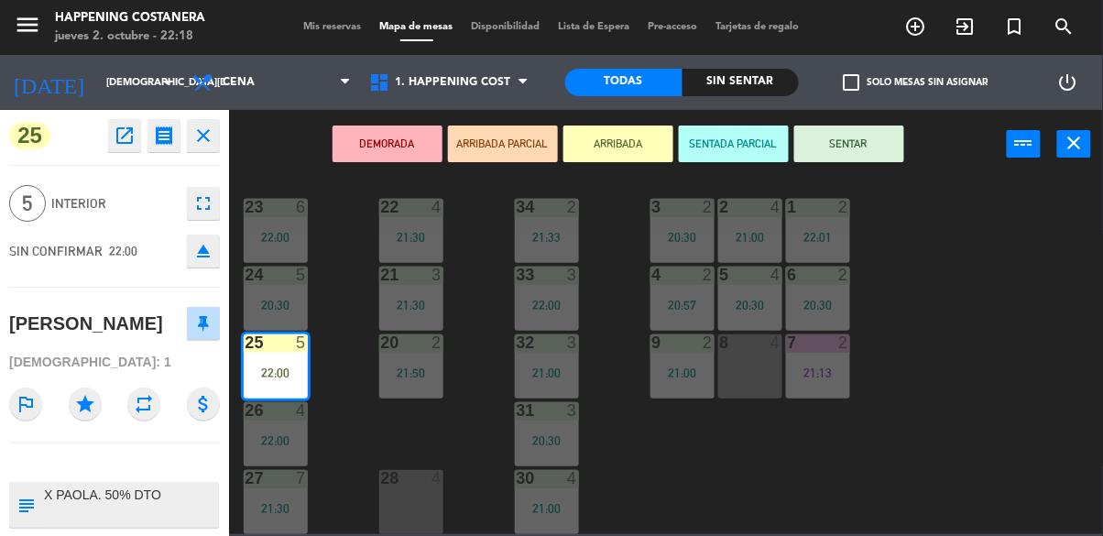
click at [202, 258] on icon "eject" at bounding box center [203, 251] width 22 height 22
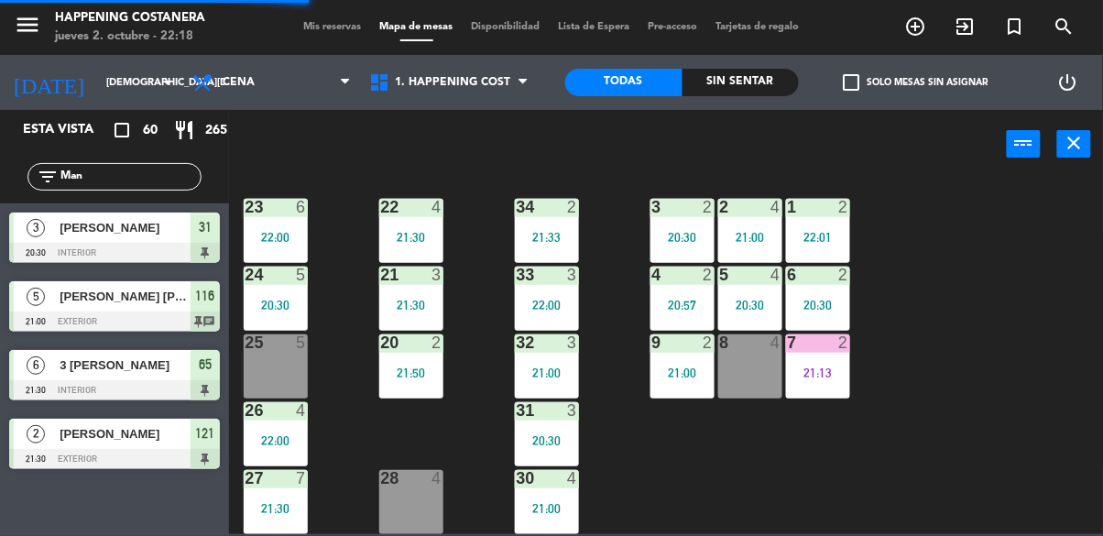
click at [146, 171] on input "Man" at bounding box center [130, 177] width 142 height 20
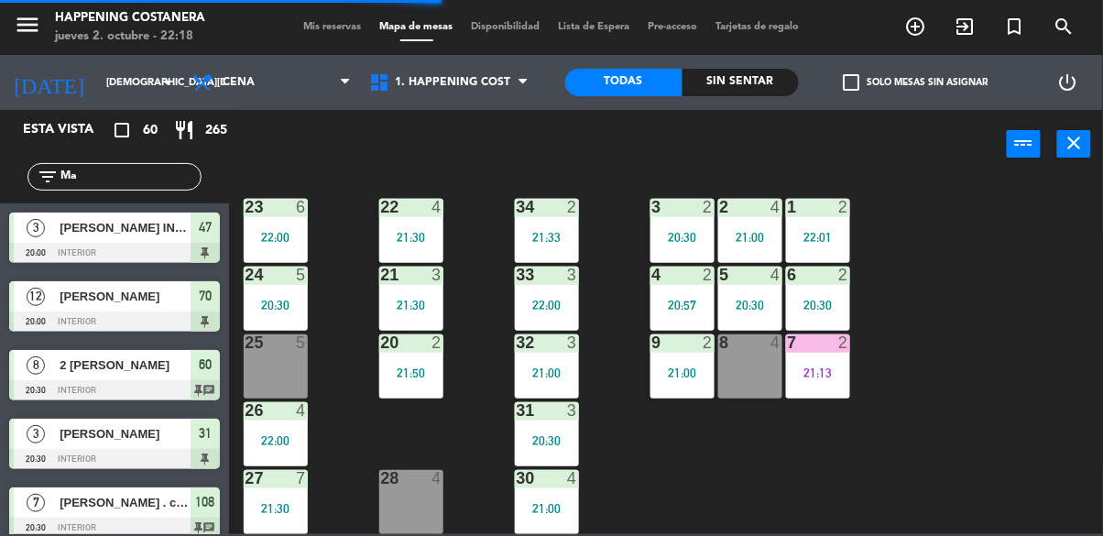
type input "M"
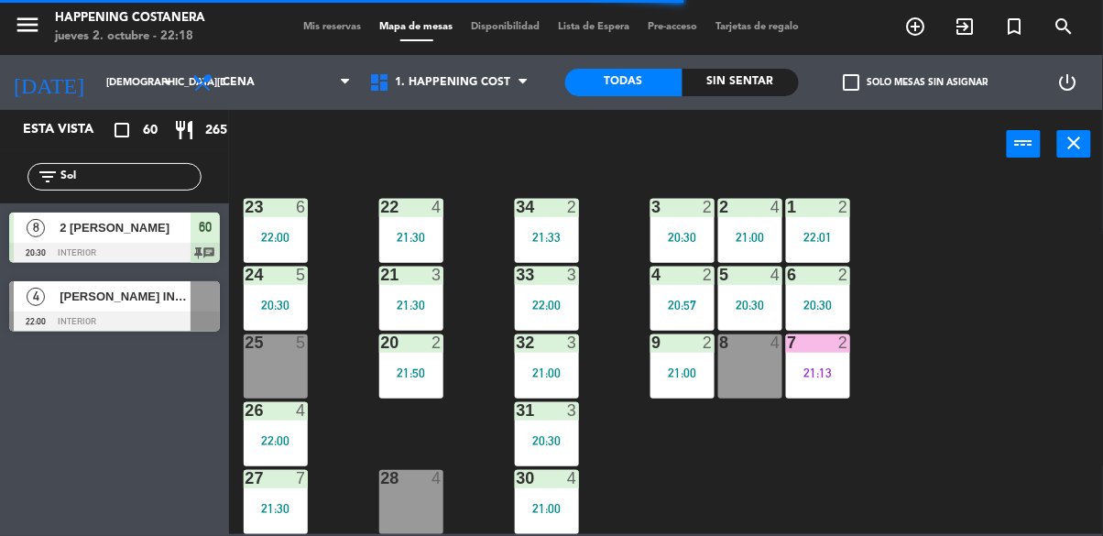
type input "Sol"
click at [61, 304] on span "[PERSON_NAME] INV Pao" at bounding box center [125, 296] width 131 height 19
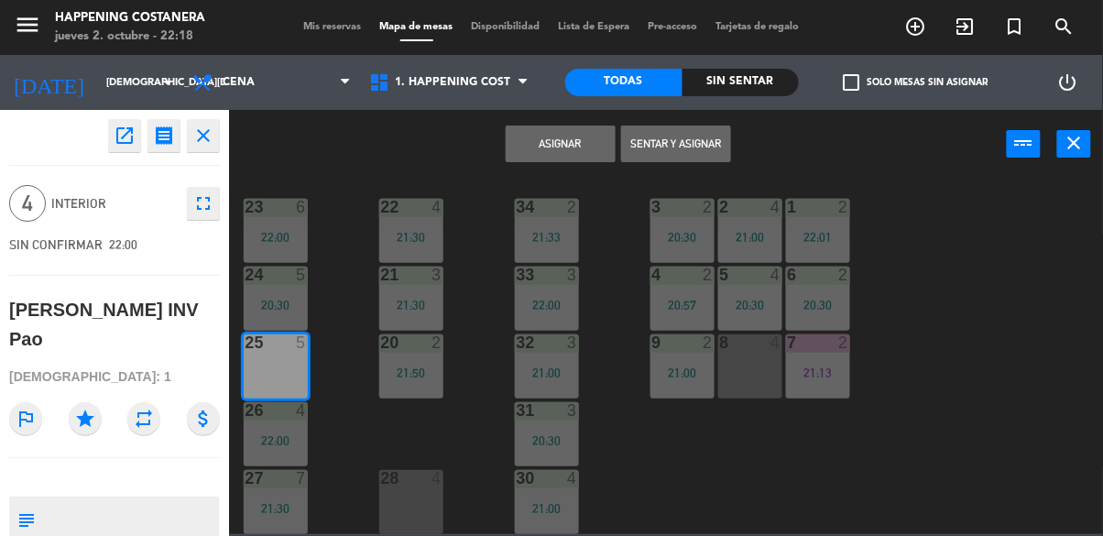
click at [551, 142] on button "Asignar" at bounding box center [561, 144] width 110 height 37
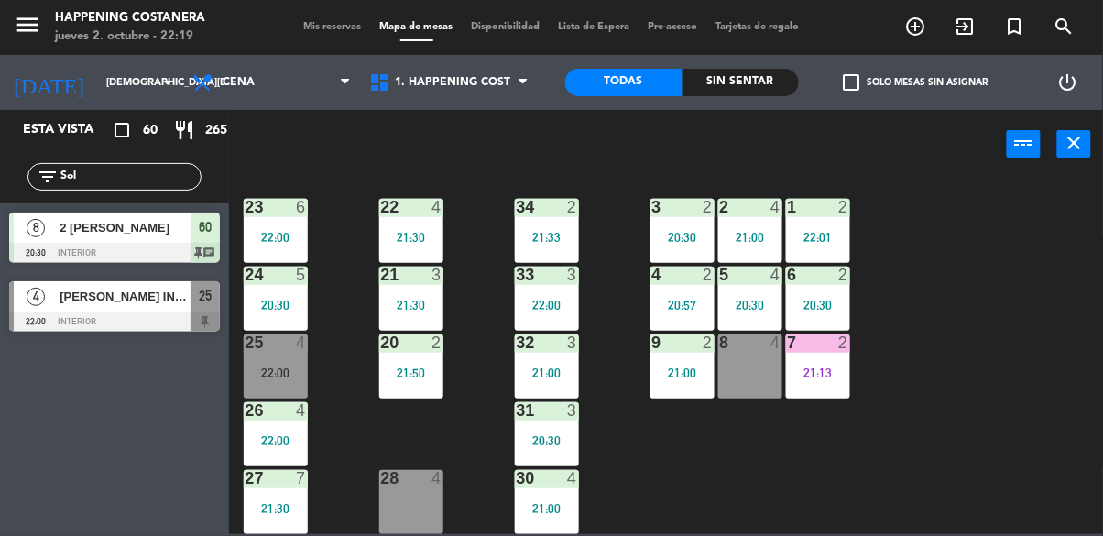
click at [102, 297] on span "[PERSON_NAME] INV Pao" at bounding box center [125, 296] width 131 height 19
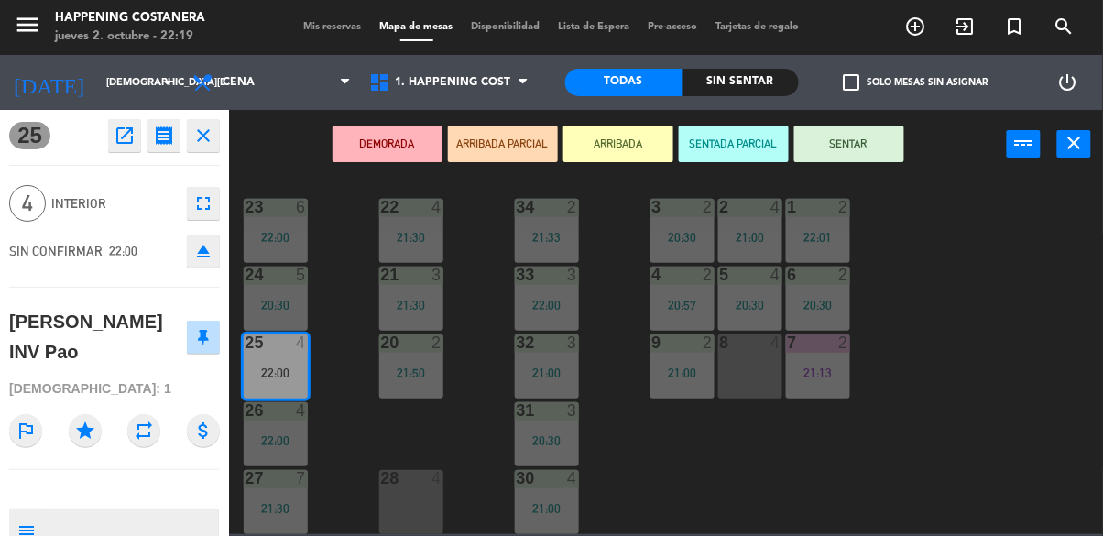
click at [856, 148] on button "SENTAR" at bounding box center [850, 144] width 110 height 37
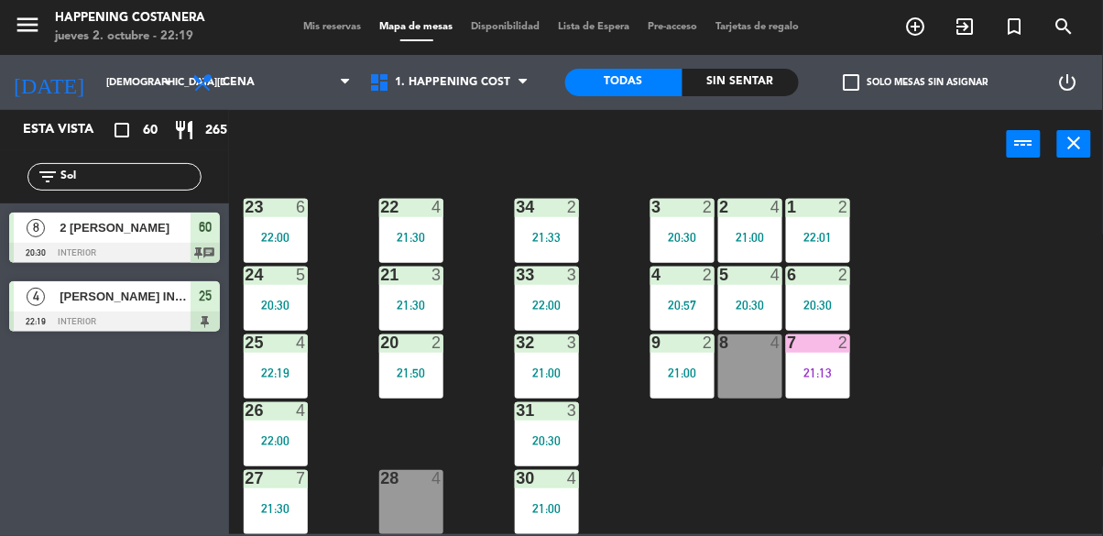
click at [176, 168] on input "Sol" at bounding box center [130, 177] width 142 height 20
type input "S"
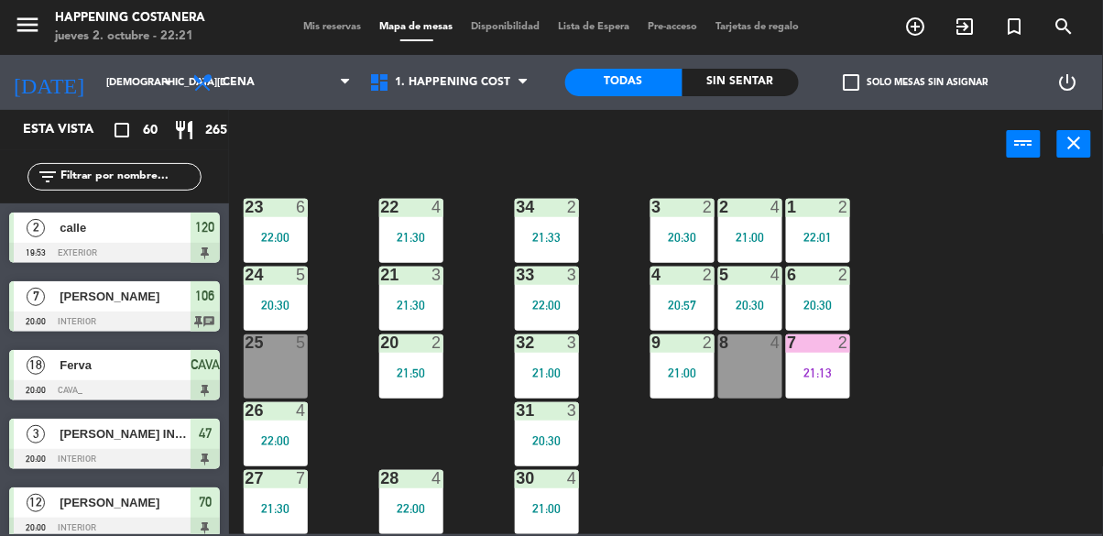
click at [919, 156] on div "power_input close" at bounding box center [618, 145] width 778 height 70
click at [120, 203] on div "[STREET_ADDRESS]" at bounding box center [114, 237] width 229 height 69
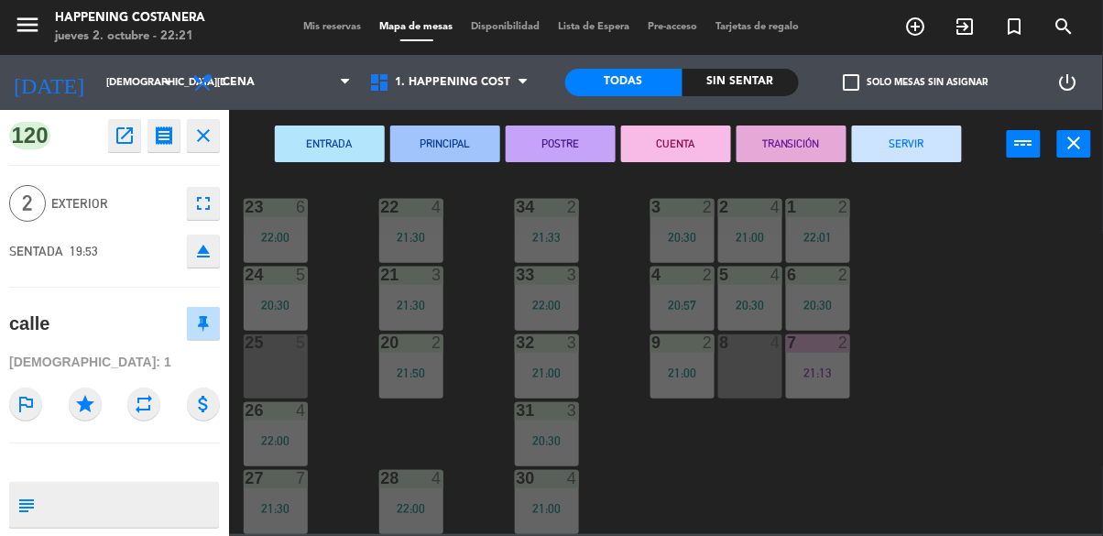
click at [926, 401] on div "69 2 122 6 121 2 21:30 120 2 19:53 14 4 CAVA 18 20:00 101 2 22:30 94 2 70 12 20…" at bounding box center [671, 355] width 863 height 357
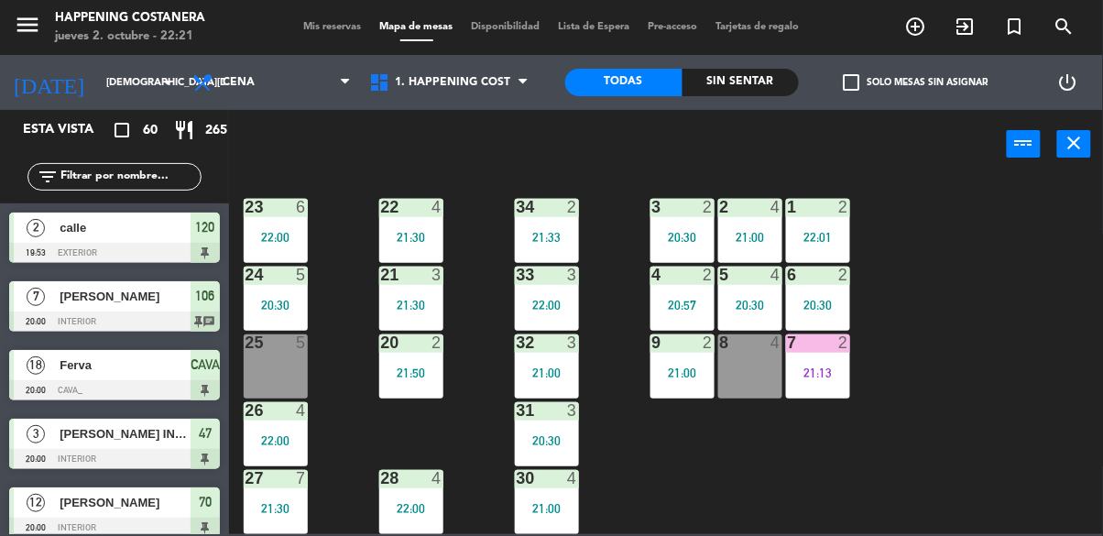
click at [74, 181] on input "text" at bounding box center [130, 177] width 142 height 20
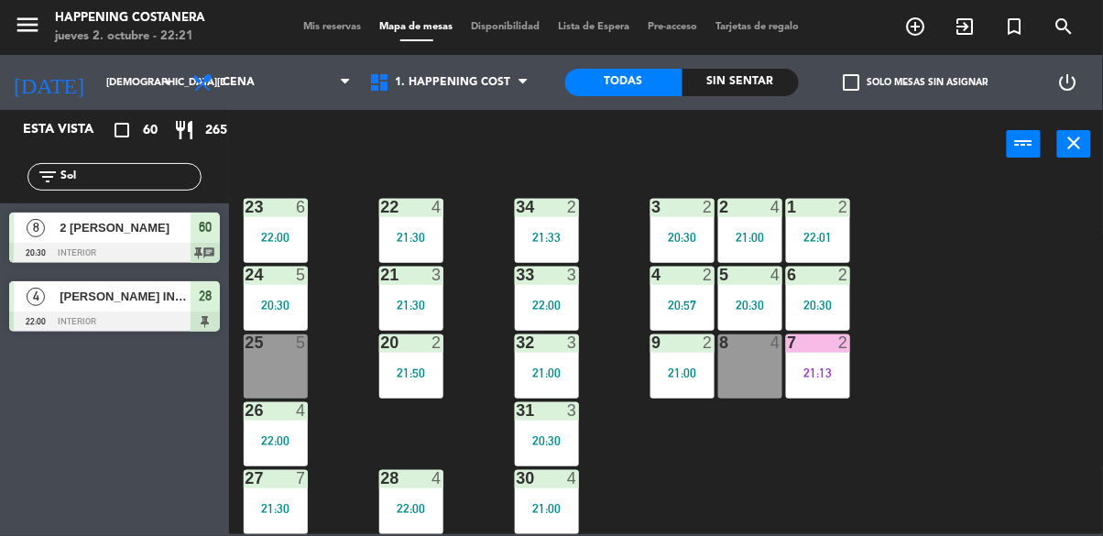
type input "Sol"
click at [62, 307] on div "[PERSON_NAME] INV Pao" at bounding box center [124, 296] width 133 height 30
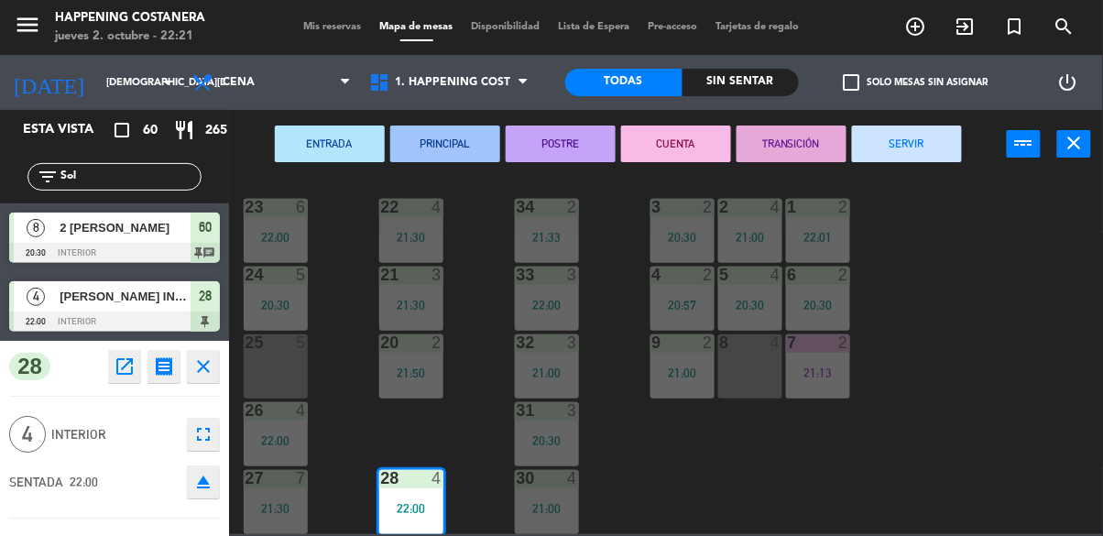
click at [290, 361] on div "25 5" at bounding box center [276, 366] width 64 height 64
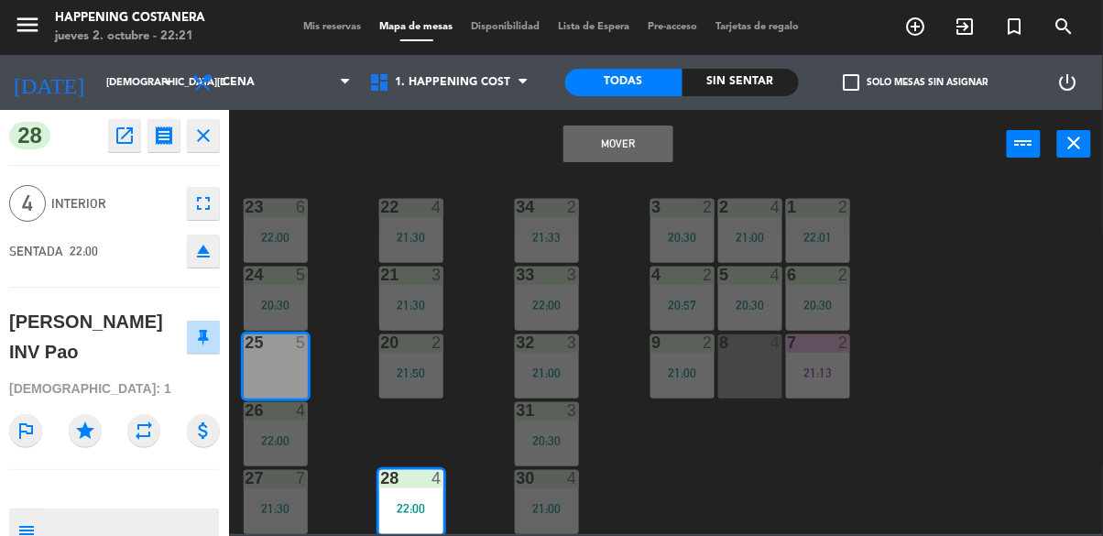
click at [646, 156] on button "Mover" at bounding box center [619, 144] width 110 height 37
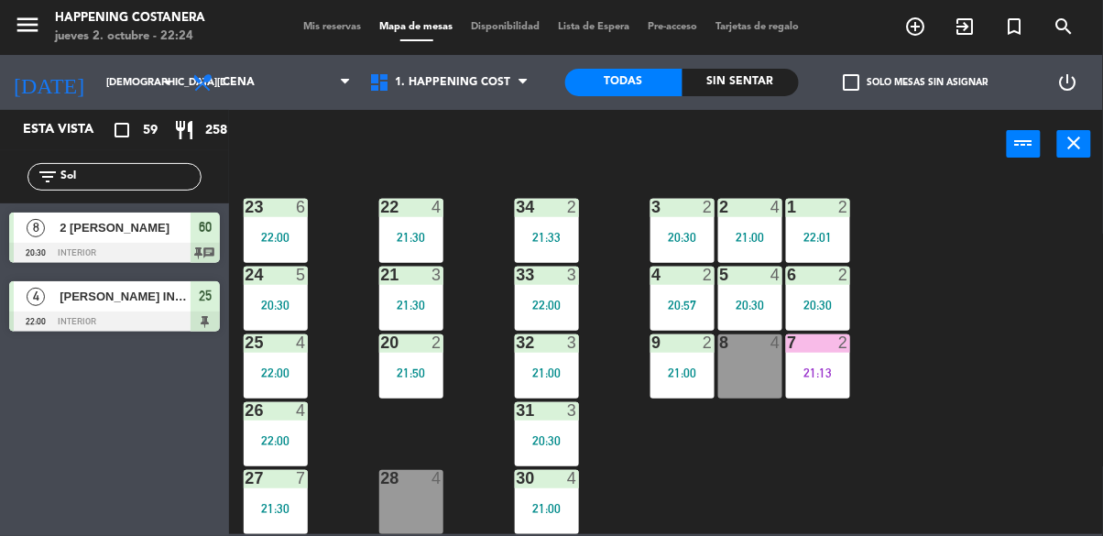
click at [279, 367] on div "22:00" at bounding box center [276, 373] width 64 height 13
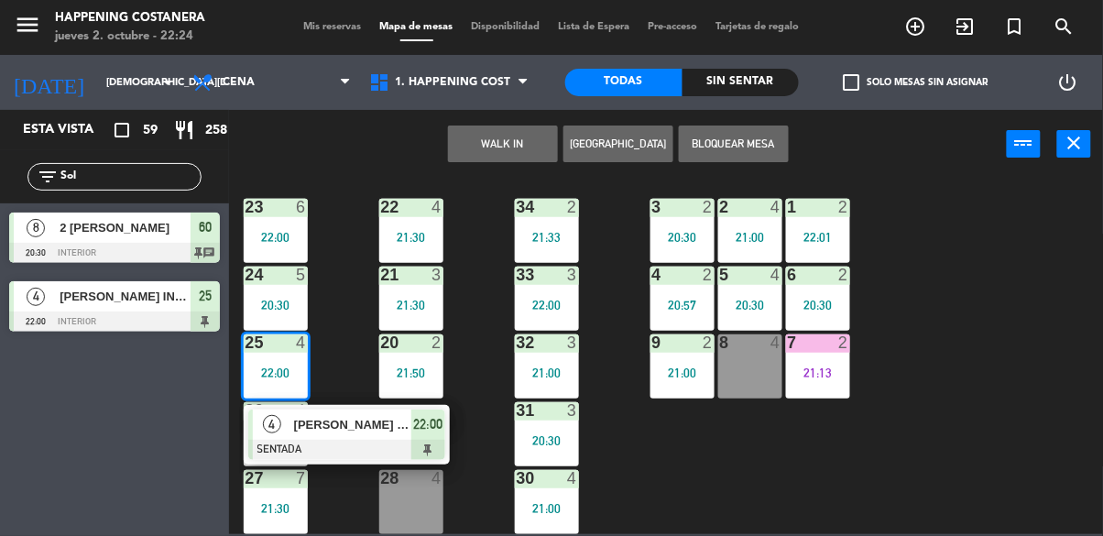
click at [975, 348] on div "69 2 122 6 121 2 21:30 120 2 19:53 14 4 CAVA 18 20:00 101 2 22:30 94 2 70 12 20…" at bounding box center [671, 355] width 863 height 357
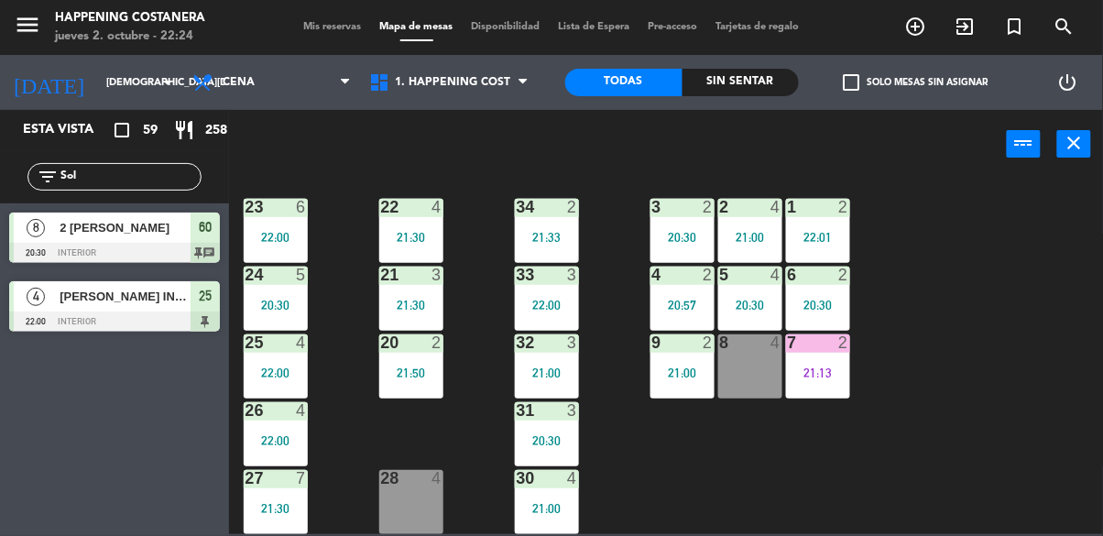
click at [407, 231] on div "21:30" at bounding box center [411, 237] width 64 height 13
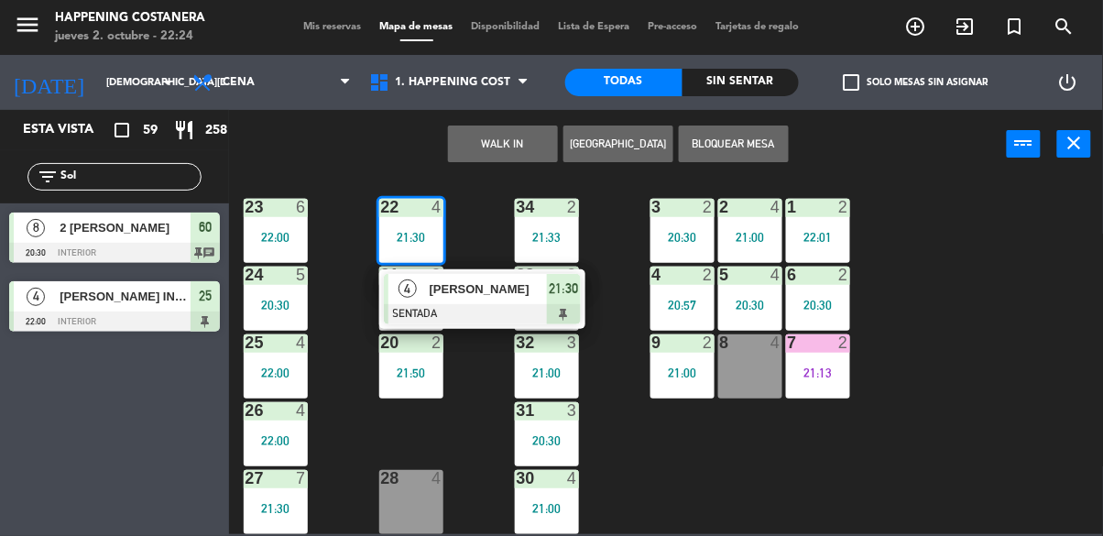
click at [937, 411] on div "69 2 122 6 121 2 21:30 120 2 19:53 14 4 CAVA 18 20:00 101 2 22:30 94 2 70 12 20…" at bounding box center [671, 355] width 863 height 357
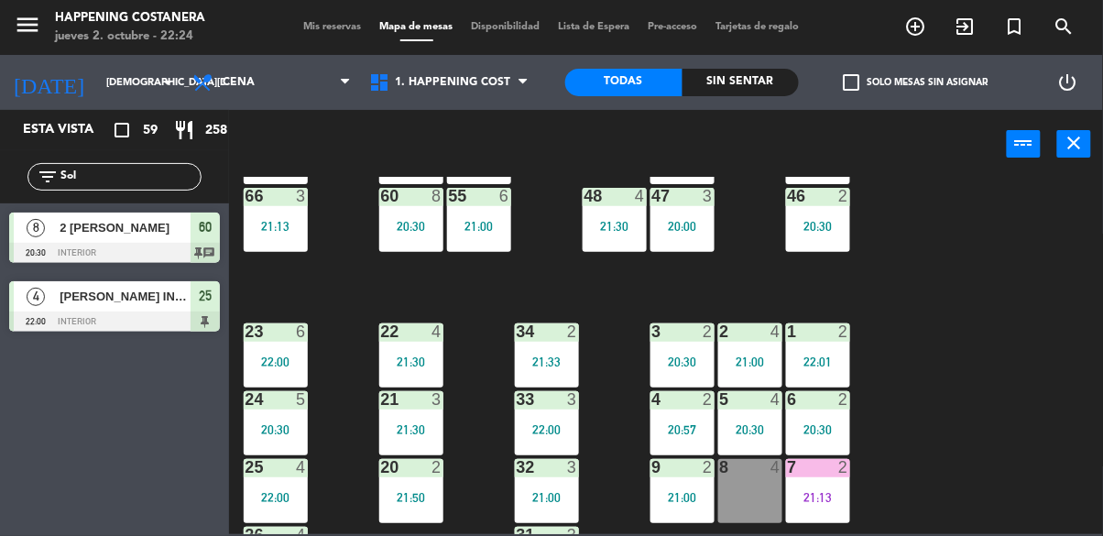
scroll to position [564, 0]
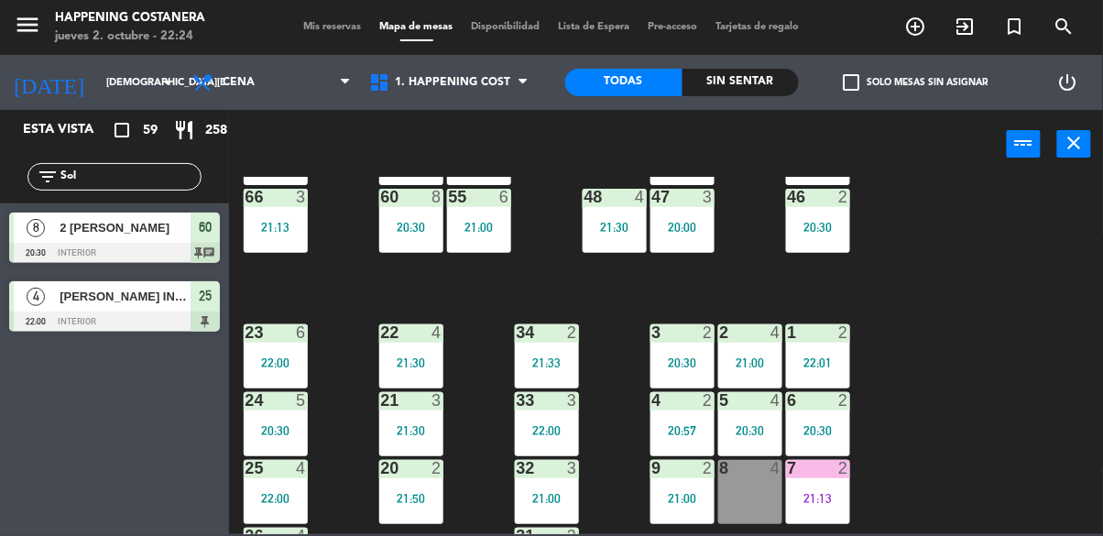
click at [156, 179] on input "Sol" at bounding box center [130, 177] width 142 height 20
type input "S"
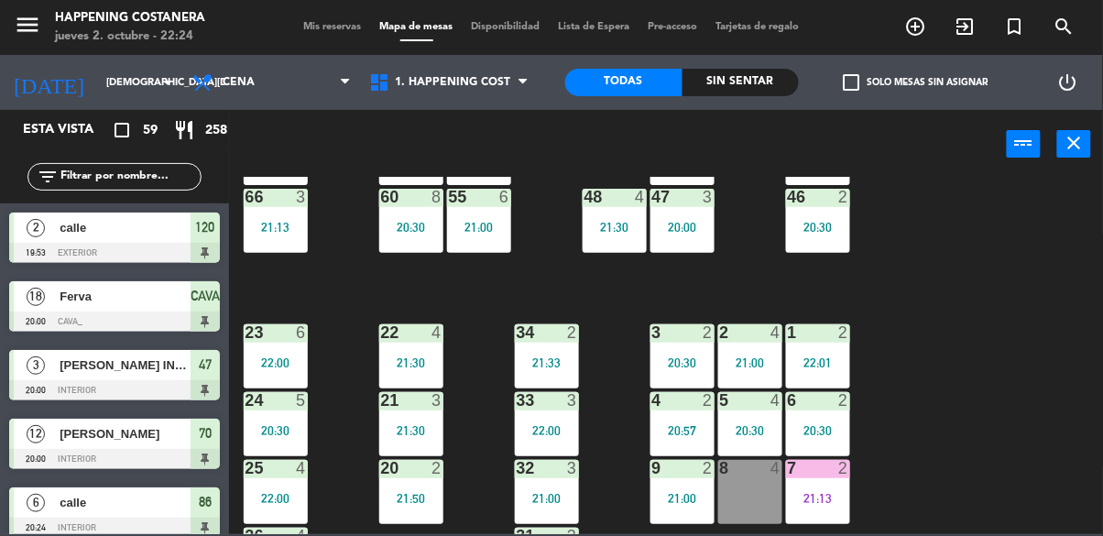
click at [917, 169] on div "power_input close" at bounding box center [618, 145] width 778 height 70
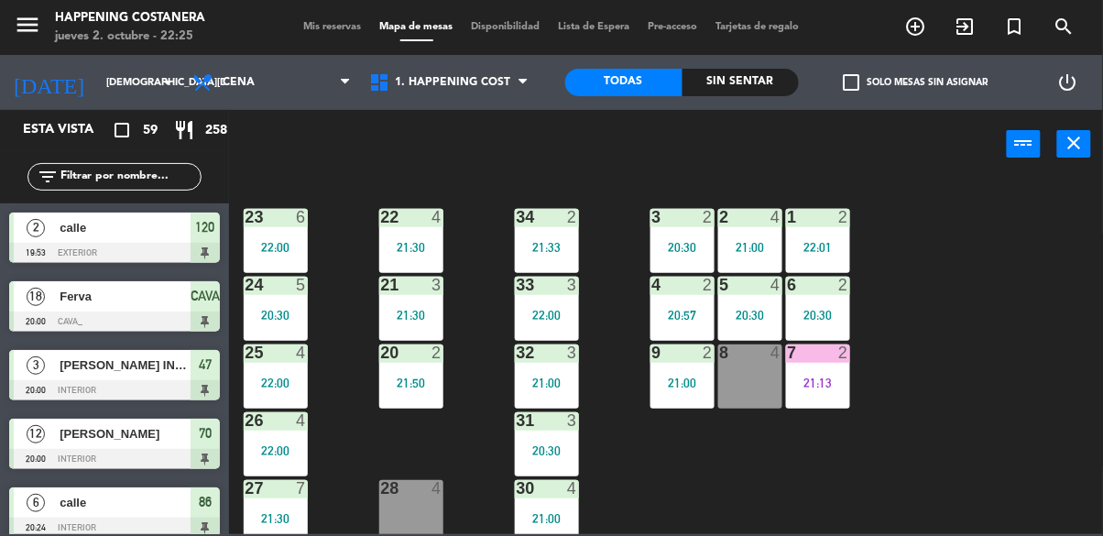
scroll to position [699, 0]
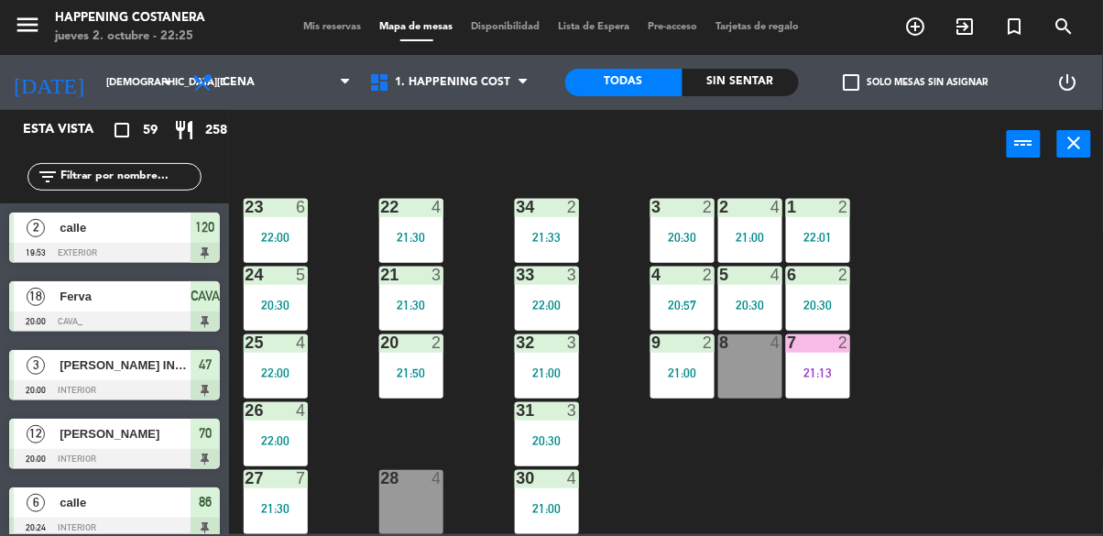
click at [986, 311] on div "69 2 122 6 121 2 21:30 120 2 19:53 14 4 CAVA 18 20:00 101 2 22:30 94 2 70 12 20…" at bounding box center [671, 355] width 863 height 357
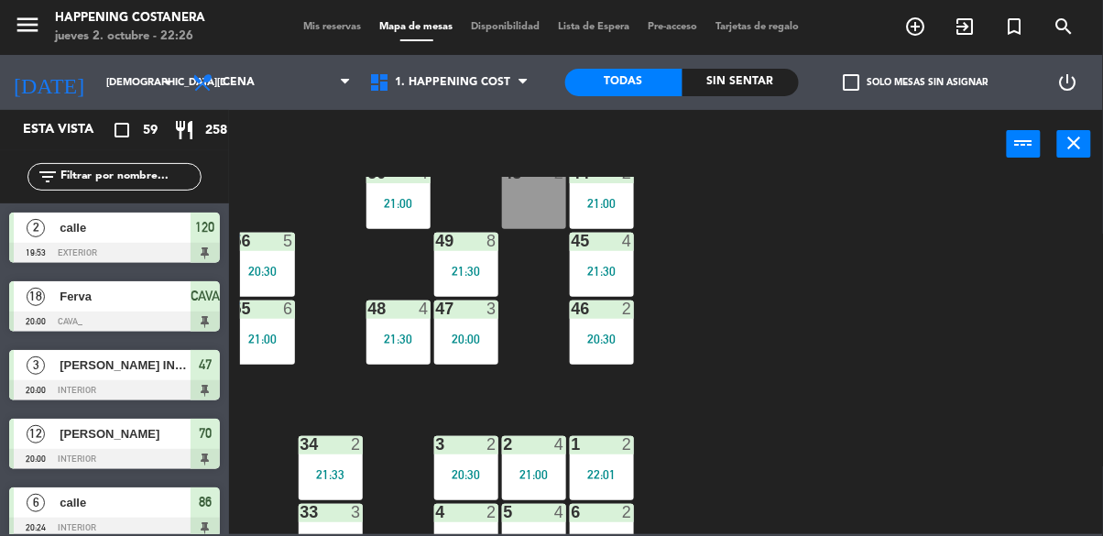
scroll to position [451, 216]
click at [469, 323] on div "47 3 20:00" at bounding box center [466, 334] width 64 height 64
click at [825, 314] on div "69 2 122 6 121 2 21:30 120 2 19:53 14 4 CAVA 18 20:00 101 2 22:30 94 2 70 12 20…" at bounding box center [671, 355] width 863 height 357
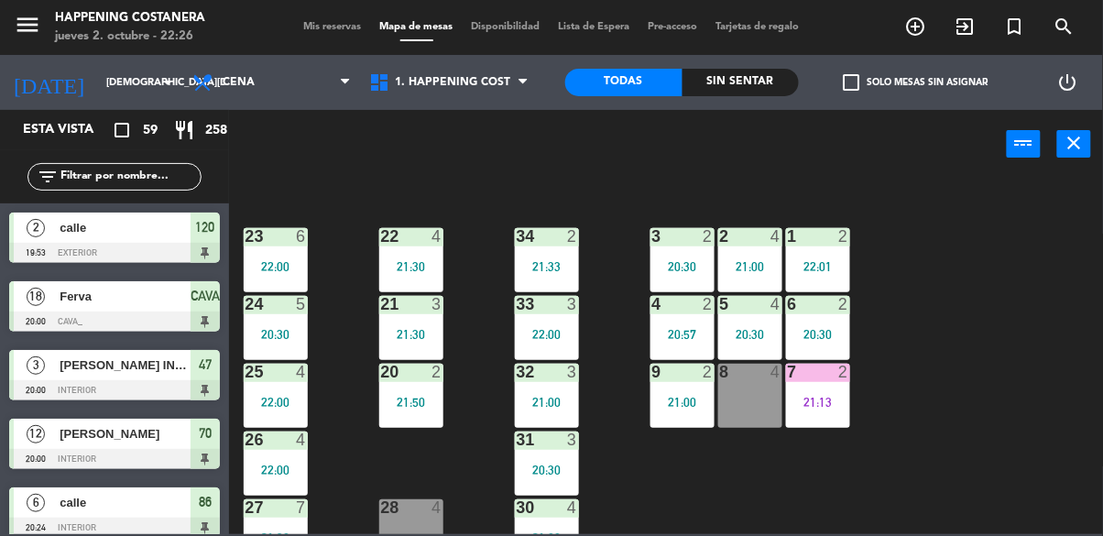
scroll to position [699, 0]
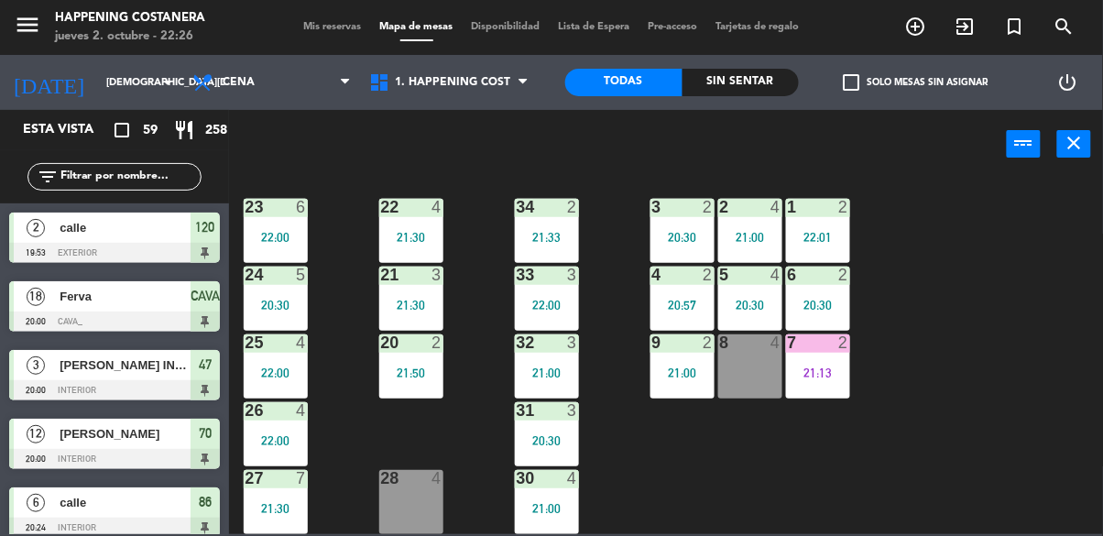
click at [159, 181] on input "text" at bounding box center [130, 177] width 142 height 20
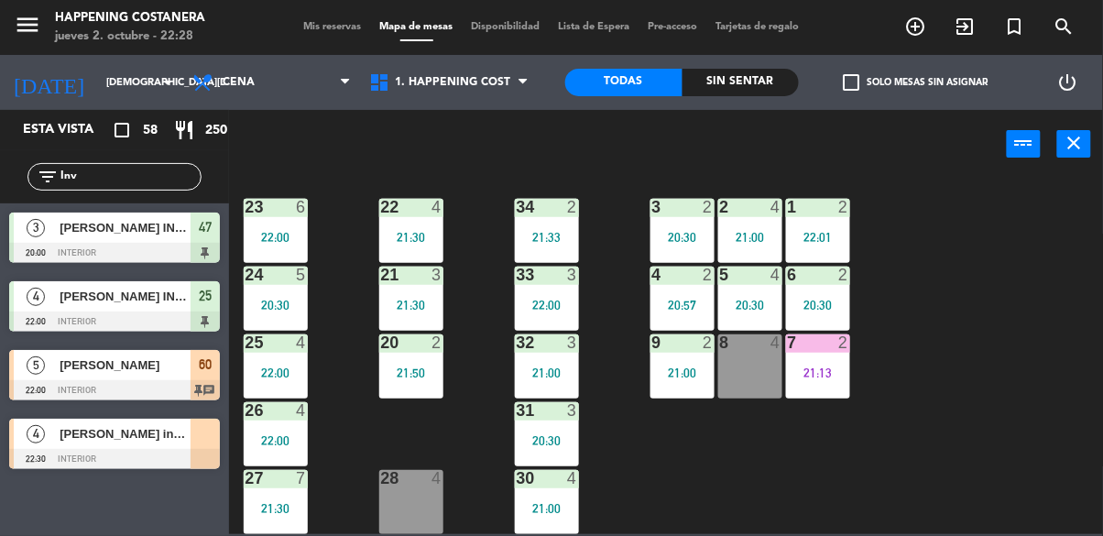
type input "Inv"
click at [968, 337] on div "69 2 122 6 121 2 21:30 120 2 19:53 14 4 CAVA 18 20:00 101 2 22:30 94 2 70 12 20…" at bounding box center [671, 355] width 863 height 357
click at [113, 455] on div at bounding box center [114, 459] width 211 height 20
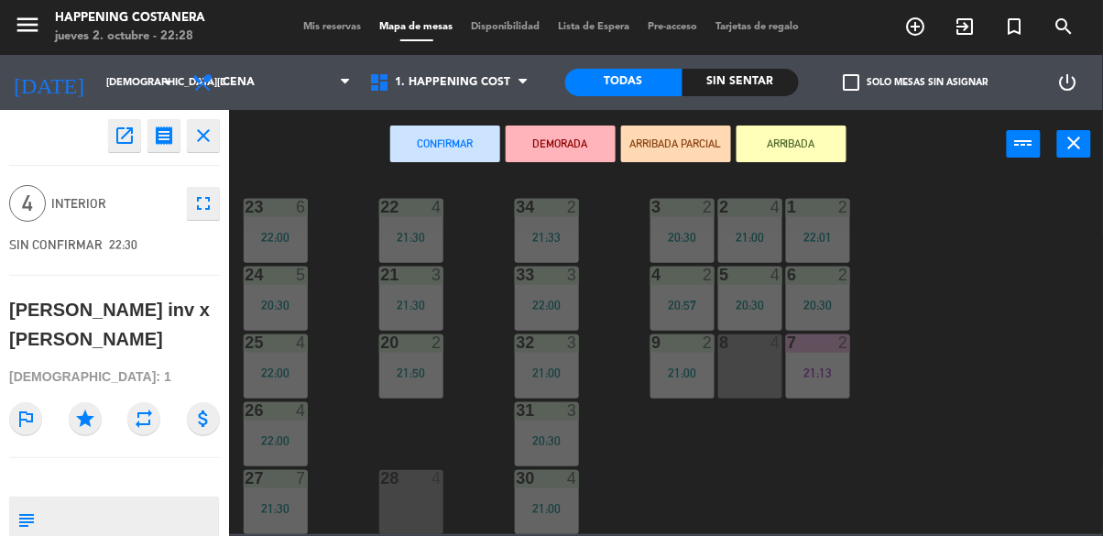
click at [924, 330] on div "69 2 122 6 121 2 21:30 120 2 19:53 14 4 CAVA 18 20:00 101 2 22:30 94 2 70 12 20…" at bounding box center [671, 355] width 863 height 357
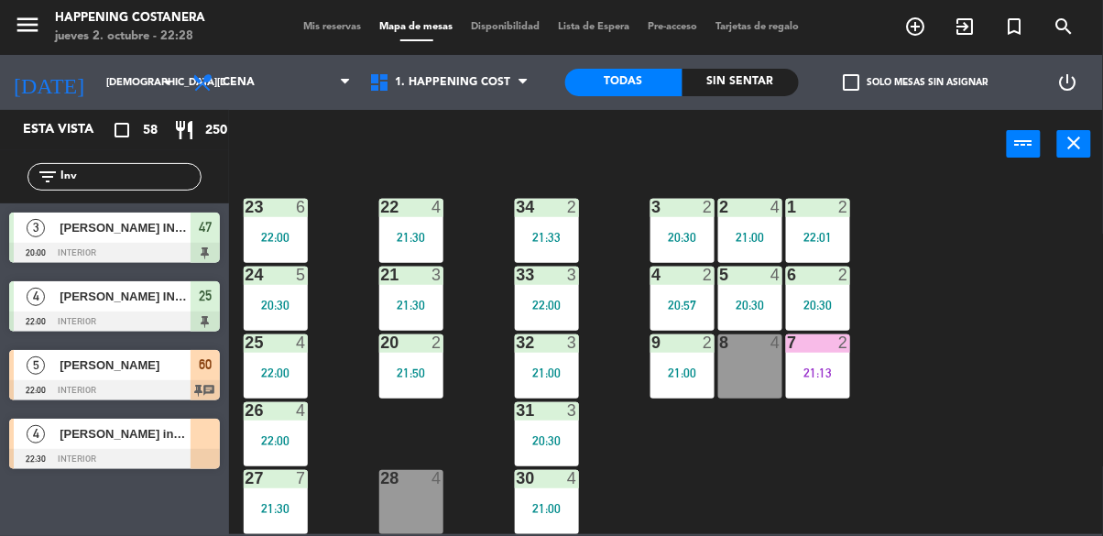
click at [106, 184] on input "Inv" at bounding box center [130, 177] width 142 height 20
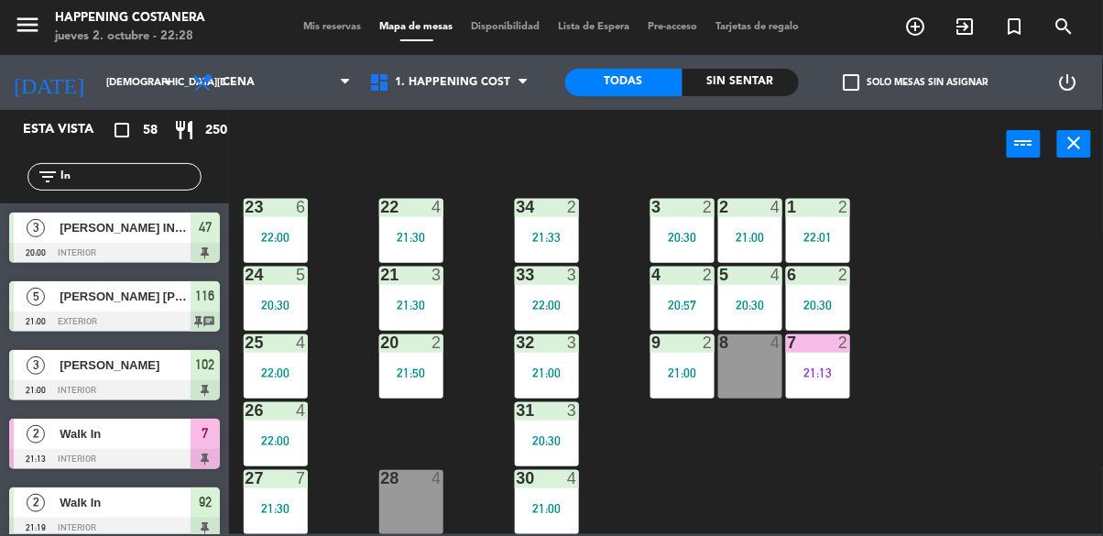
type input "I"
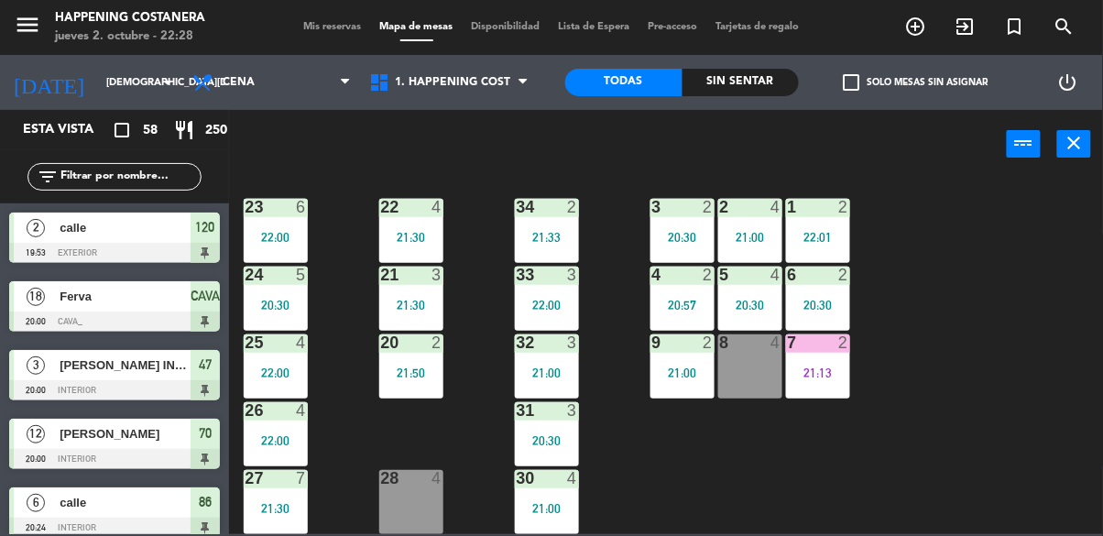
click at [916, 169] on div "power_input close" at bounding box center [618, 145] width 778 height 70
click at [869, 77] on label "check_box_outline_blank Solo mesas sin asignar" at bounding box center [916, 82] width 145 height 16
click at [916, 82] on input "check_box_outline_blank Solo mesas sin asignar" at bounding box center [916, 82] width 0 height 0
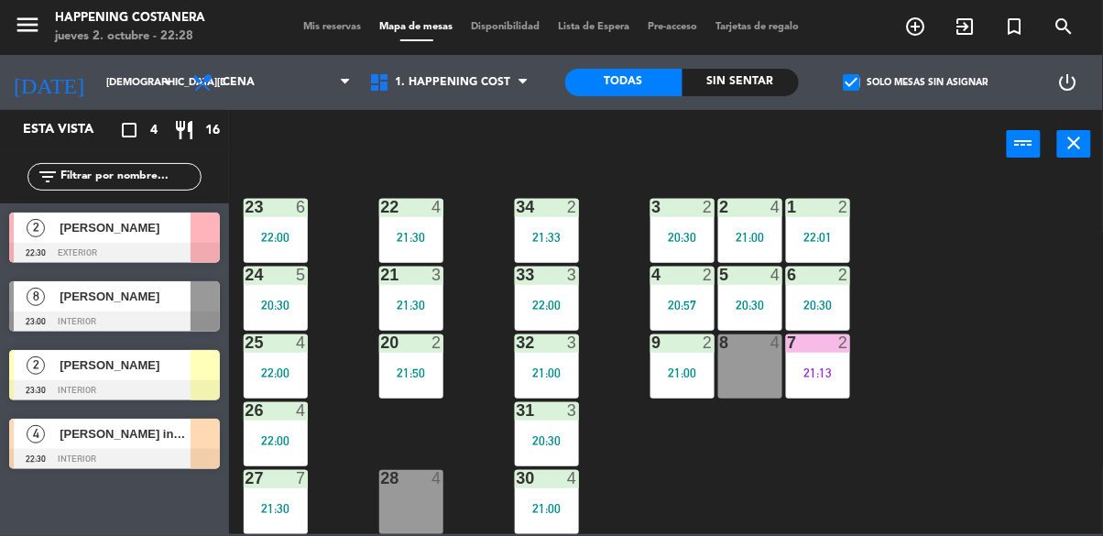
click at [177, 254] on div at bounding box center [114, 253] width 211 height 20
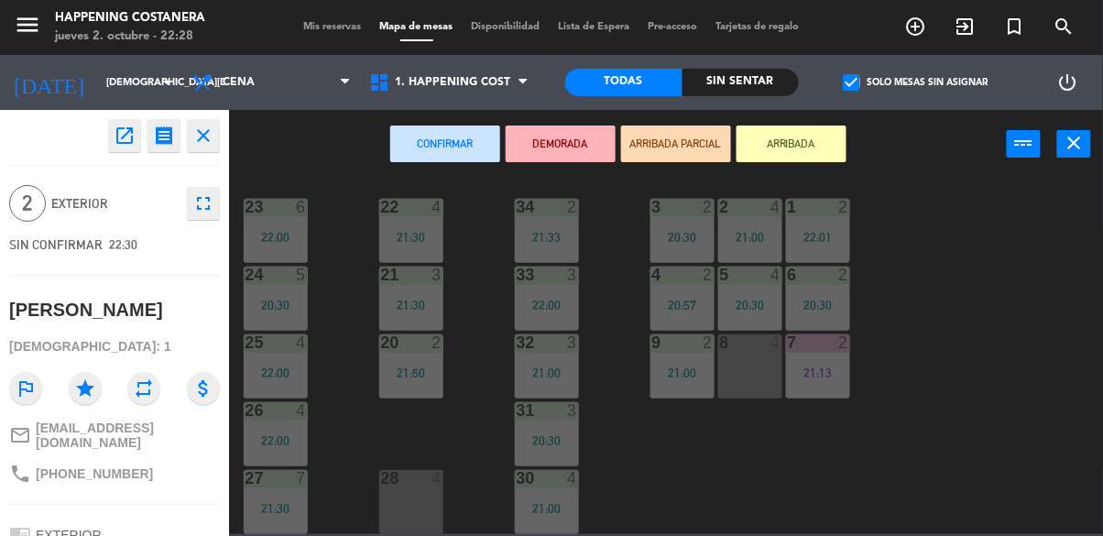
click at [723, 361] on div "8 4" at bounding box center [750, 366] width 64 height 64
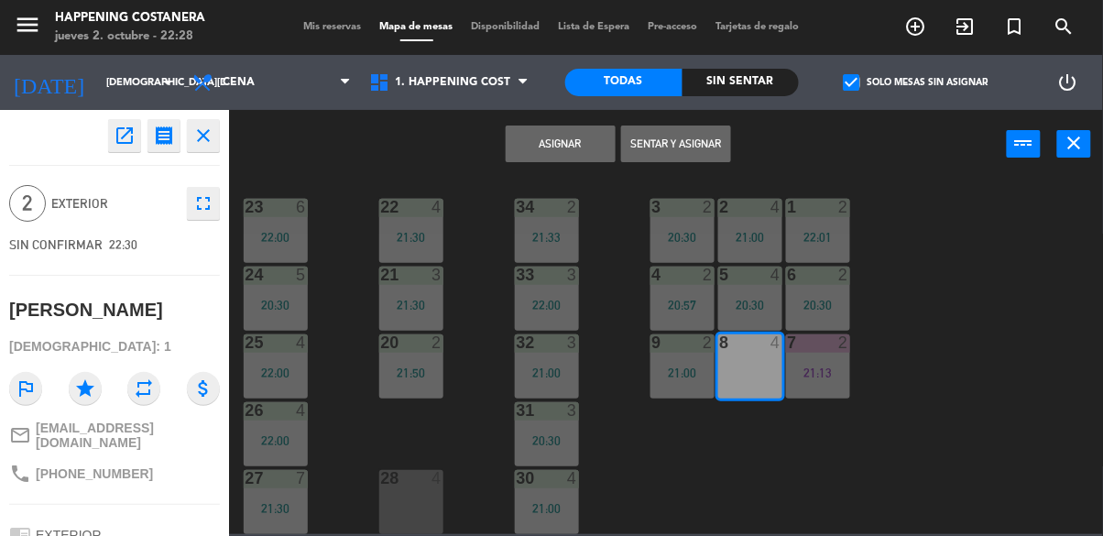
click at [576, 138] on button "Asignar" at bounding box center [561, 144] width 110 height 37
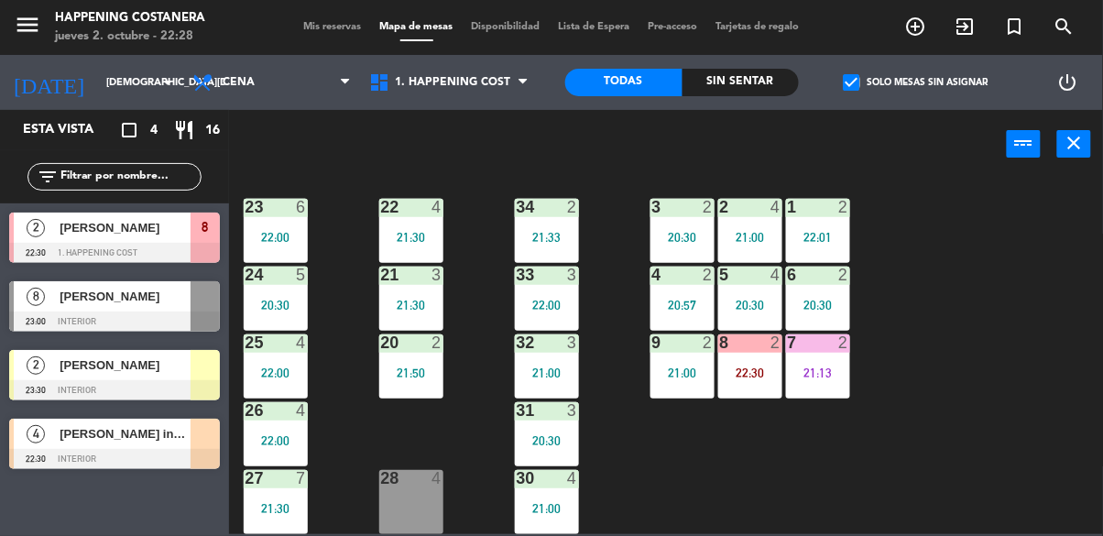
click at [955, 399] on div "69 2 122 6 121 2 21:30 120 2 19:53 14 4 CAVA 18 20:00 101 2 22:30 94 2 70 12 20…" at bounding box center [671, 355] width 863 height 357
click at [768, 369] on div "8 2 22:30" at bounding box center [750, 366] width 64 height 64
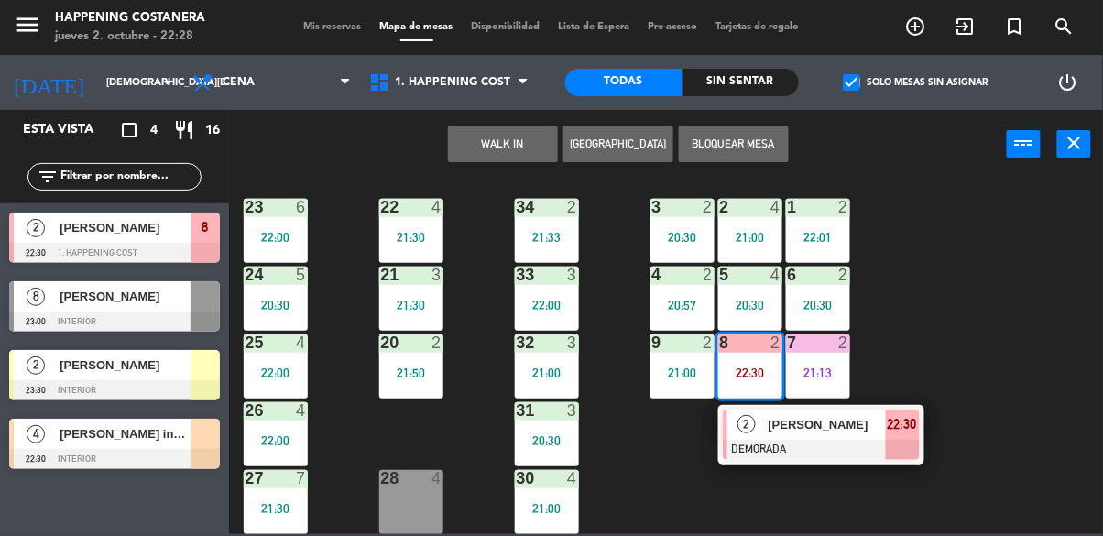
click at [424, 503] on div "28 4" at bounding box center [411, 502] width 64 height 64
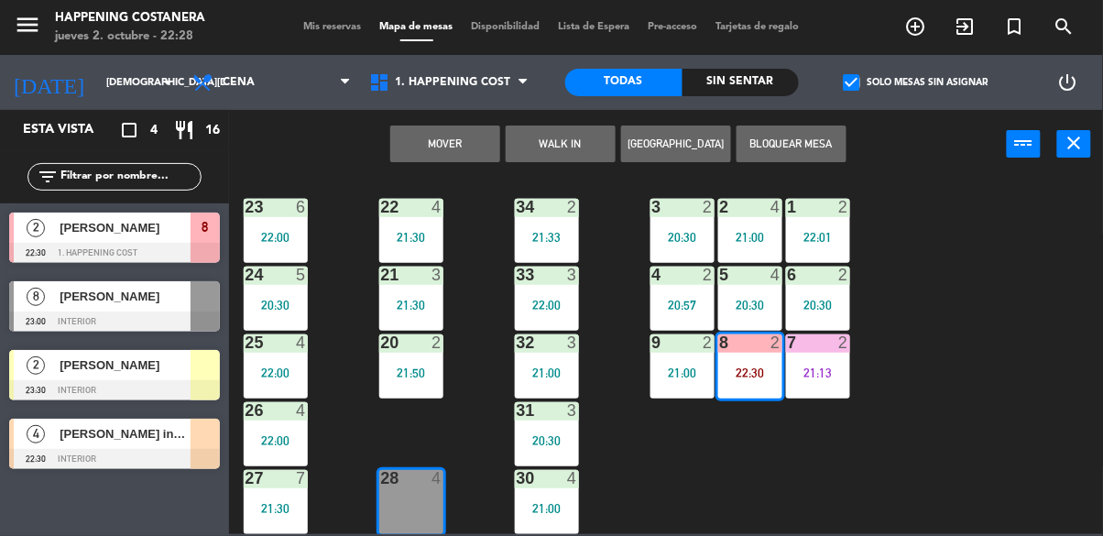
click at [445, 155] on button "Mover" at bounding box center [445, 144] width 110 height 37
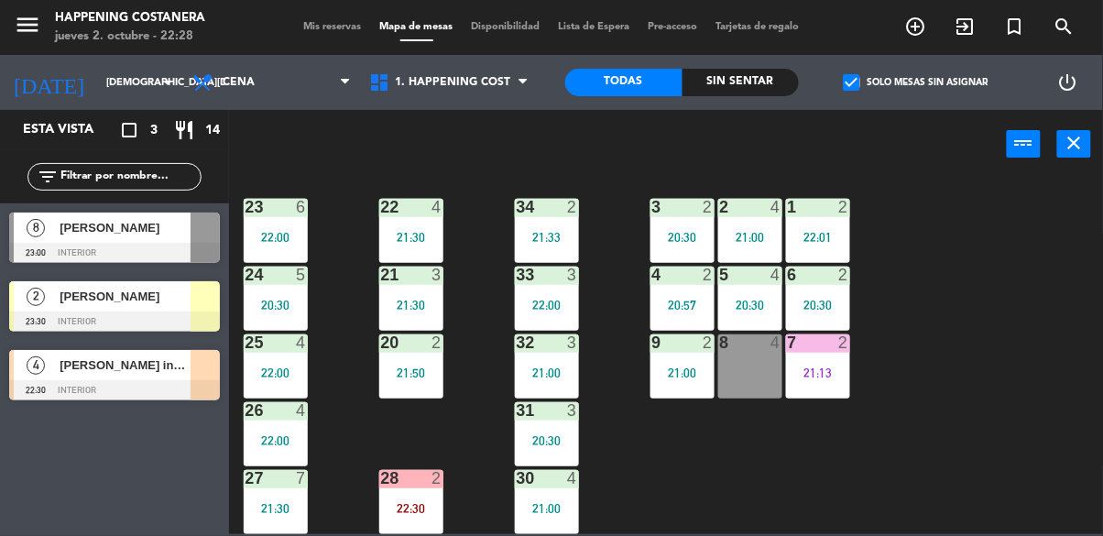
click at [402, 502] on div "22:30" at bounding box center [411, 508] width 64 height 13
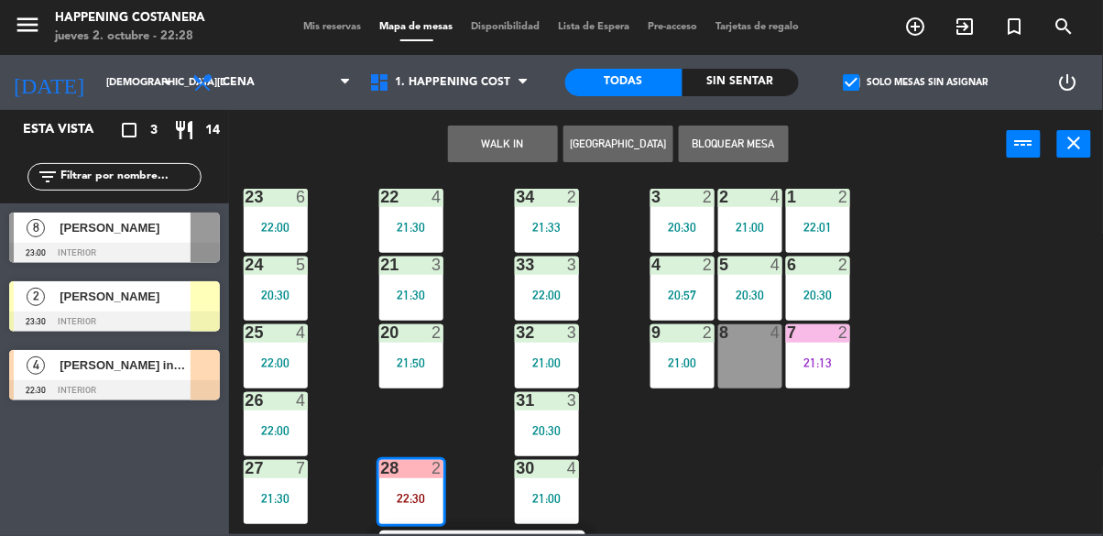
click at [367, 417] on div "69 2 122 6 121 2 21:30 120 2 19:53 14 4 CAVA 18 20:00 101 2 22:30 94 2 70 12 20…" at bounding box center [671, 355] width 863 height 357
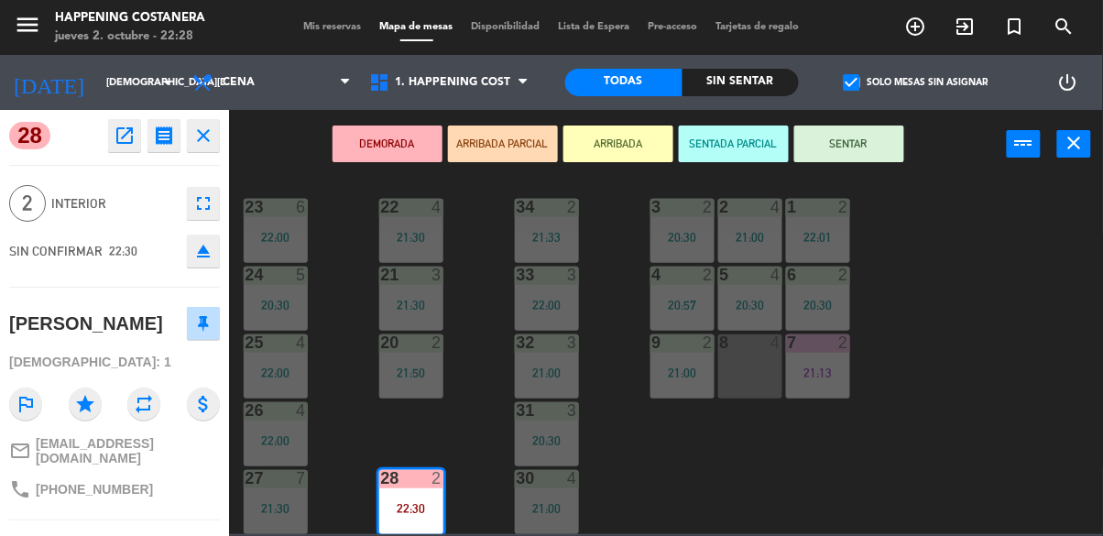
click at [344, 411] on div "69 2 122 6 121 2 21:30 120 2 19:53 14 4 CAVA 18 20:00 101 2 22:30 94 2 70 12 20…" at bounding box center [671, 355] width 863 height 357
click at [203, 260] on icon "eject" at bounding box center [203, 251] width 22 height 22
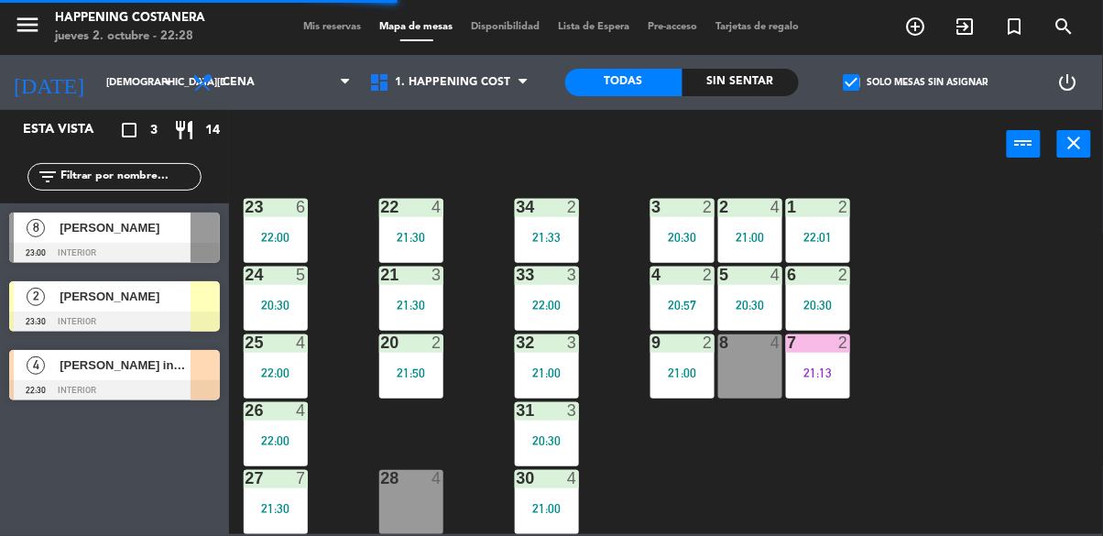
click at [130, 398] on div at bounding box center [114, 390] width 211 height 20
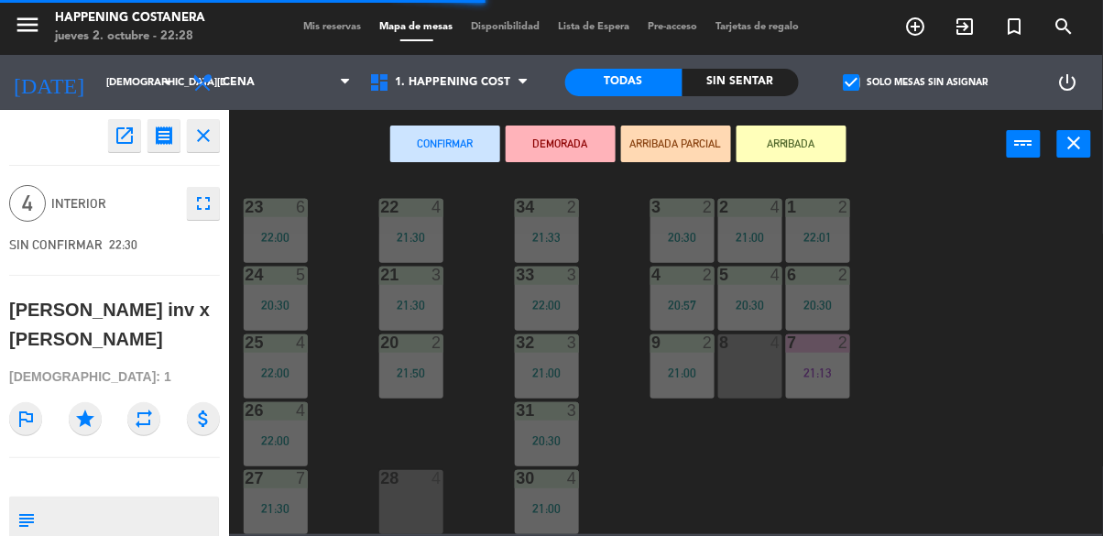
click at [404, 484] on div "28 4" at bounding box center [411, 502] width 64 height 64
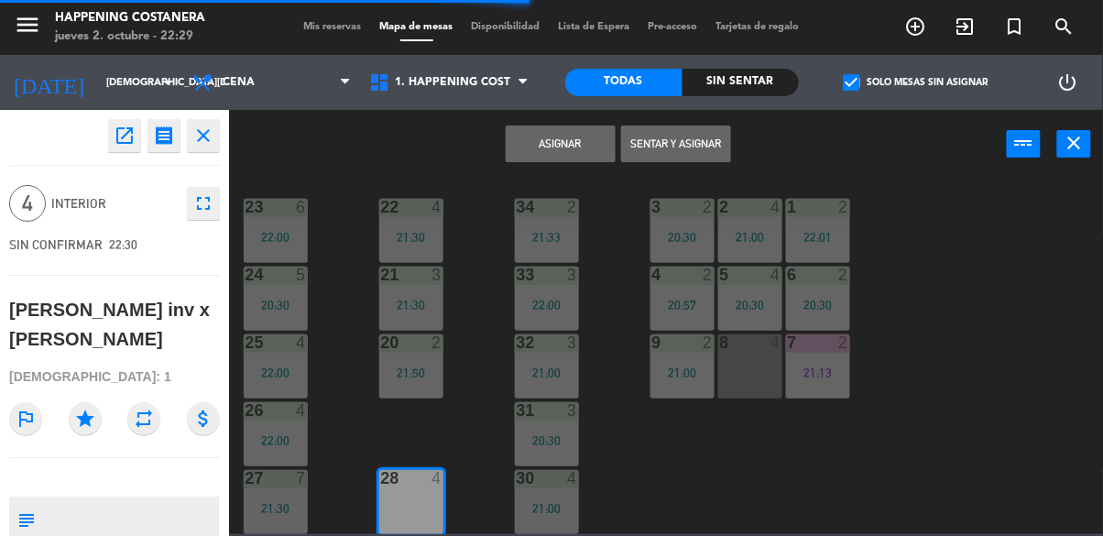
click at [586, 126] on button "Asignar" at bounding box center [561, 144] width 110 height 37
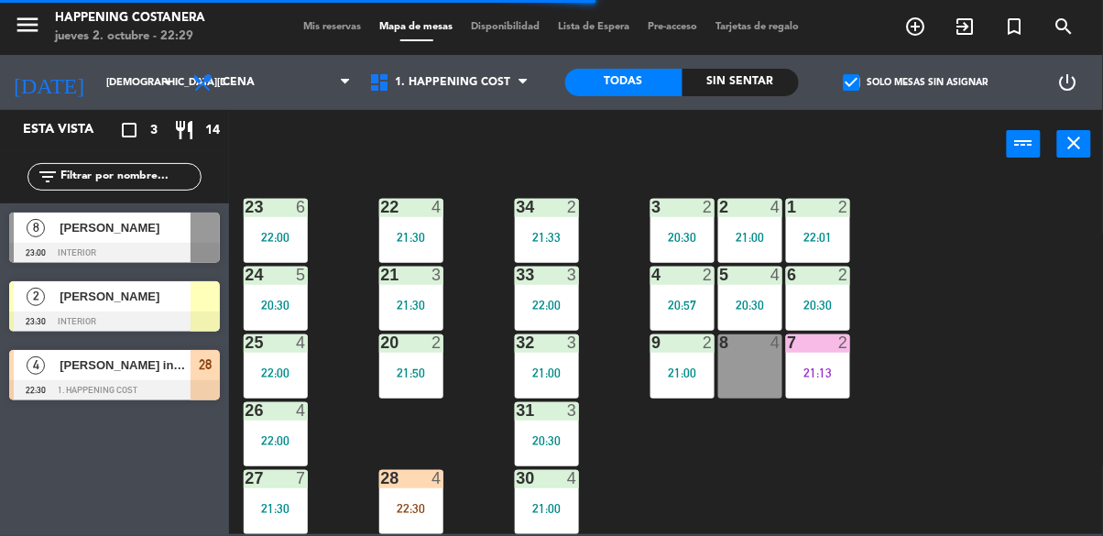
click at [411, 490] on div "28 4 22:30" at bounding box center [411, 502] width 64 height 64
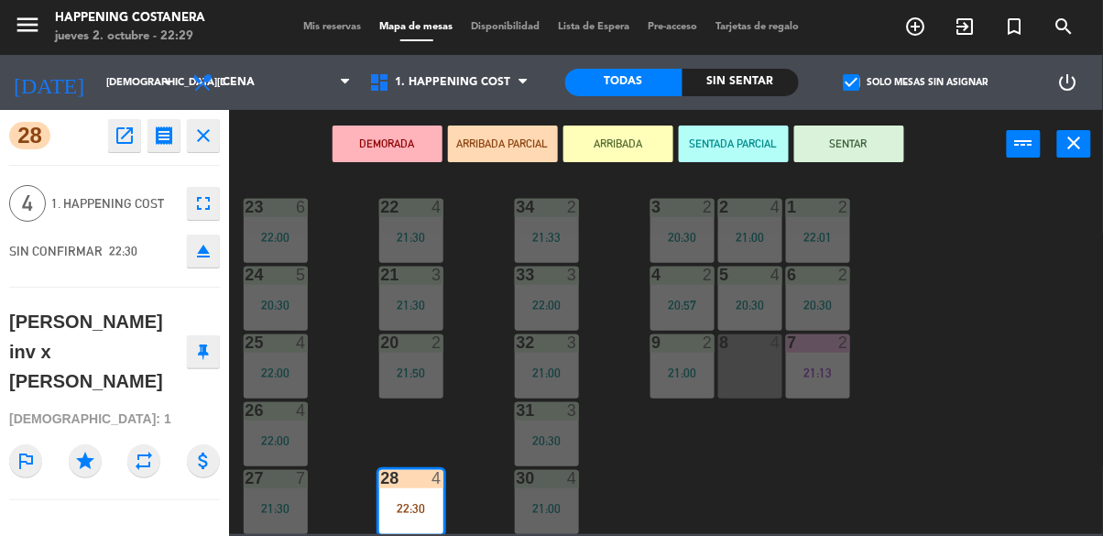
click at [893, 143] on button "SENTAR" at bounding box center [850, 144] width 110 height 37
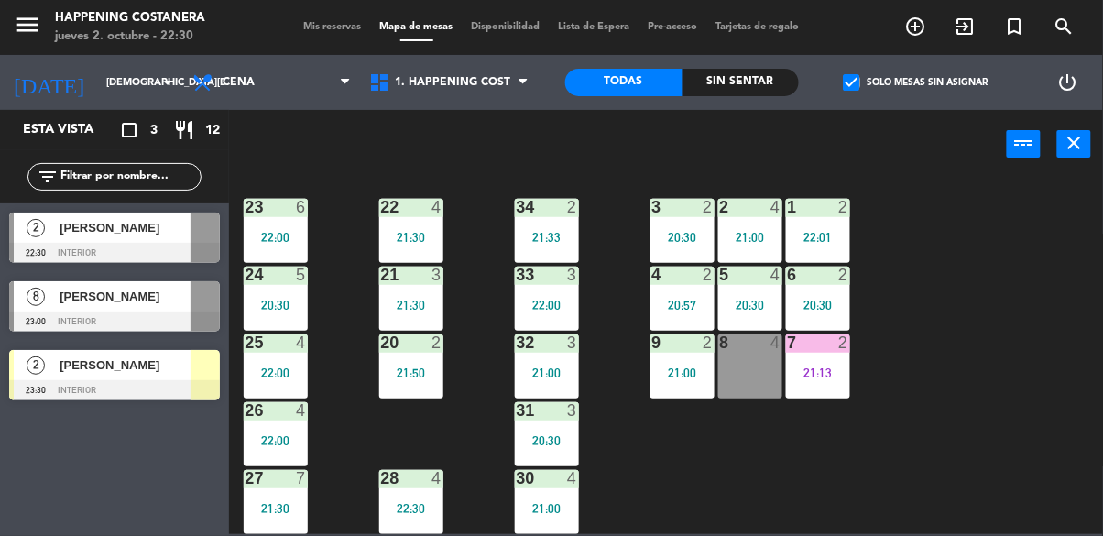
click at [883, 62] on div "check_box Solo mesas sin asignar" at bounding box center [916, 82] width 234 height 55
click at [844, 84] on span "check_box" at bounding box center [852, 82] width 16 height 16
click at [916, 82] on input "check_box Solo mesas sin asignar" at bounding box center [916, 82] width 0 height 0
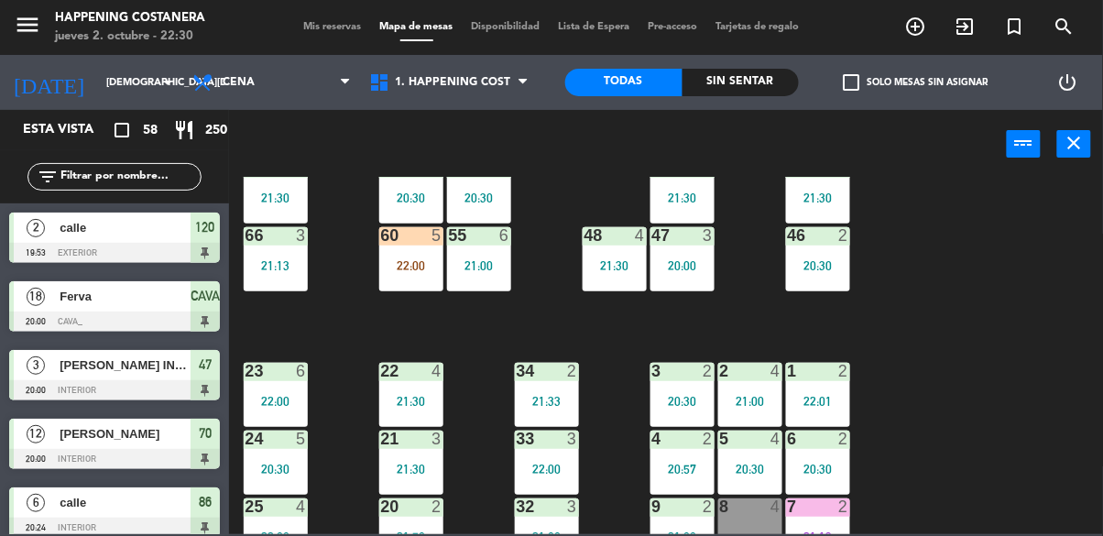
scroll to position [397, 0]
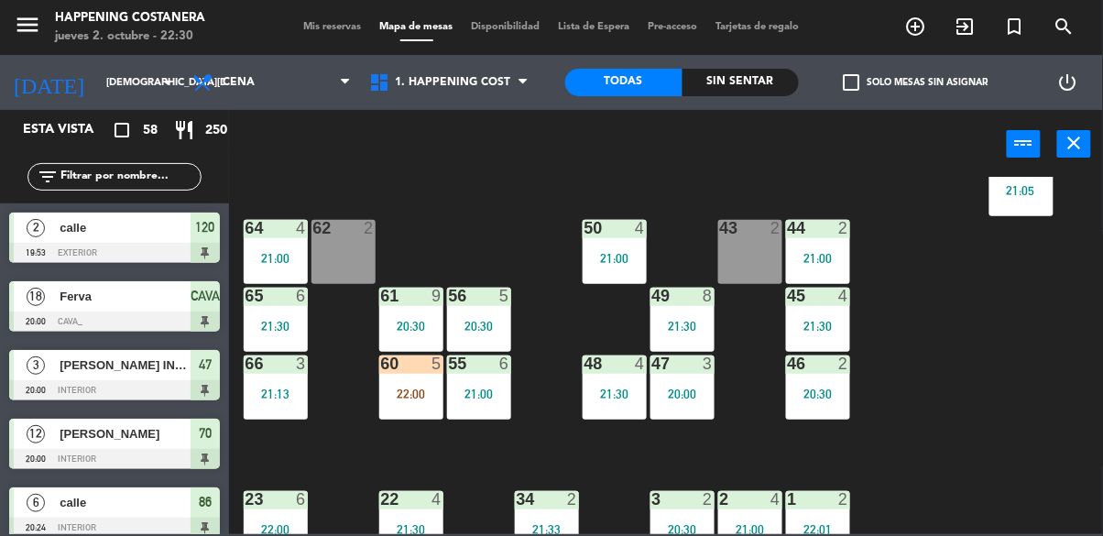
click at [799, 255] on div "21:00" at bounding box center [818, 258] width 64 height 13
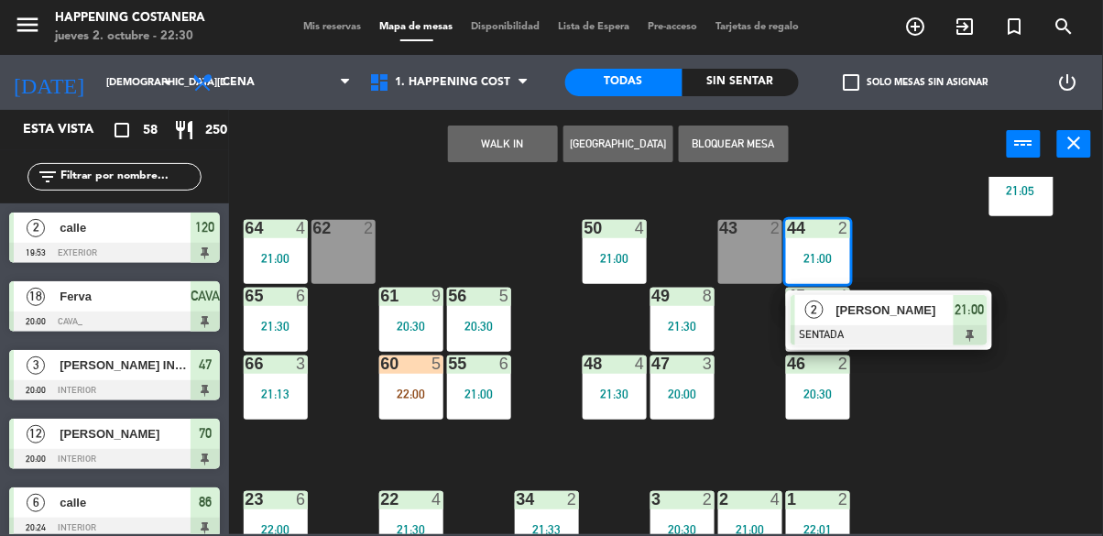
click at [926, 317] on span "[PERSON_NAME]" at bounding box center [895, 310] width 117 height 19
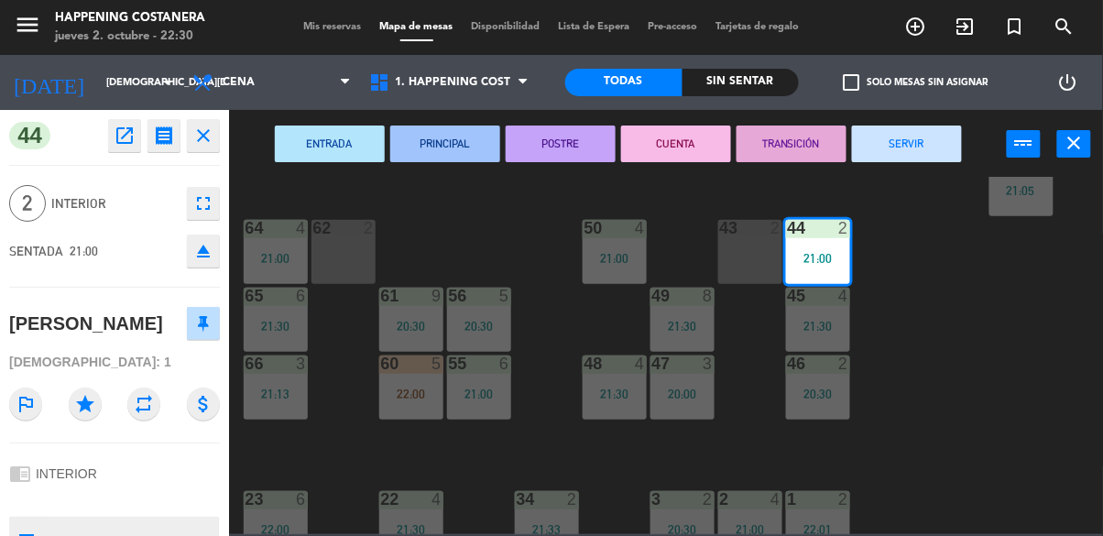
click at [894, 154] on button "SERVIR" at bounding box center [907, 144] width 110 height 37
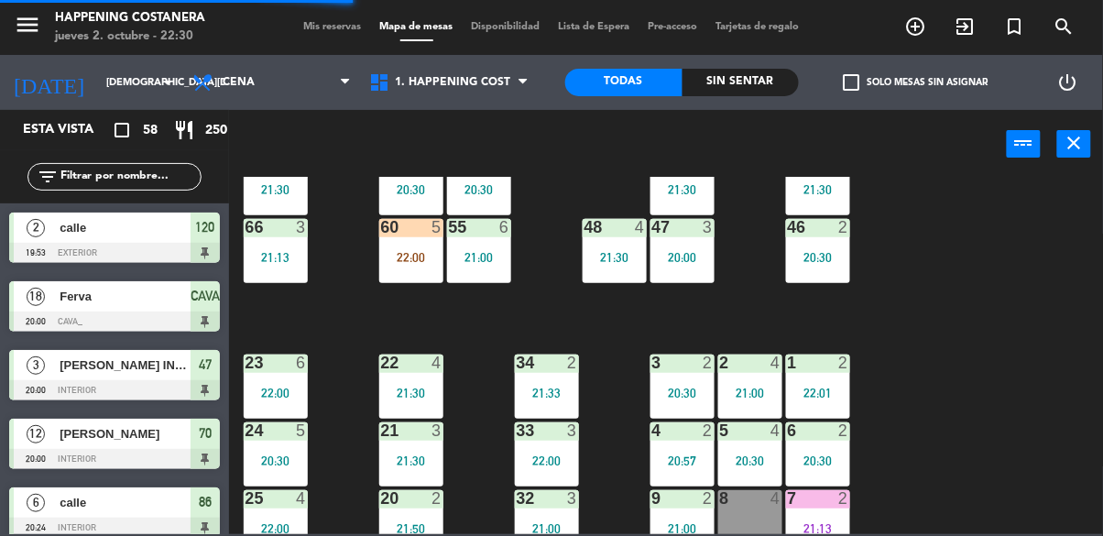
scroll to position [699, 0]
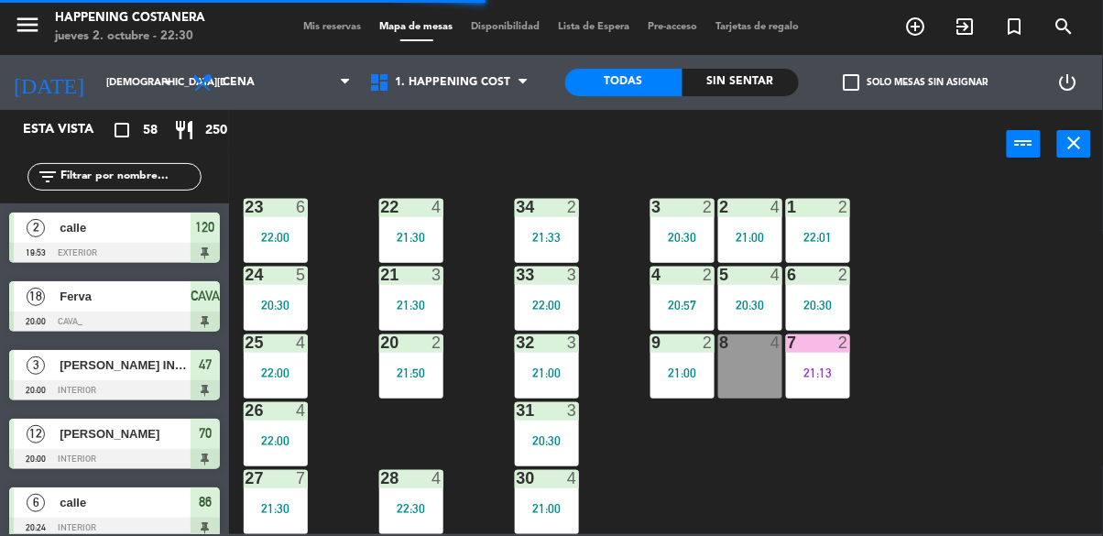
click at [161, 172] on input "text" at bounding box center [130, 177] width 142 height 20
click at [935, 180] on div "69 2 122 6 121 2 21:30 120 2 19:53 14 4 CAVA 18 20:00 101 2 22:30 94 2 70 12 20…" at bounding box center [671, 355] width 863 height 357
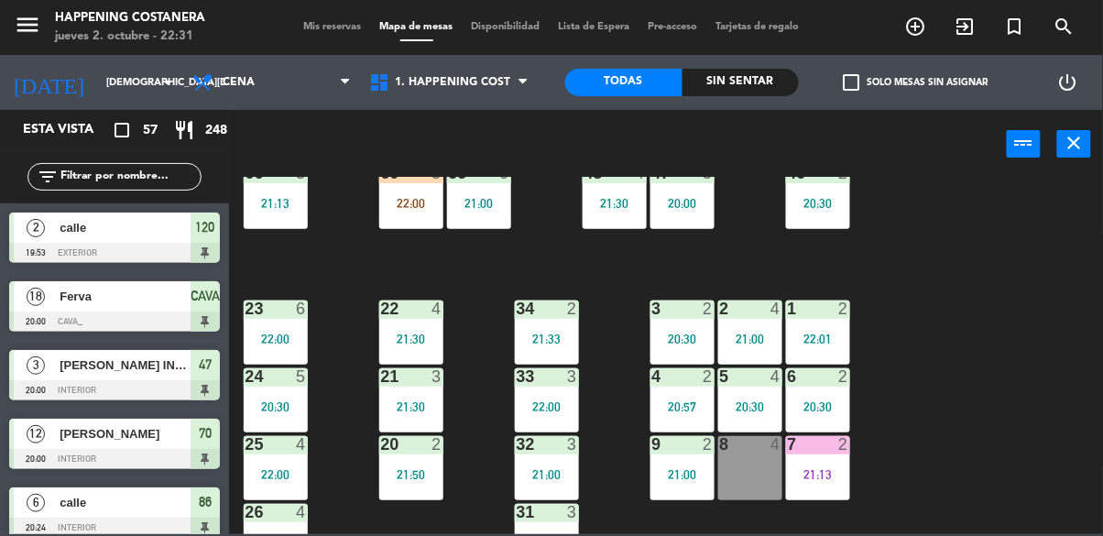
scroll to position [510, 0]
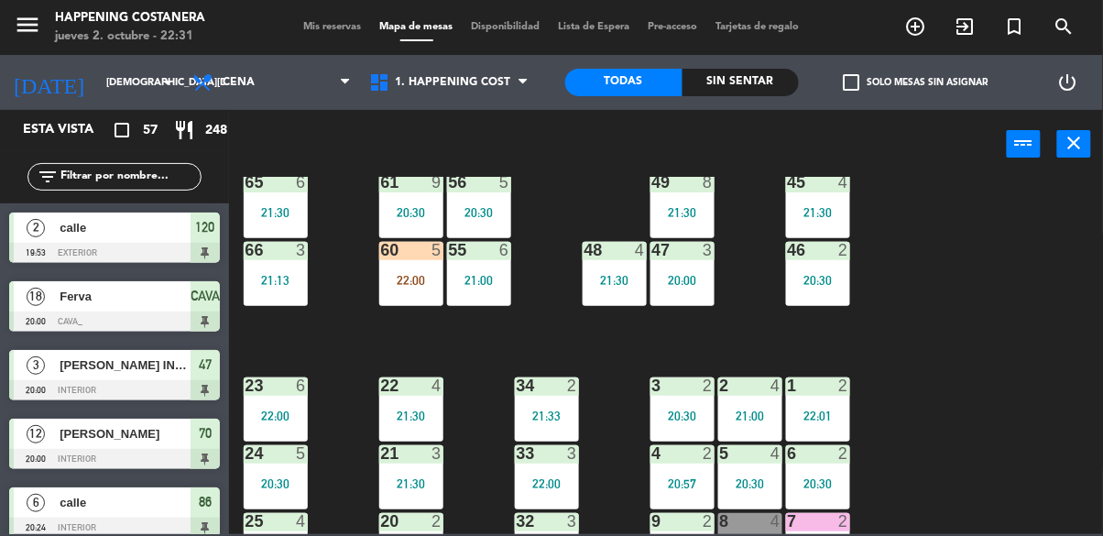
click at [414, 254] on div at bounding box center [411, 250] width 30 height 16
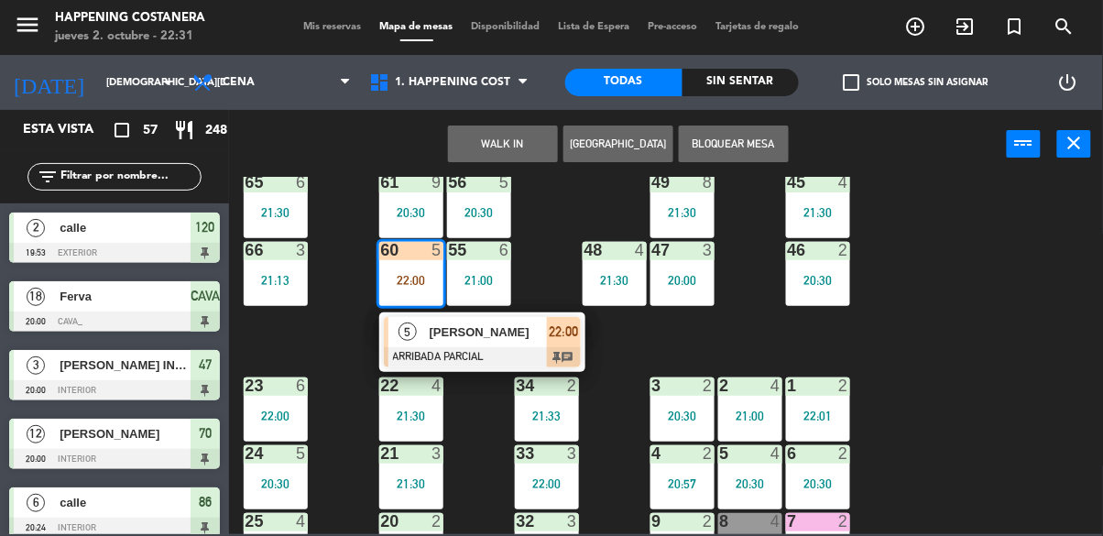
click at [512, 317] on div "5 [PERSON_NAME]" at bounding box center [468, 332] width 159 height 30
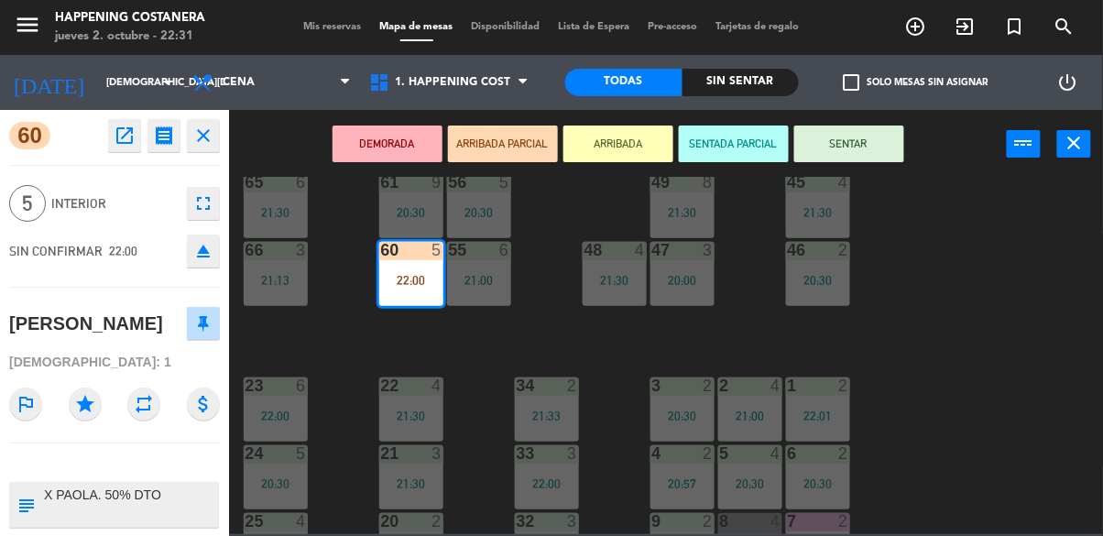
click at [848, 137] on button "SENTAR" at bounding box center [850, 144] width 110 height 37
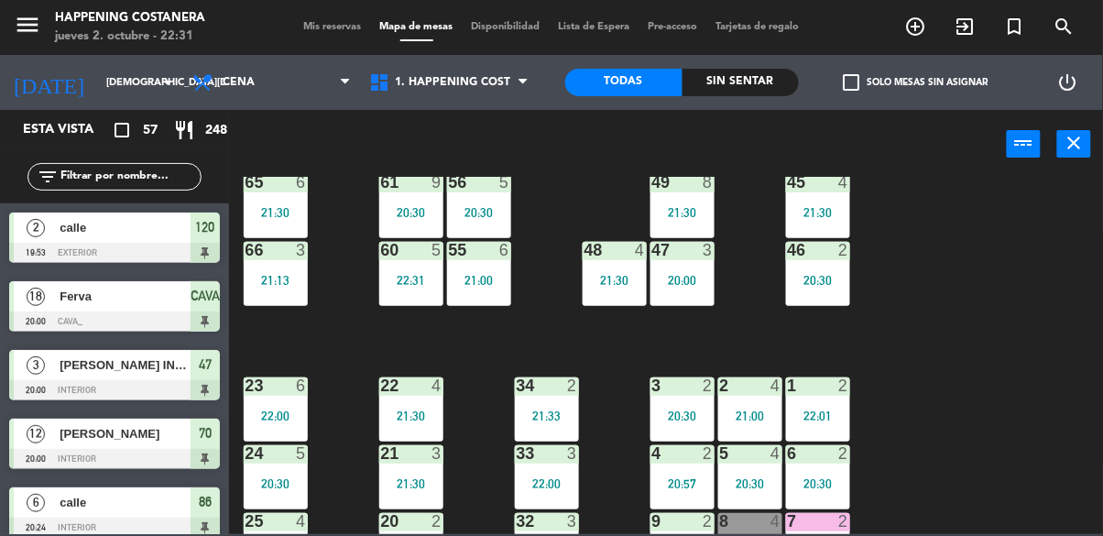
scroll to position [1310, 0]
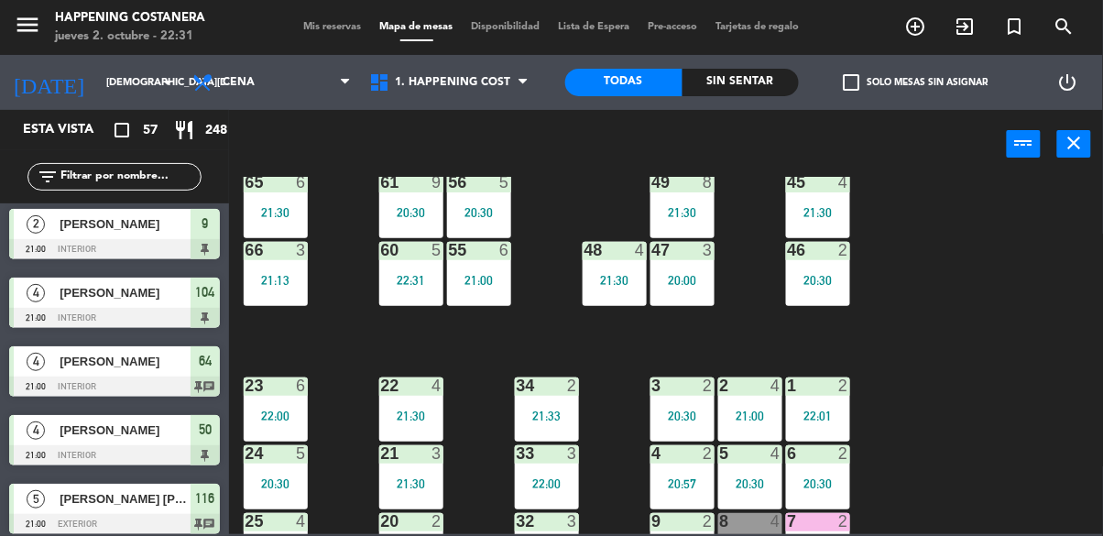
click at [1021, 310] on div "69 2 122 6 121 2 21:30 120 2 19:53 14 4 CAVA 18 20:00 101 2 22:30 94 2 70 12 20…" at bounding box center [671, 355] width 863 height 357
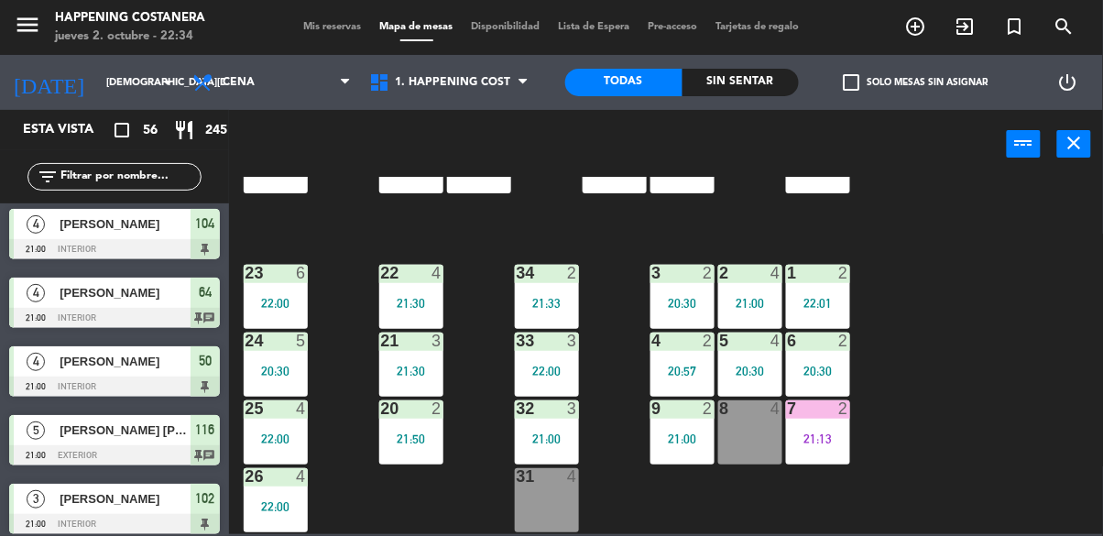
scroll to position [699, 0]
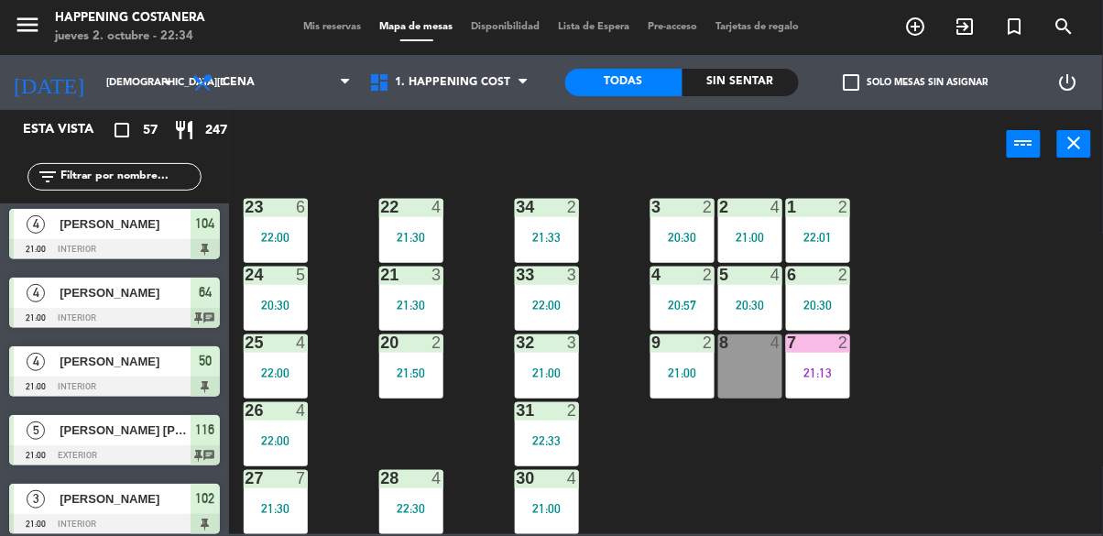
click at [563, 414] on div "31 2 22:33" at bounding box center [547, 434] width 64 height 64
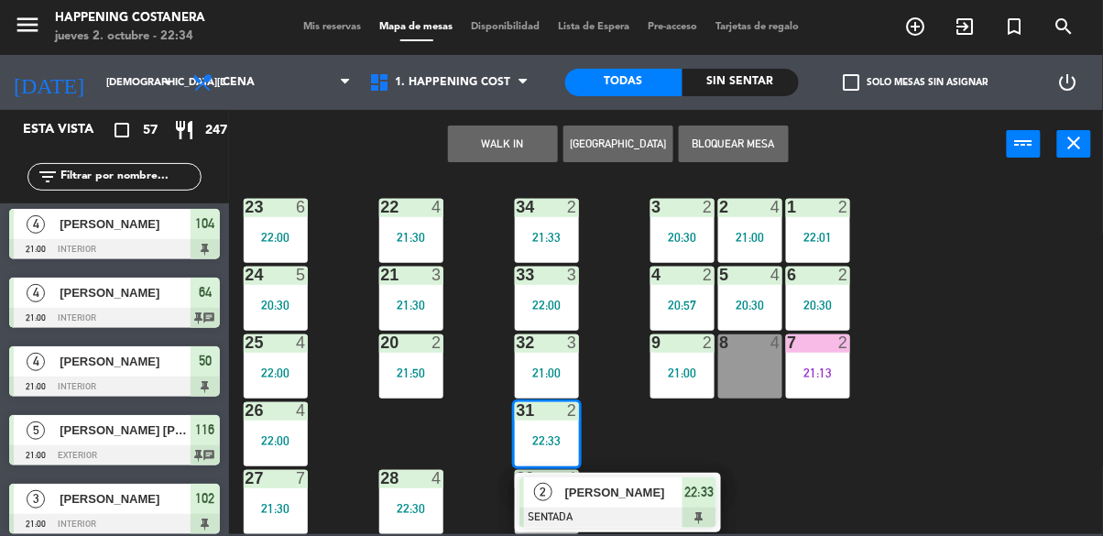
click at [1063, 396] on div "69 2 122 6 121 2 21:30 120 2 19:53 14 4 CAVA 18 20:00 101 2 22:30 94 2 70 12 20…" at bounding box center [671, 355] width 863 height 357
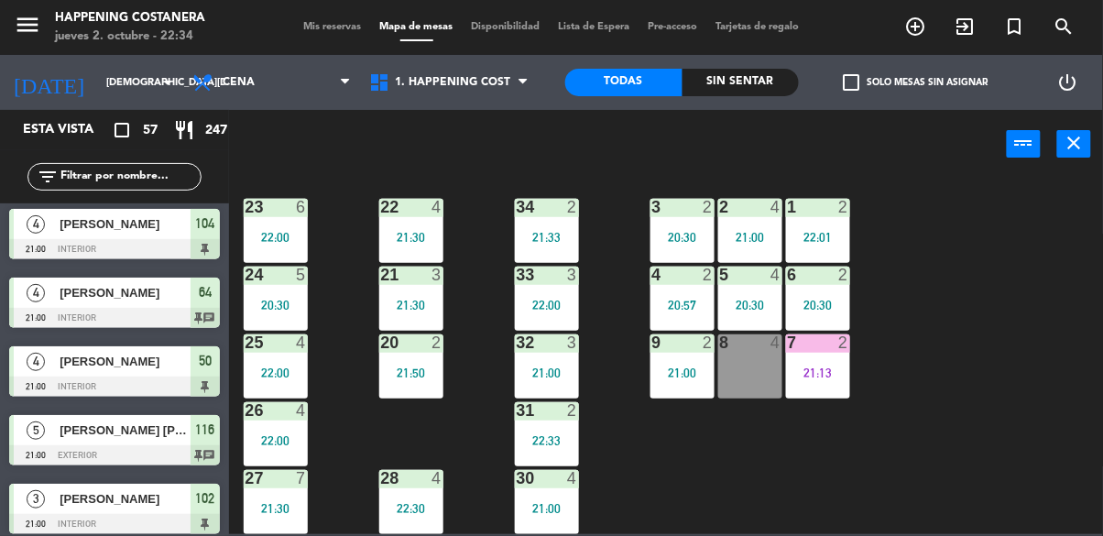
click at [819, 299] on div "20:30" at bounding box center [818, 305] width 64 height 13
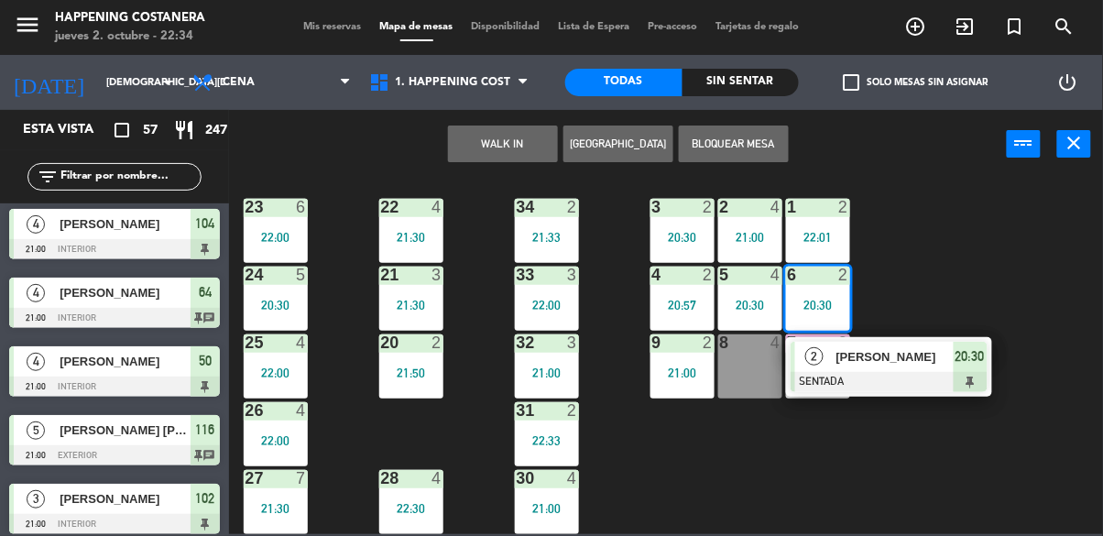
click at [899, 356] on div "[PERSON_NAME]" at bounding box center [894, 357] width 119 height 30
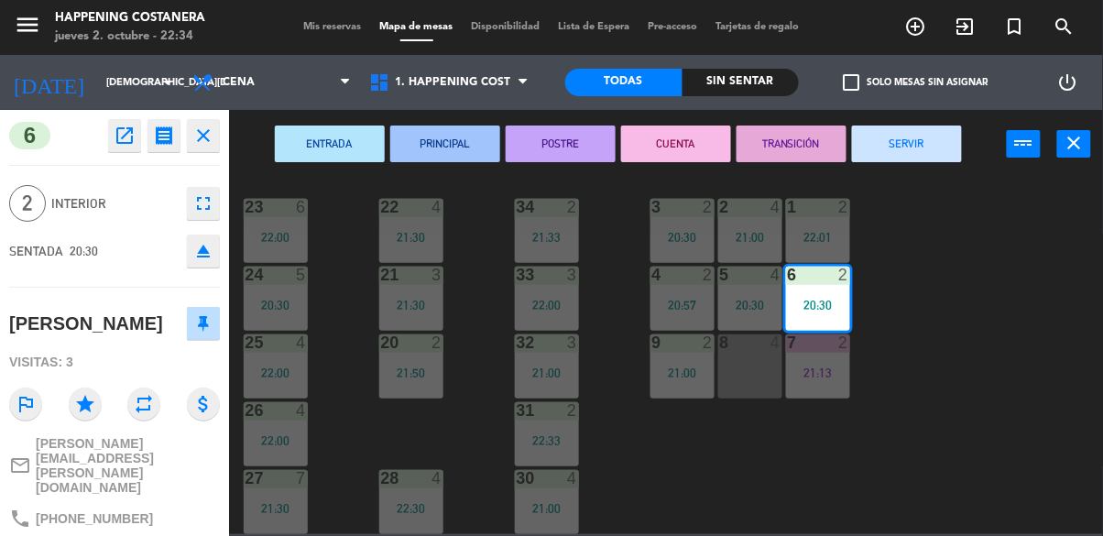
click at [931, 147] on button "SERVIR" at bounding box center [907, 144] width 110 height 37
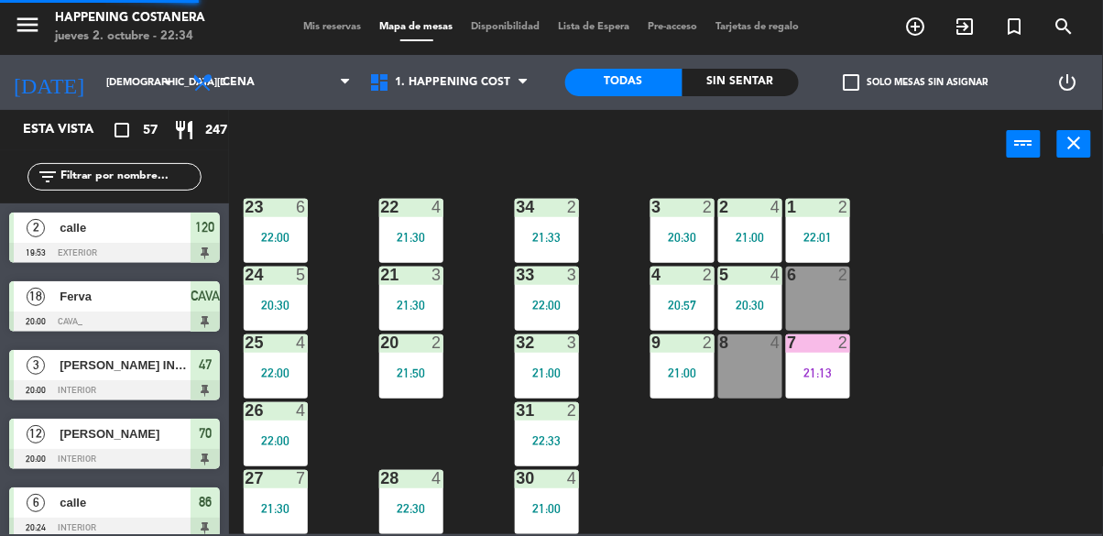
scroll to position [0, 0]
click at [826, 216] on div "1 2 22:01" at bounding box center [818, 231] width 64 height 64
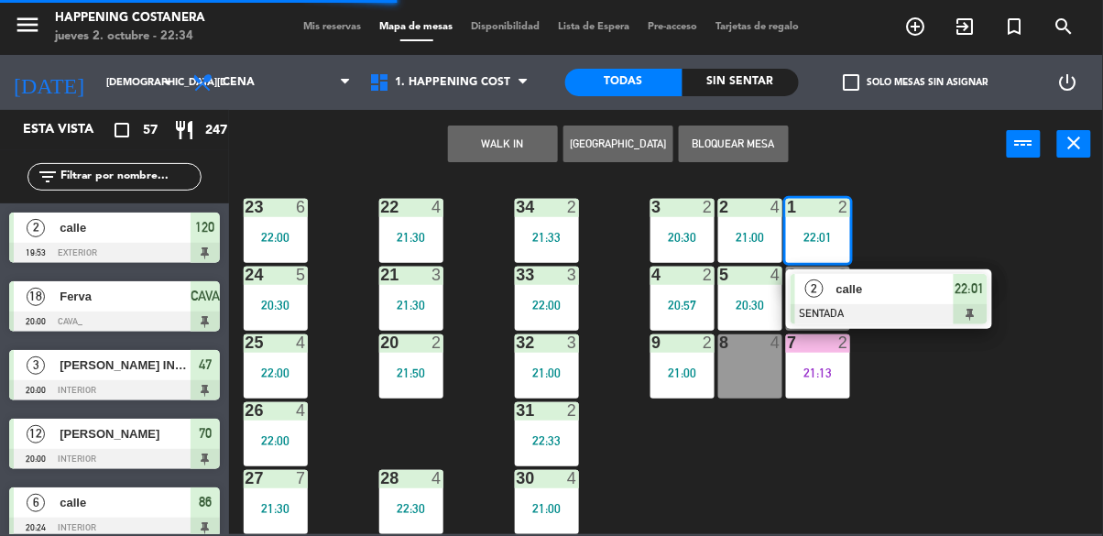
click at [903, 304] on div at bounding box center [889, 314] width 197 height 20
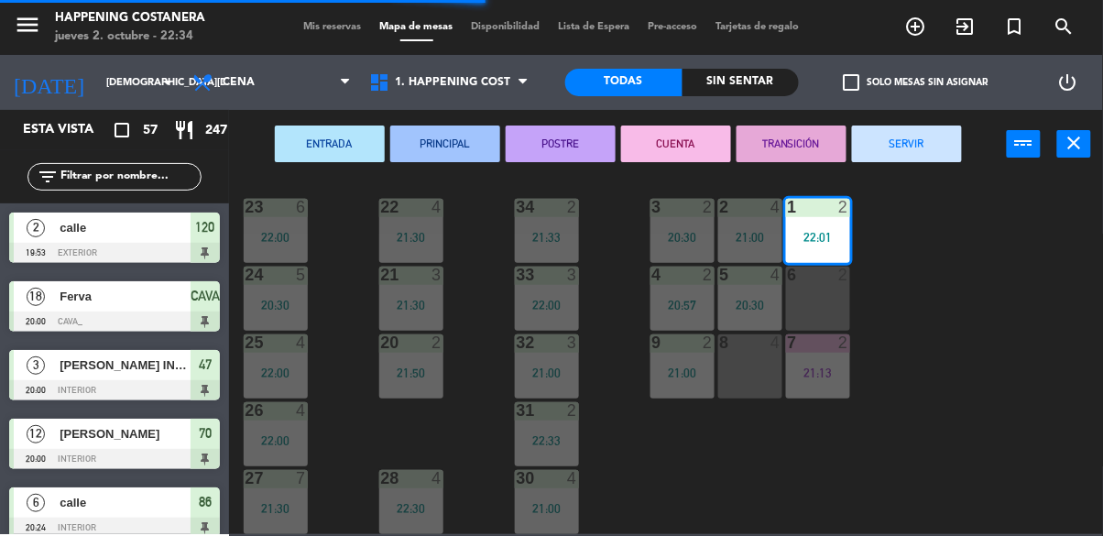
click at [933, 143] on button "SERVIR" at bounding box center [907, 144] width 110 height 37
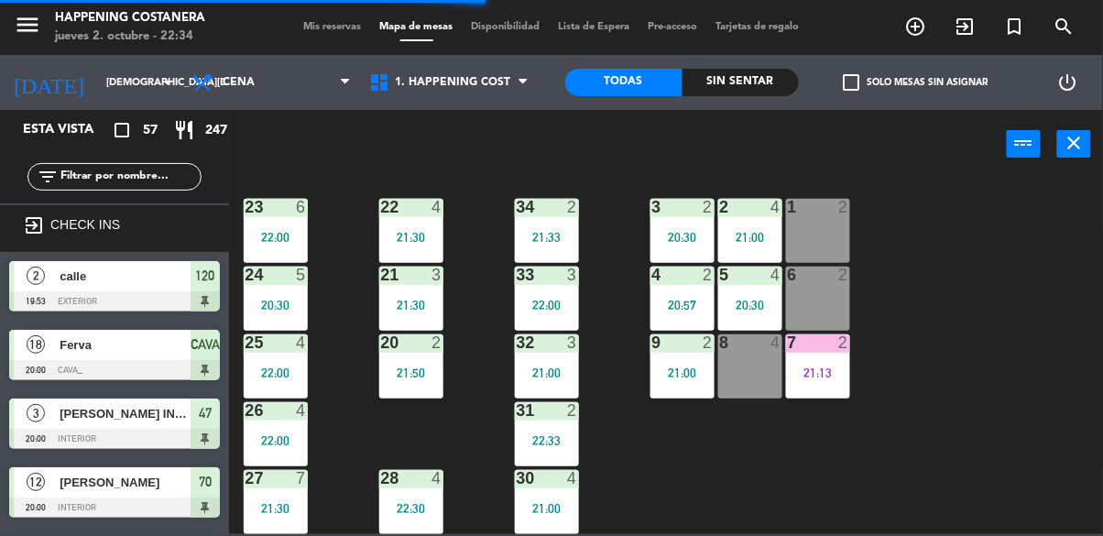
scroll to position [915, 0]
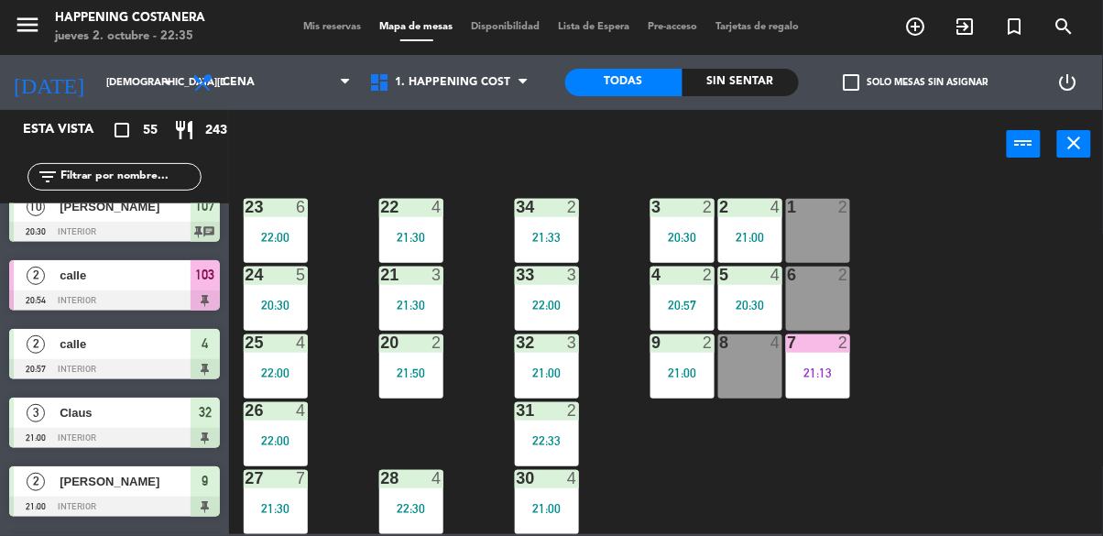
click at [1036, 281] on div "69 2 122 6 121 2 21:30 120 2 19:53 14 4 CAVA 18 20:00 101 2 22:30 94 2 70 12 20…" at bounding box center [671, 355] width 863 height 357
click at [171, 183] on input "text" at bounding box center [130, 177] width 142 height 20
type input "B"
click at [1023, 186] on div "69 2 122 6 121 2 21:30 120 2 19:53 14 4 CAVA 18 20:00 101 2 22:30 94 2 70 12 20…" at bounding box center [671, 355] width 863 height 357
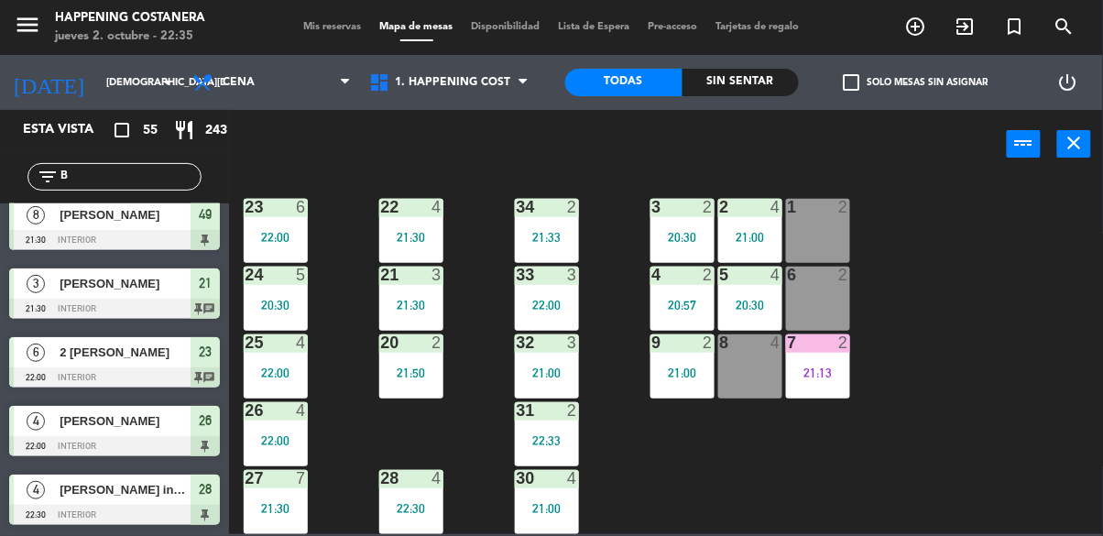
scroll to position [425, 0]
click at [409, 502] on div "22:30" at bounding box center [411, 508] width 64 height 13
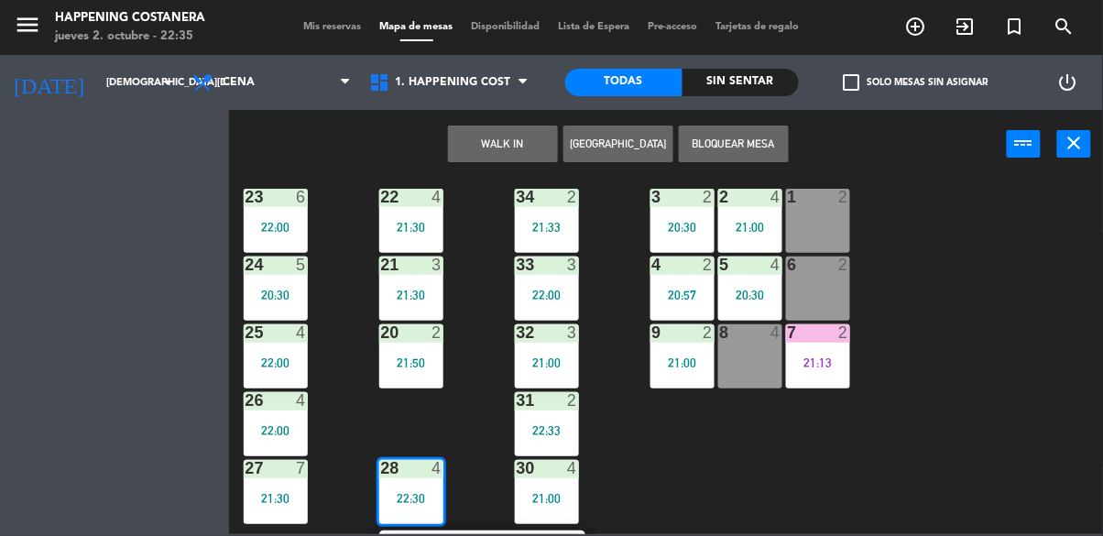
scroll to position [699, 0]
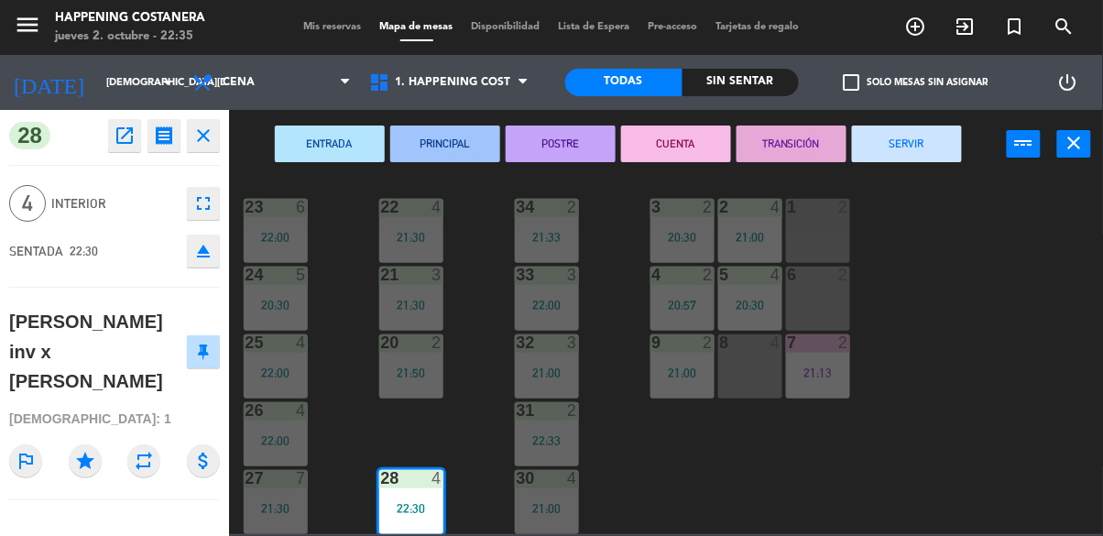
click at [973, 258] on div "69 2 122 6 121 2 21:30 120 2 19:53 14 4 CAVA 18 20:00 101 2 22:30 94 2 70 12 20…" at bounding box center [671, 355] width 863 height 357
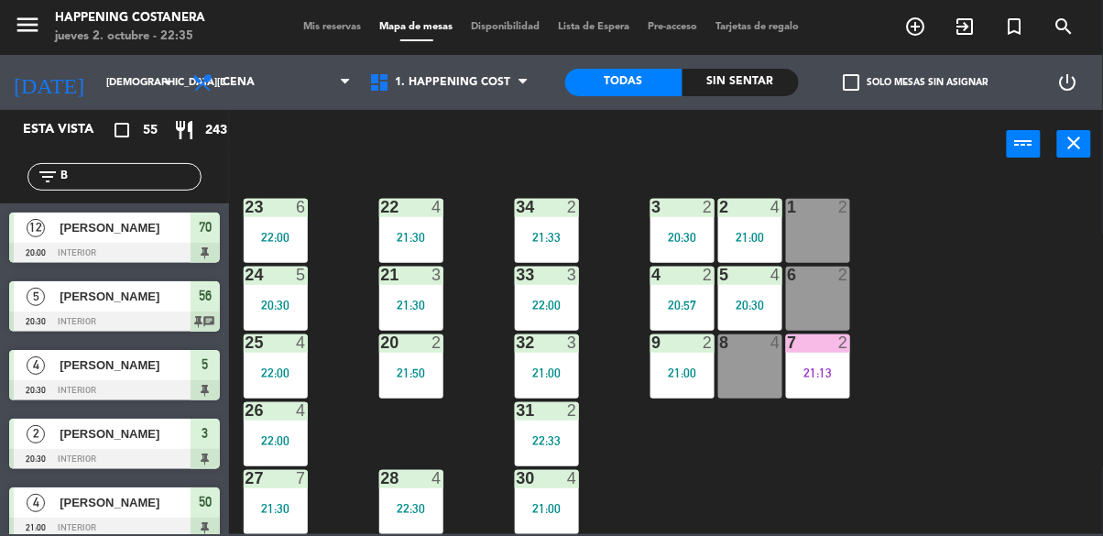
scroll to position [203, 0]
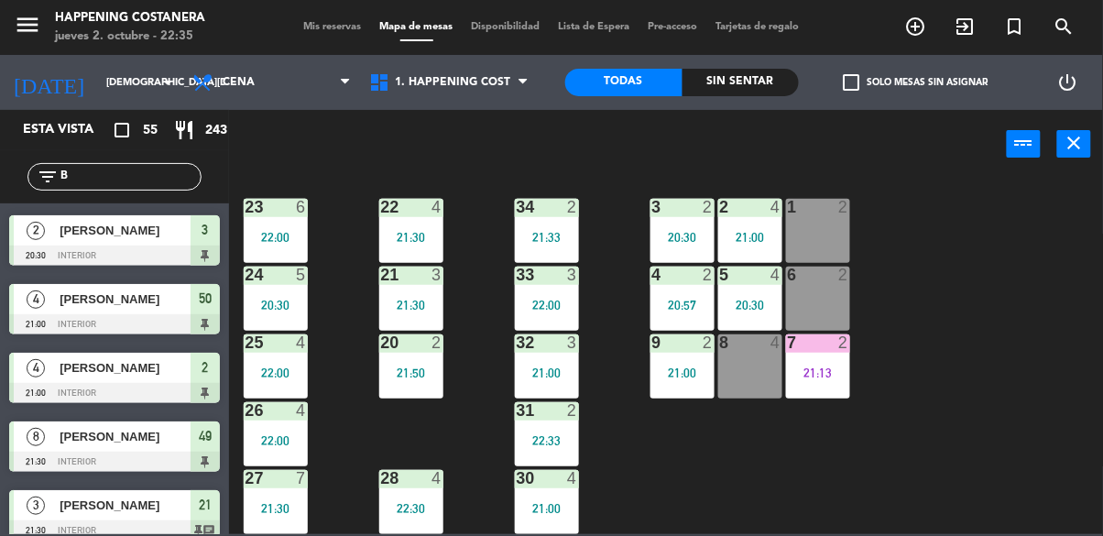
click at [829, 290] on div "6 2" at bounding box center [818, 299] width 64 height 64
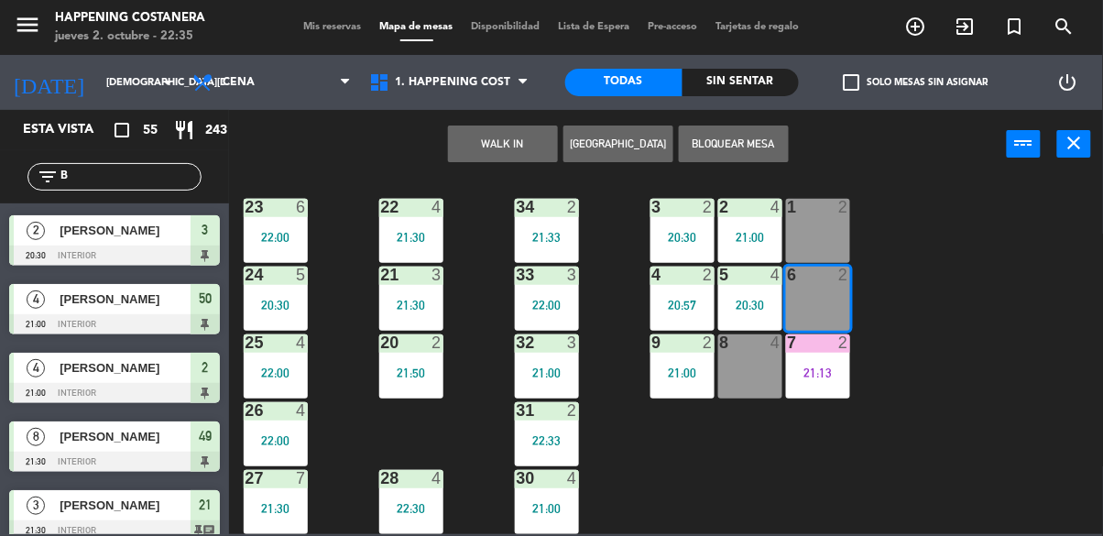
click at [505, 140] on button "WALK IN" at bounding box center [503, 144] width 110 height 37
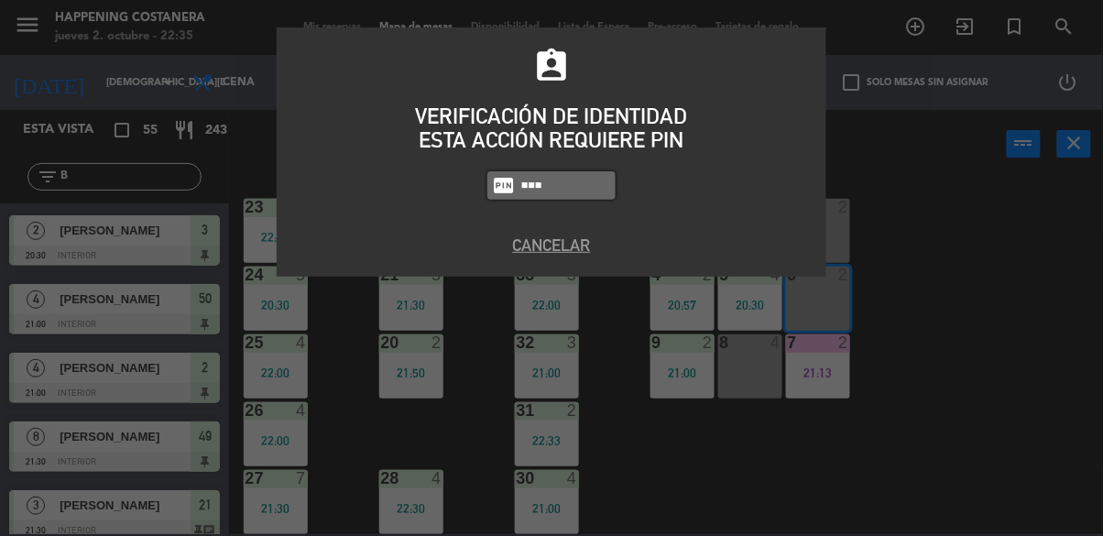
type input "5447"
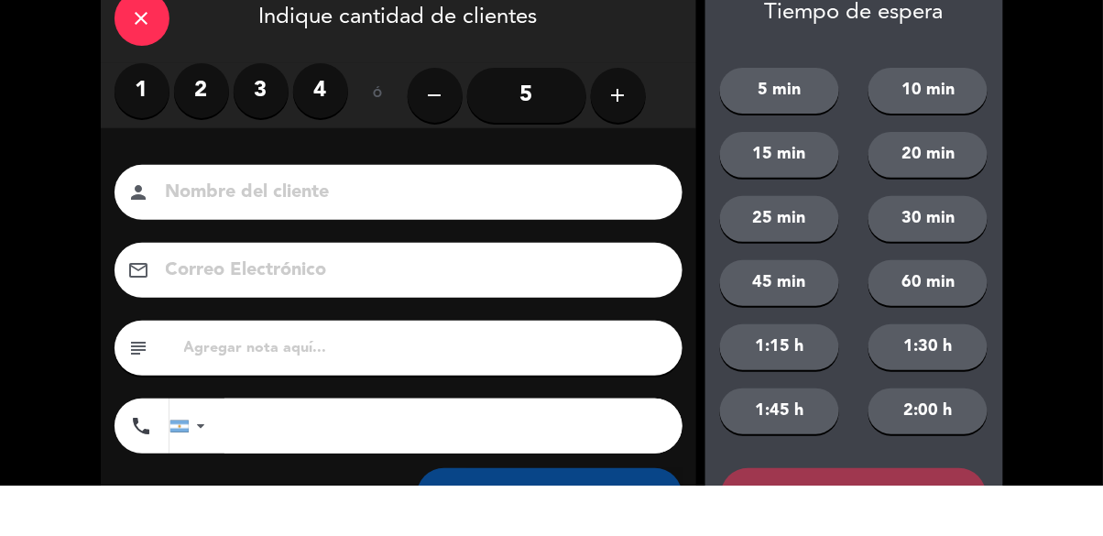
click at [221, 154] on label "2" at bounding box center [201, 141] width 55 height 55
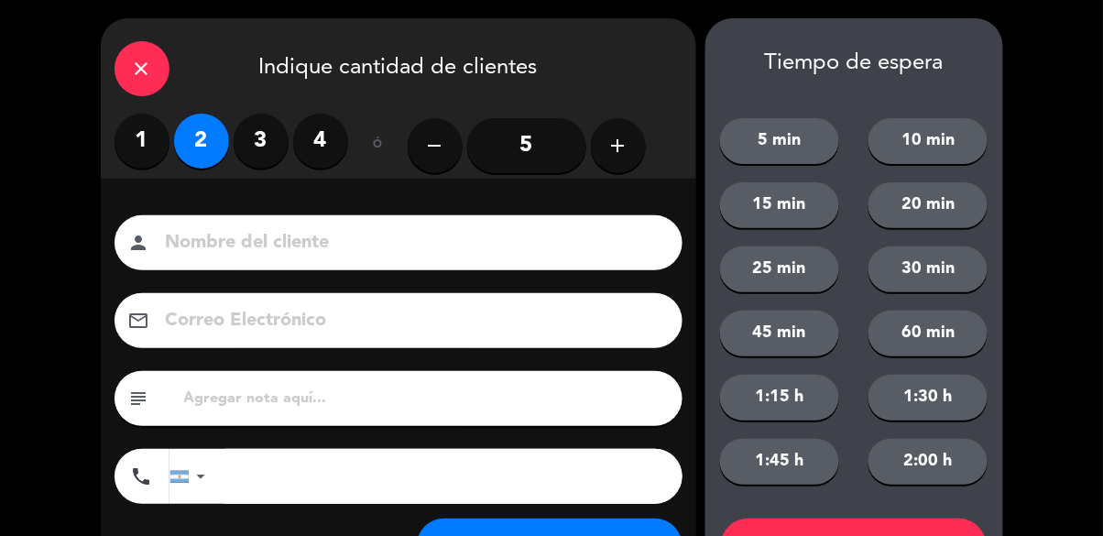
click at [367, 254] on input at bounding box center [411, 243] width 495 height 32
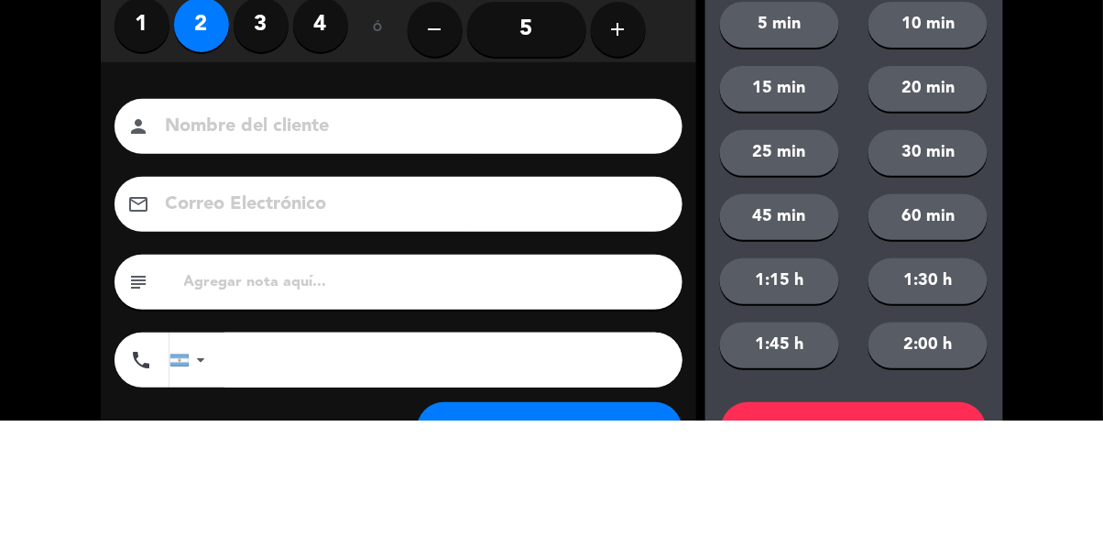
type input "V"
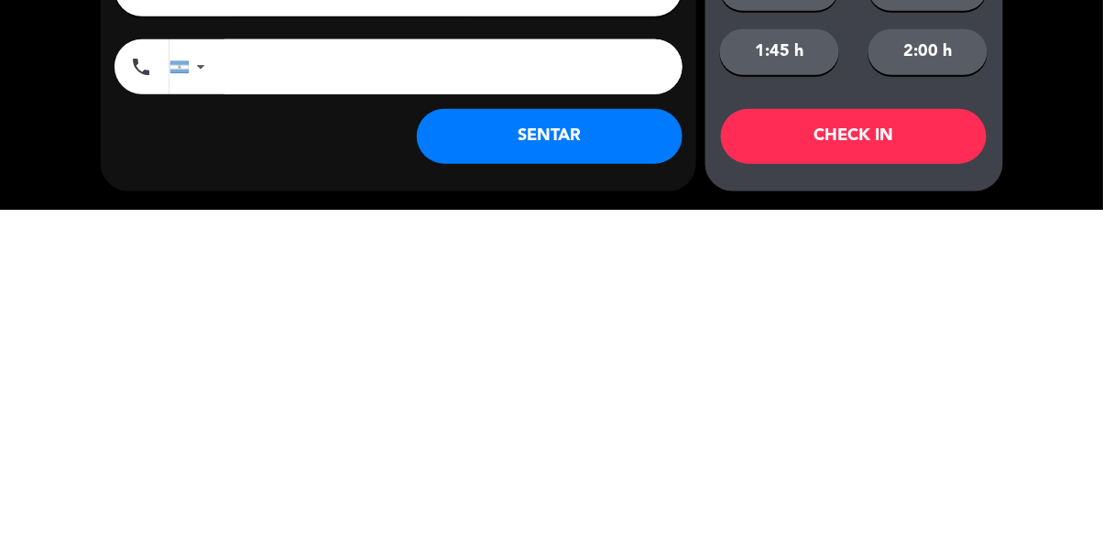
type input "Calle"
click at [579, 474] on button "SENTAR" at bounding box center [550, 462] width 266 height 55
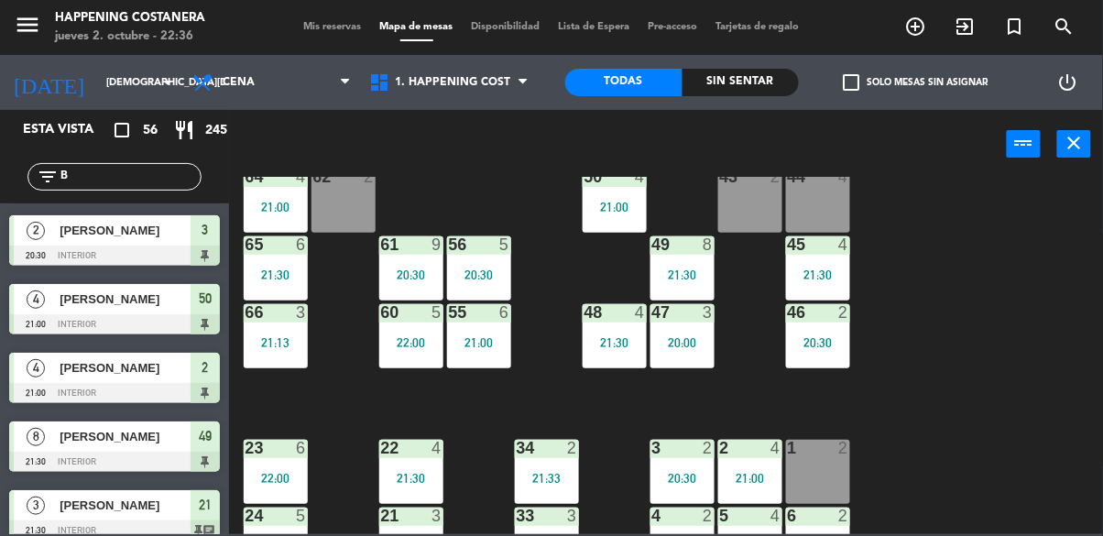
scroll to position [437, 0]
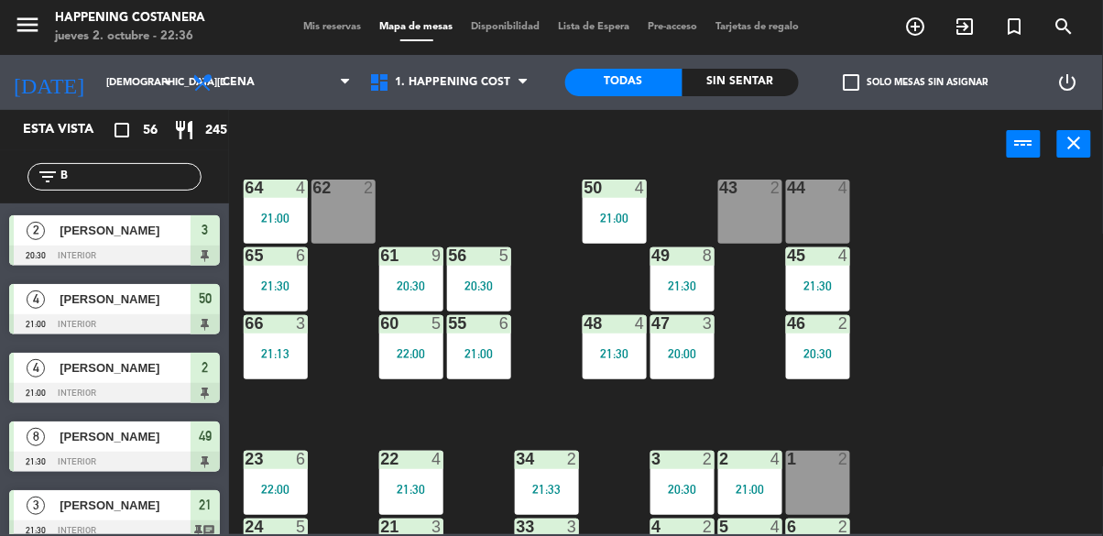
click at [345, 163] on div "power_input close" at bounding box center [618, 145] width 778 height 70
click at [1007, 275] on div "69 2 122 6 121 2 21:30 120 2 19:53 14 4 CAVA 18 20:00 101 2 22:30 94 2 70 12 20…" at bounding box center [671, 355] width 863 height 357
click at [813, 235] on div "44 4" at bounding box center [818, 212] width 64 height 64
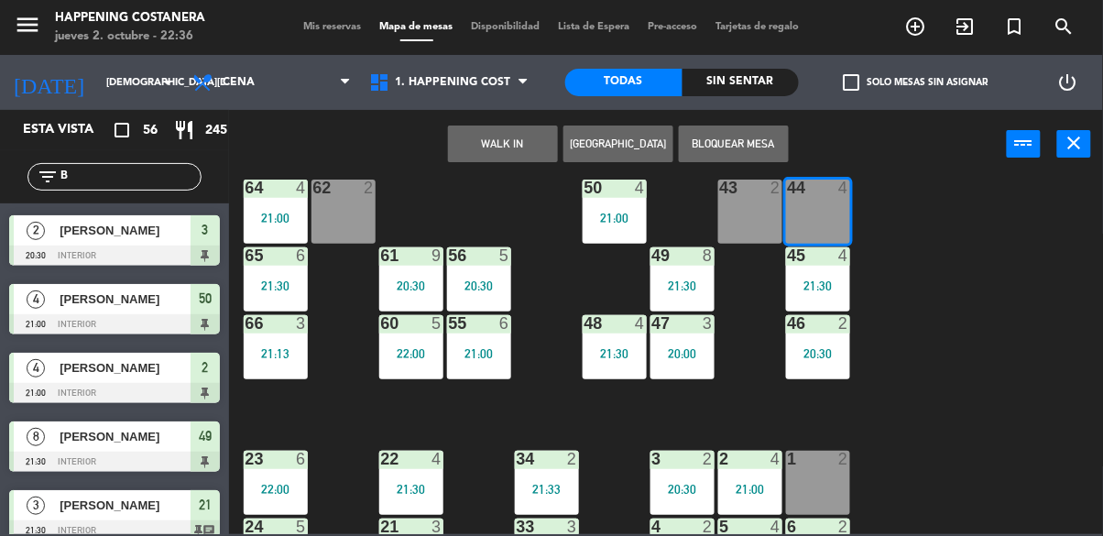
click at [946, 345] on div "69 2 122 6 121 2 21:30 120 2 19:53 14 4 CAVA 18 20:00 101 2 22:30 94 2 70 12 20…" at bounding box center [671, 355] width 863 height 357
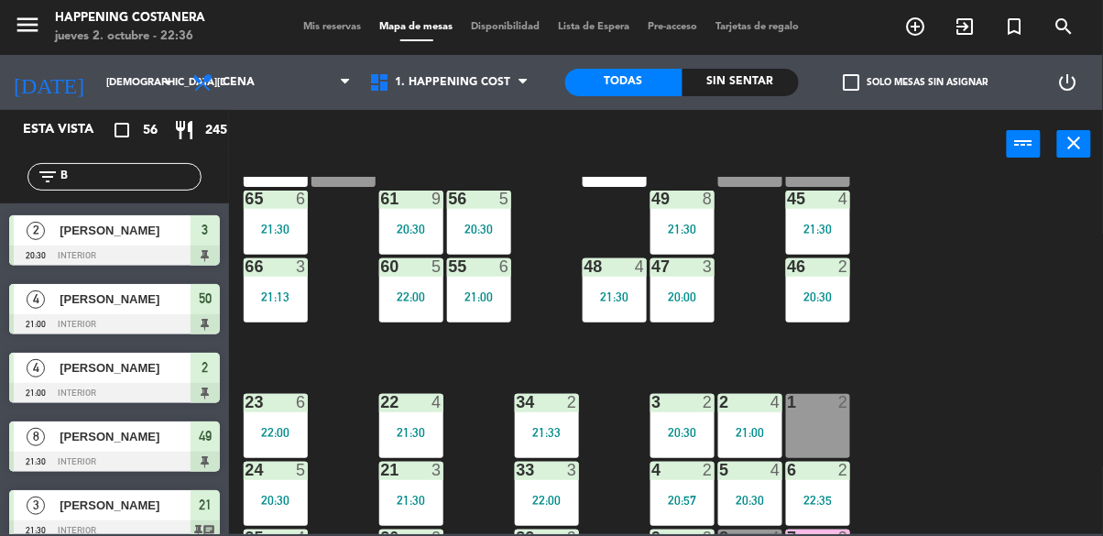
scroll to position [497, 0]
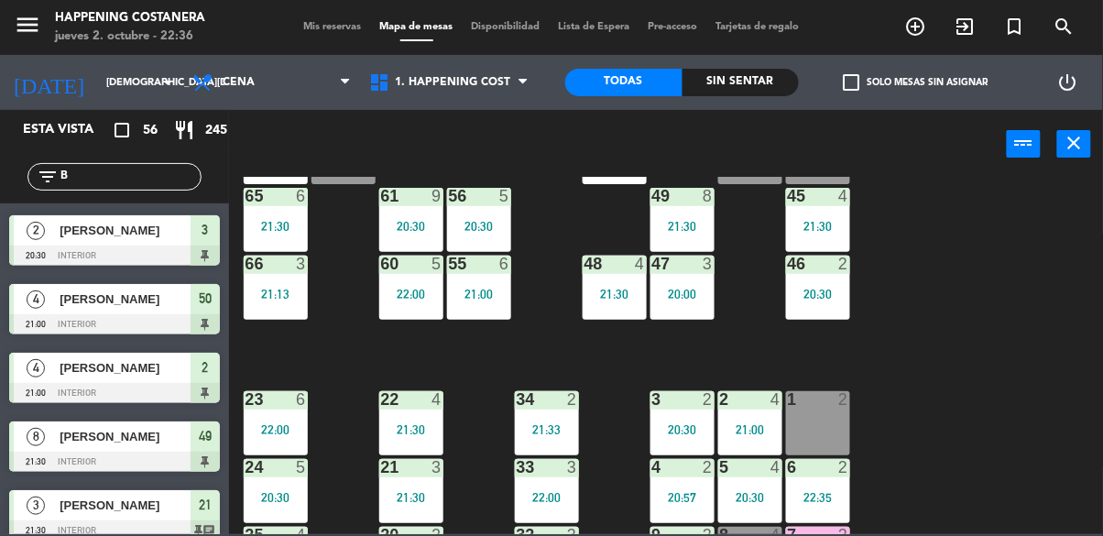
click at [831, 231] on div "21:30" at bounding box center [818, 226] width 64 height 13
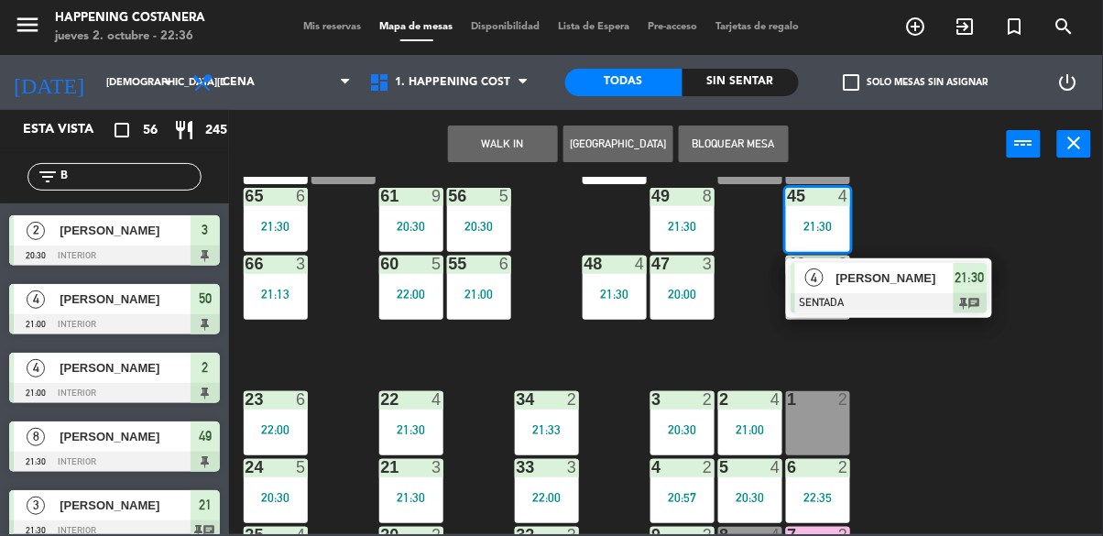
click at [837, 227] on div "21:30" at bounding box center [818, 226] width 64 height 13
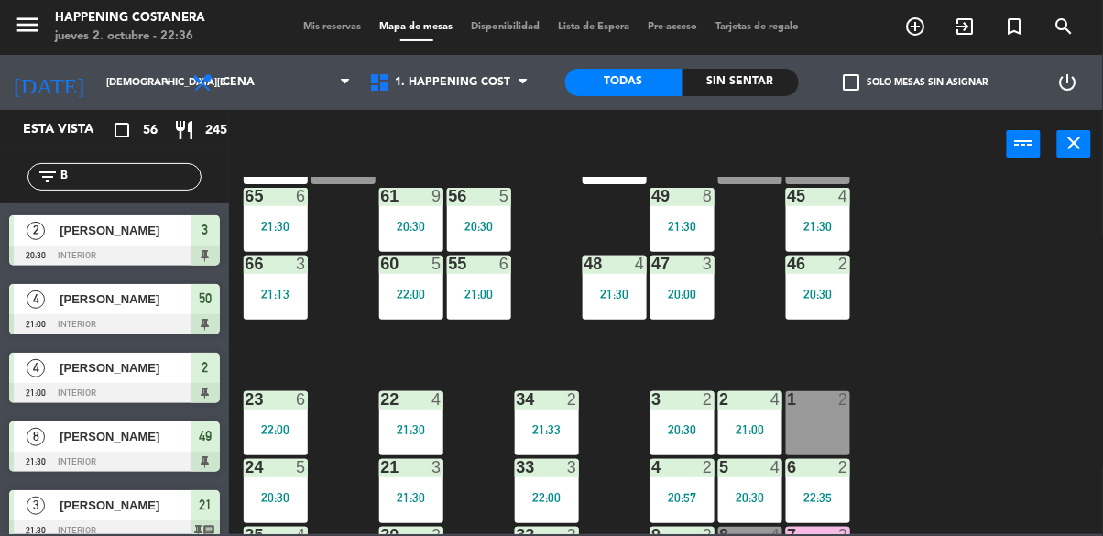
click at [938, 323] on div "69 2 122 6 121 2 21:30 120 2 19:53 14 4 CAVA 18 20:00 101 2 22:30 94 2 70 12 20…" at bounding box center [671, 355] width 863 height 357
click at [824, 300] on div "20:30" at bounding box center [818, 294] width 64 height 13
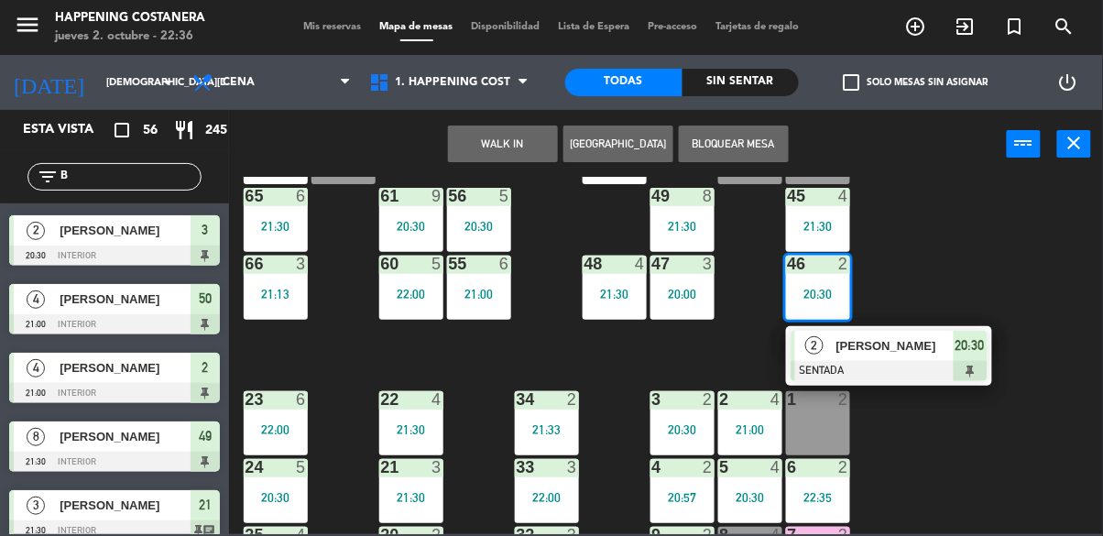
click at [885, 372] on div at bounding box center [889, 371] width 197 height 20
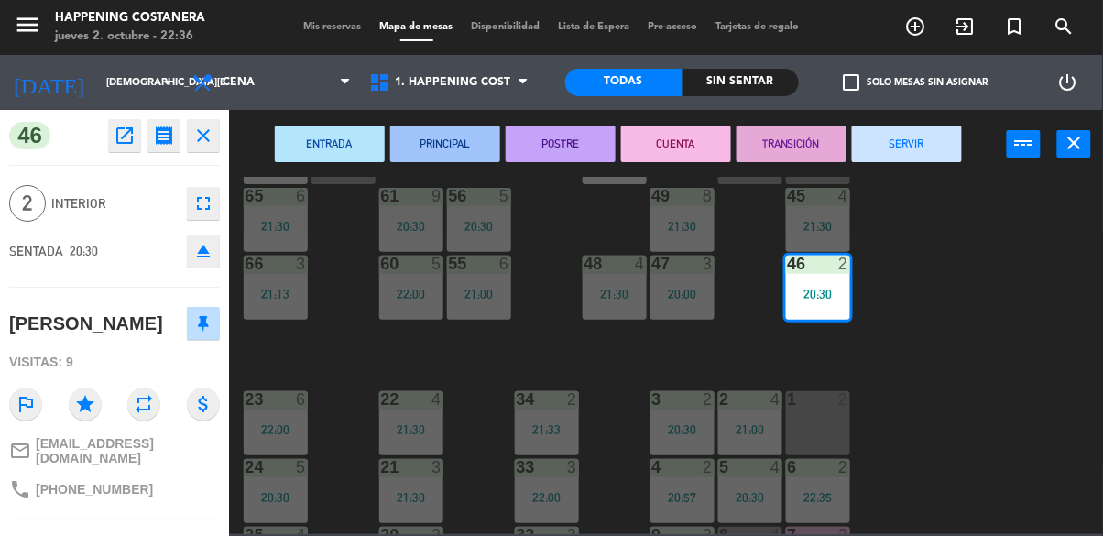
click at [919, 157] on button "SERVIR" at bounding box center [907, 144] width 110 height 37
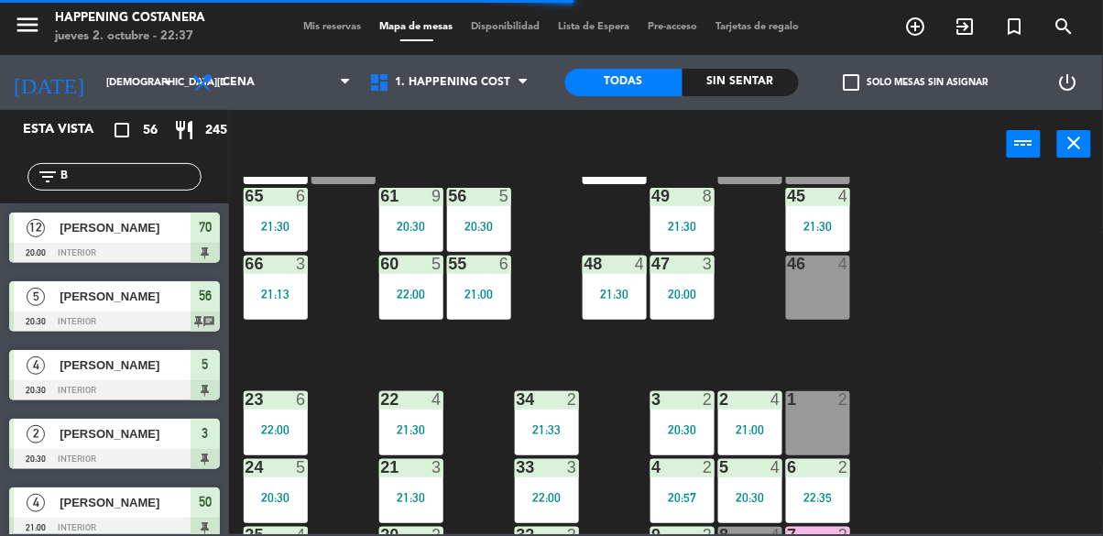
click at [707, 312] on div "47 3 20:00" at bounding box center [683, 288] width 64 height 64
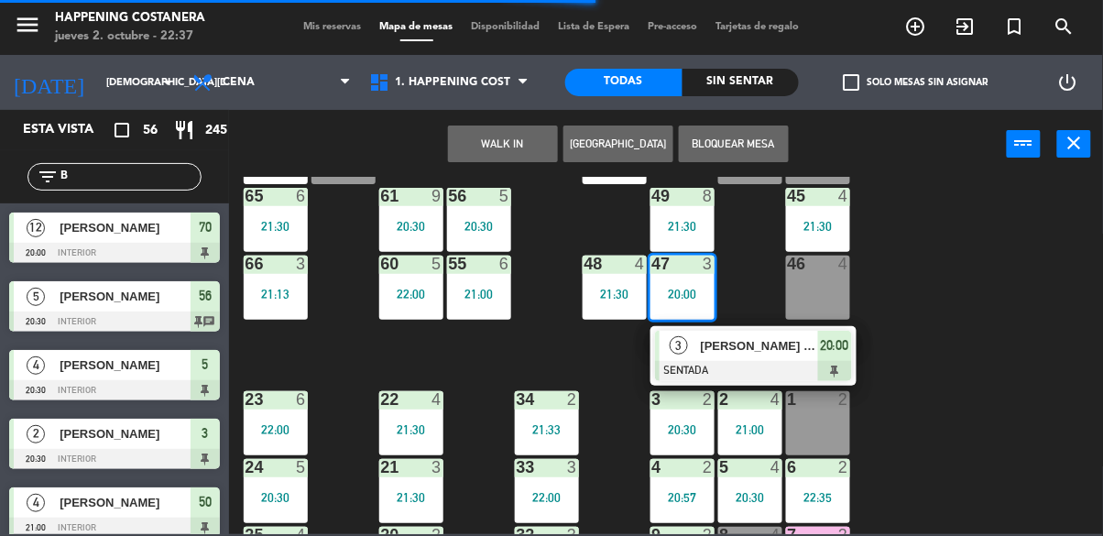
click at [785, 328] on div "3 [PERSON_NAME] INV [PERSON_NAME] SENTADA 20:00" at bounding box center [754, 356] width 206 height 60
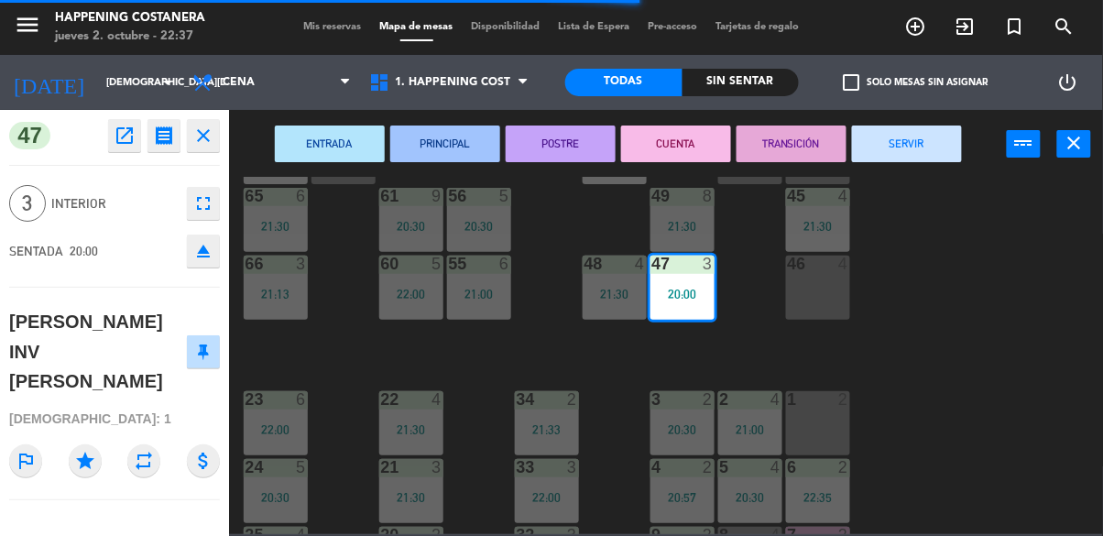
click at [839, 299] on div "46 4" at bounding box center [818, 288] width 64 height 64
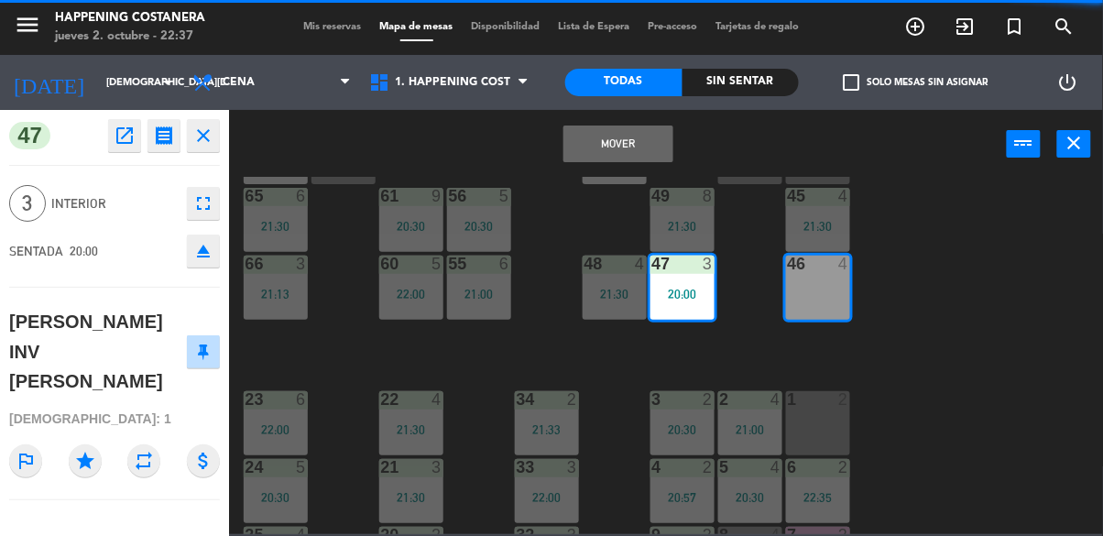
click at [643, 149] on button "Mover" at bounding box center [619, 144] width 110 height 37
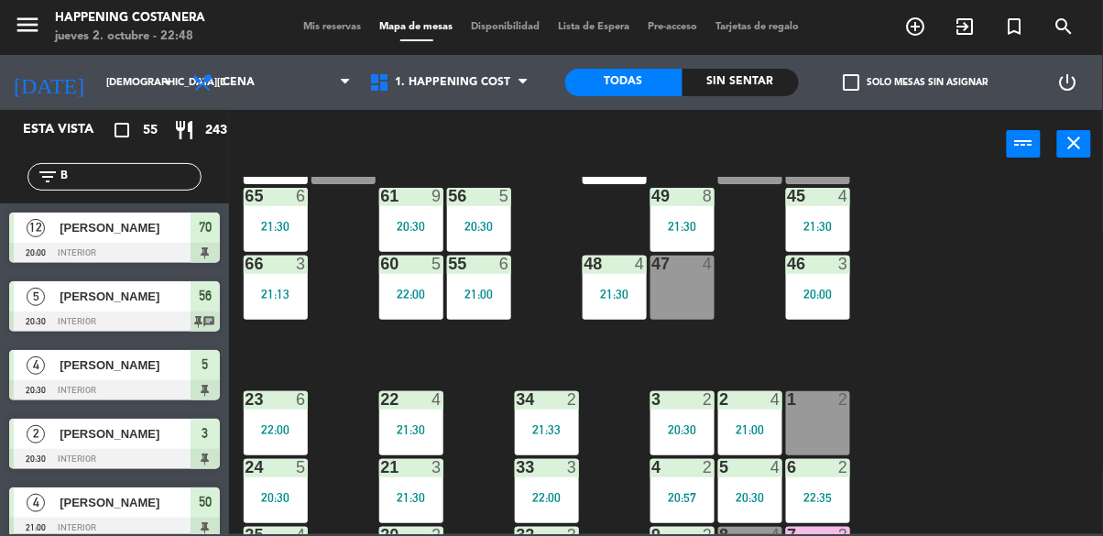
click at [154, 172] on input "B" at bounding box center [130, 177] width 142 height 20
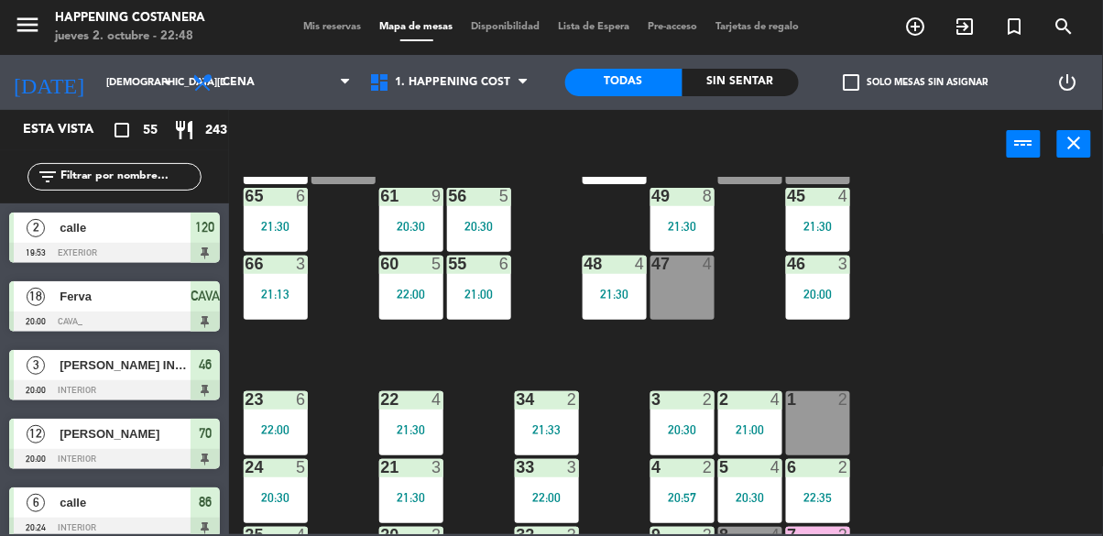
click at [964, 177] on div "69 2 122 6 121 2 21:30 120 2 19:53 14 4 CAVA 18 20:00 101 2 22:30 94 2 70 12 20…" at bounding box center [671, 355] width 863 height 357
click at [877, 81] on label "check_box_outline_blank Solo mesas sin asignar" at bounding box center [916, 82] width 145 height 16
click at [916, 82] on input "check_box_outline_blank Solo mesas sin asignar" at bounding box center [916, 82] width 0 height 0
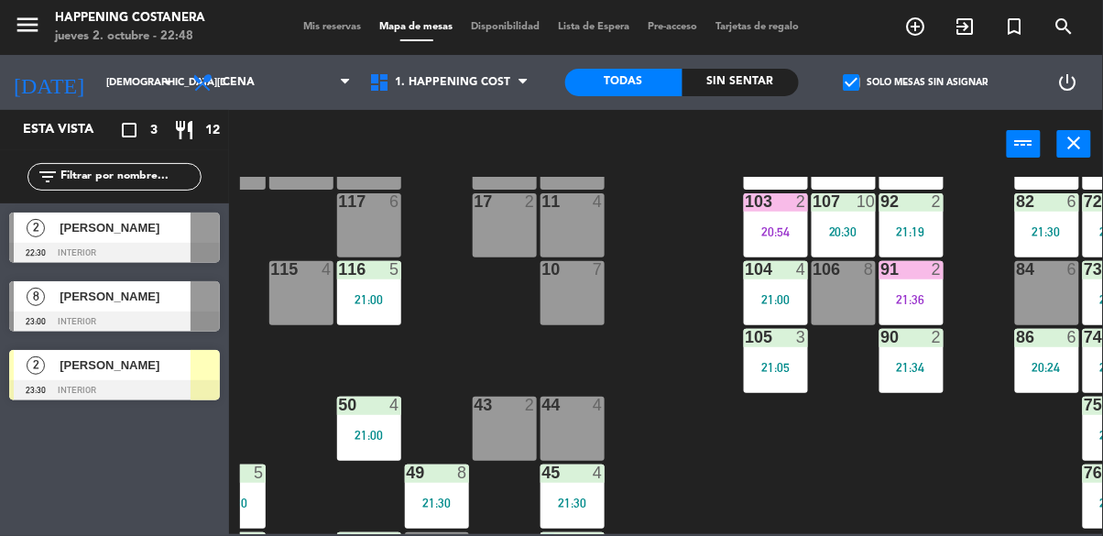
scroll to position [208, 246]
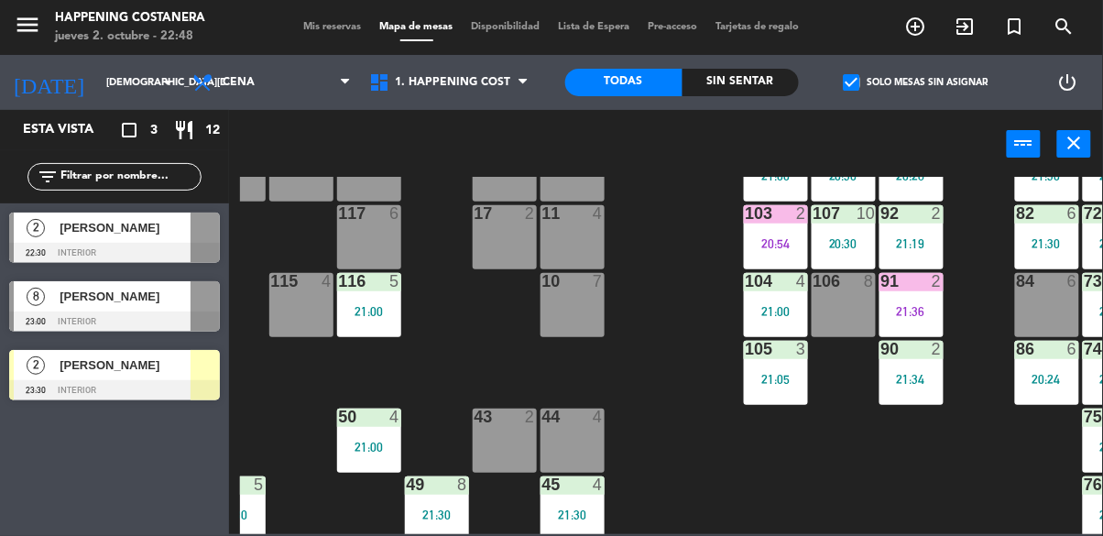
click at [132, 321] on div at bounding box center [114, 322] width 211 height 20
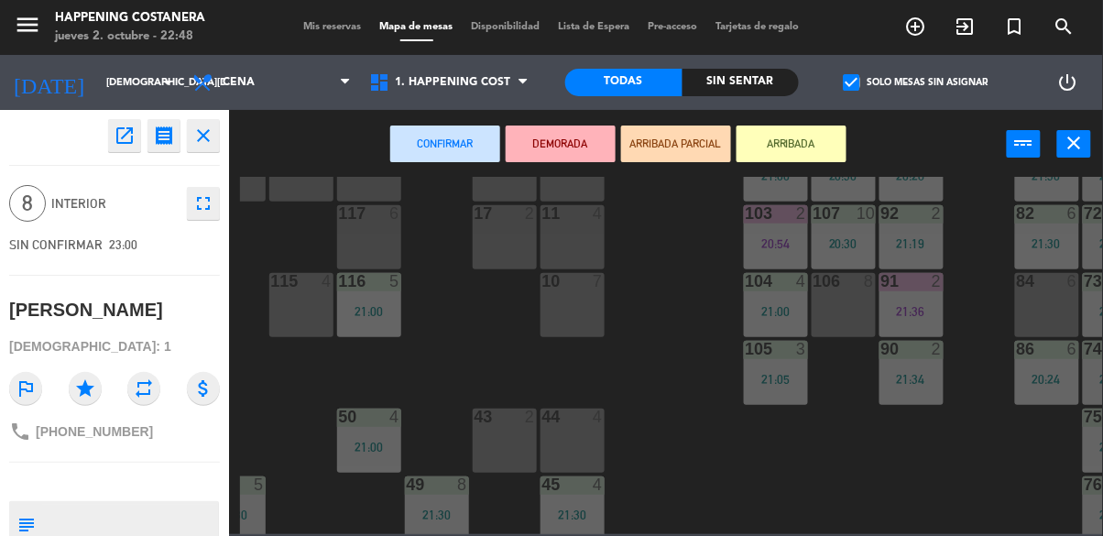
click at [848, 299] on div "106 8" at bounding box center [844, 305] width 64 height 64
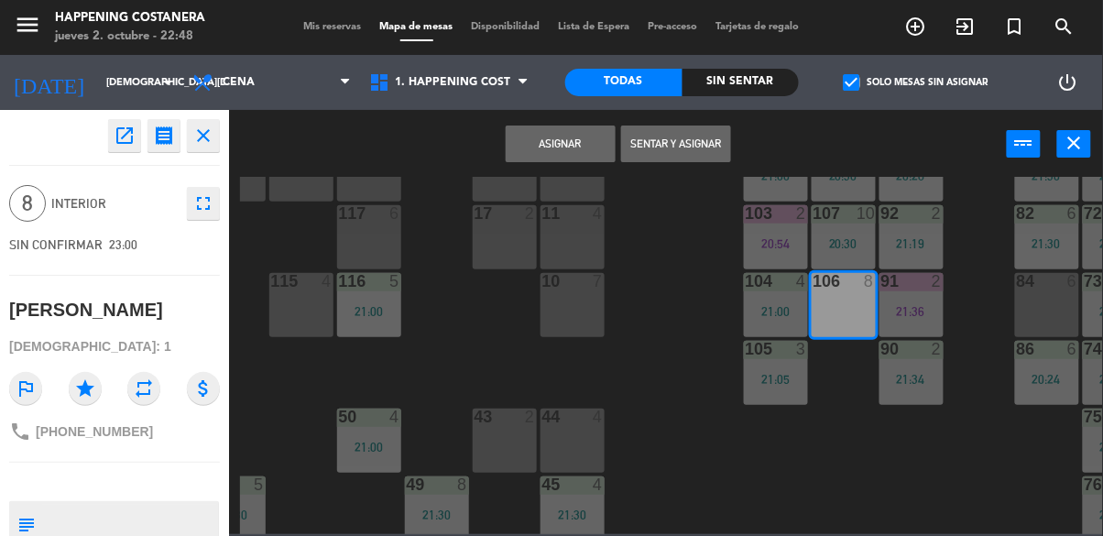
click at [574, 148] on button "Asignar" at bounding box center [561, 144] width 110 height 37
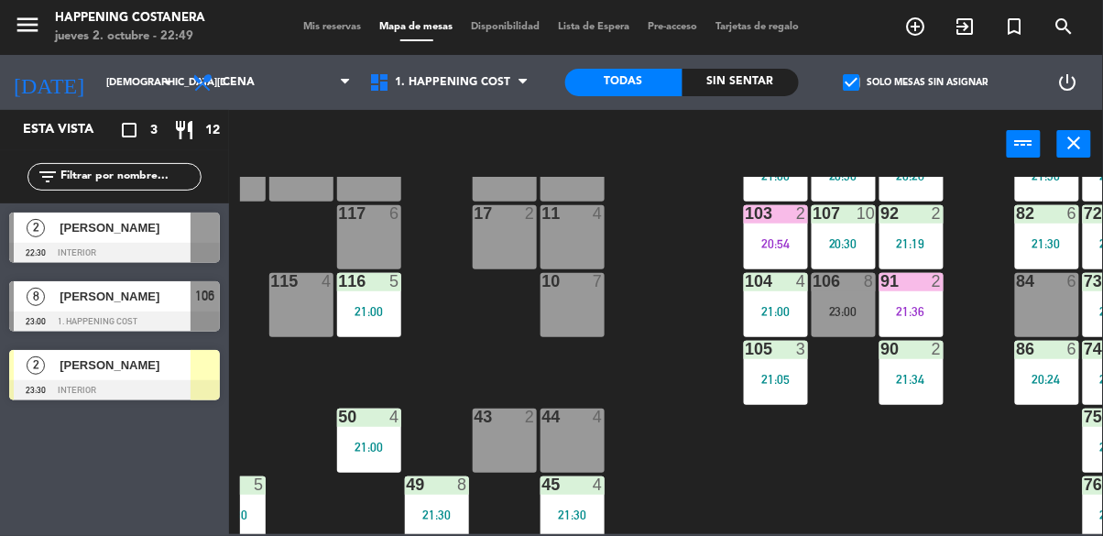
click at [890, 318] on div "91 2 21:36" at bounding box center [912, 305] width 64 height 64
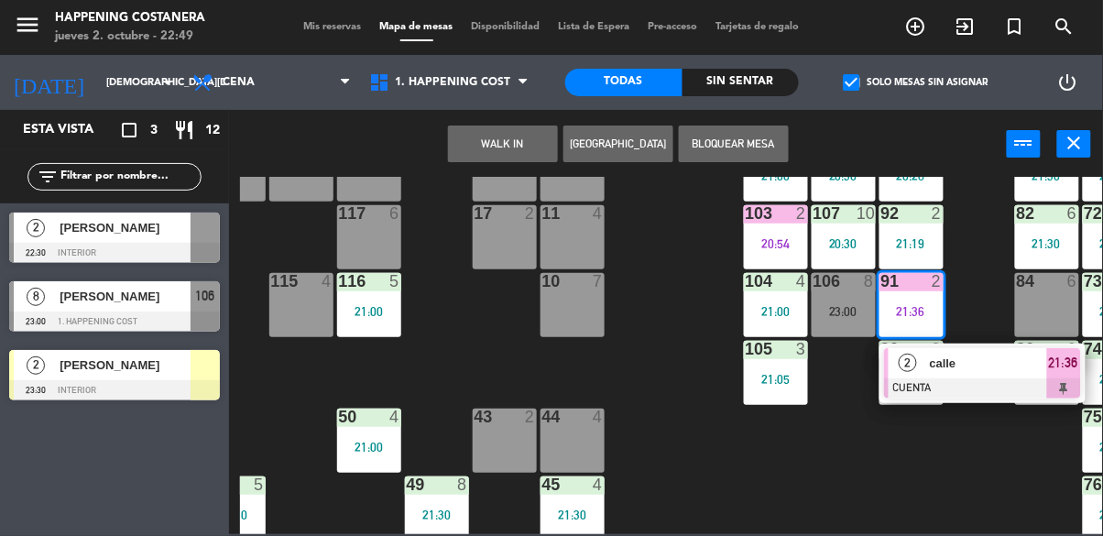
click at [812, 428] on div "69 2 122 6 121 2 21:30 120 2 19:53 14 4 CAVA 18 20:00 101 2 22:30 94 2 70 12 20…" at bounding box center [671, 355] width 863 height 357
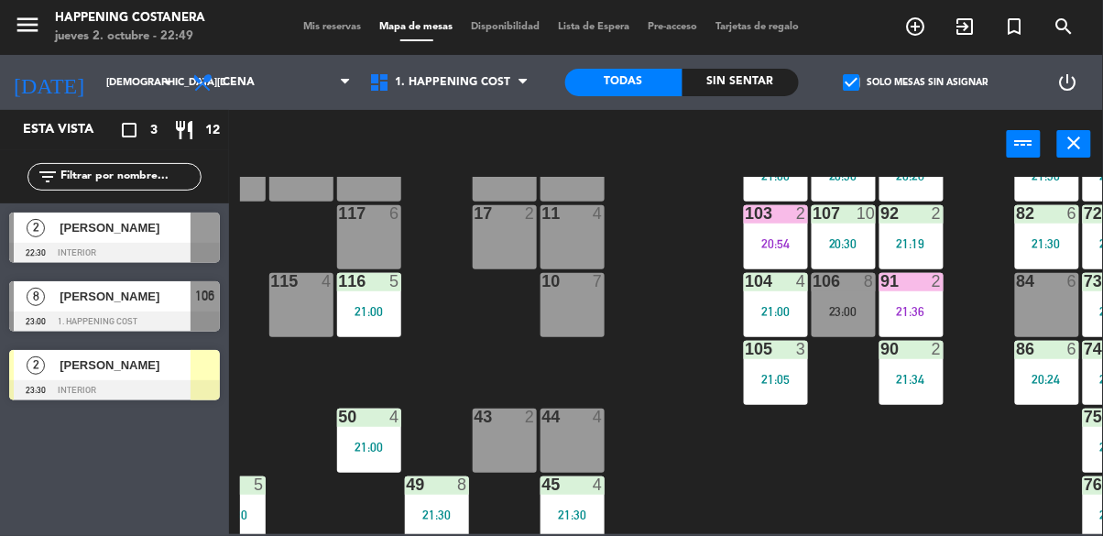
click at [840, 305] on div "23:00" at bounding box center [844, 311] width 64 height 13
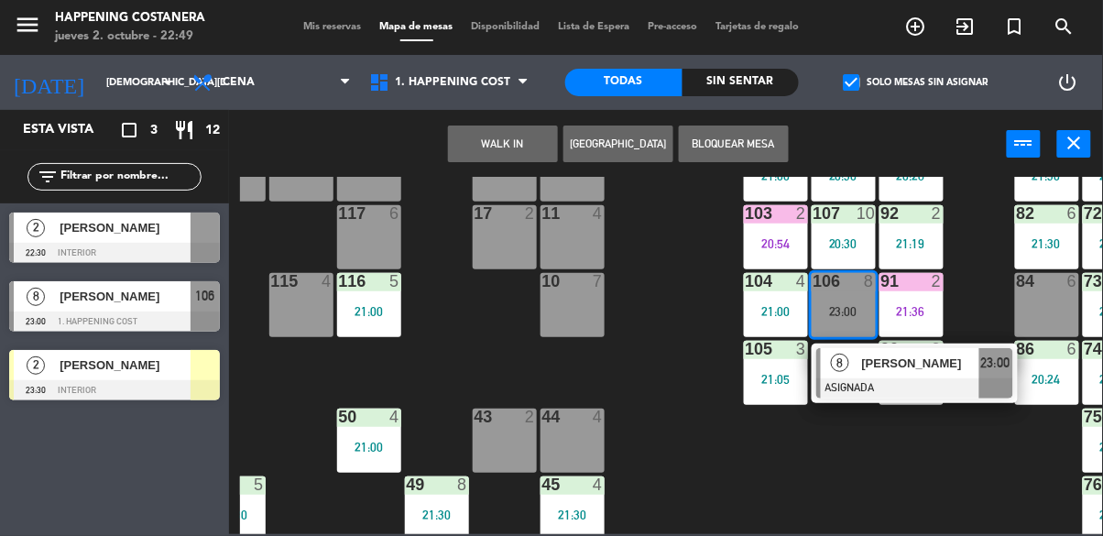
click at [883, 375] on div "[PERSON_NAME]" at bounding box center [920, 363] width 119 height 30
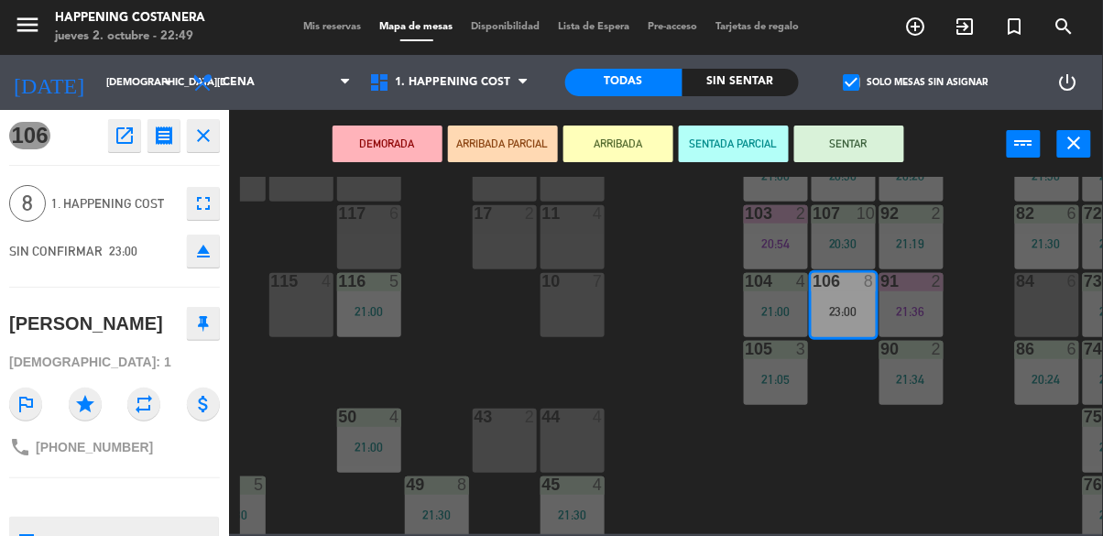
click at [641, 154] on button "ARRIBADA" at bounding box center [619, 144] width 110 height 37
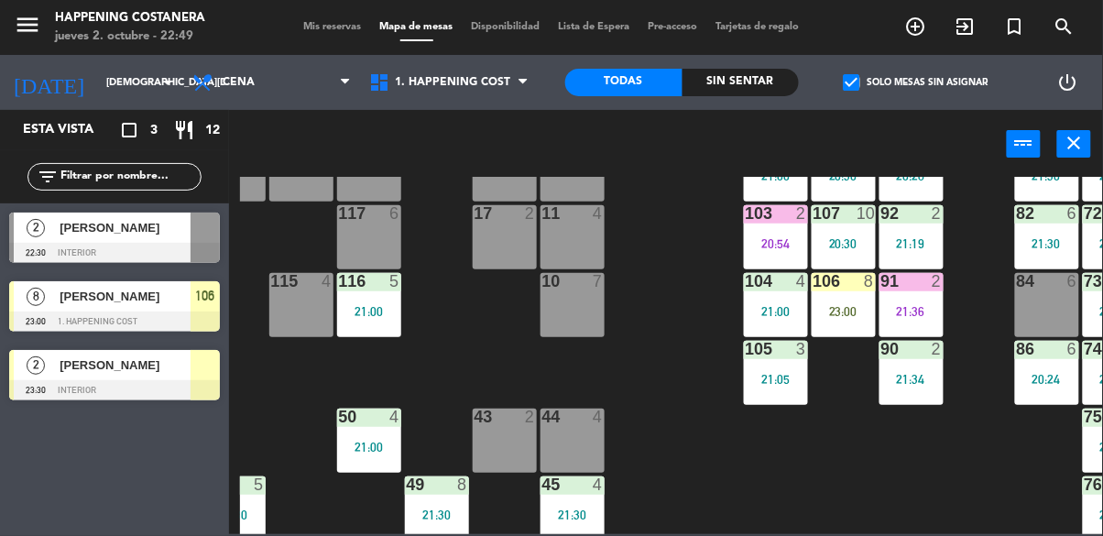
click at [850, 293] on div "106 8 23:00" at bounding box center [844, 305] width 64 height 64
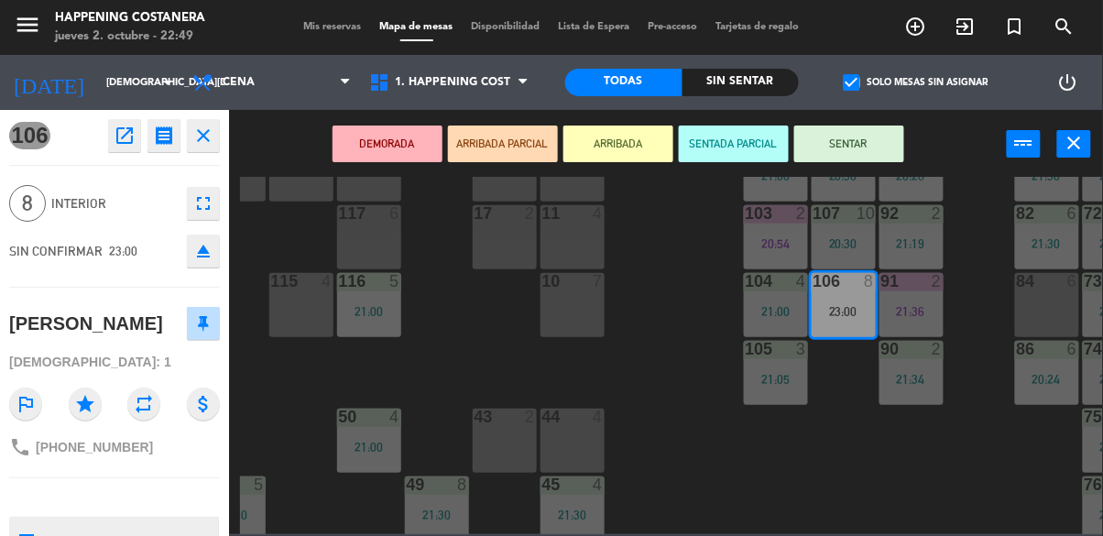
scroll to position [135, 0]
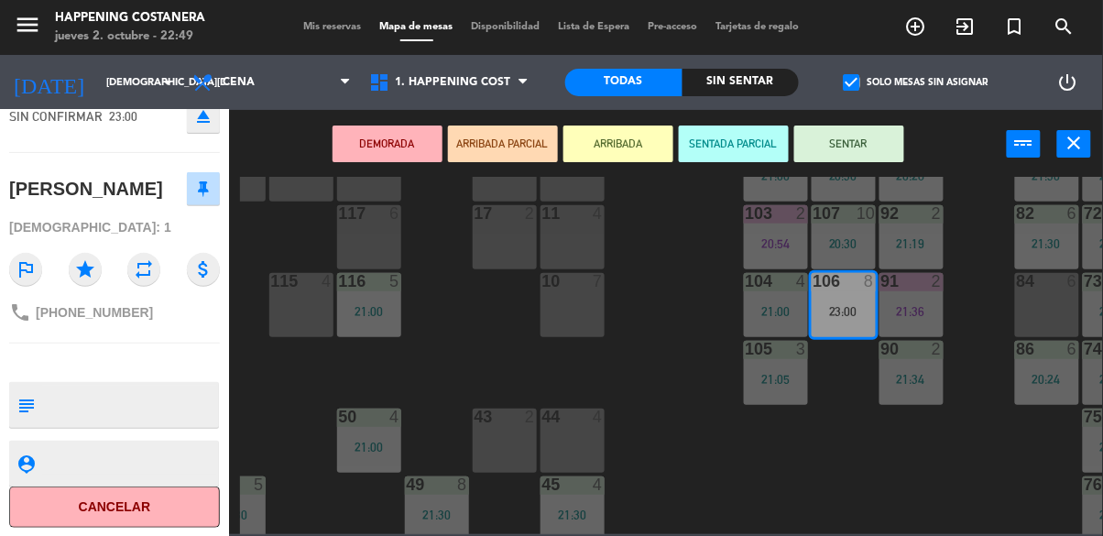
click at [650, 232] on div "69 2 122 6 121 2 21:30 120 2 19:53 14 4 CAVA 18 20:00 101 2 22:30 94 2 70 12 20…" at bounding box center [671, 355] width 863 height 357
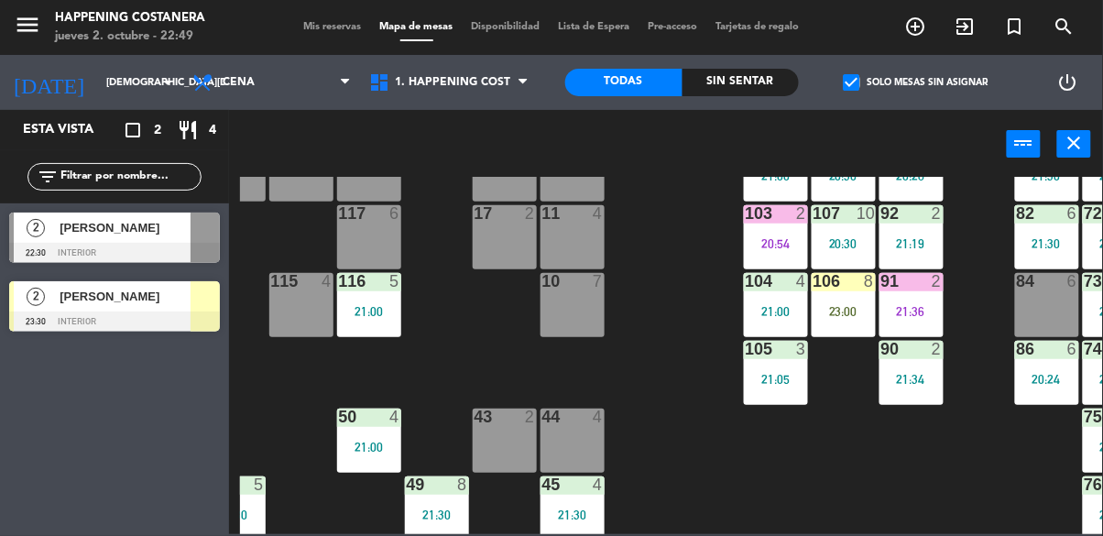
click at [859, 321] on div "106 8 23:00" at bounding box center [844, 305] width 64 height 64
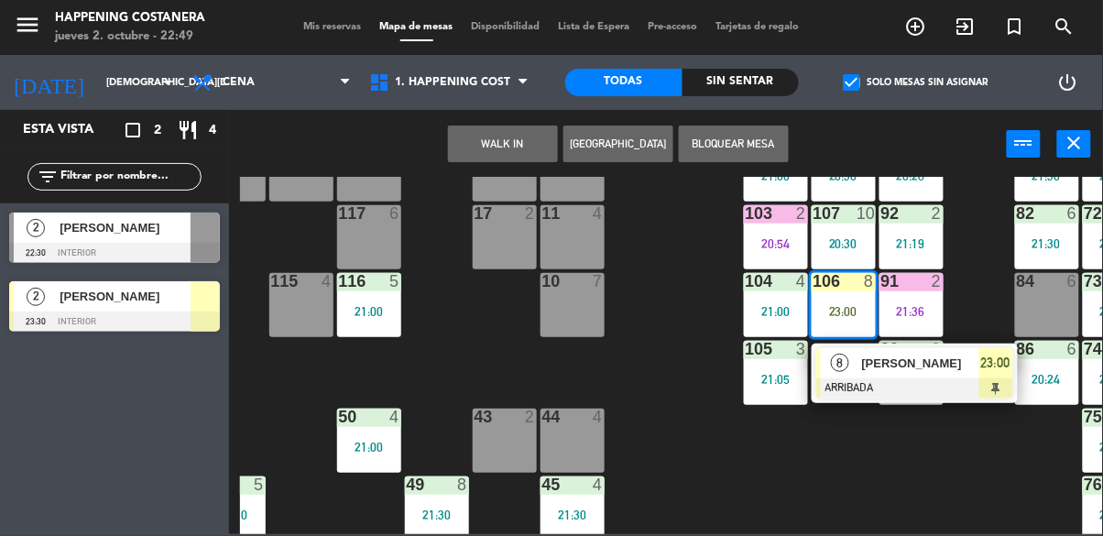
click at [937, 376] on div "[PERSON_NAME]" at bounding box center [920, 363] width 119 height 30
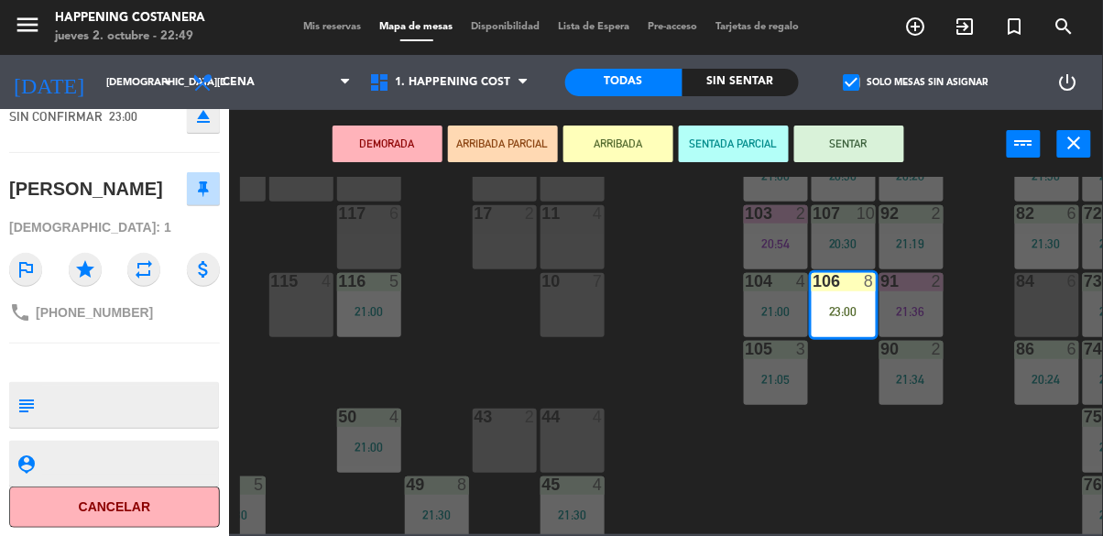
click at [711, 271] on div "69 2 122 6 121 2 21:30 120 2 19:53 14 4 CAVA 18 20:00 101 2 22:30 94 2 70 12 20…" at bounding box center [671, 355] width 863 height 357
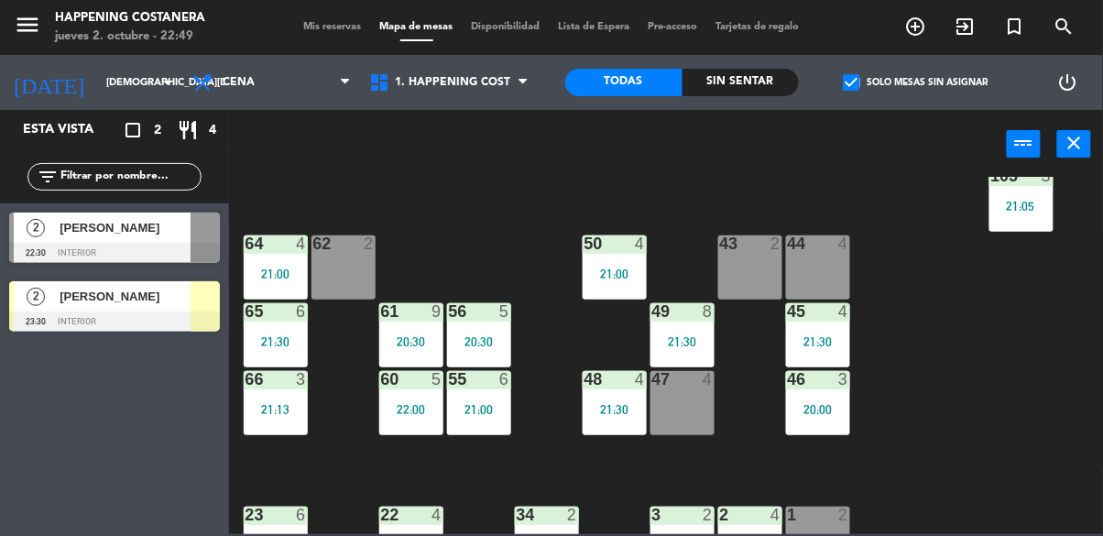
scroll to position [381, 0]
click at [844, 82] on span "check_box" at bounding box center [852, 82] width 16 height 16
click at [916, 82] on input "check_box Solo mesas sin asignar" at bounding box center [916, 82] width 0 height 0
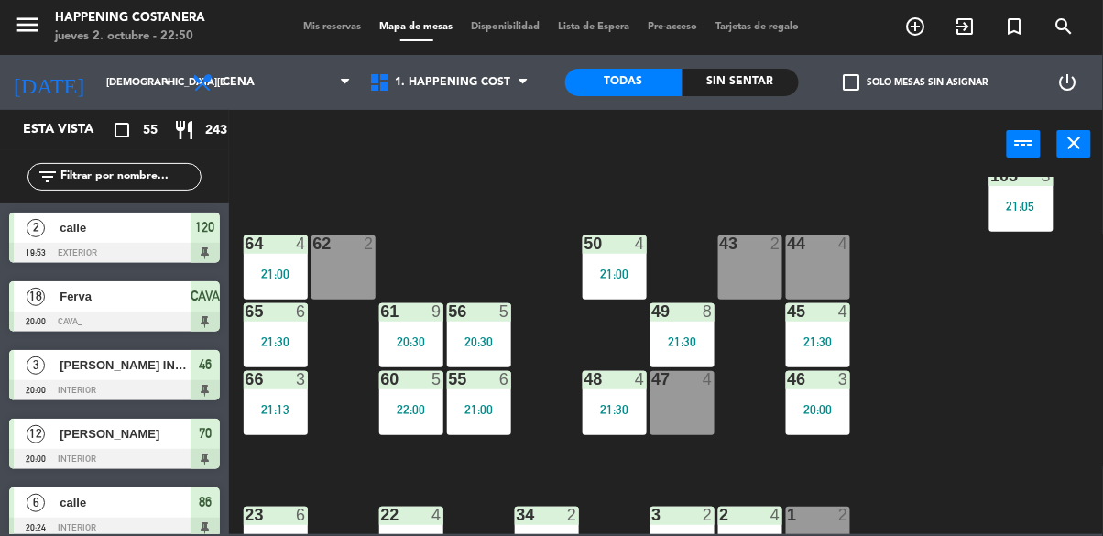
click at [855, 74] on span "check_box_outline_blank" at bounding box center [852, 82] width 16 height 16
click at [916, 82] on input "check_box_outline_blank Solo mesas sin asignar" at bounding box center [916, 82] width 0 height 0
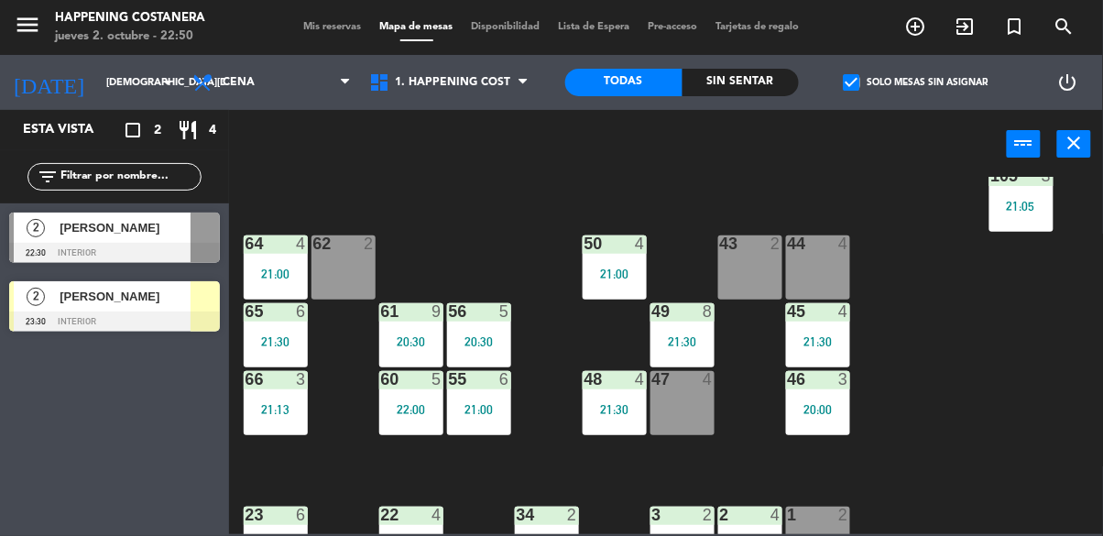
click at [943, 341] on div "69 2 122 6 121 2 21:30 120 2 19:53 14 4 CAVA 18 20:00 101 2 22:30 94 2 70 12 20…" at bounding box center [671, 355] width 863 height 357
click at [850, 79] on span "check_box" at bounding box center [852, 82] width 16 height 16
click at [916, 82] on input "check_box Solo mesas sin asignar" at bounding box center [916, 82] width 0 height 0
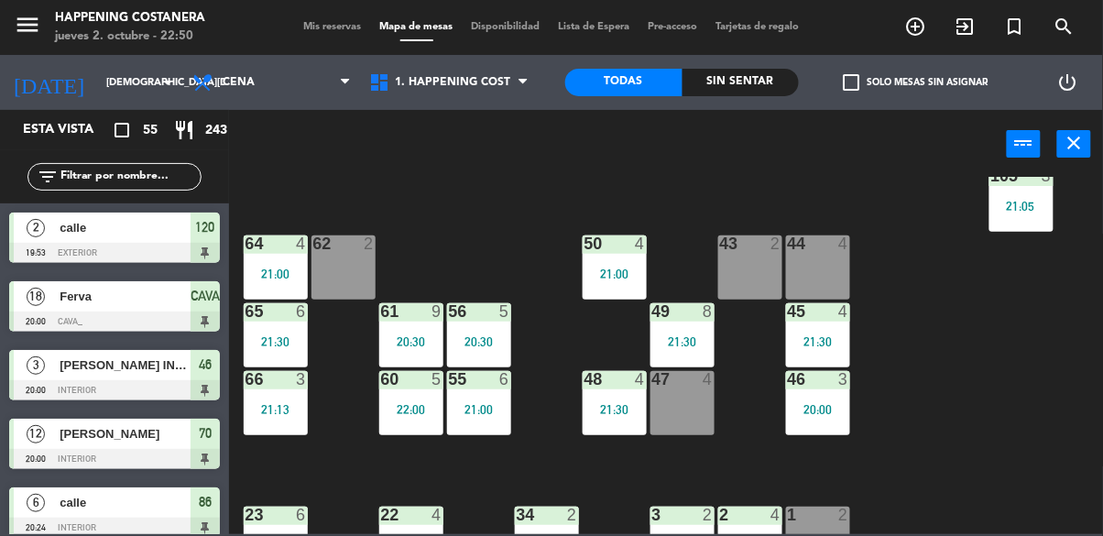
click at [99, 183] on input "text" at bounding box center [130, 177] width 142 height 20
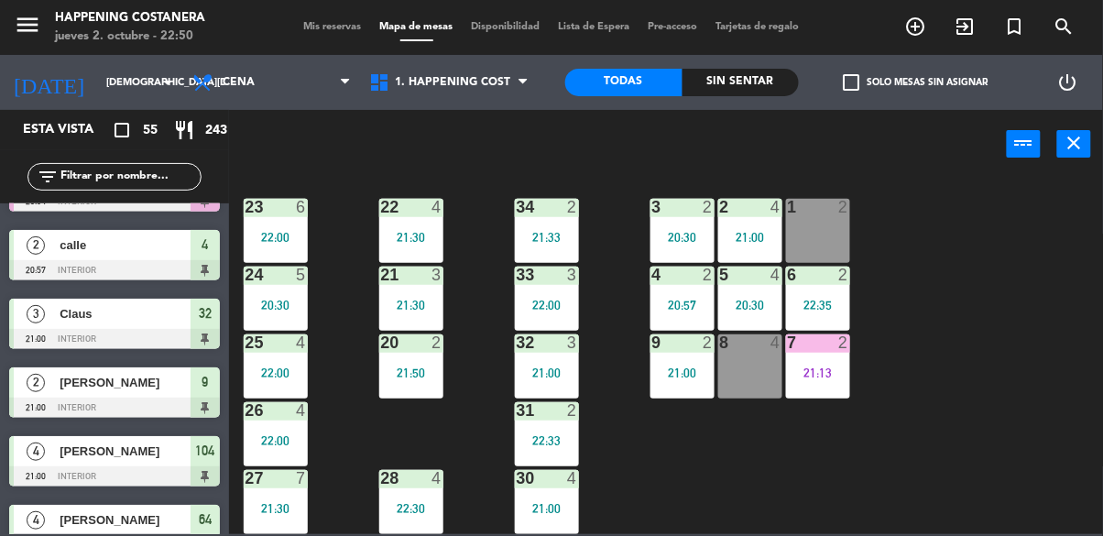
scroll to position [1267, 0]
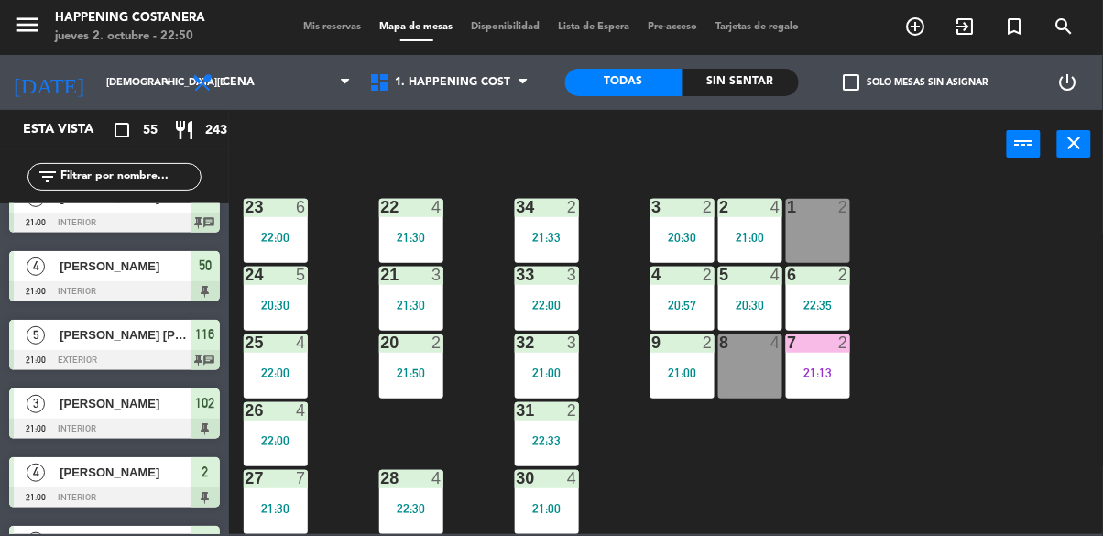
click at [109, 176] on input "text" at bounding box center [130, 177] width 142 height 20
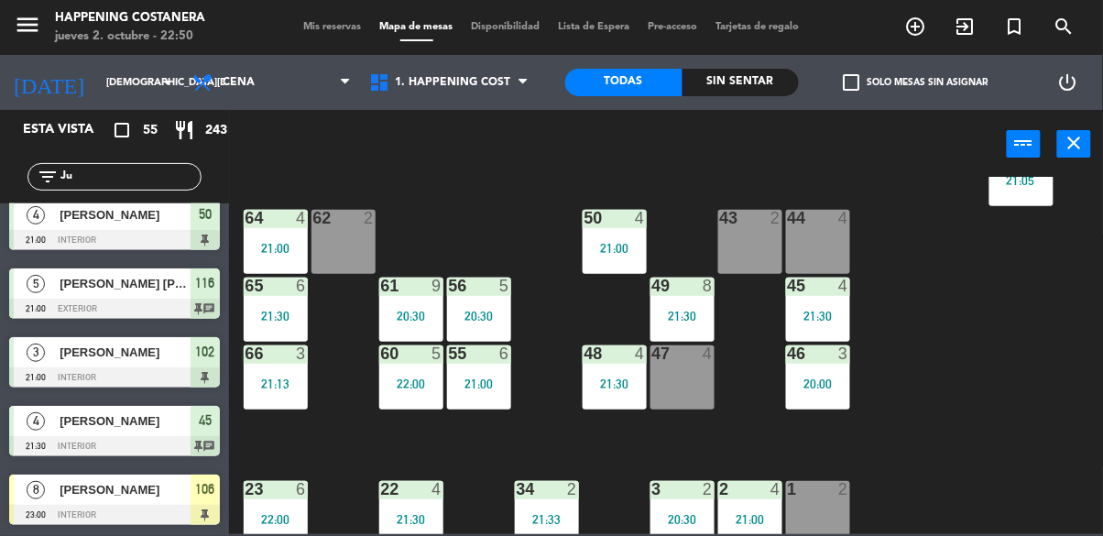
scroll to position [445, 0]
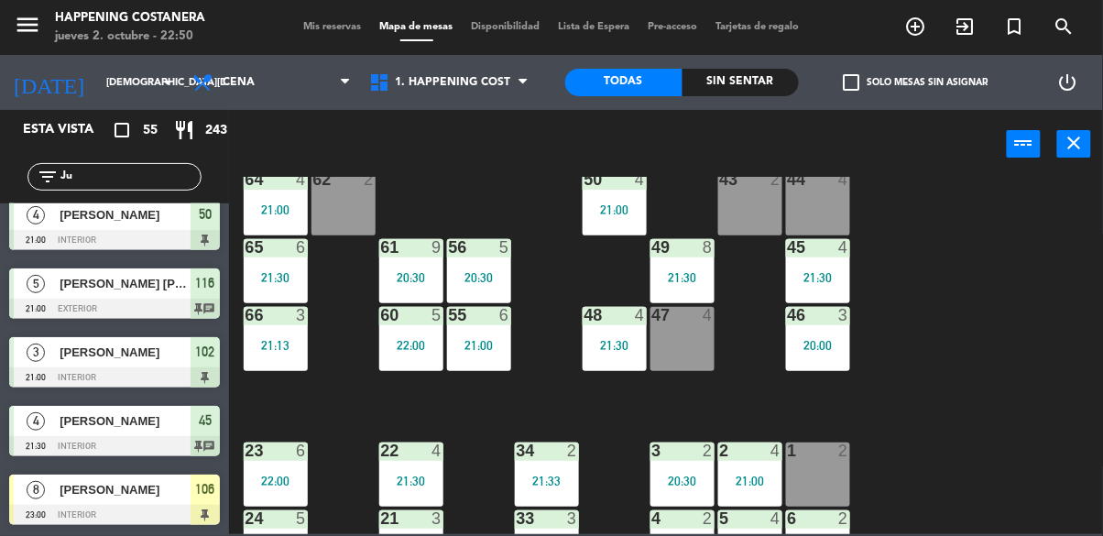
type input "Ju"
click at [390, 258] on div "61 9 20:30" at bounding box center [411, 271] width 64 height 64
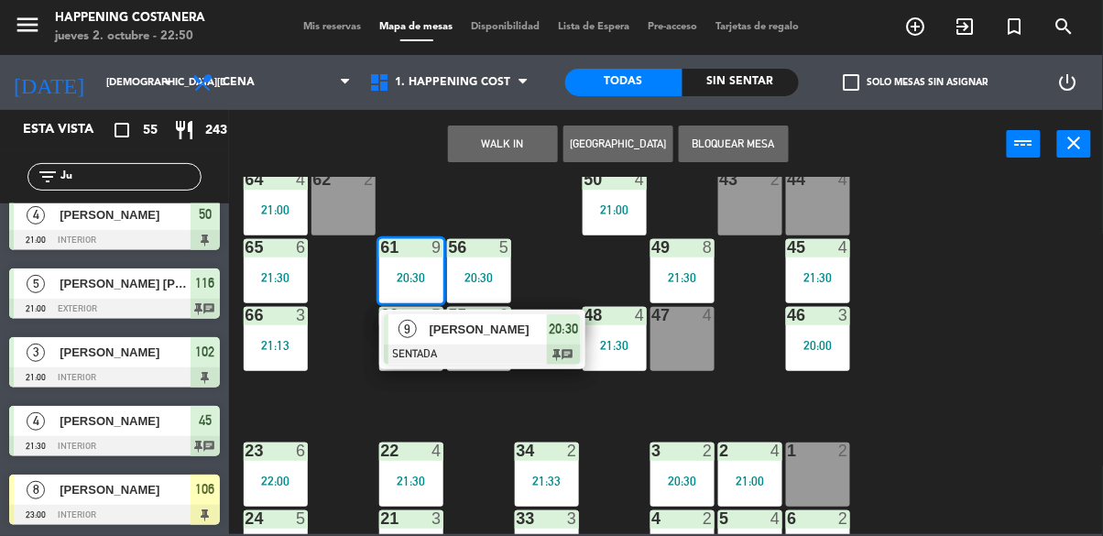
click at [395, 345] on div at bounding box center [482, 355] width 197 height 20
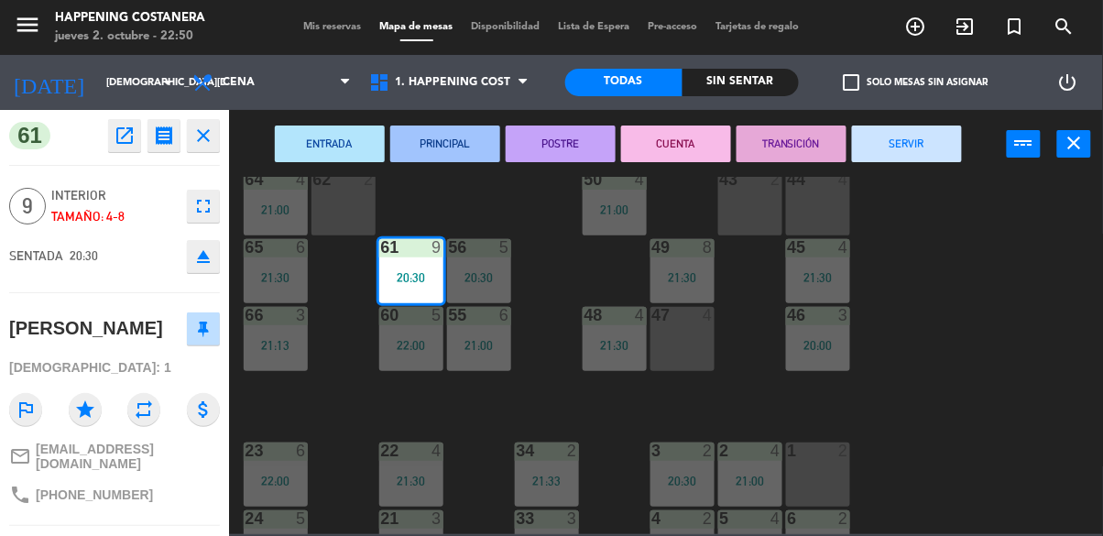
click at [927, 148] on button "SERVIR" at bounding box center [907, 144] width 110 height 37
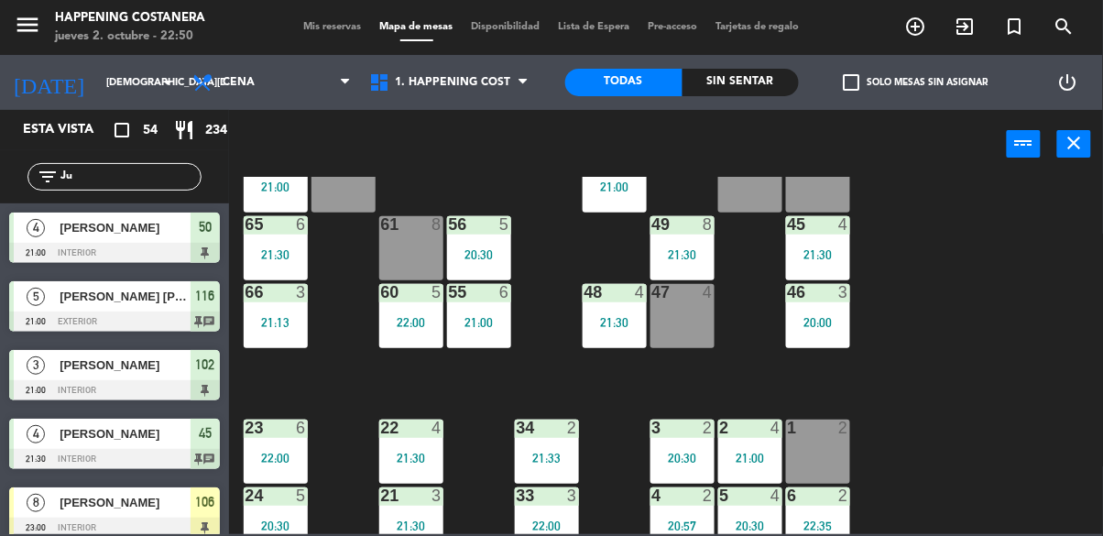
scroll to position [468, 0]
click at [859, 74] on span "check_box_outline_blank" at bounding box center [852, 82] width 16 height 16
click at [916, 82] on input "check_box_outline_blank Solo mesas sin asignar" at bounding box center [916, 82] width 0 height 0
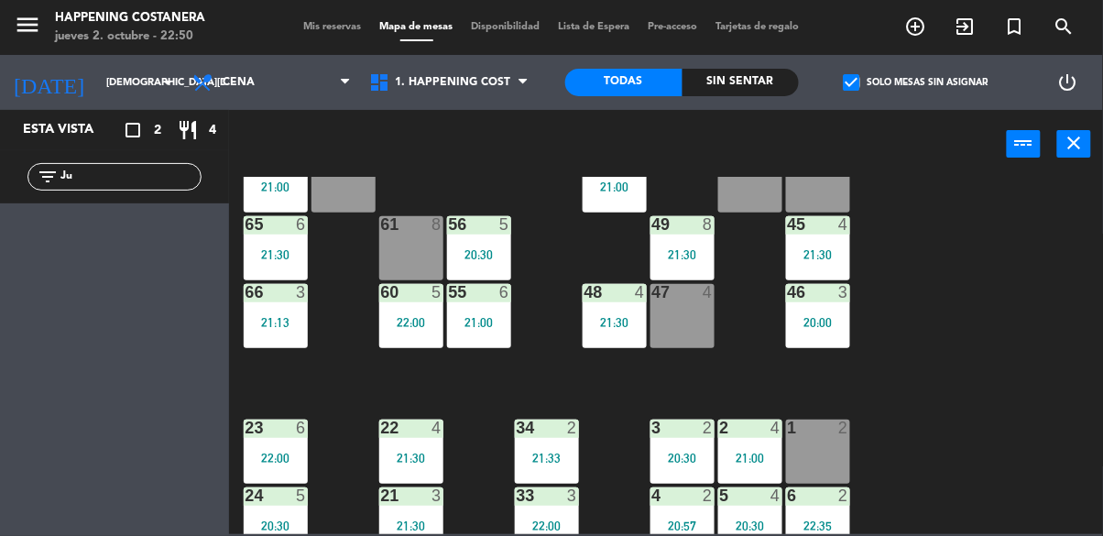
click at [151, 169] on input "Ju" at bounding box center [130, 177] width 142 height 20
type input "J"
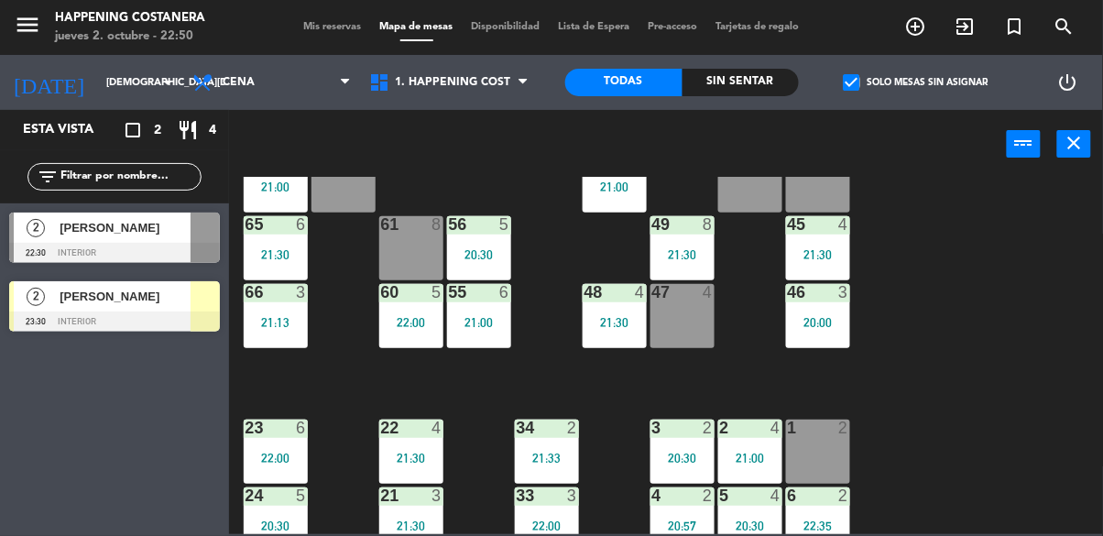
click at [963, 194] on div "69 2 122 6 121 2 21:30 120 2 19:53 14 4 CAVA 18 20:00 101 2 22:30 94 2 70 12 20…" at bounding box center [671, 355] width 863 height 357
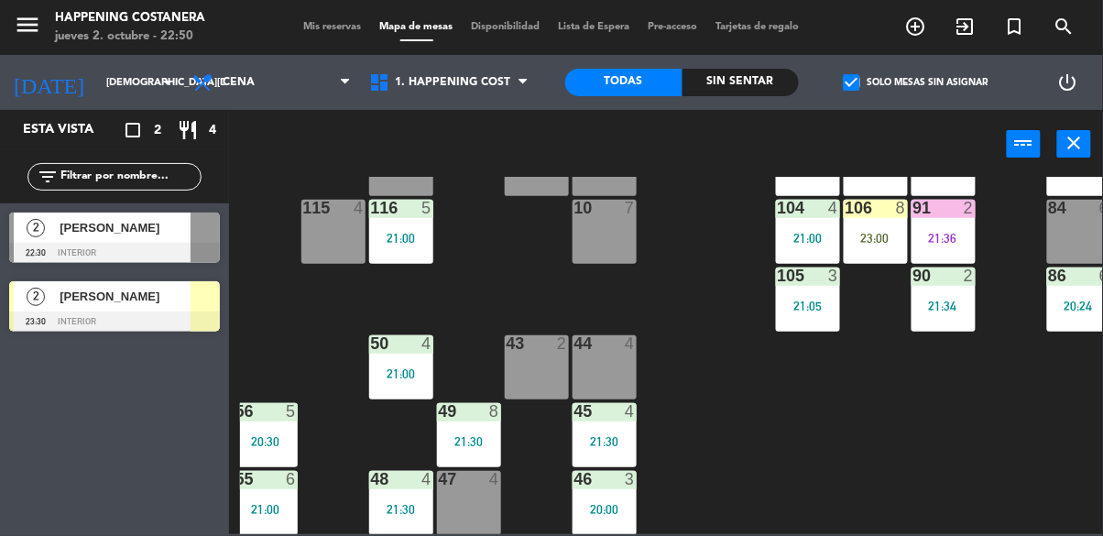
scroll to position [280, 236]
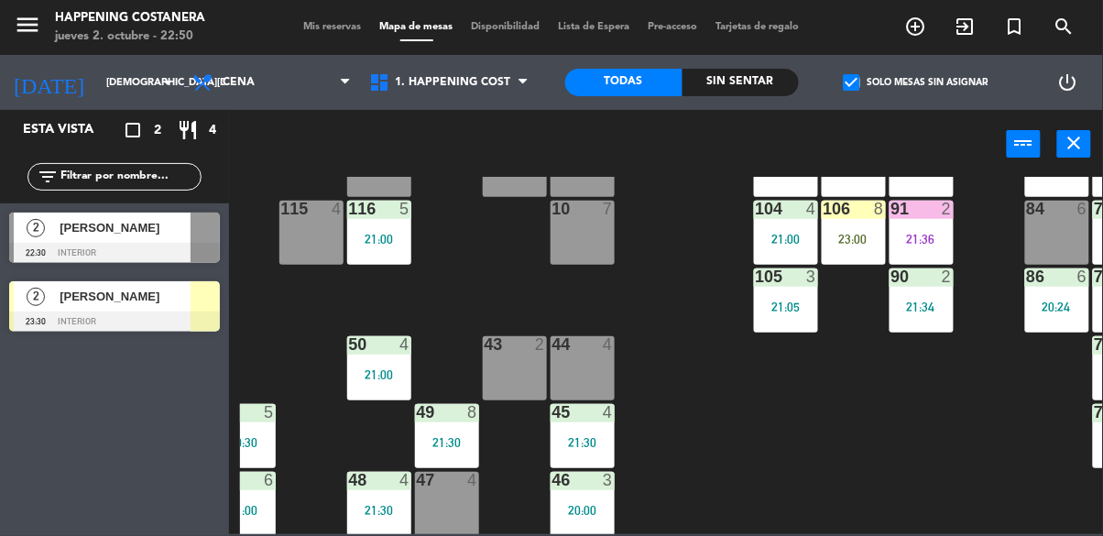
click at [848, 233] on div "23:00" at bounding box center [854, 239] width 64 height 13
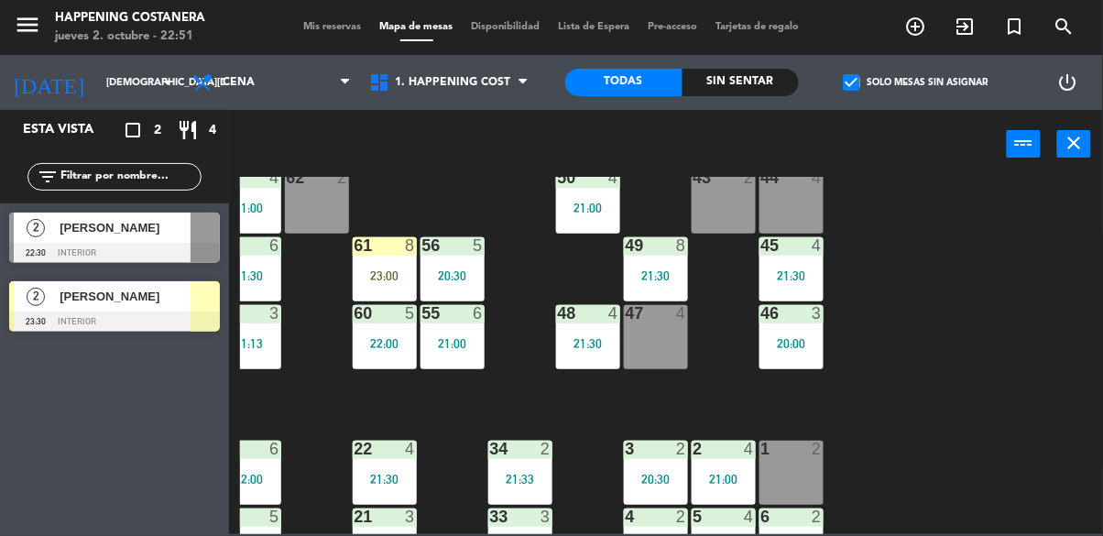
scroll to position [447, 0]
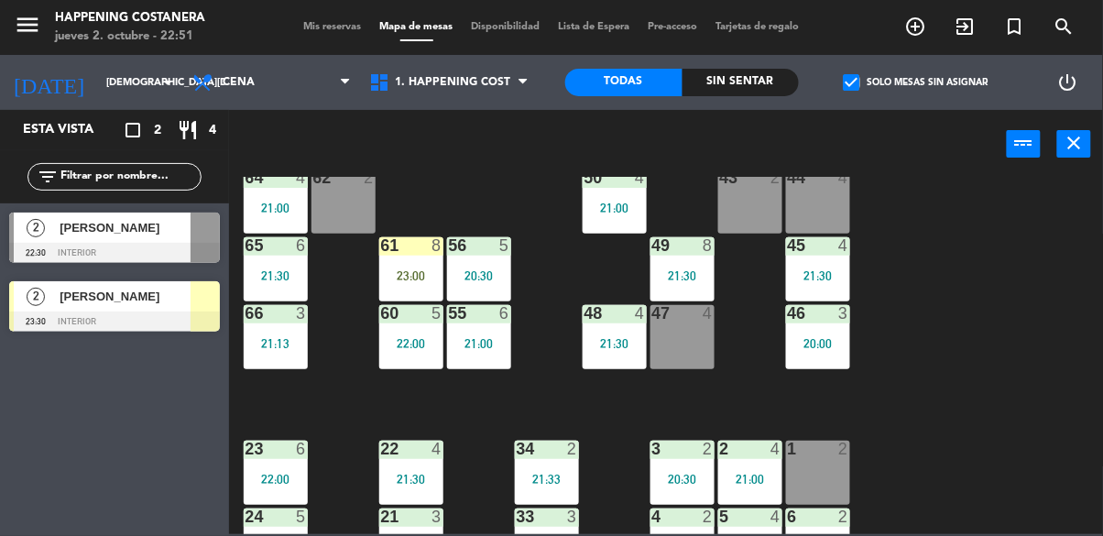
click at [274, 344] on div "21:13" at bounding box center [276, 343] width 64 height 13
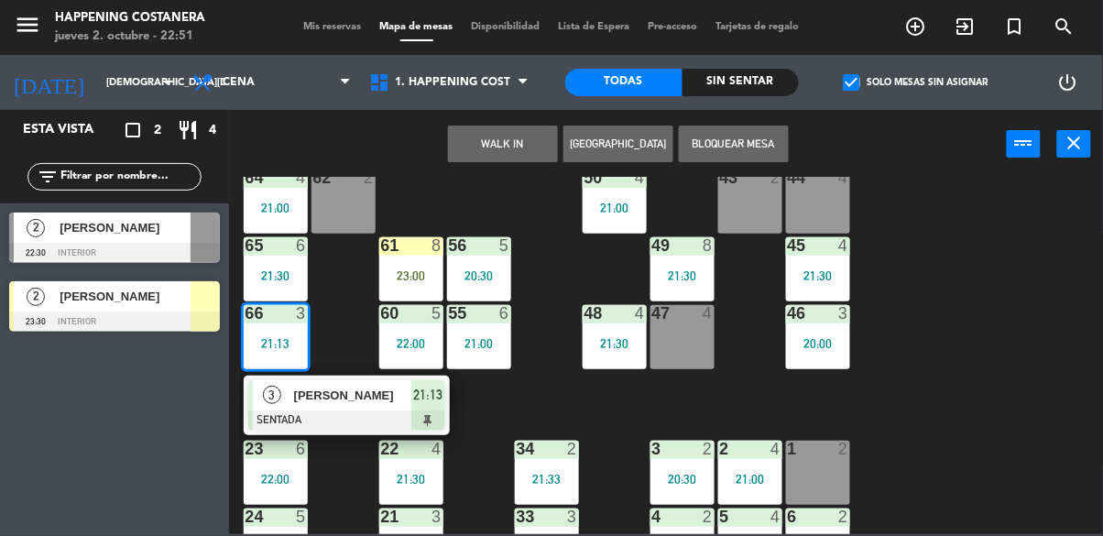
click at [344, 406] on div "[PERSON_NAME]" at bounding box center [351, 395] width 119 height 30
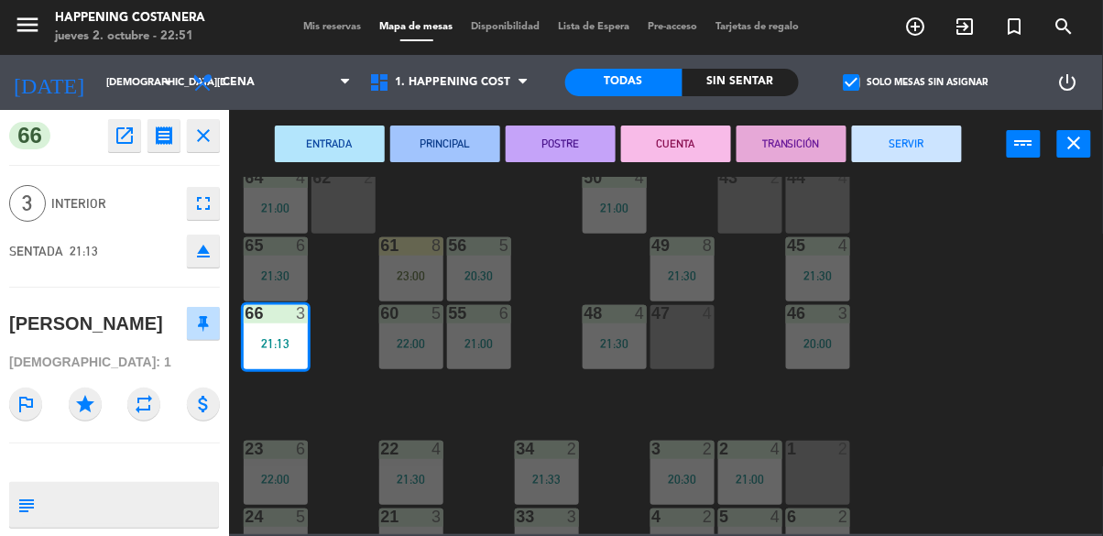
click at [919, 142] on button "SERVIR" at bounding box center [907, 144] width 110 height 37
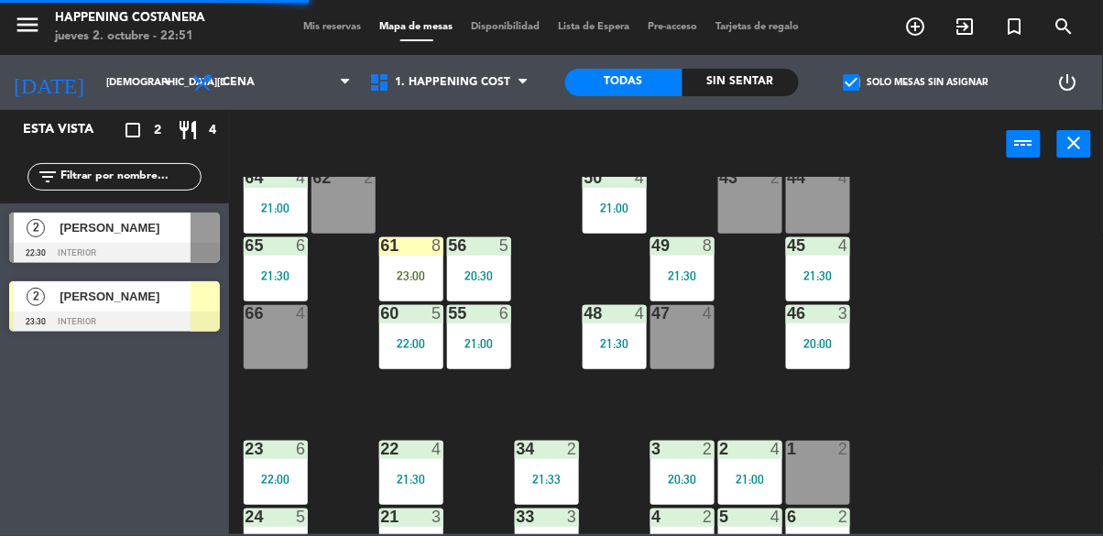
click at [133, 323] on div at bounding box center [114, 322] width 211 height 20
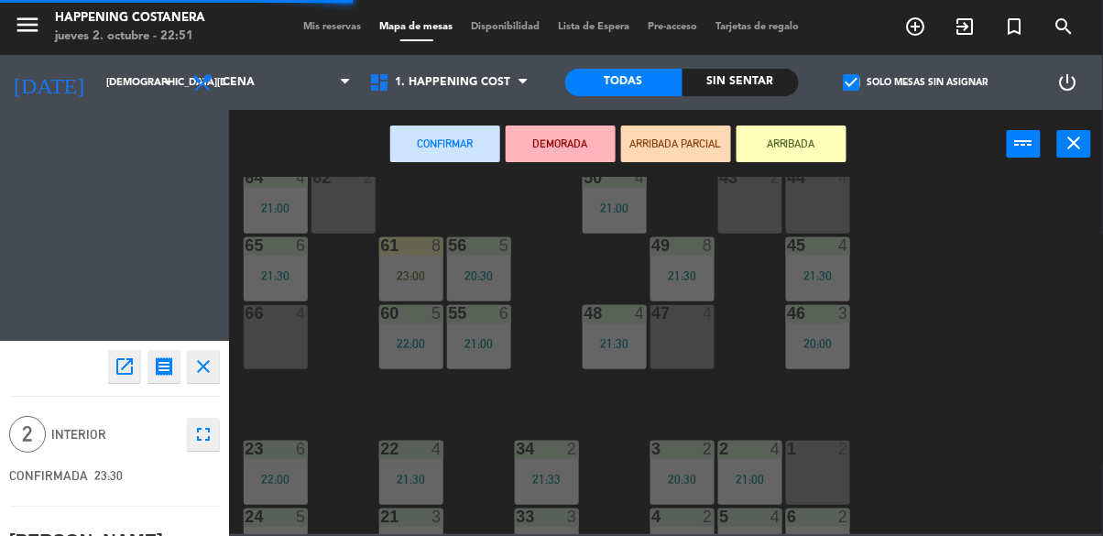
click at [269, 347] on div "66 4" at bounding box center [276, 337] width 64 height 64
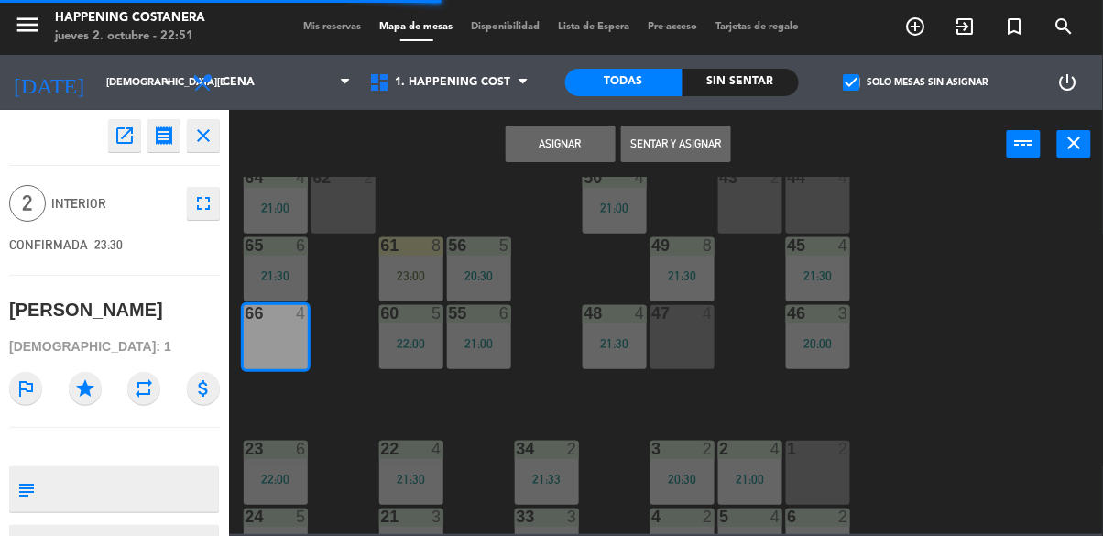
click at [556, 146] on button "Asignar" at bounding box center [561, 144] width 110 height 37
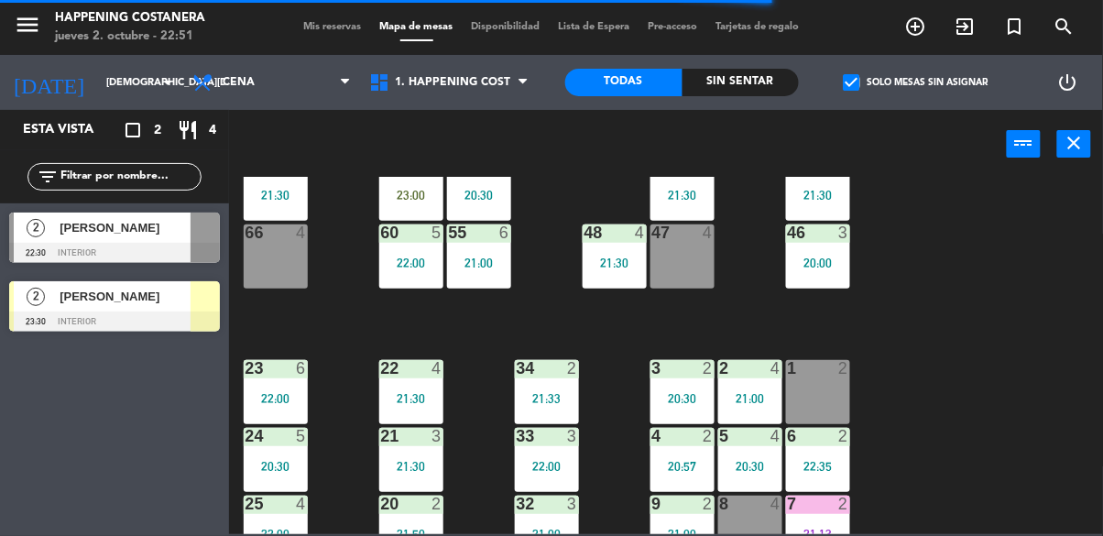
scroll to position [522, 0]
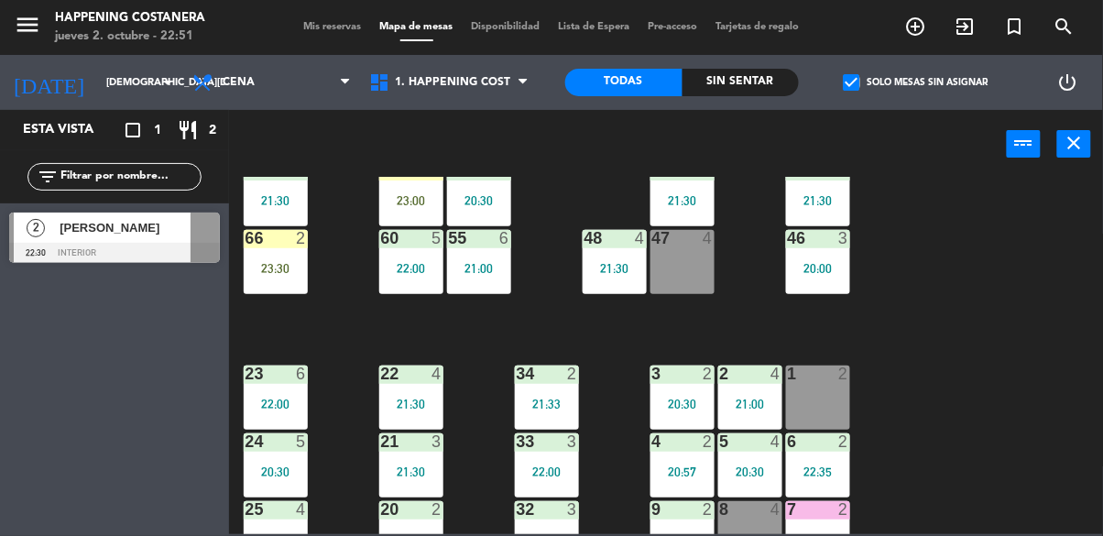
click at [150, 175] on input "text" at bounding box center [130, 177] width 142 height 20
click at [918, 158] on div "power_input close" at bounding box center [618, 145] width 778 height 70
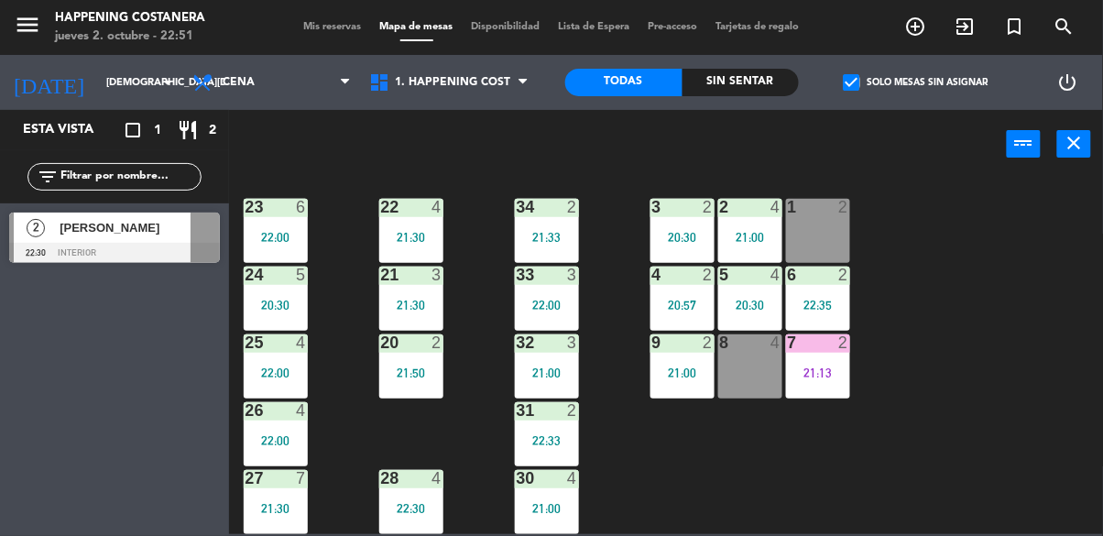
click at [1091, 298] on div "69 2 122 6 121 2 21:30 120 2 19:53 14 4 CAVA 18 20:00 101 2 22:30 94 2 70 12 20…" at bounding box center [671, 355] width 863 height 357
click at [152, 243] on div at bounding box center [114, 253] width 211 height 20
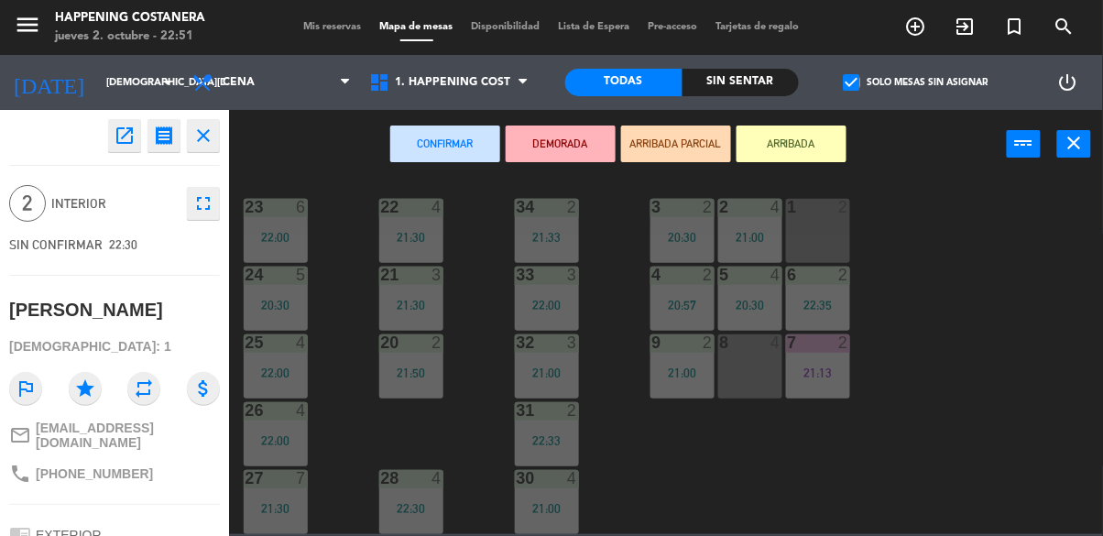
click at [713, 380] on div "9 2 21:00" at bounding box center [683, 366] width 64 height 64
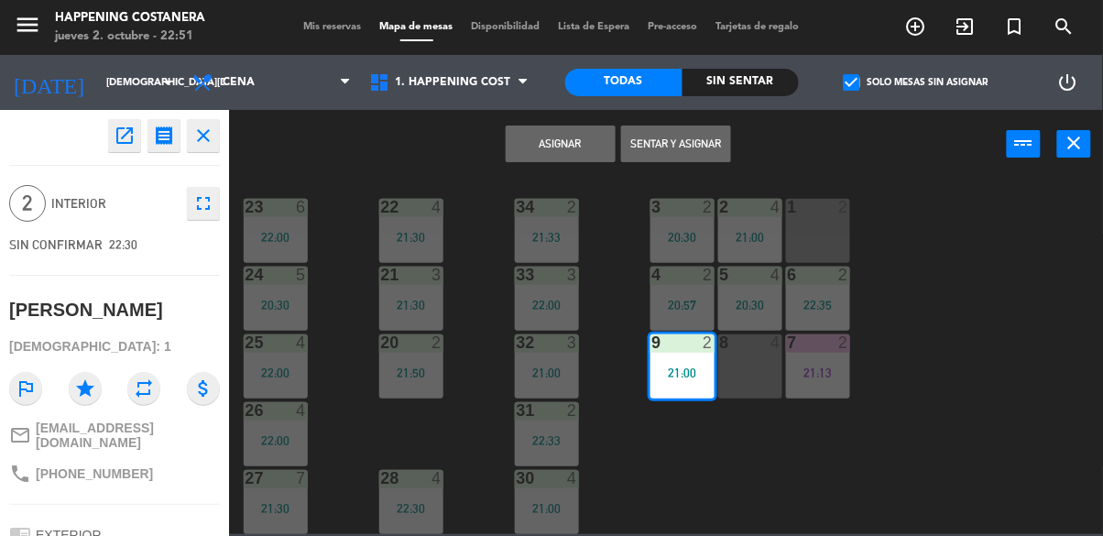
click at [1019, 313] on div "69 2 122 6 121 2 21:30 120 2 19:53 14 4 CAVA 18 20:00 101 2 22:30 94 2 70 12 20…" at bounding box center [671, 355] width 863 height 357
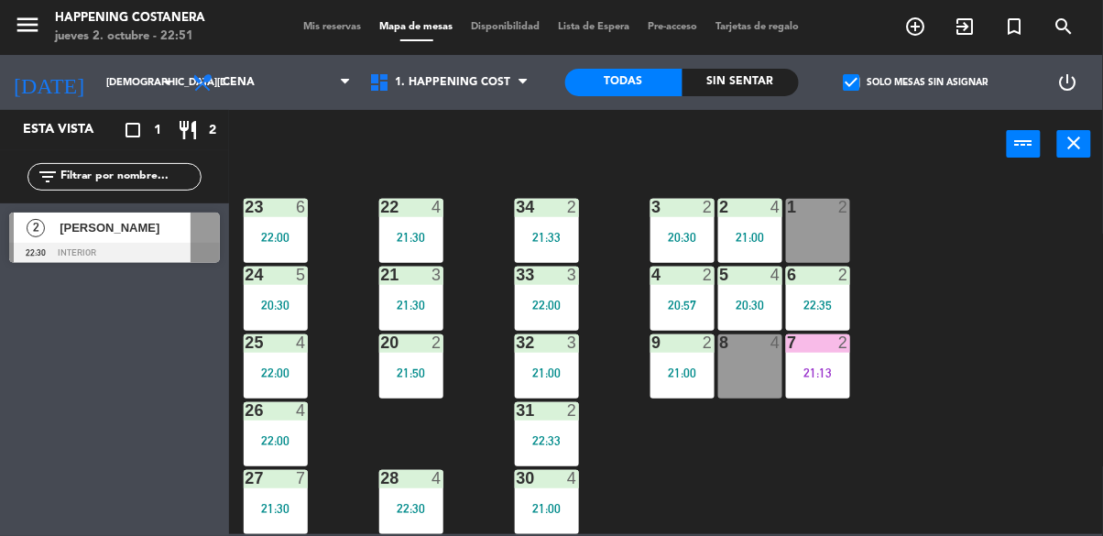
click at [745, 358] on div "8 4" at bounding box center [750, 366] width 64 height 64
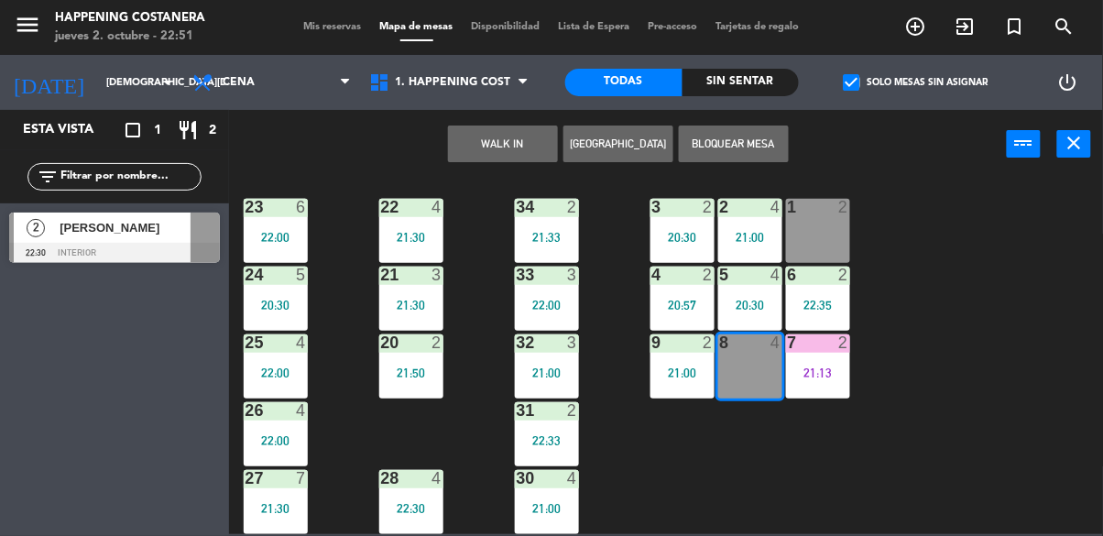
click at [486, 154] on button "WALK IN" at bounding box center [503, 144] width 110 height 37
